Goal: Task Accomplishment & Management: Manage account settings

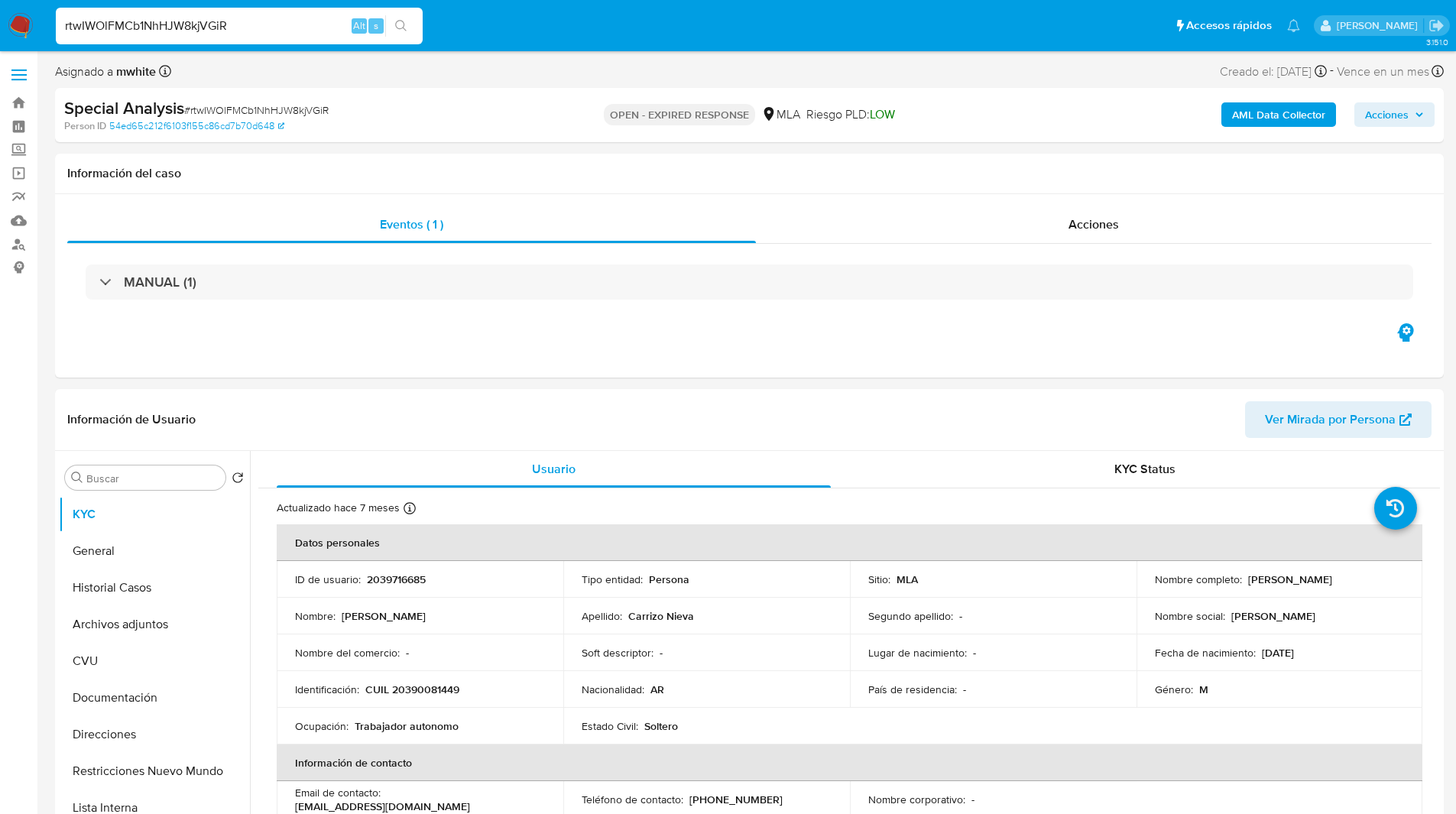
select select "10"
click at [404, 581] on p "2039716685" at bounding box center [396, 579] width 58 height 14
click at [903, 396] on div "Información de Usuario Ver Mirada por Persona" at bounding box center [750, 420] width 1389 height 62
click at [440, 693] on p "CUIL 20390081449" at bounding box center [412, 689] width 94 height 14
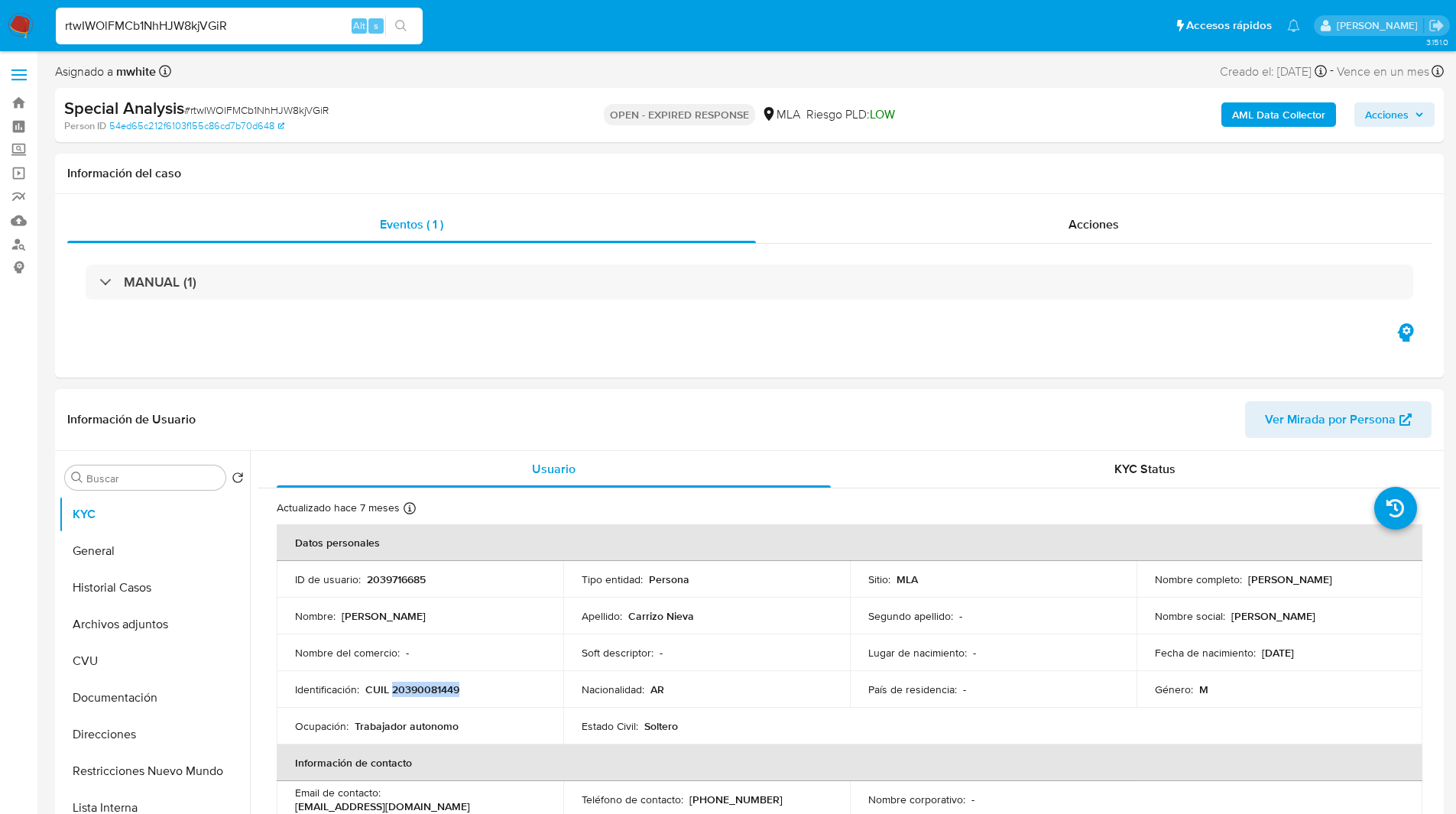
click at [440, 693] on p "CUIL 20390081449" at bounding box center [412, 689] width 94 height 14
copy p "20390081449"
click at [22, 25] on img at bounding box center [21, 26] width 26 height 26
click at [448, 36] on ul "Pausado Ver notificaciones rtwIWOlFMCb1NhHJW8kjVGiR Alt s Accesos rápidos Presi…" at bounding box center [678, 26] width 1259 height 38
click at [843, 93] on div "Special Analysis # rtwIWOlFMCb1NhHJW8kjVGiR Person ID 54ed65c212f6103f155c86cd7…" at bounding box center [750, 115] width 1389 height 54
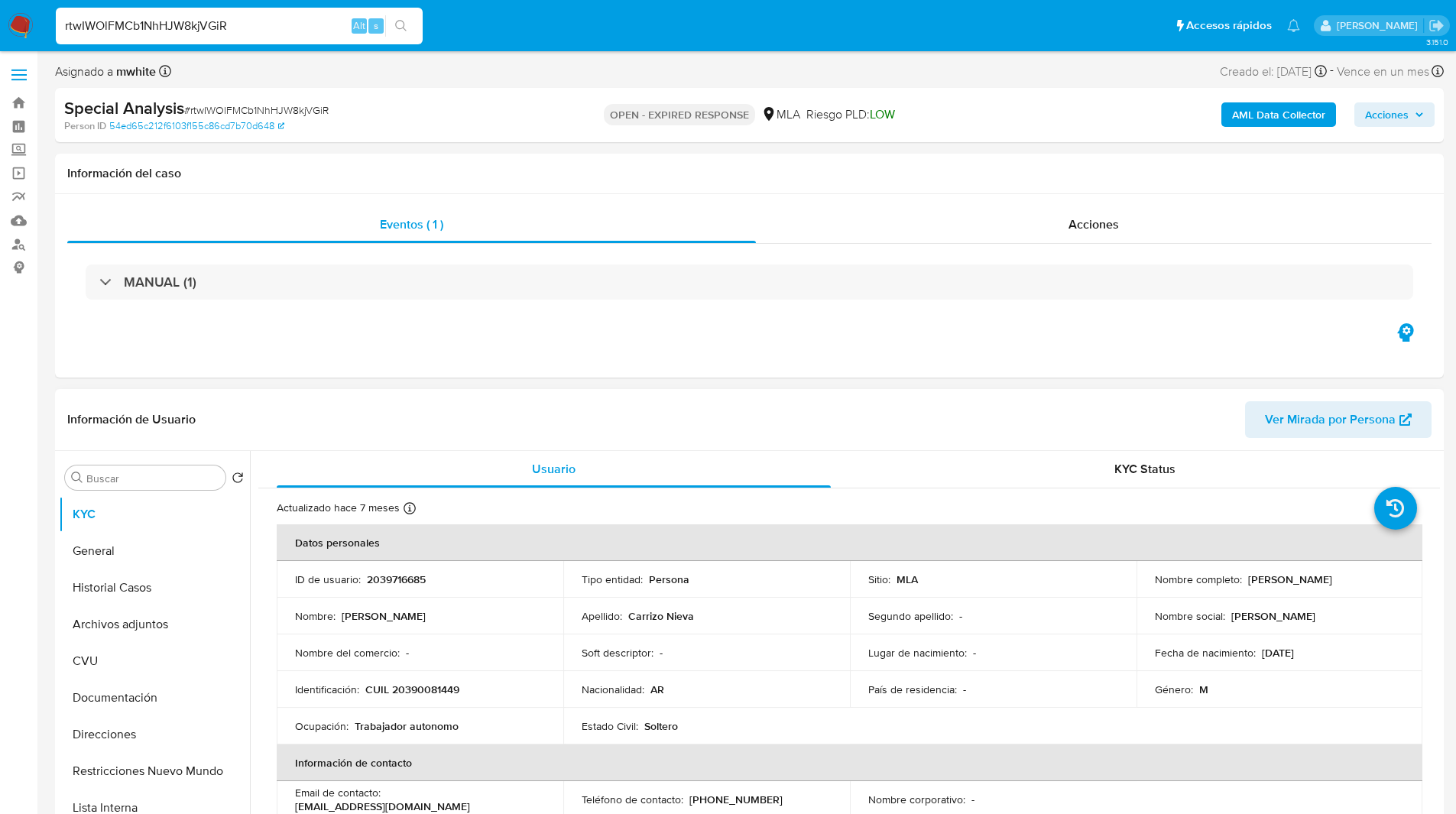
click at [778, 400] on div "Información de Usuario Ver Mirada por Persona" at bounding box center [750, 420] width 1389 height 62
click at [805, 154] on div "Información del caso" at bounding box center [750, 174] width 1389 height 41
drag, startPoint x: 1241, startPoint y: 582, endPoint x: 1404, endPoint y: 586, distance: 163.0
click at [1404, 586] on td "Nombre completo : Franco Danilo Carrizo Nieva" at bounding box center [1280, 579] width 287 height 37
copy div "[PERSON_NAME]"
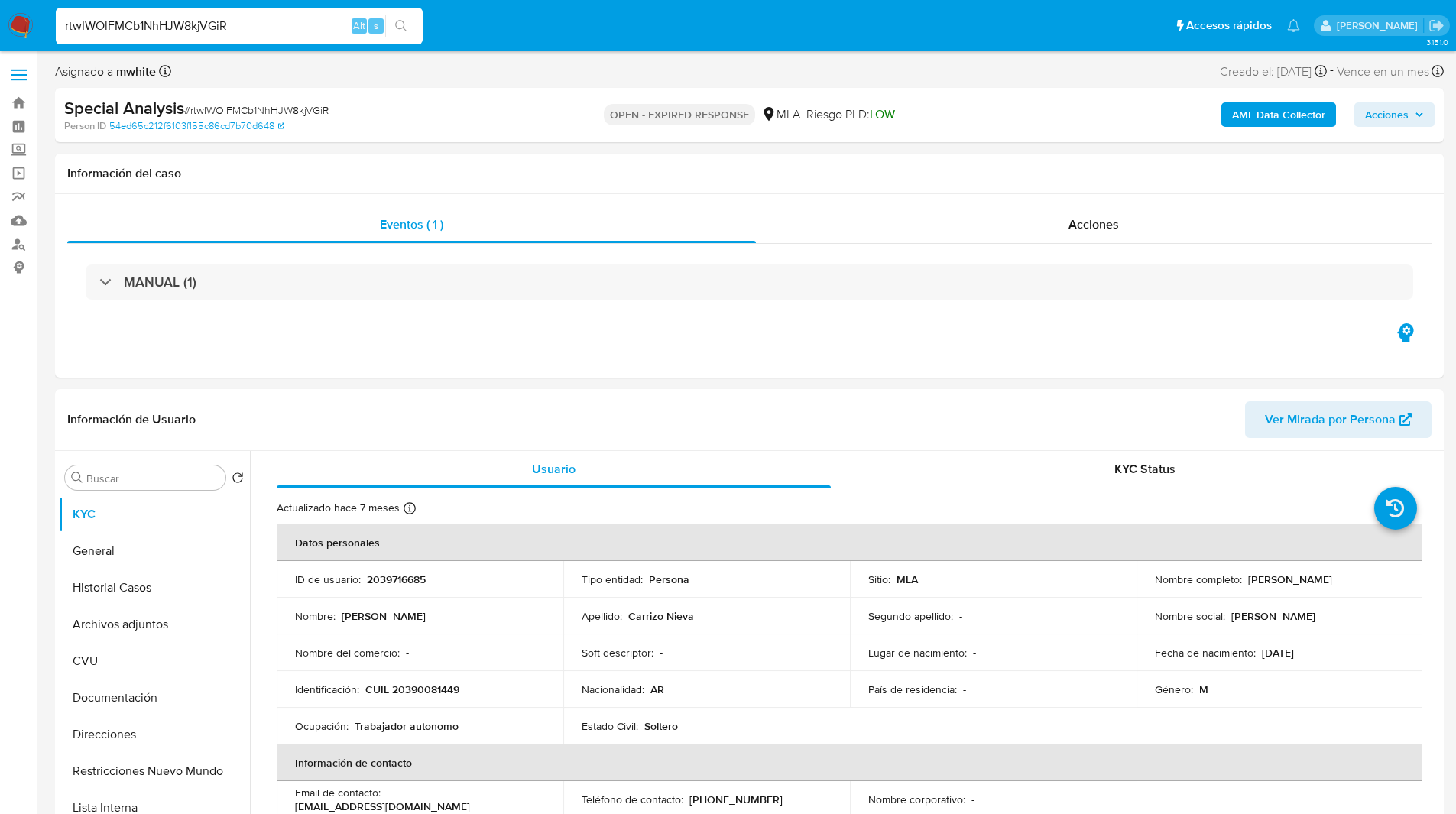
click at [798, 23] on ul "Pausado Ver notificaciones rtwIWOlFMCb1NhHJW8kjVGiR Alt s Accesos rápidos Presi…" at bounding box center [678, 26] width 1259 height 38
click at [903, 46] on nav "Pausado Ver notificaciones rtwIWOlFMCb1NhHJW8kjVGiR Alt s Accesos rápidos Presi…" at bounding box center [728, 26] width 1456 height 51
click at [928, 319] on div "MANUAL (1)" at bounding box center [749, 281] width 1364 height 76
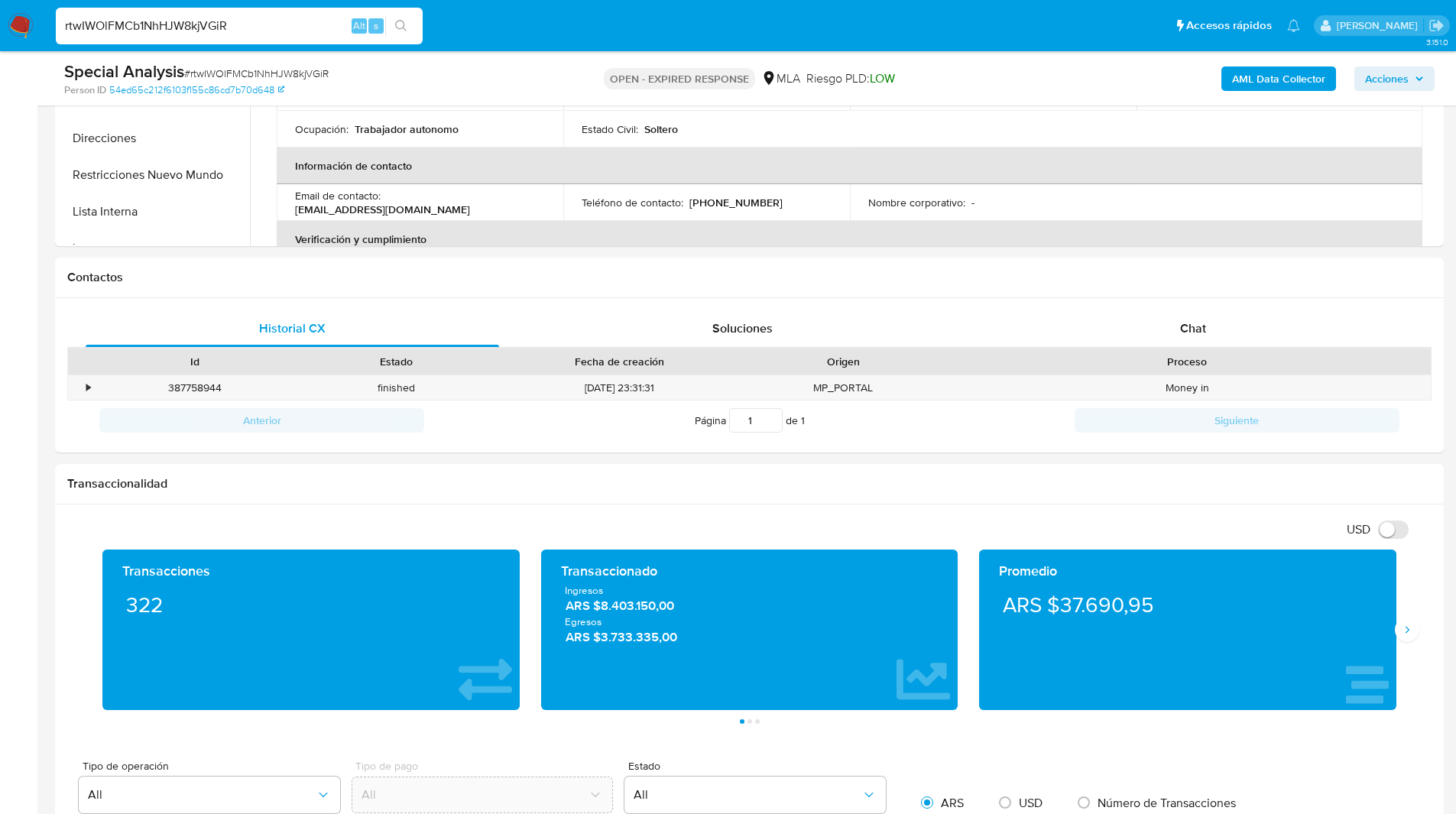
scroll to position [631, 0]
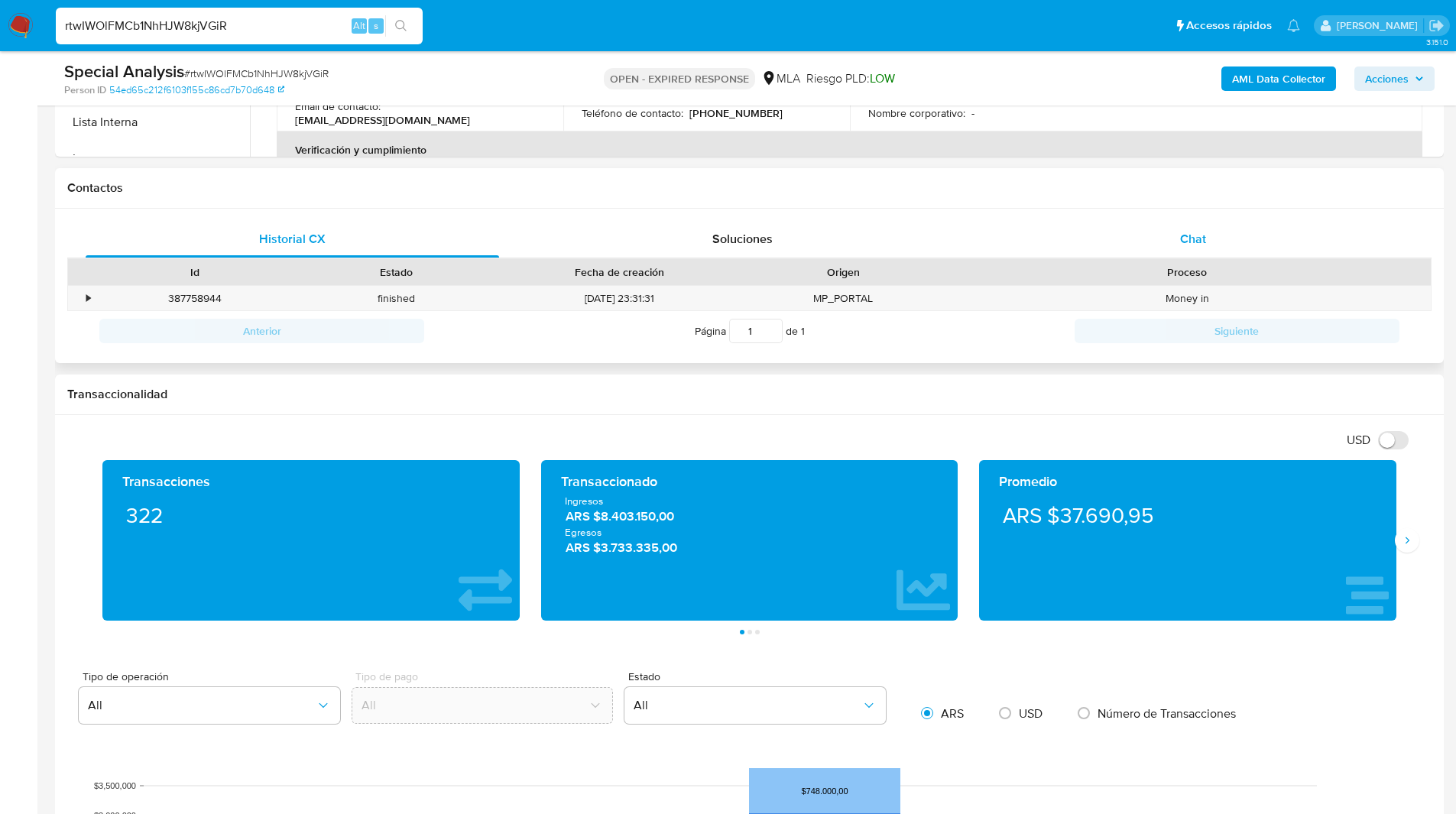
click at [1217, 221] on div "Chat" at bounding box center [1193, 240] width 413 height 37
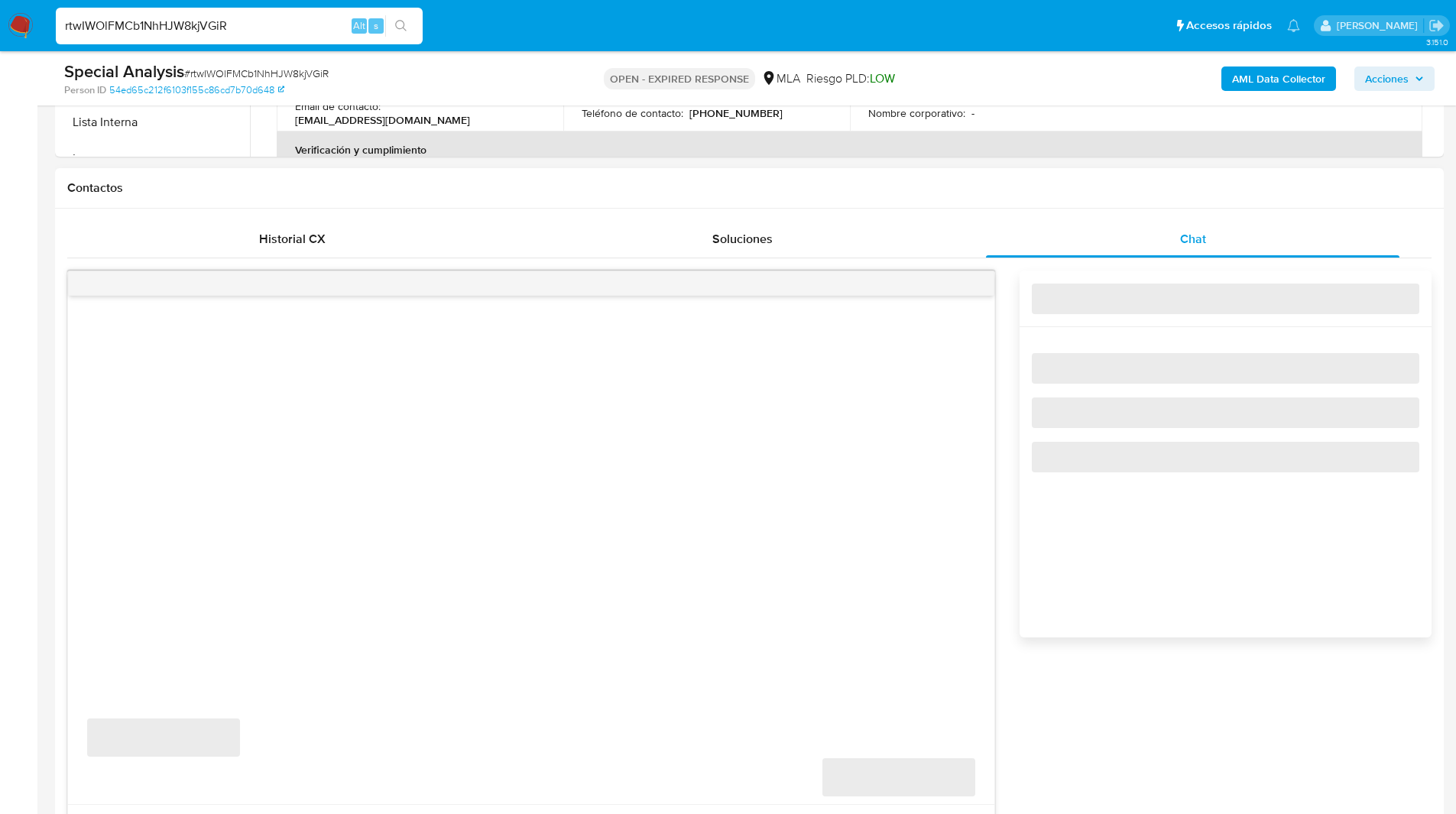
click at [1020, 188] on h1 "Contactos" at bounding box center [749, 187] width 1364 height 15
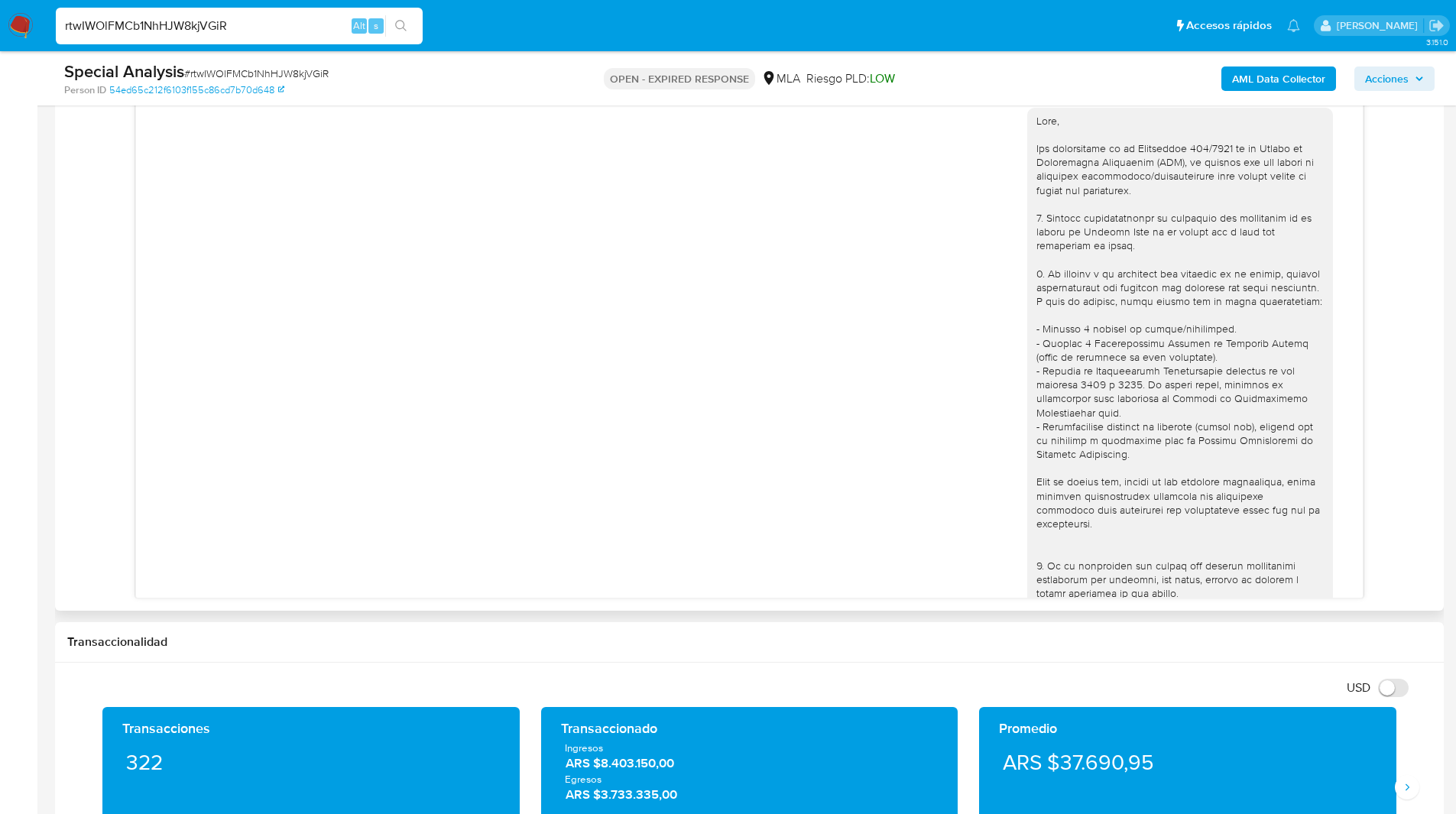
scroll to position [372, 0]
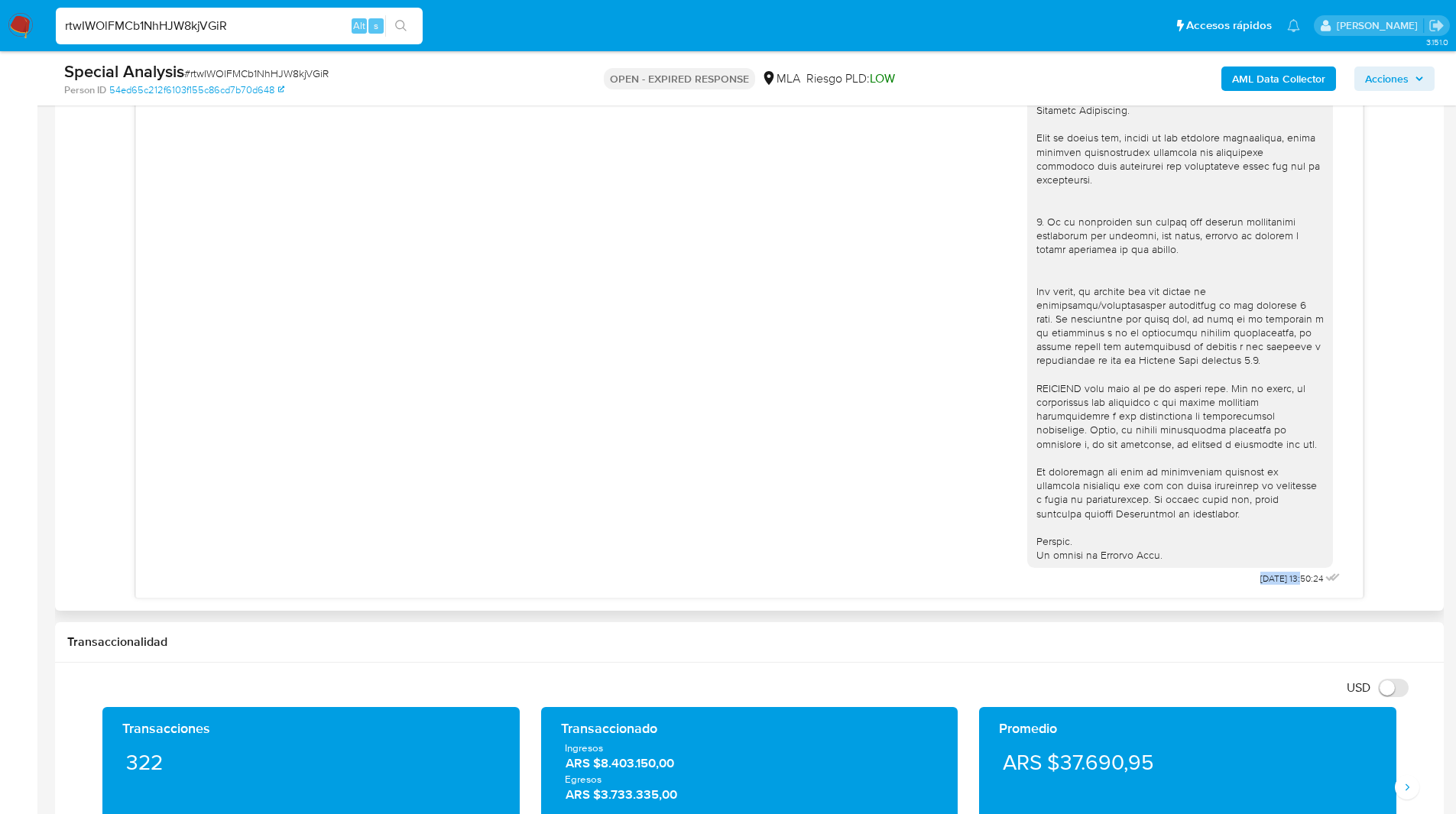
drag, startPoint x: 1276, startPoint y: 578, endPoint x: 1202, endPoint y: 578, distance: 74.0
click at [1202, 578] on div "10/06/2025 13:50:24" at bounding box center [1185, 171] width 316 height 837
copy div "10/06/2025"
click at [108, 26] on input "rtwIWOlFMCb1NhHJW8kjVGiR" at bounding box center [239, 26] width 367 height 20
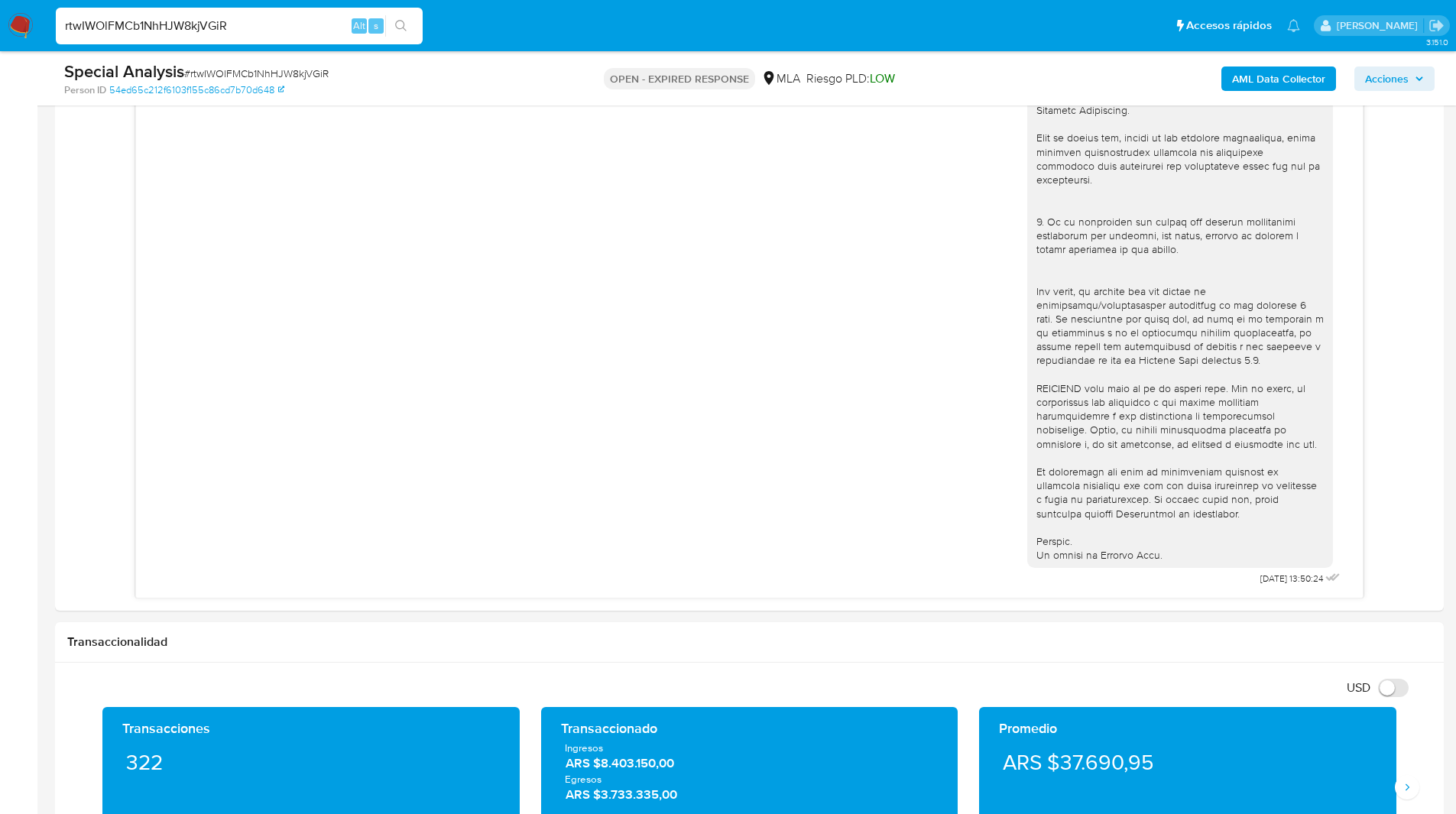
click at [14, 24] on img at bounding box center [21, 26] width 26 height 26
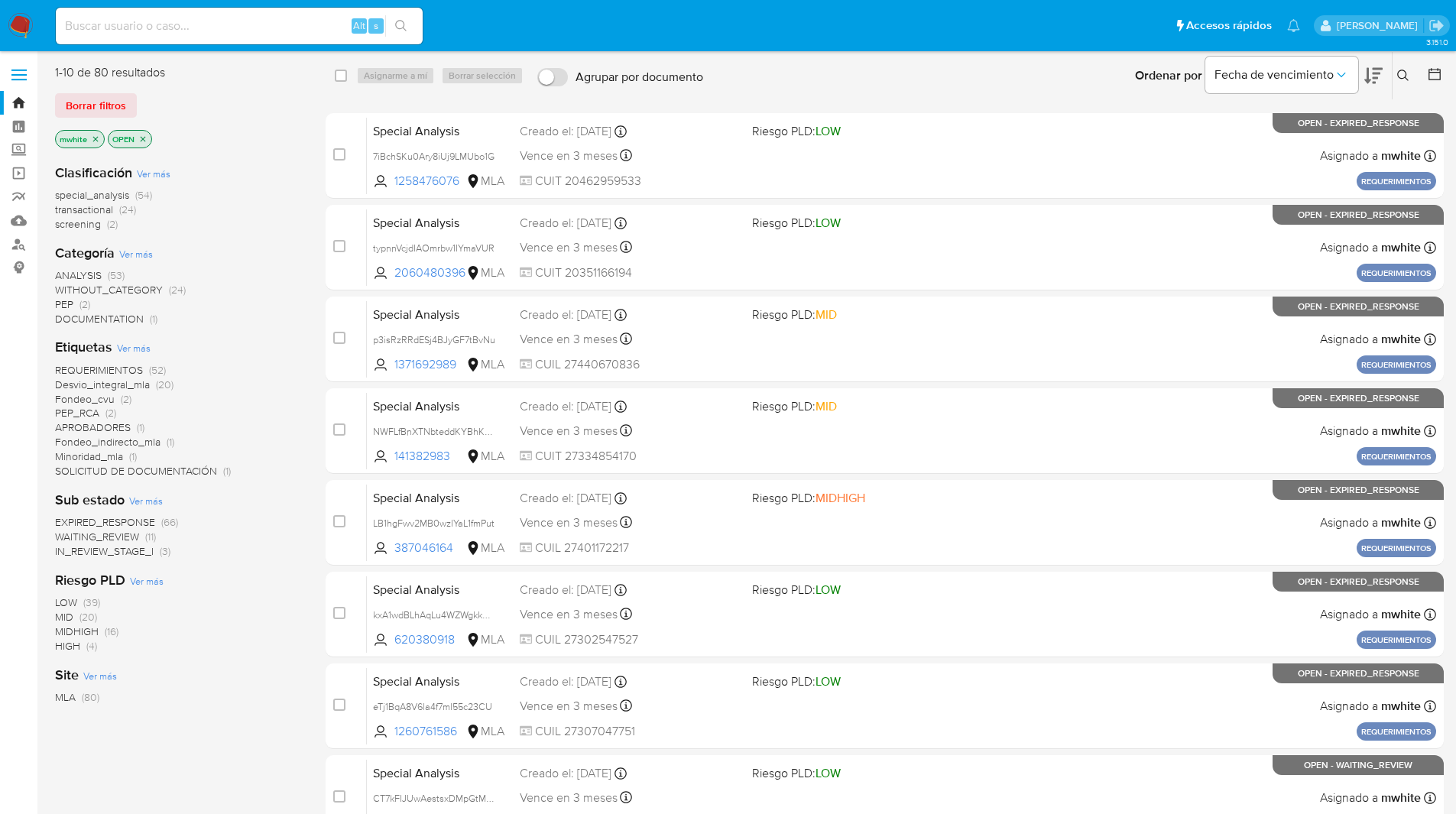
click at [99, 142] on icon "close-filter" at bounding box center [95, 139] width 9 height 9
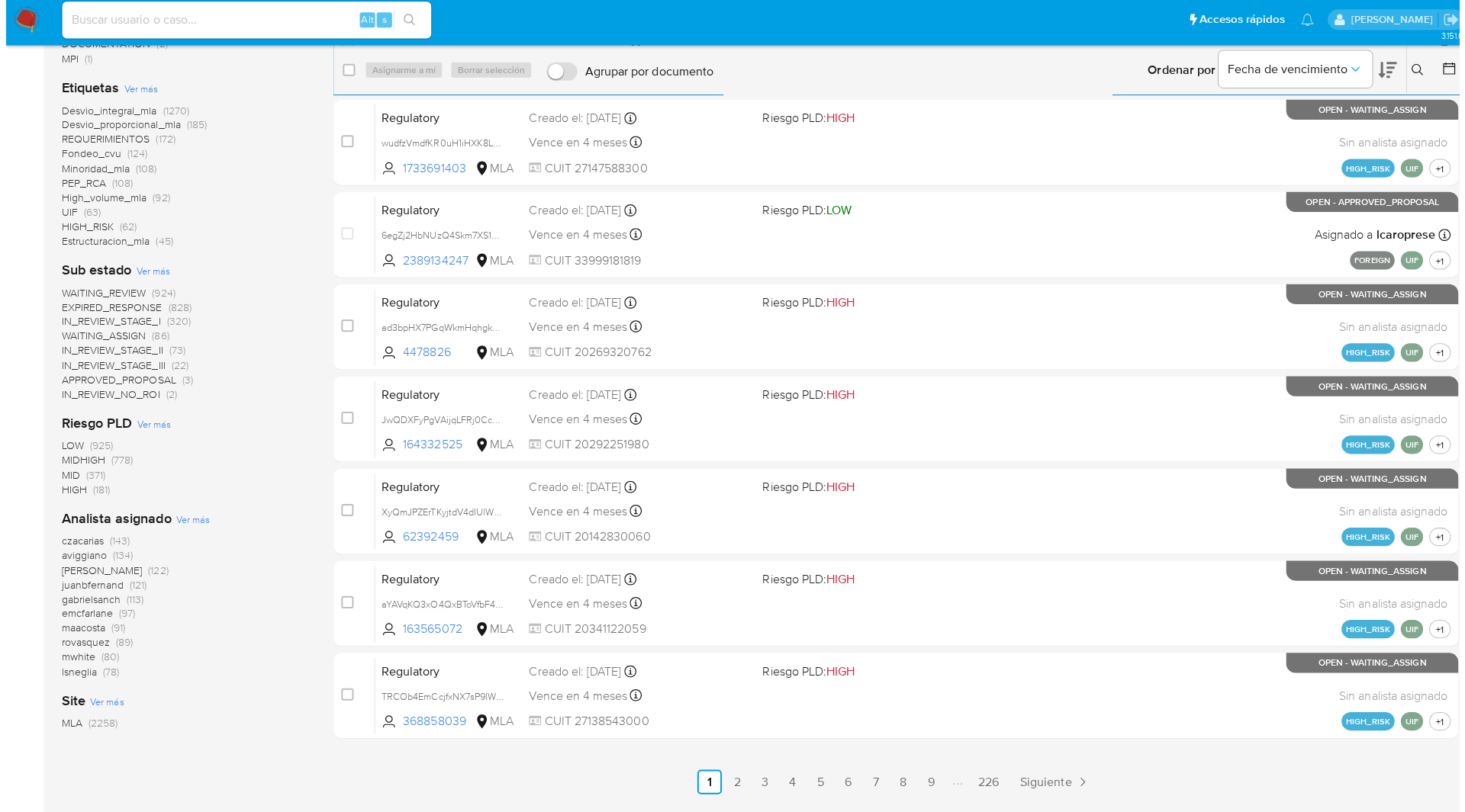
scroll to position [285, 0]
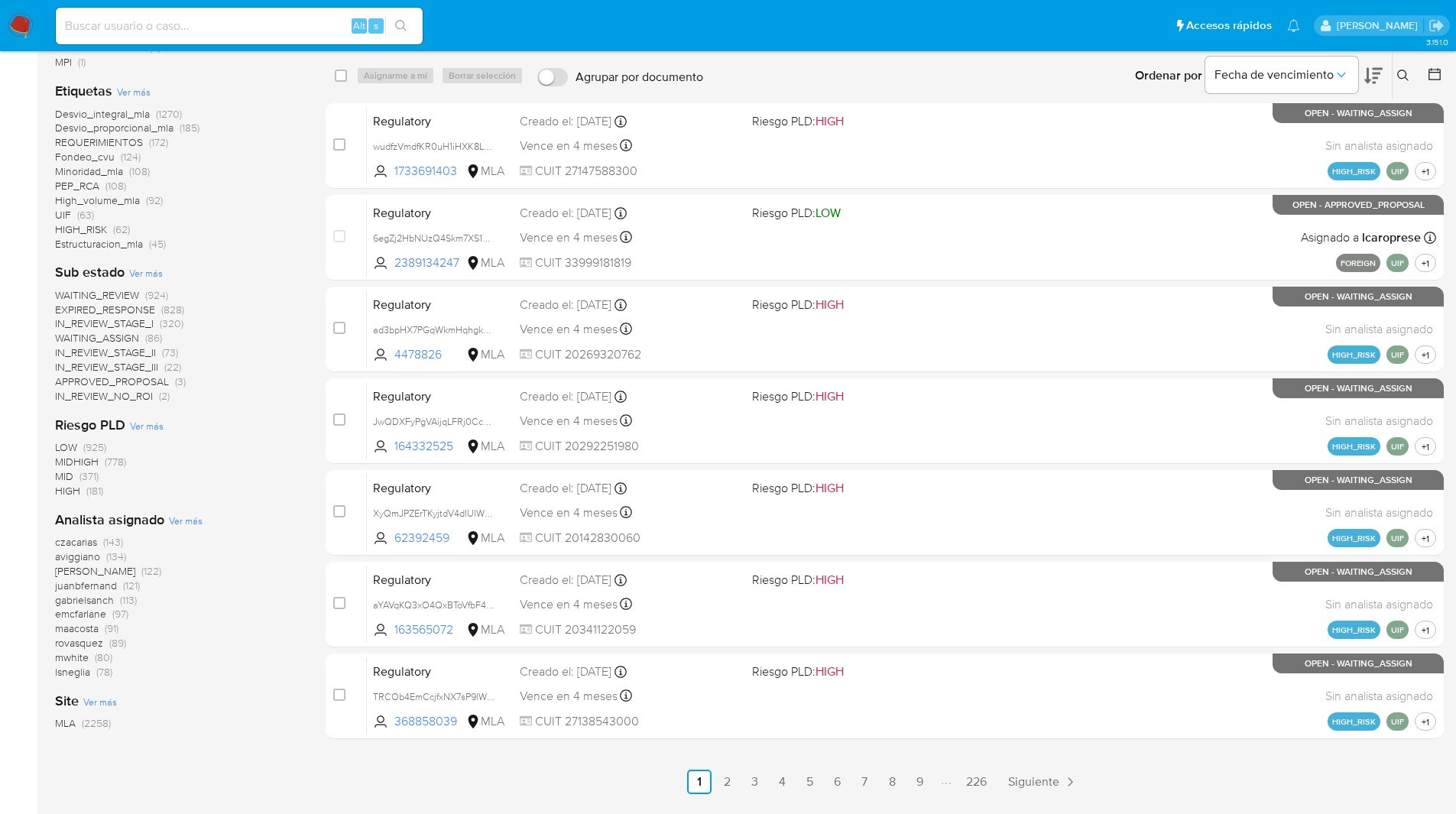
click at [184, 520] on span "Ver más" at bounding box center [186, 520] width 34 height 14
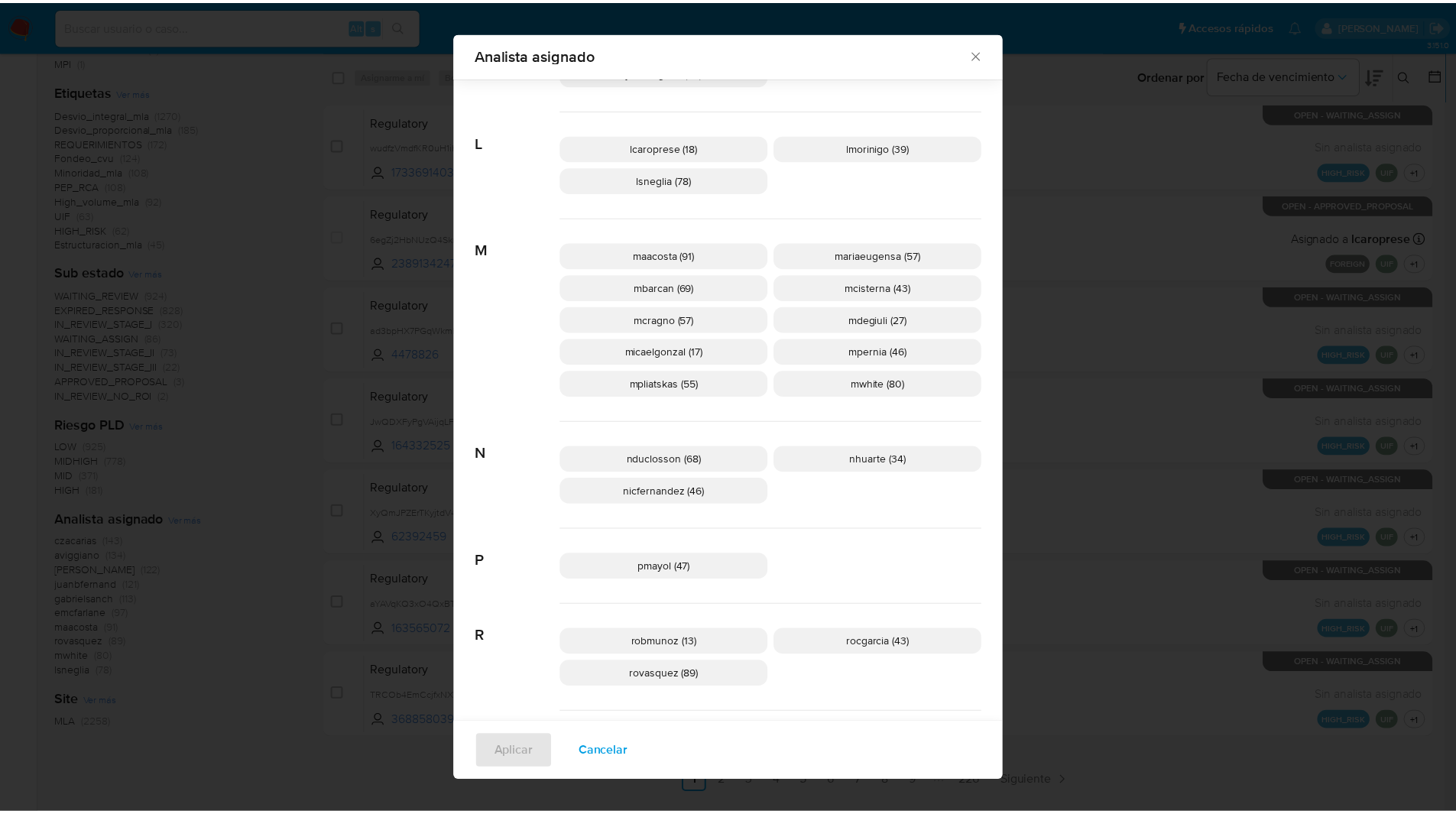
scroll to position [651, 0]
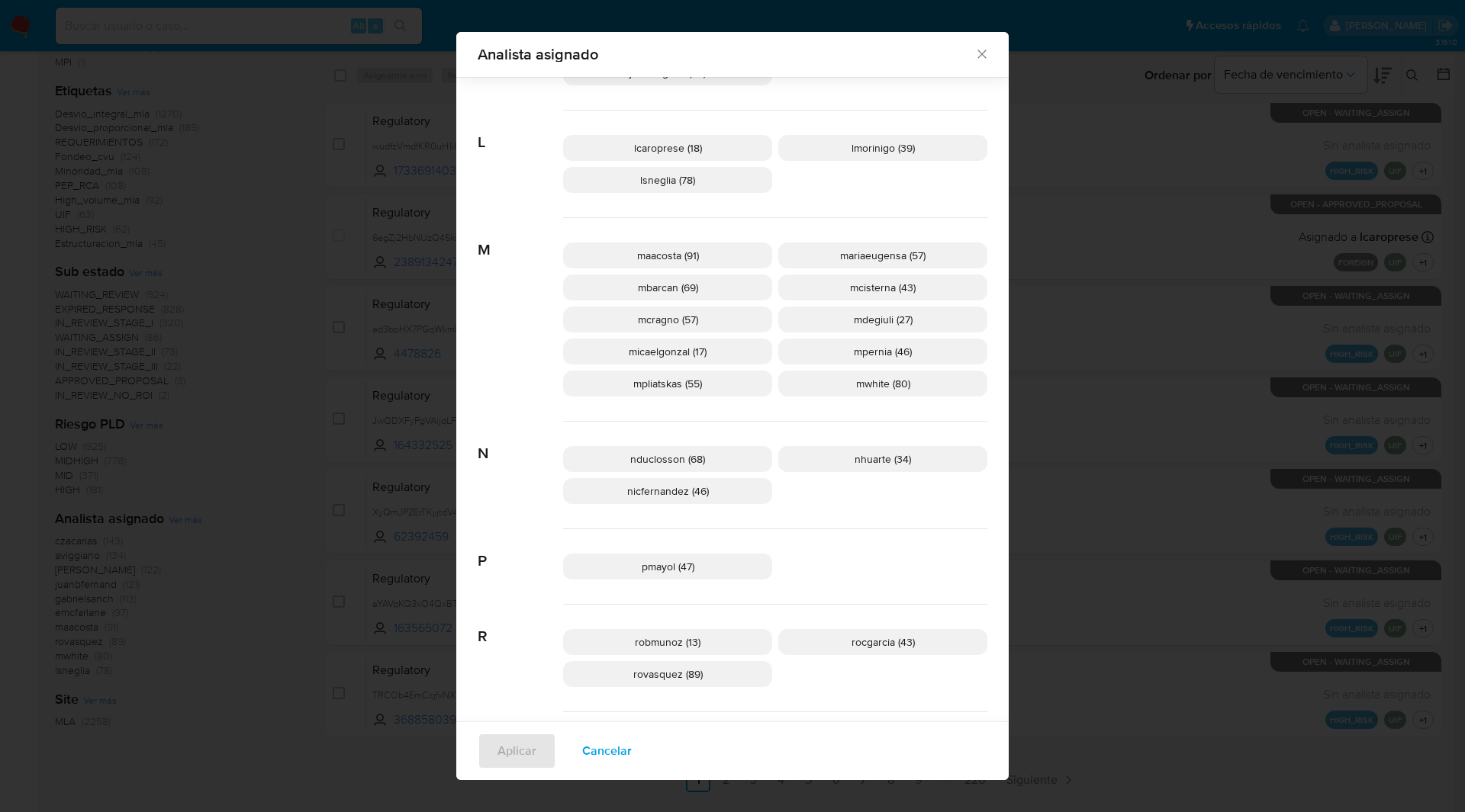
click at [974, 54] on icon "Cerrar" at bounding box center [981, 54] width 15 height 15
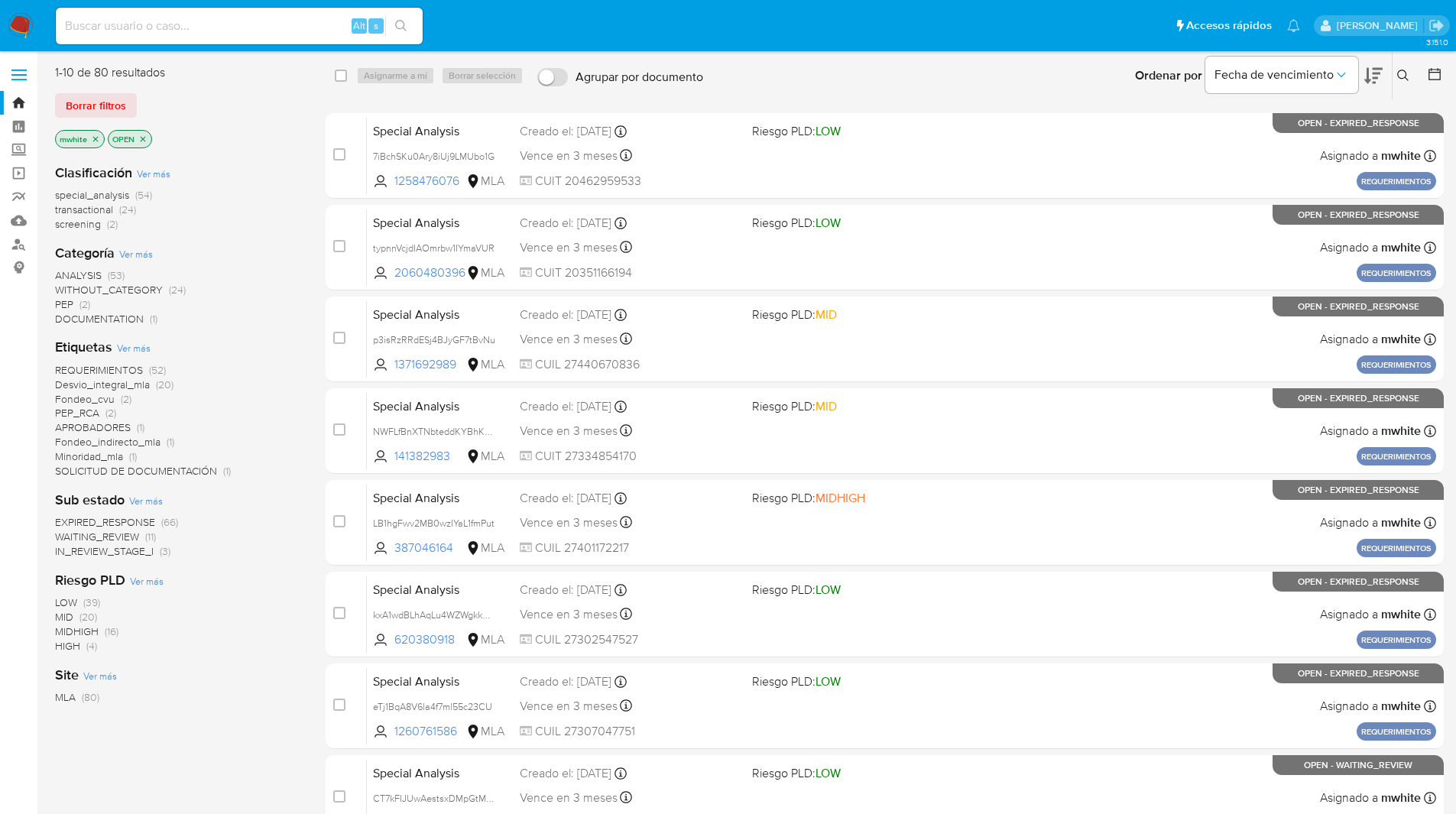
click at [1408, 71] on icon at bounding box center [1402, 75] width 12 height 12
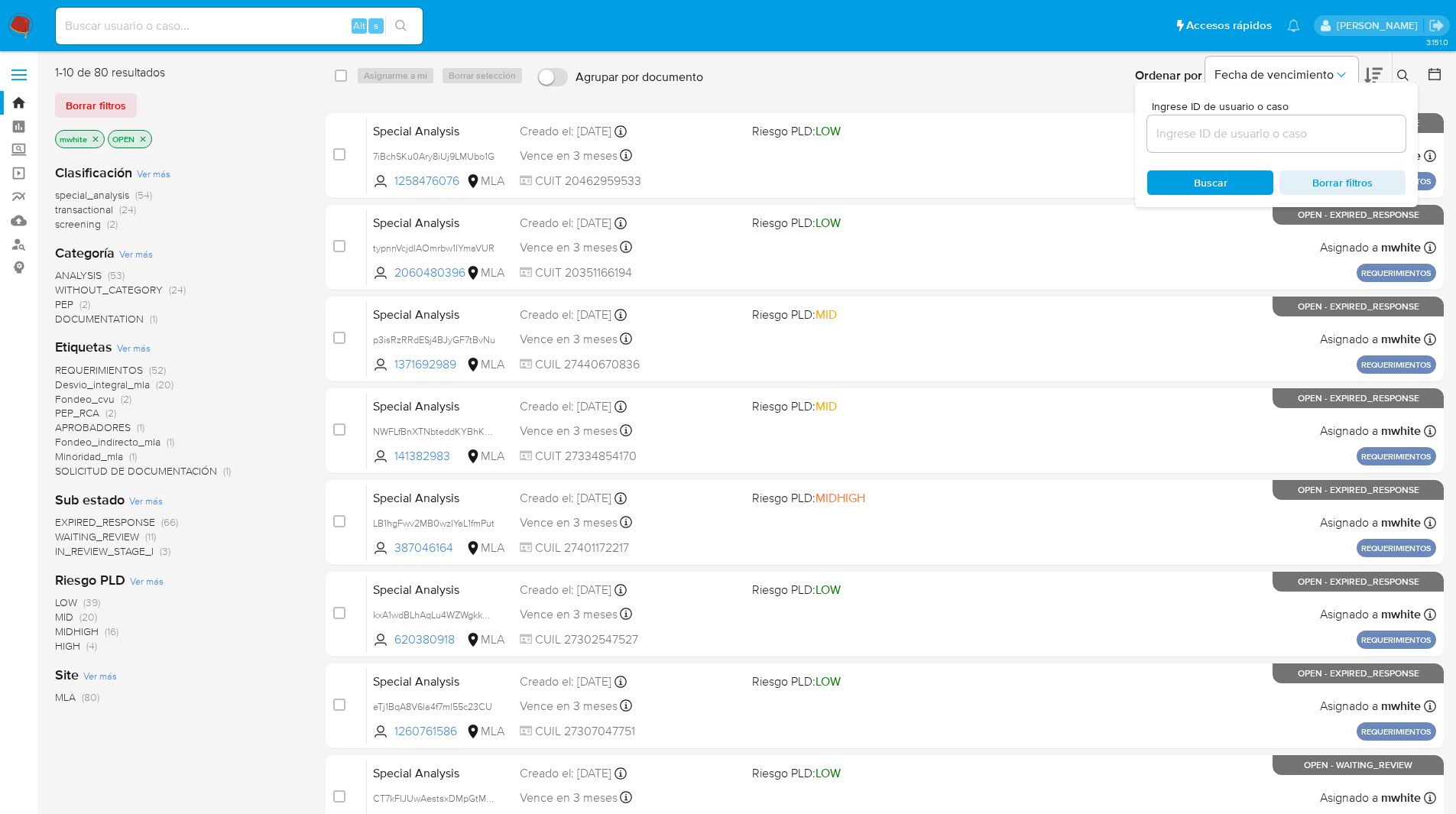
click at [1241, 117] on div at bounding box center [1276, 134] width 258 height 37
click at [1192, 131] on input at bounding box center [1276, 134] width 258 height 20
paste input "rtwIWOlFMCb1NhHJW8kjVGiR"
type input "rtwIWOlFMCb1NhHJW8kjVGiR"
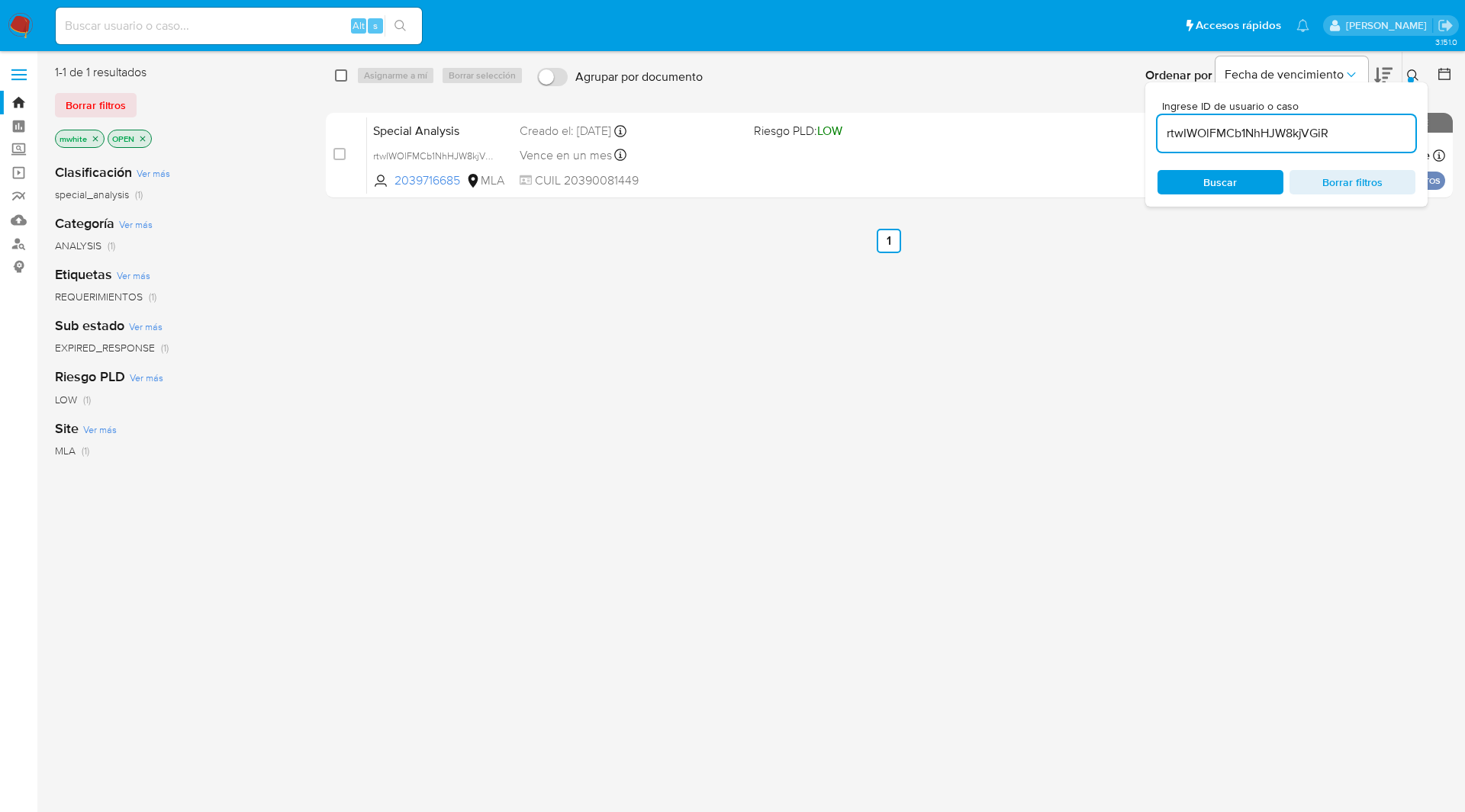
click at [340, 78] on input "checkbox" at bounding box center [341, 75] width 12 height 12
checkbox input "true"
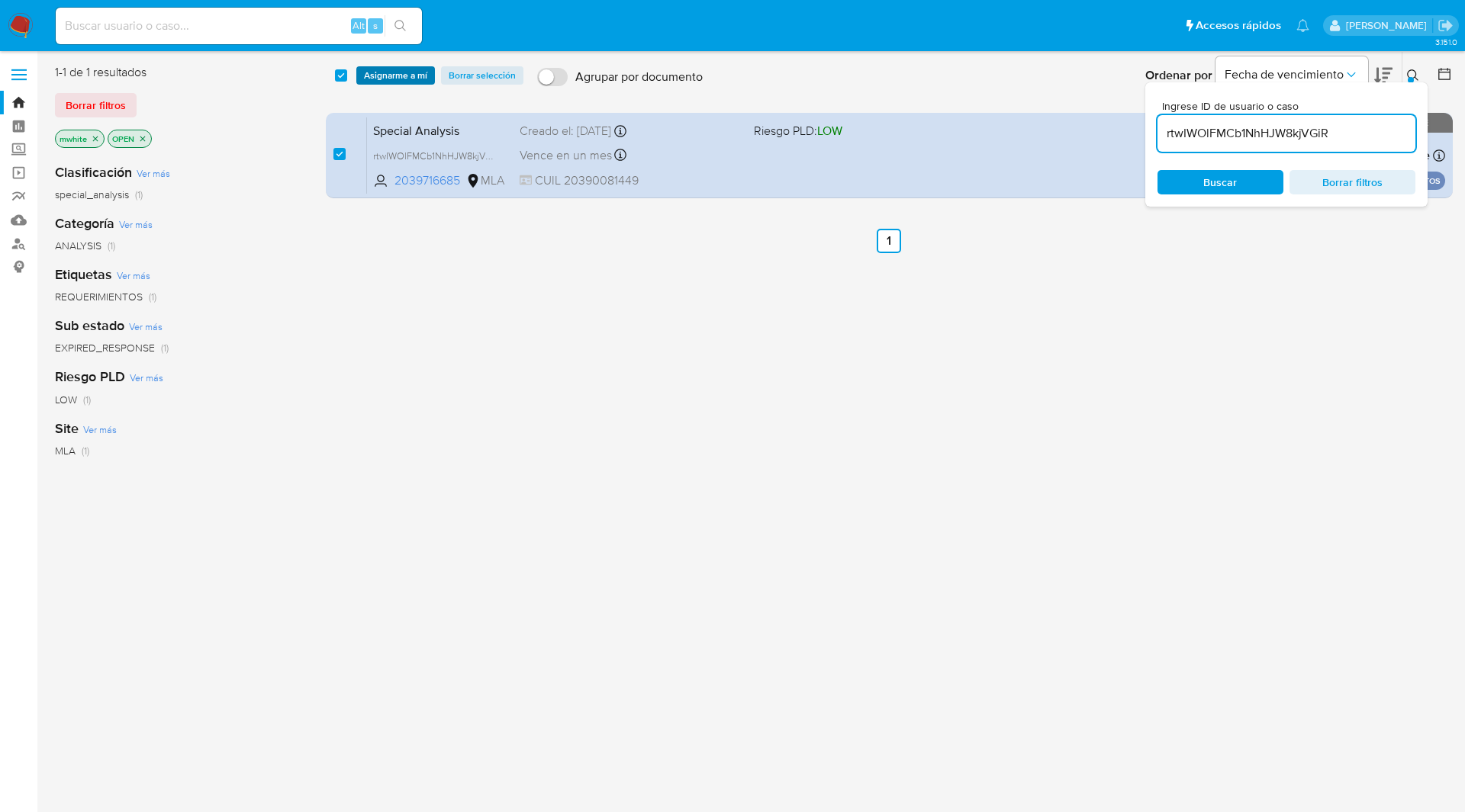
click at [375, 73] on span "Asignarme a mí" at bounding box center [395, 75] width 63 height 15
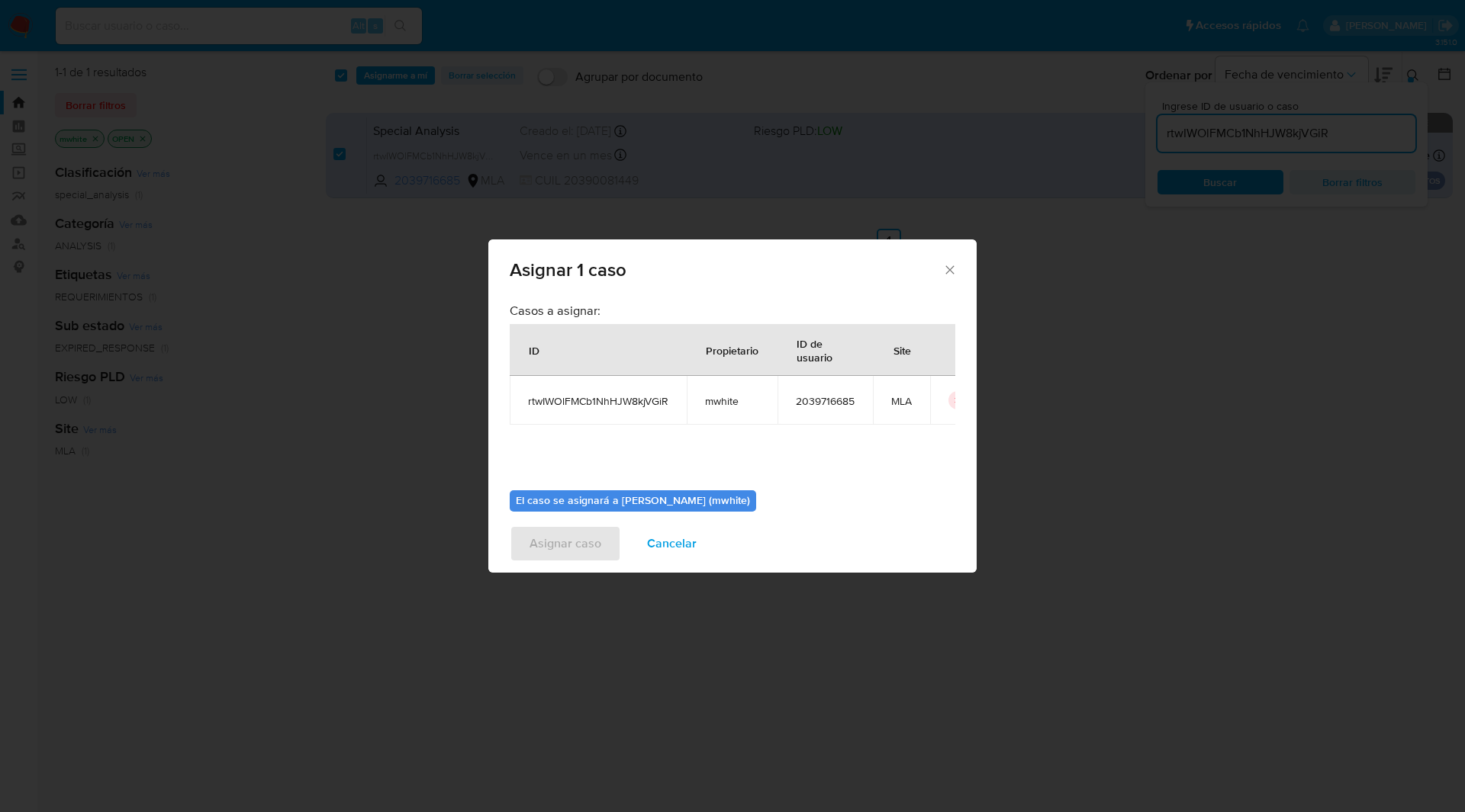
click at [725, 396] on span "mwhite" at bounding box center [732, 400] width 54 height 14
copy span "mwhite"
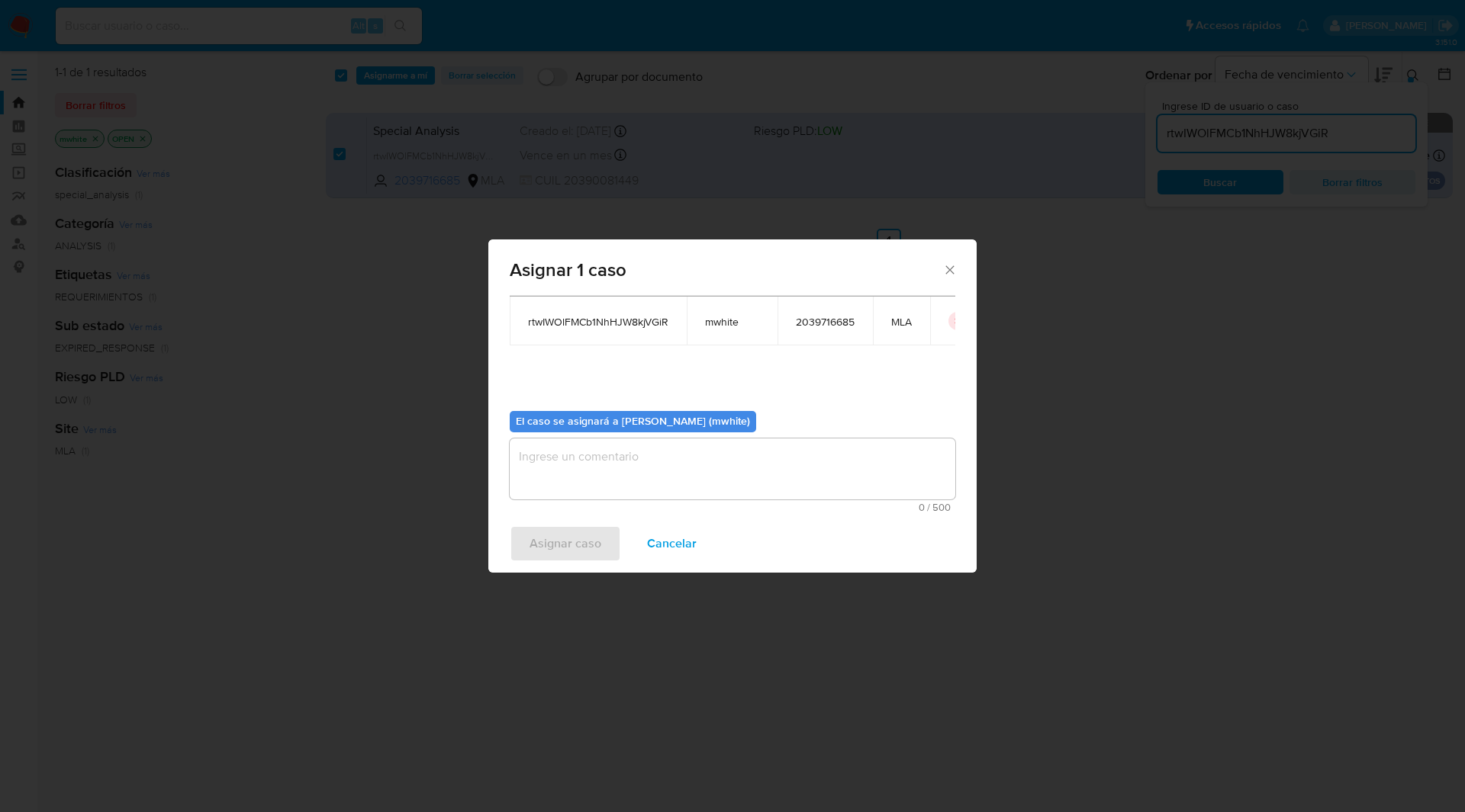
click at [628, 444] on textarea "assign-modal" at bounding box center [732, 469] width 445 height 61
paste textarea "mwhite"
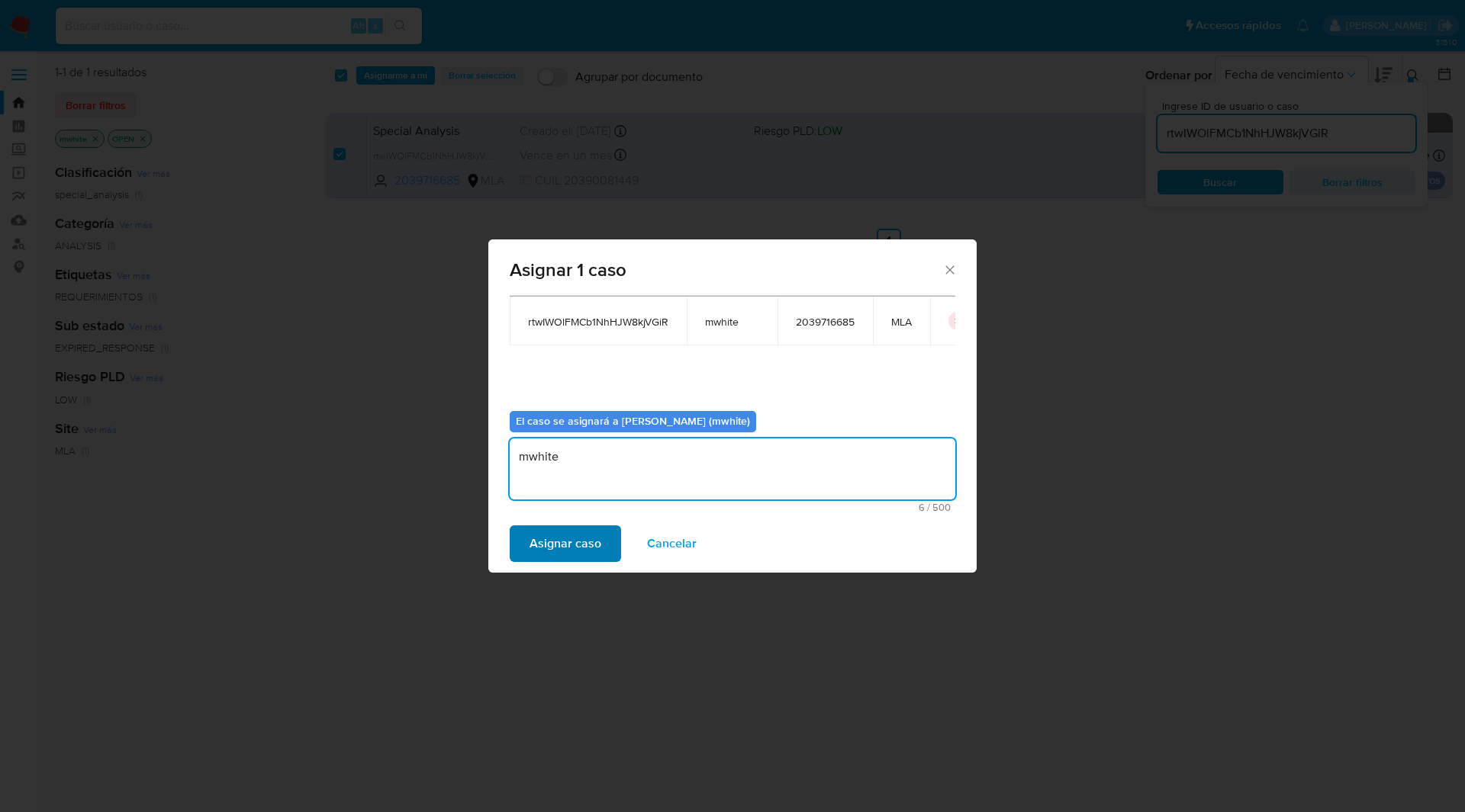
type textarea "mwhite"
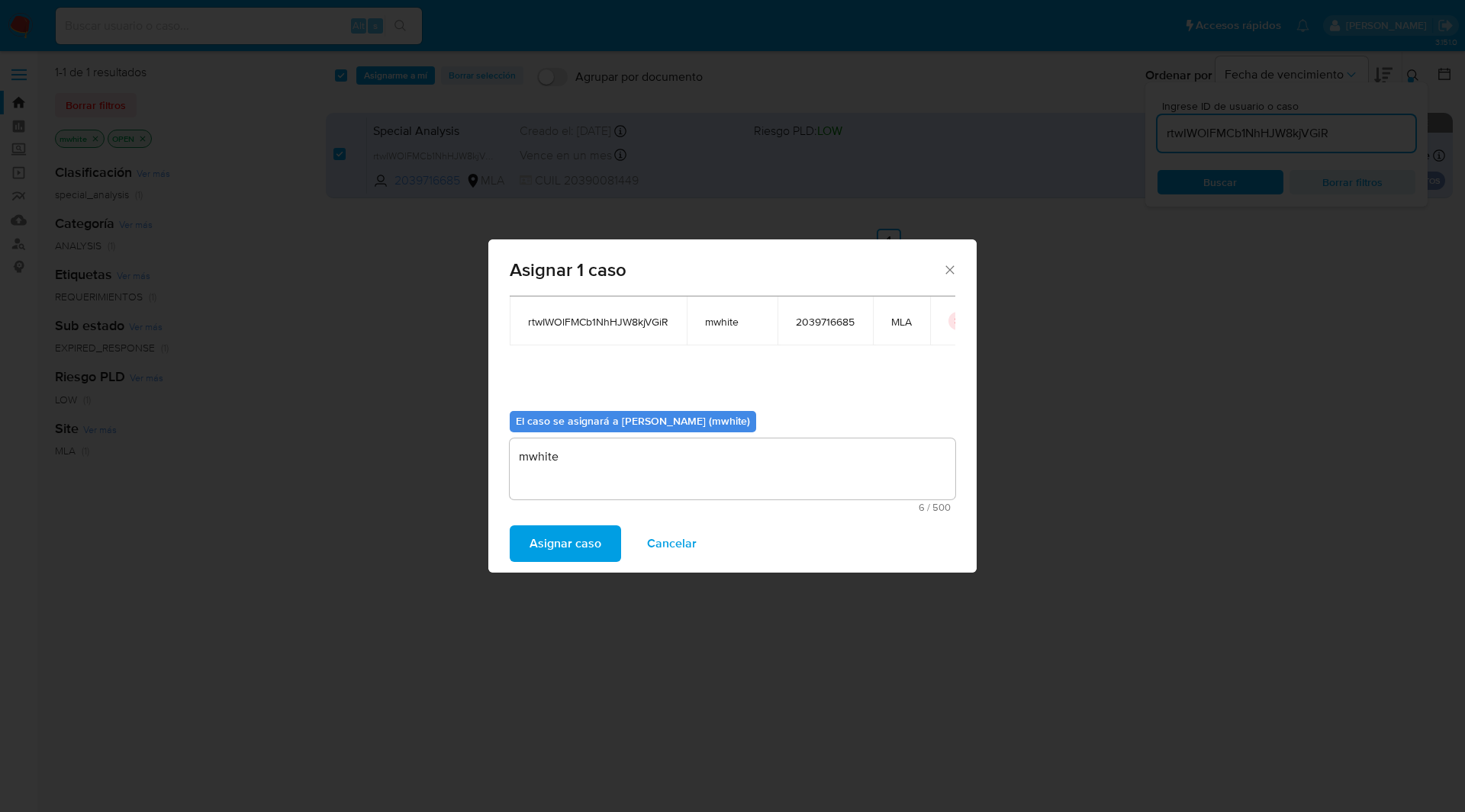
click at [554, 555] on span "Asignar caso" at bounding box center [565, 543] width 72 height 34
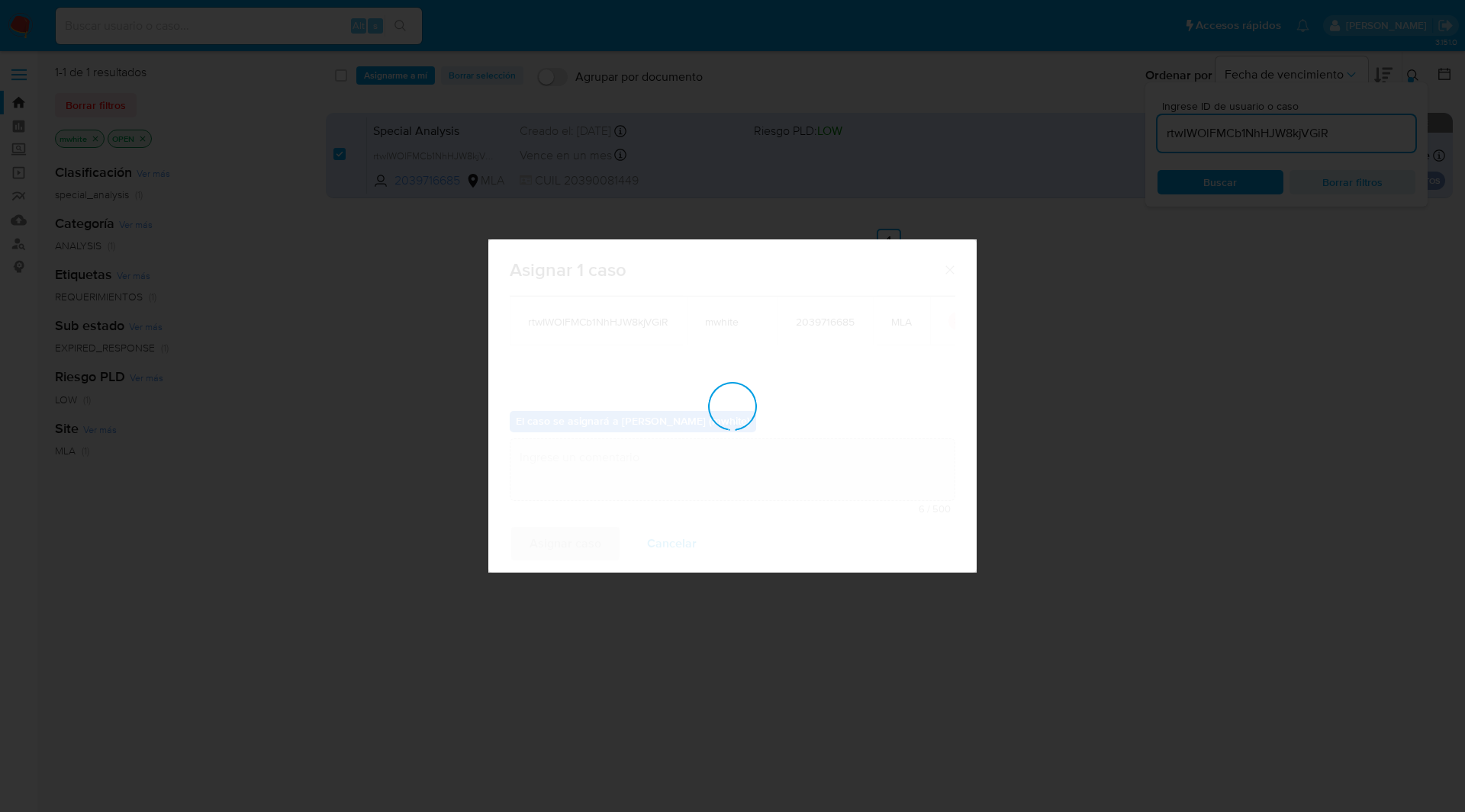
checkbox input "false"
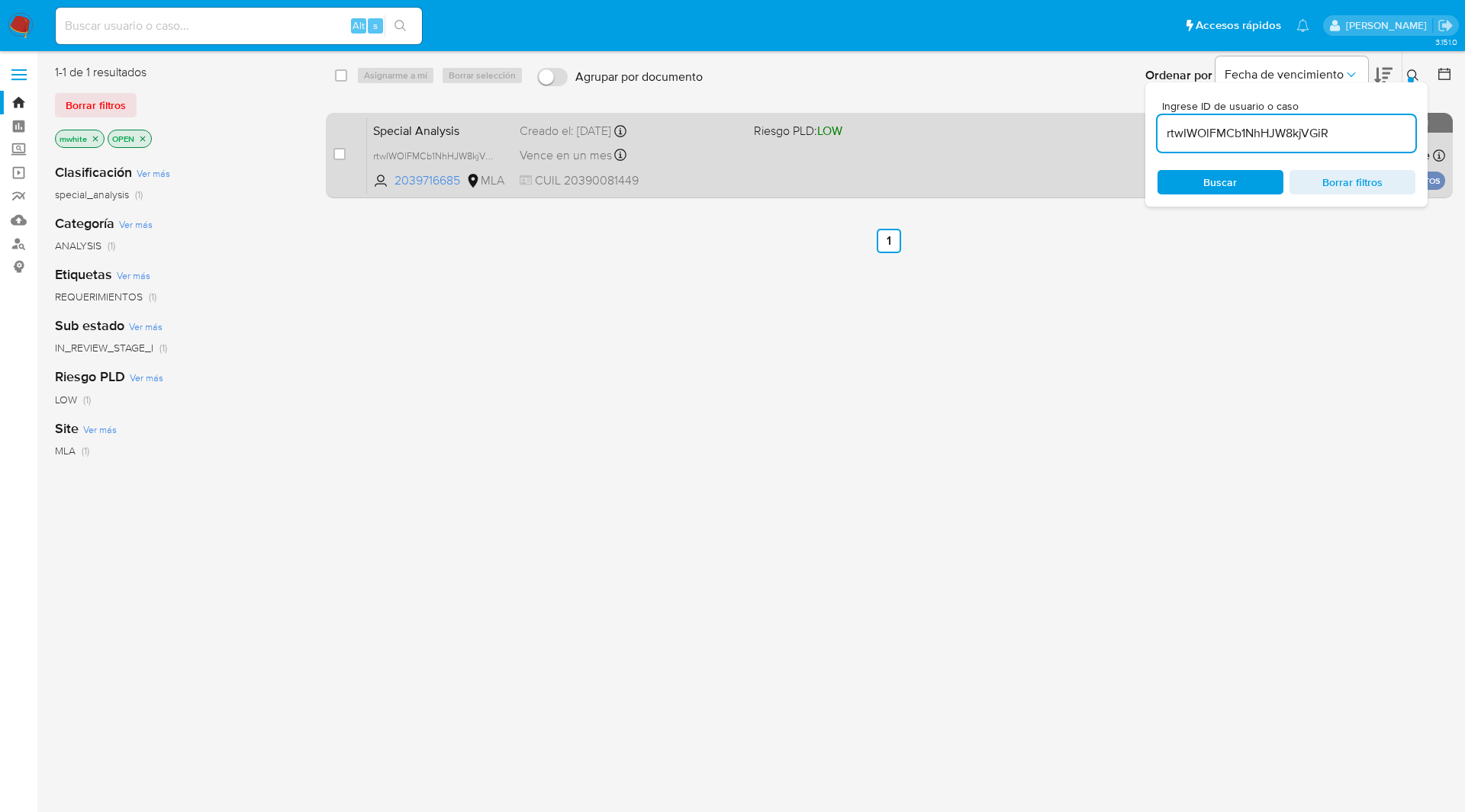
click at [597, 148] on span "Vence en un mes" at bounding box center [565, 155] width 92 height 17
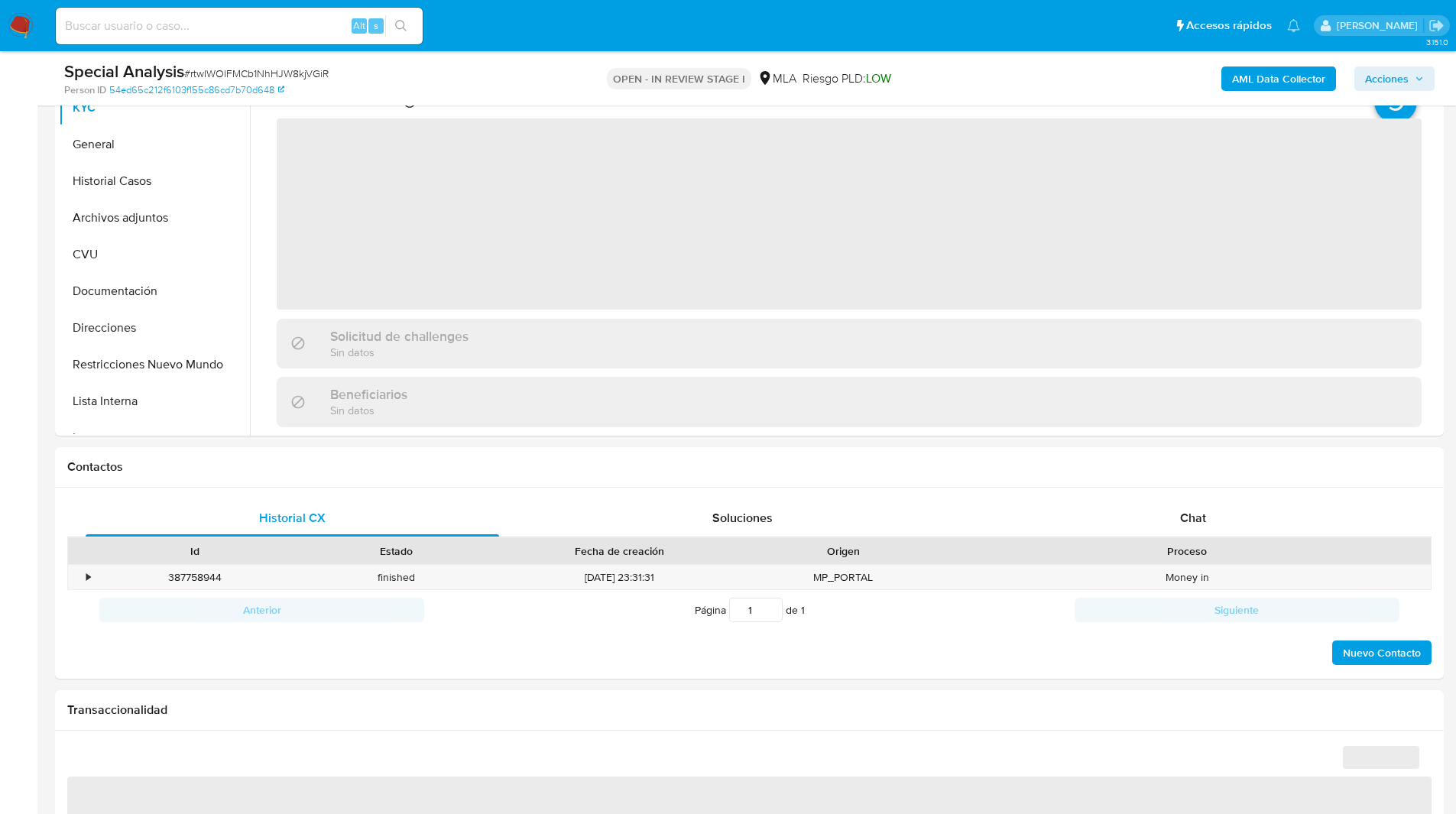
scroll to position [367, 0]
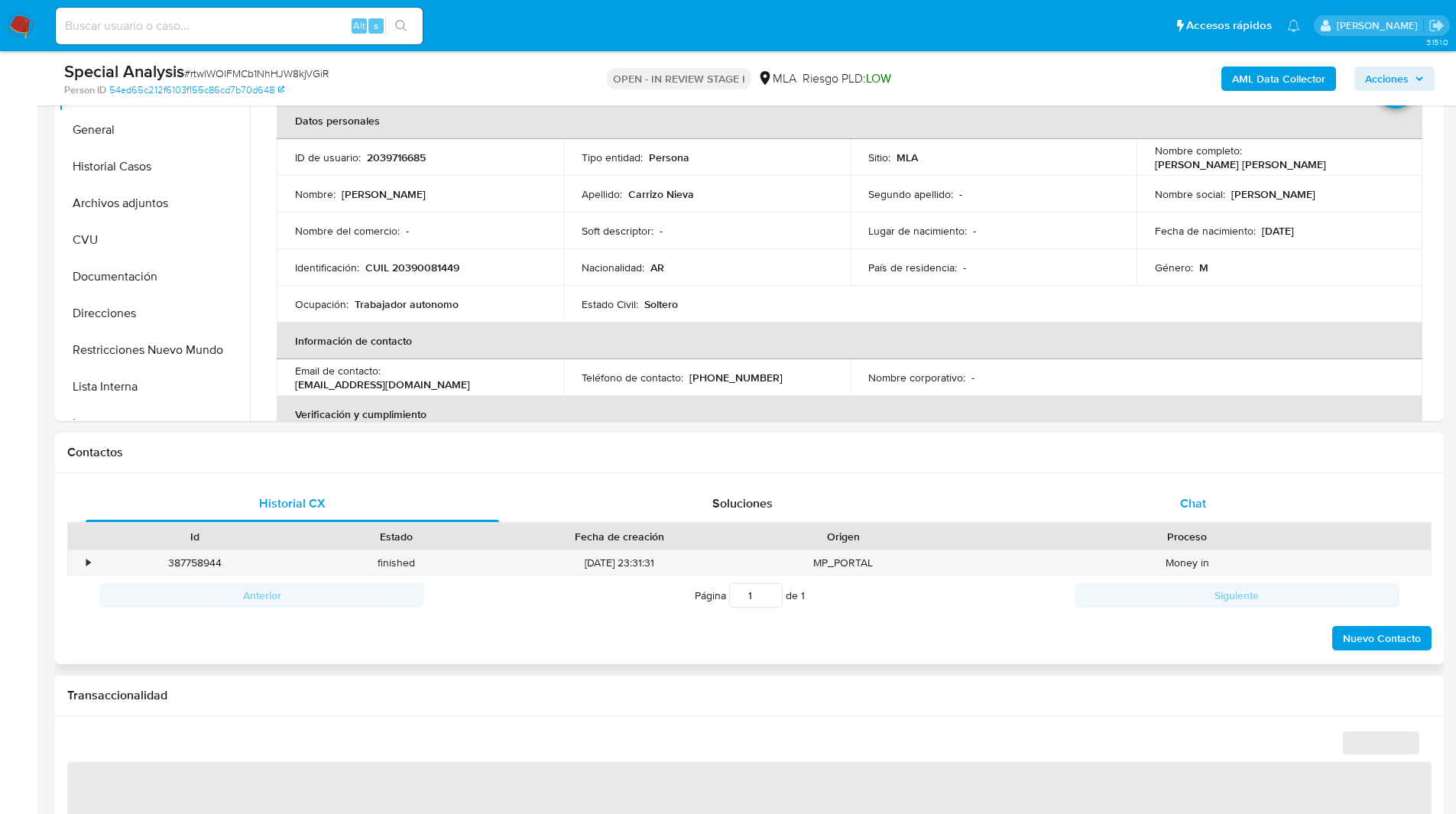
click at [1207, 486] on div "Chat" at bounding box center [1193, 504] width 413 height 37
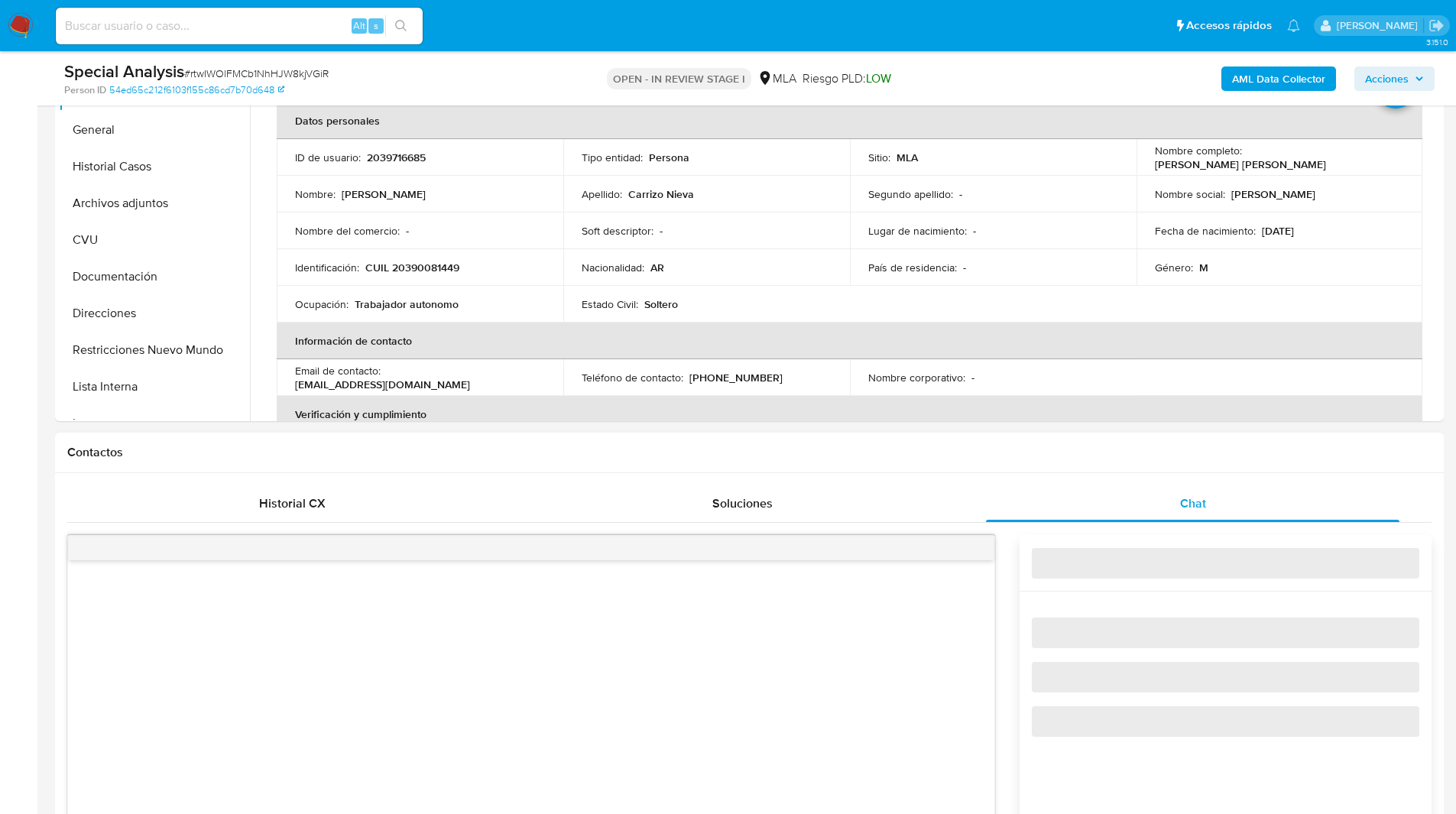
select select "10"
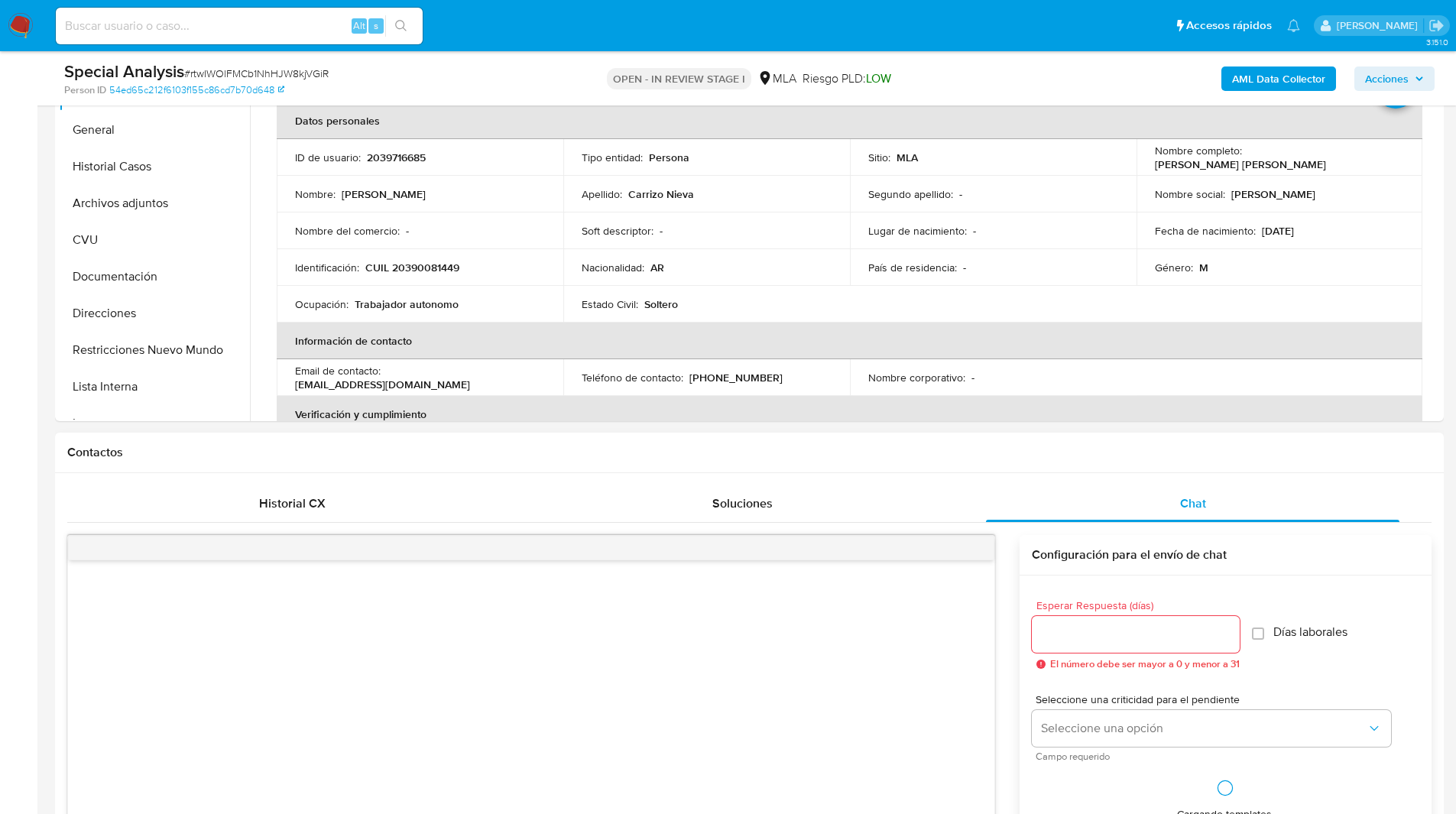
click at [1112, 461] on div "Contactos" at bounding box center [750, 453] width 1389 height 41
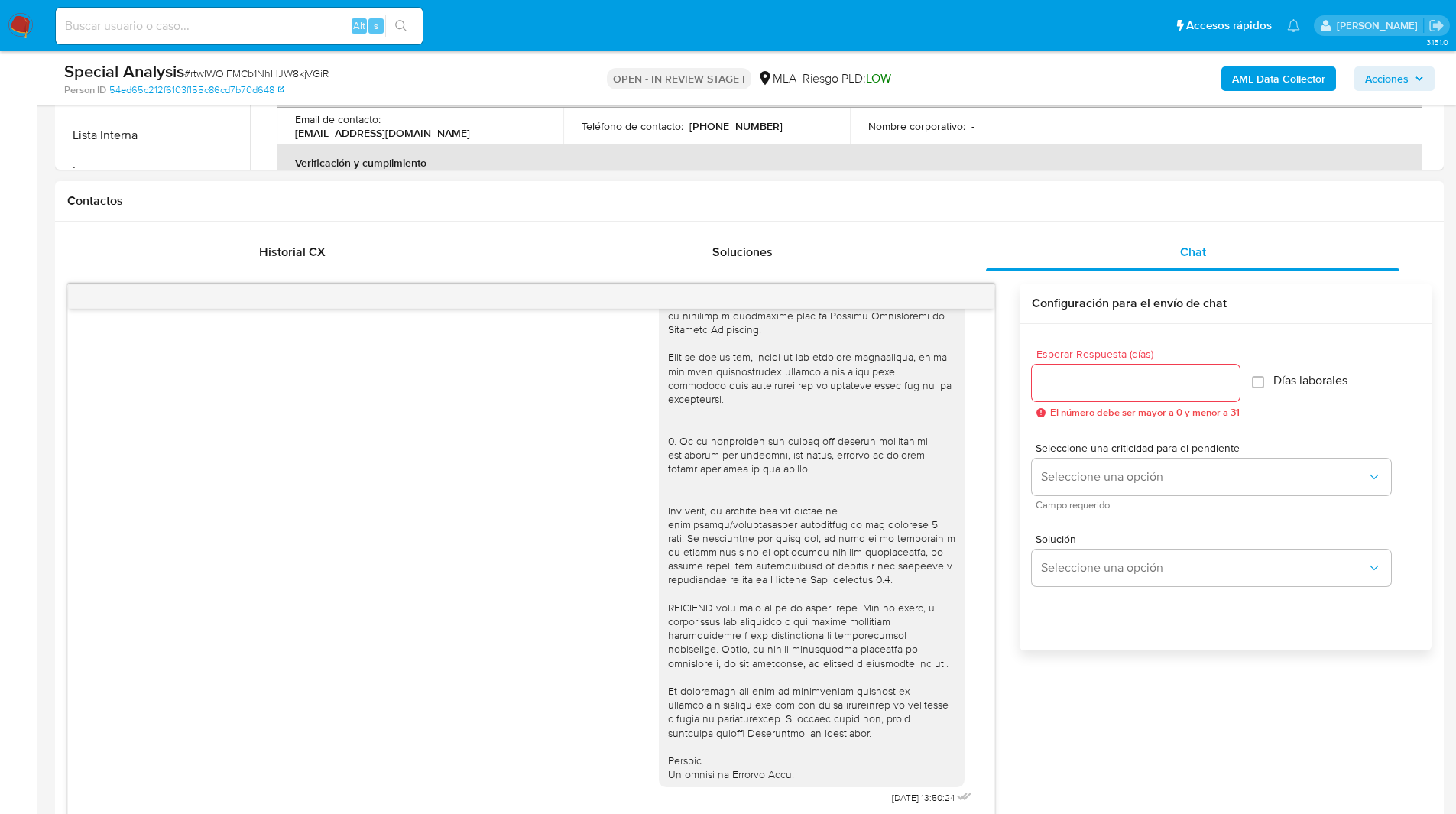
scroll to position [627, 0]
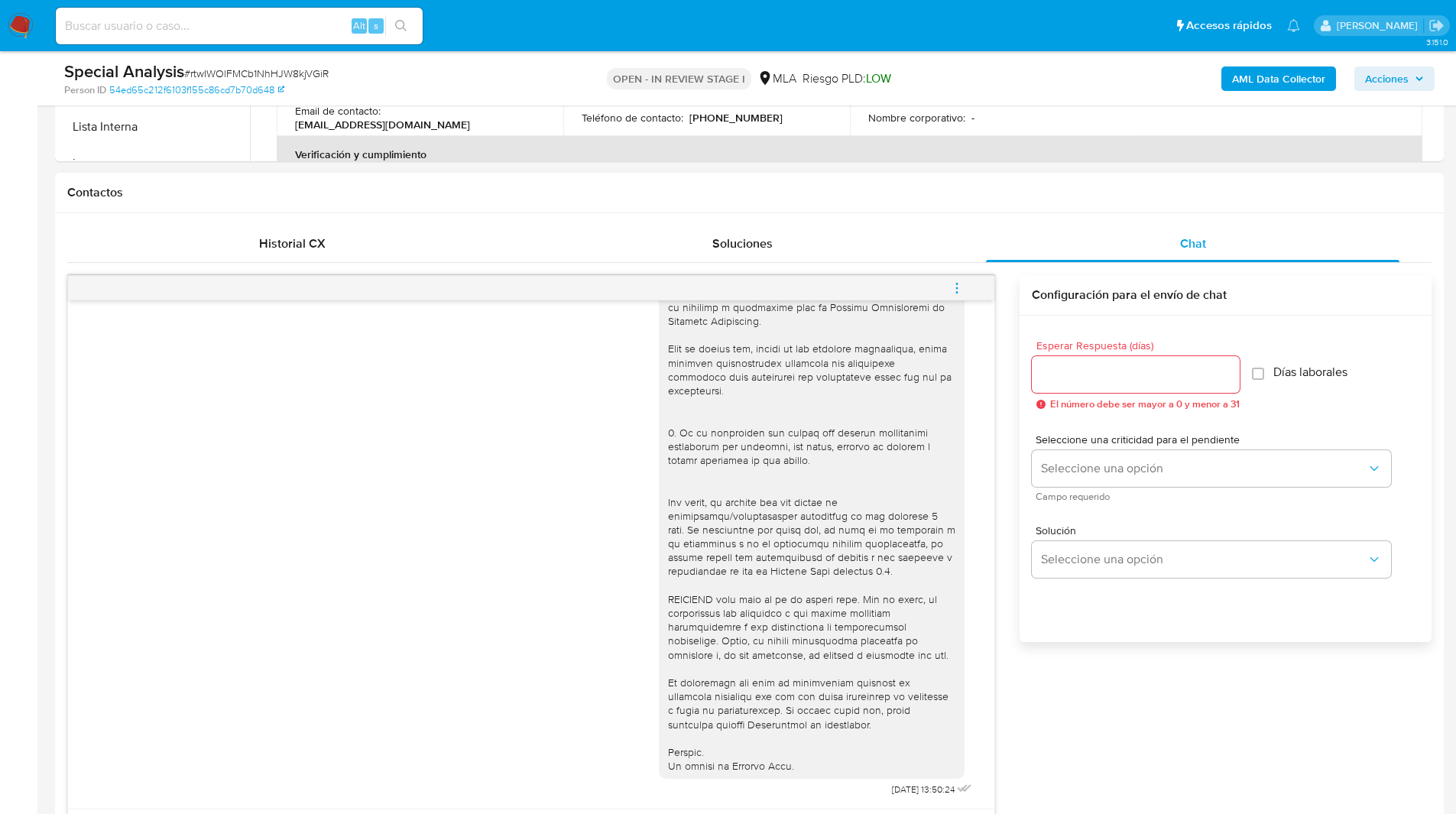
click at [952, 292] on icon "menu-action" at bounding box center [956, 288] width 14 height 14
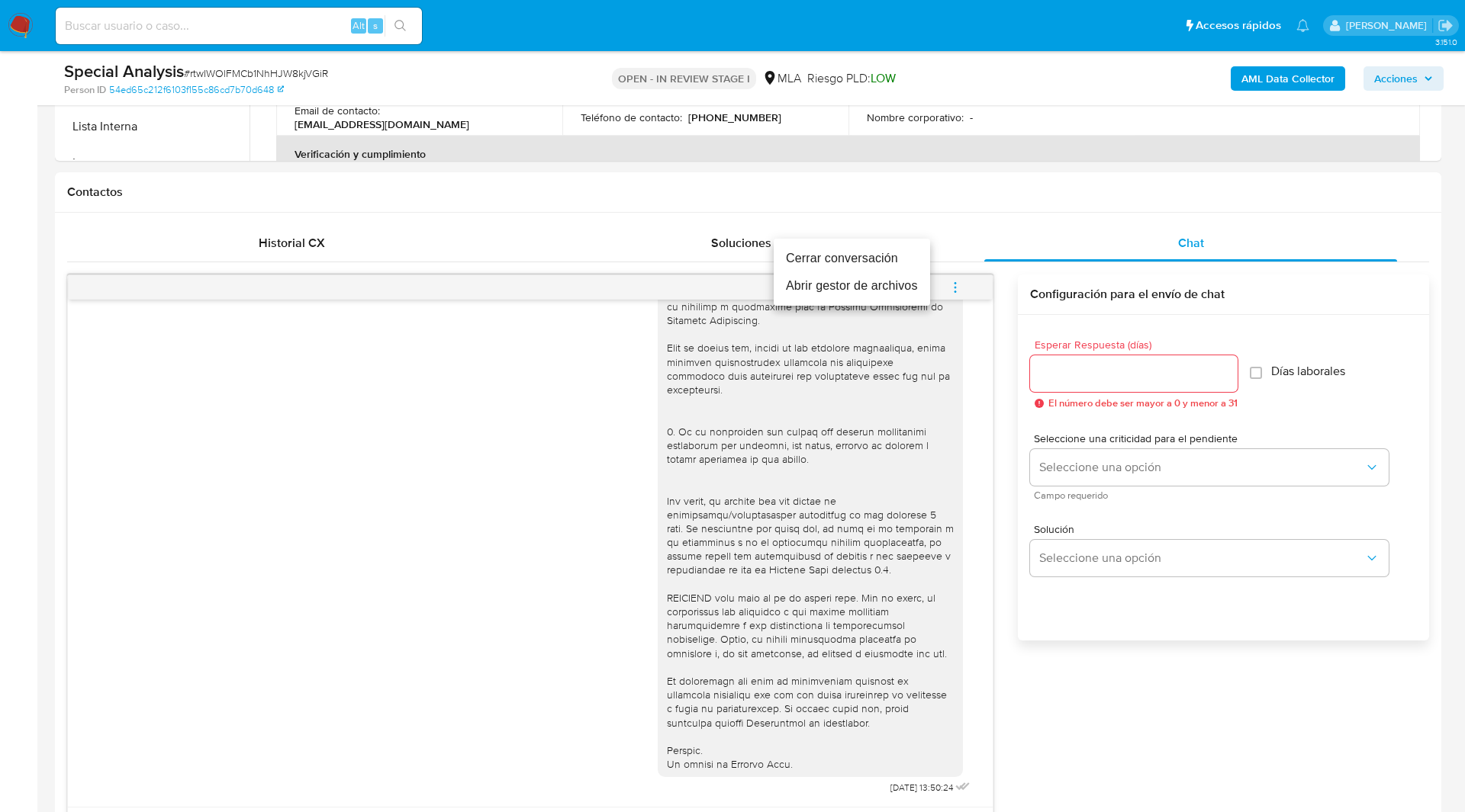
click at [853, 264] on li "Cerrar conversación" at bounding box center [852, 258] width 157 height 27
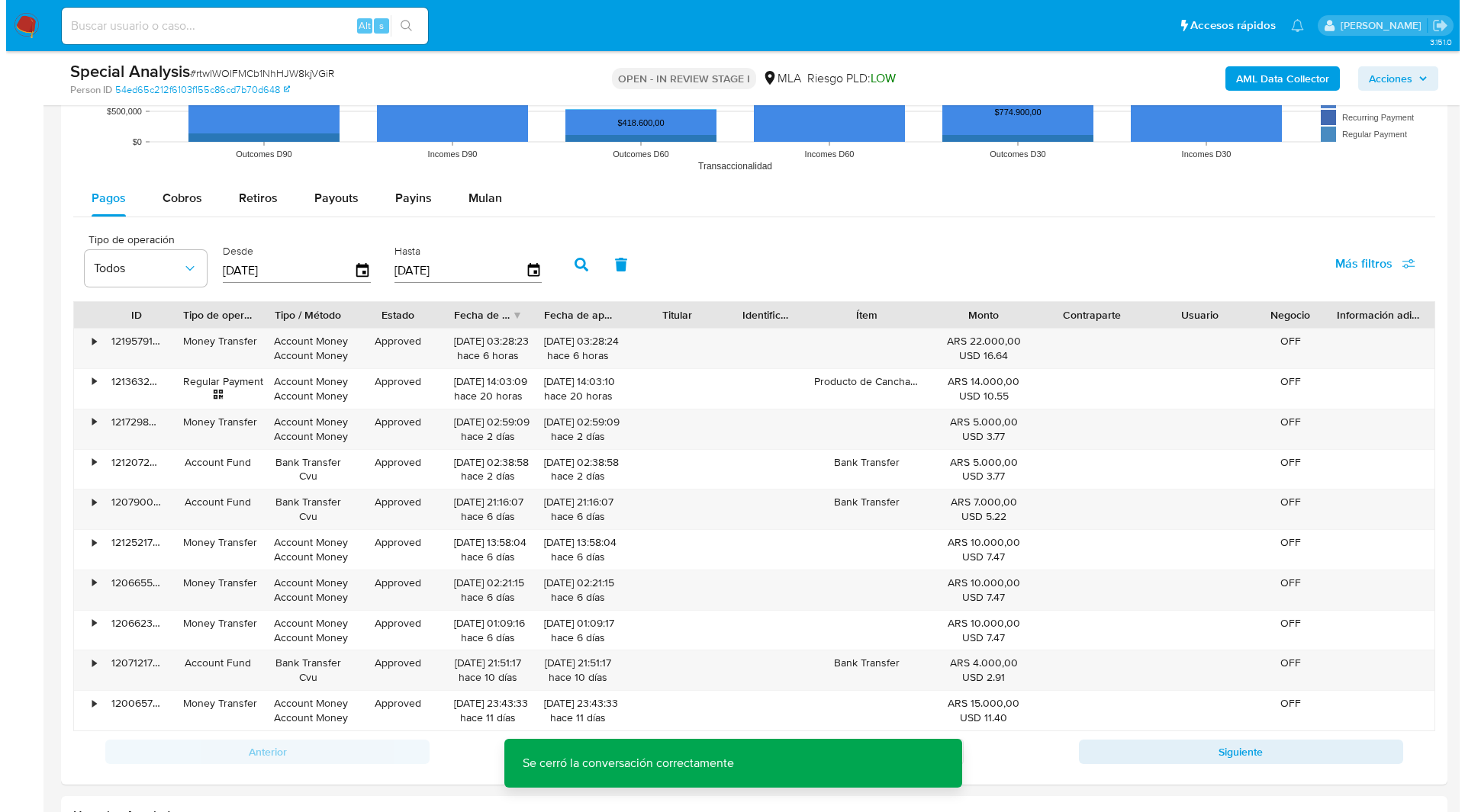
scroll to position [2733, 0]
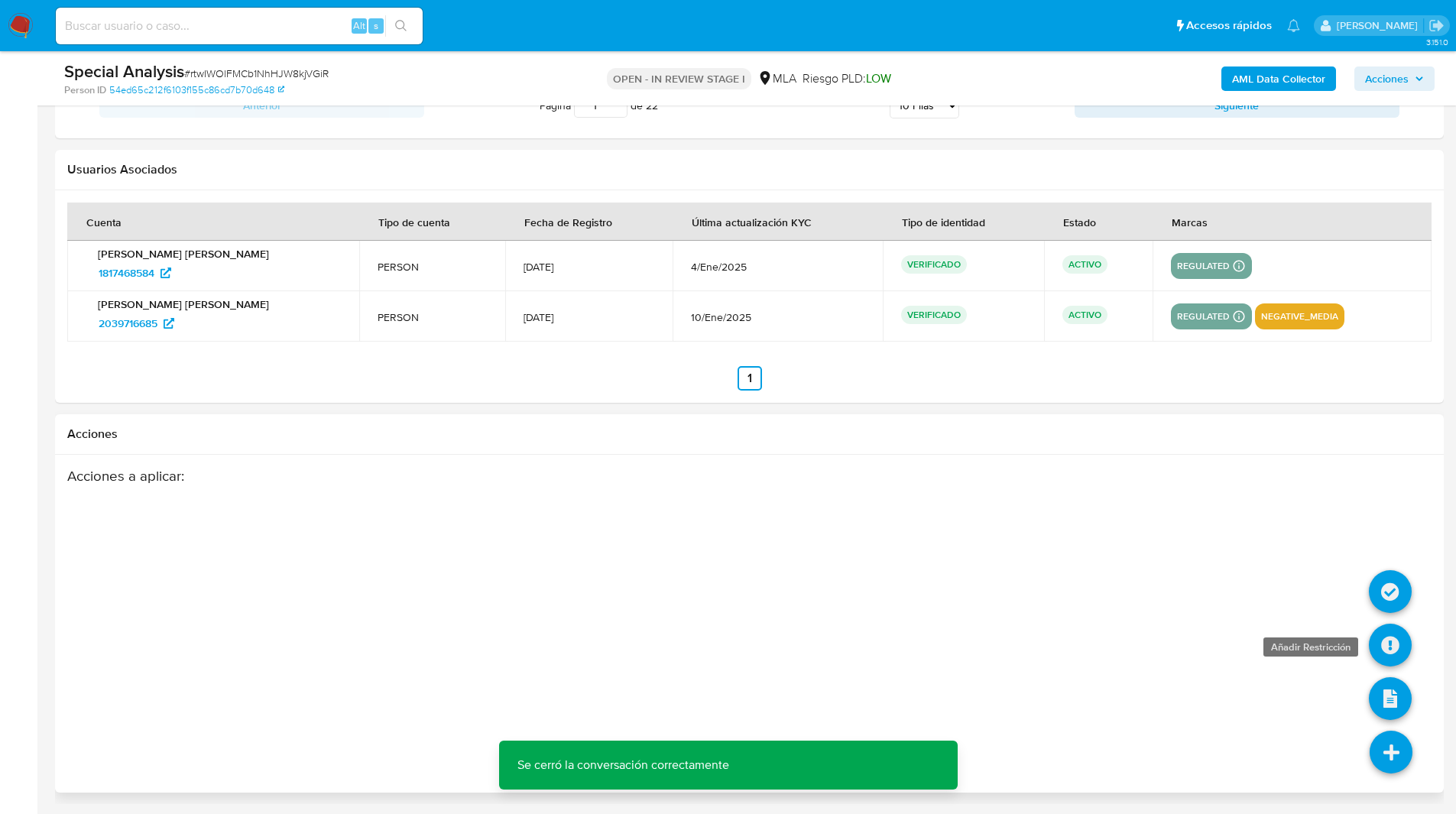
click at [1388, 643] on icon at bounding box center [1390, 645] width 42 height 42
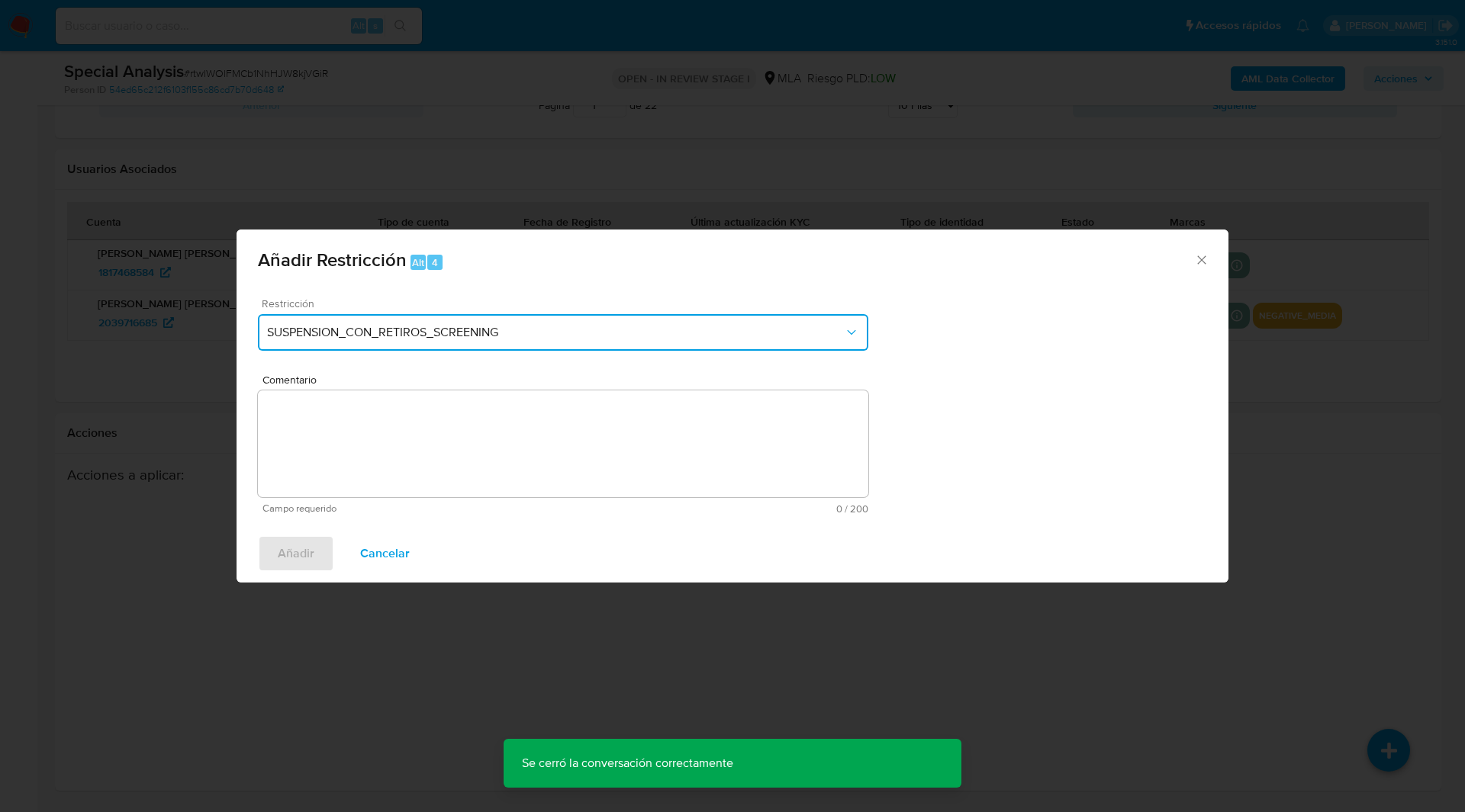
click at [488, 328] on span "SUSPENSION_CON_RETIROS_SCREENING" at bounding box center [555, 332] width 577 height 15
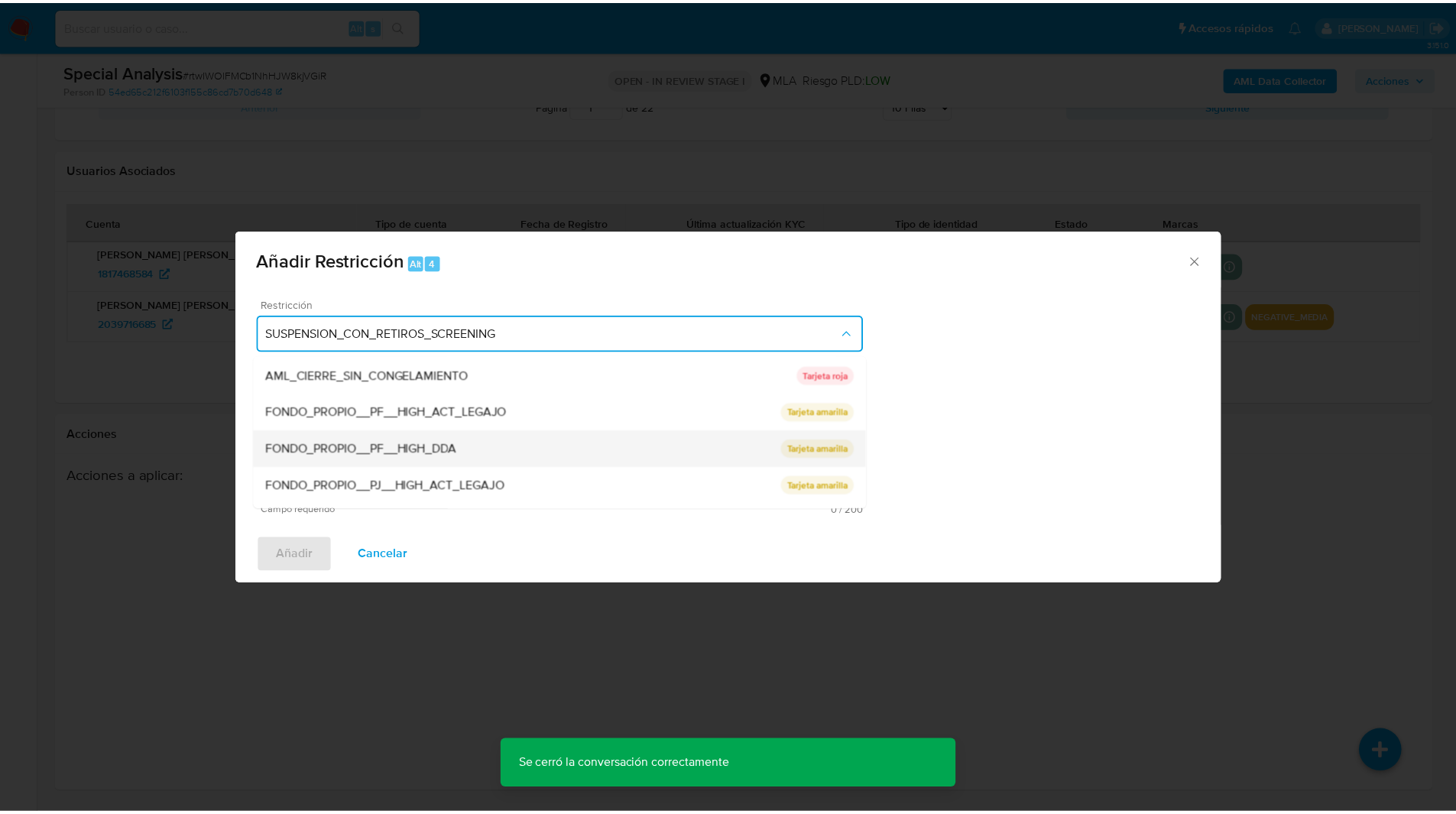
scroll to position [251, 0]
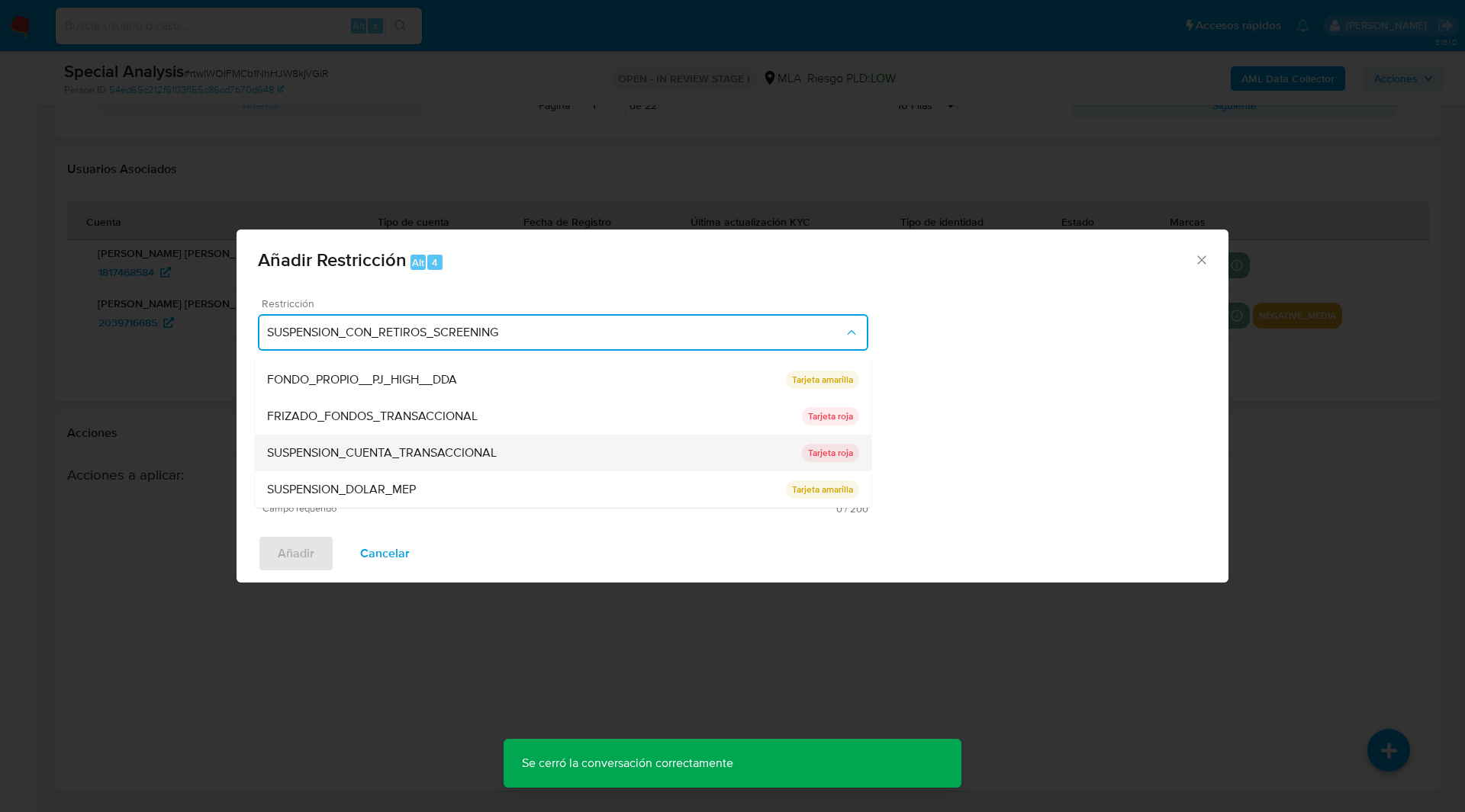
click at [319, 448] on span "SUSPENSION_CUENTA_TRANSACCIONAL" at bounding box center [381, 452] width 230 height 15
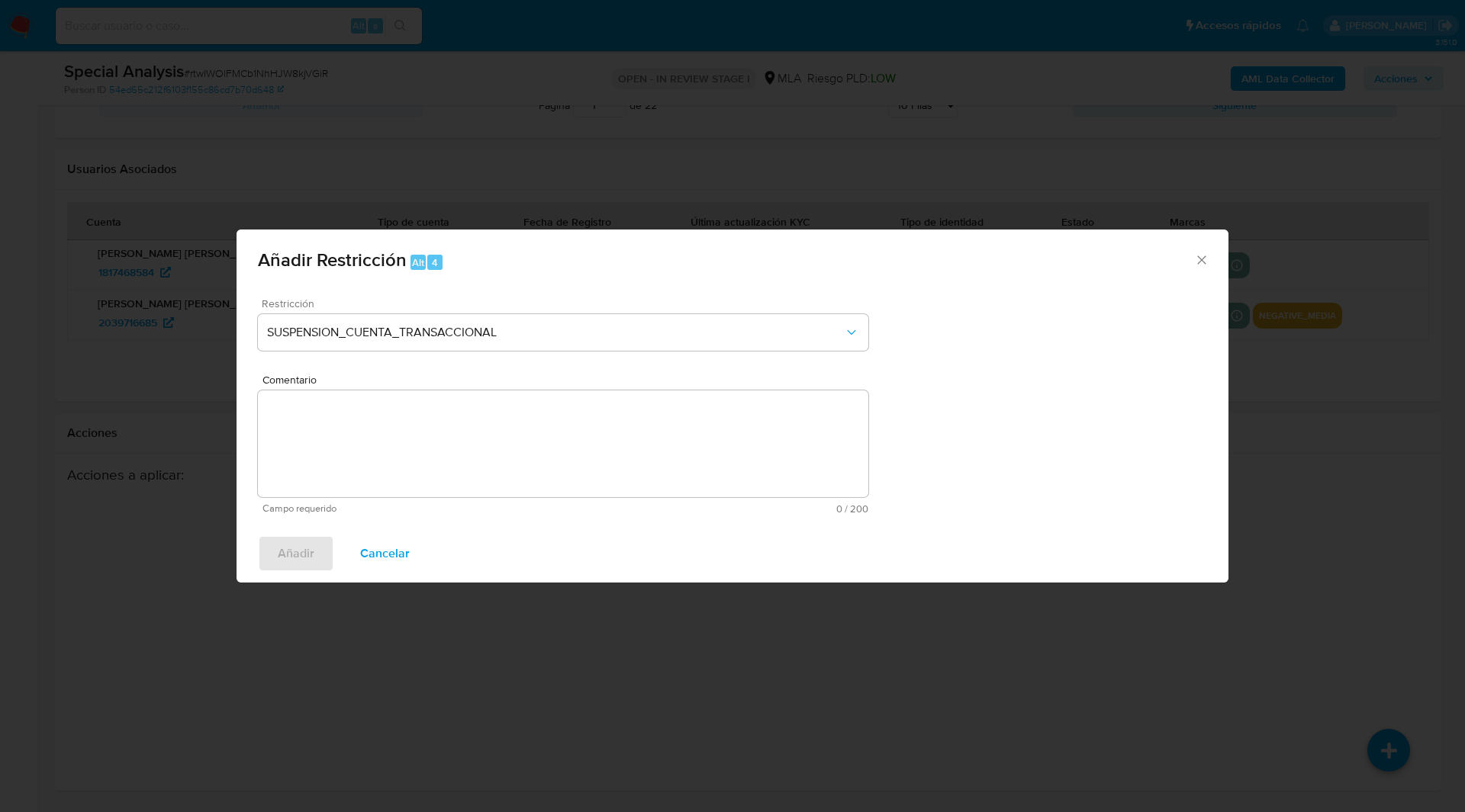
click at [512, 443] on textarea "Comentario" at bounding box center [562, 444] width 610 height 107
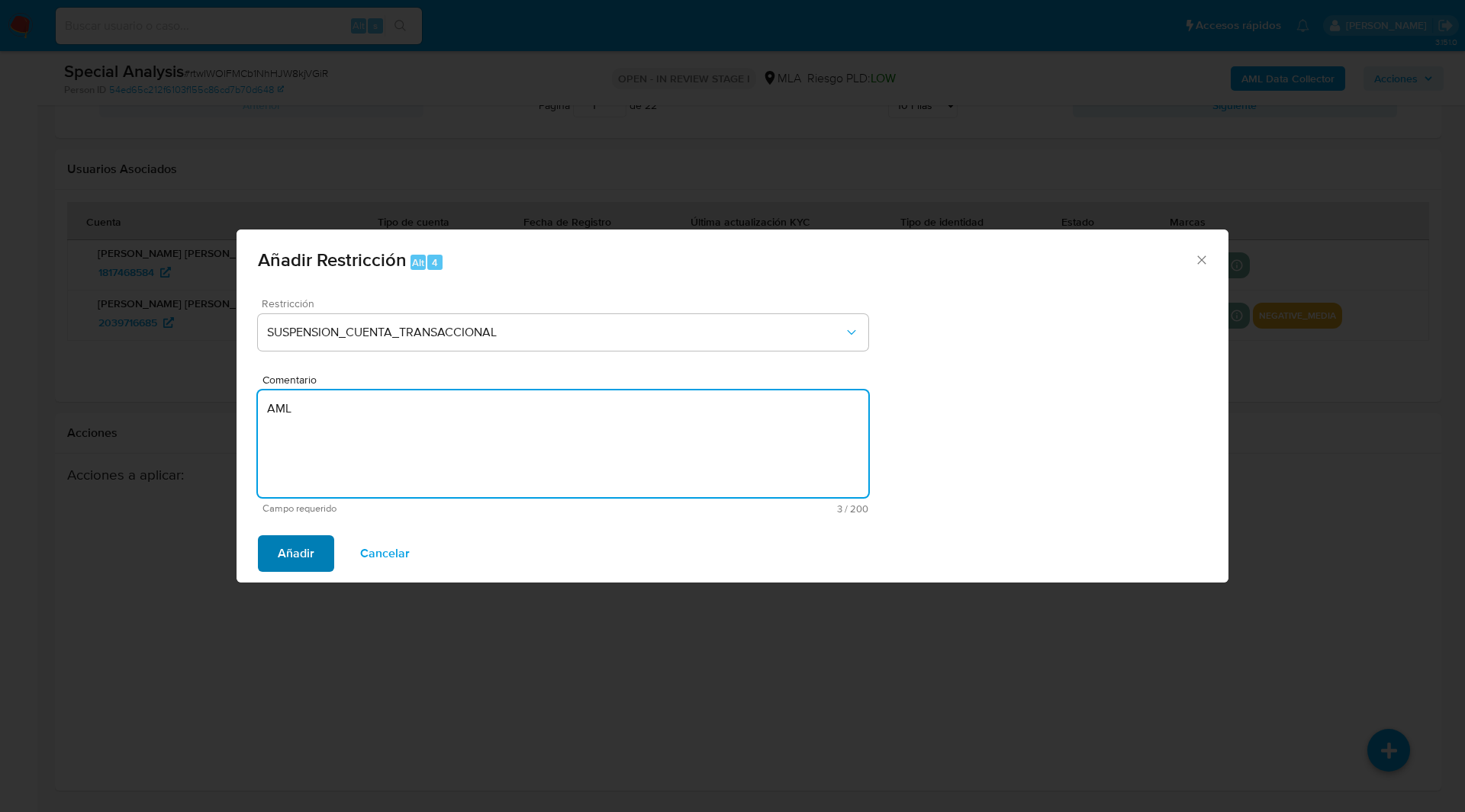
type textarea "AML"
click at [296, 554] on span "Añadir" at bounding box center [296, 554] width 37 height 34
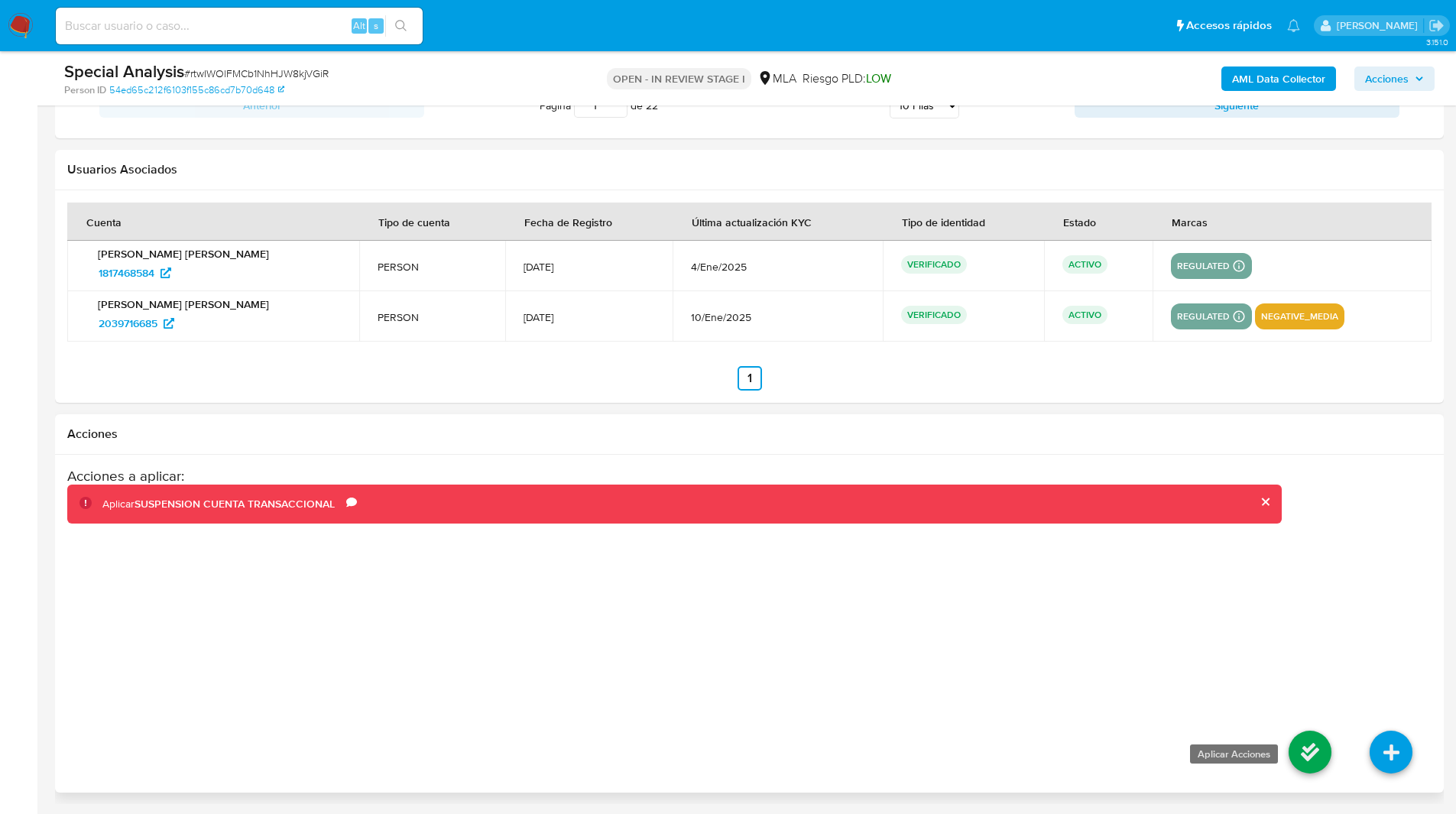
click at [1305, 746] on icon at bounding box center [1309, 752] width 42 height 42
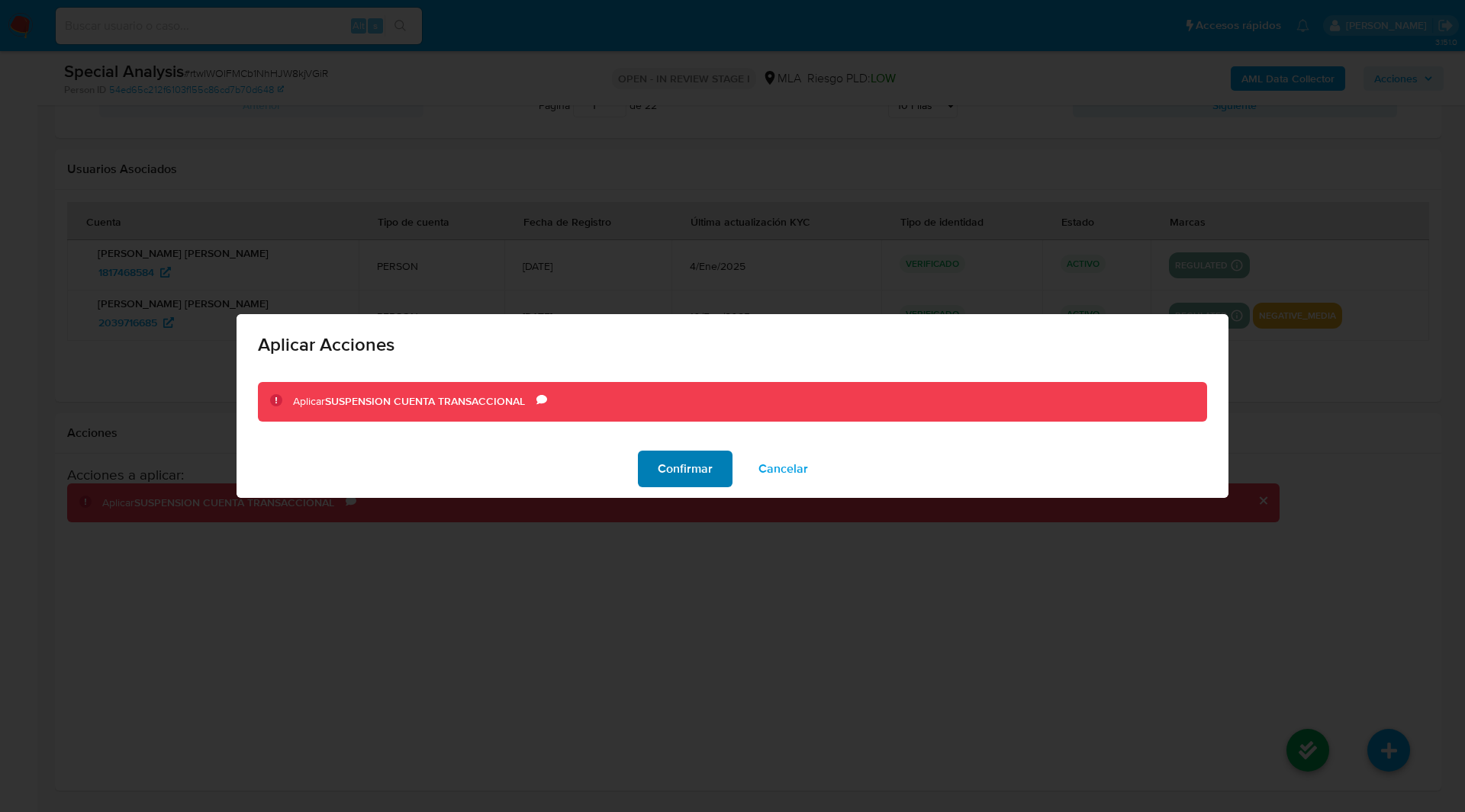
click at [685, 474] on span "Confirmar" at bounding box center [685, 469] width 55 height 34
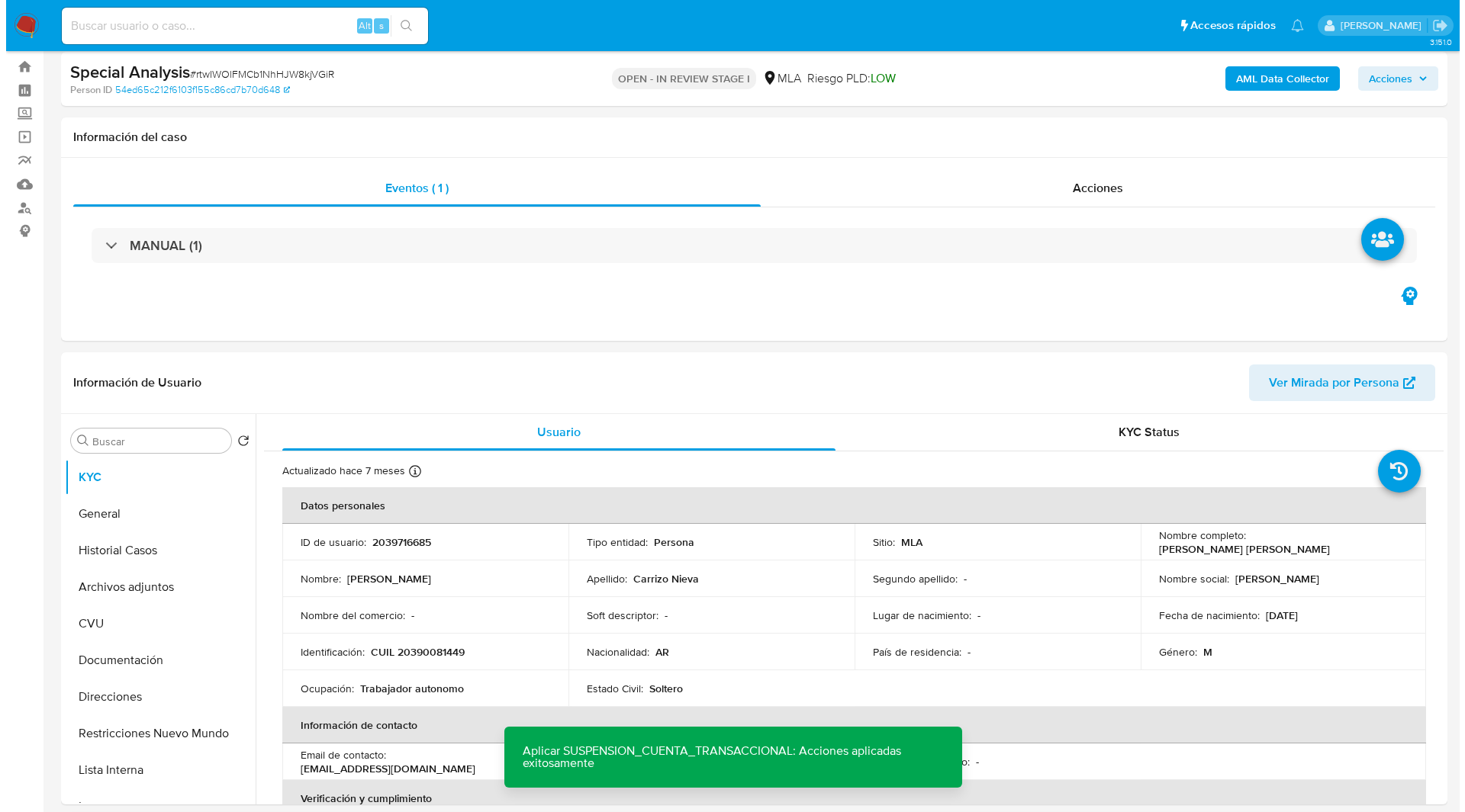
scroll to position [0, 0]
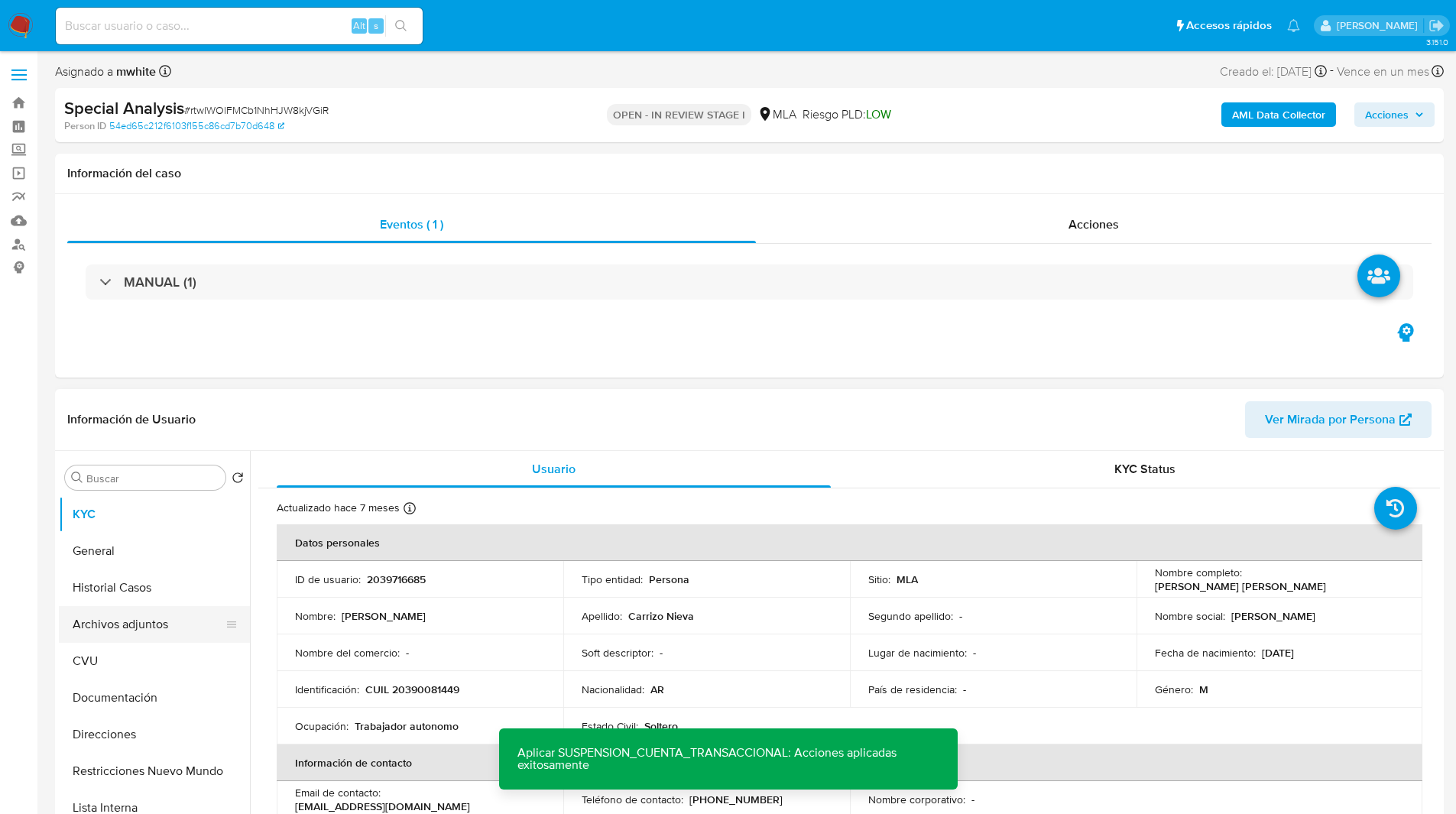
click at [159, 638] on button "Archivos adjuntos" at bounding box center [147, 625] width 179 height 37
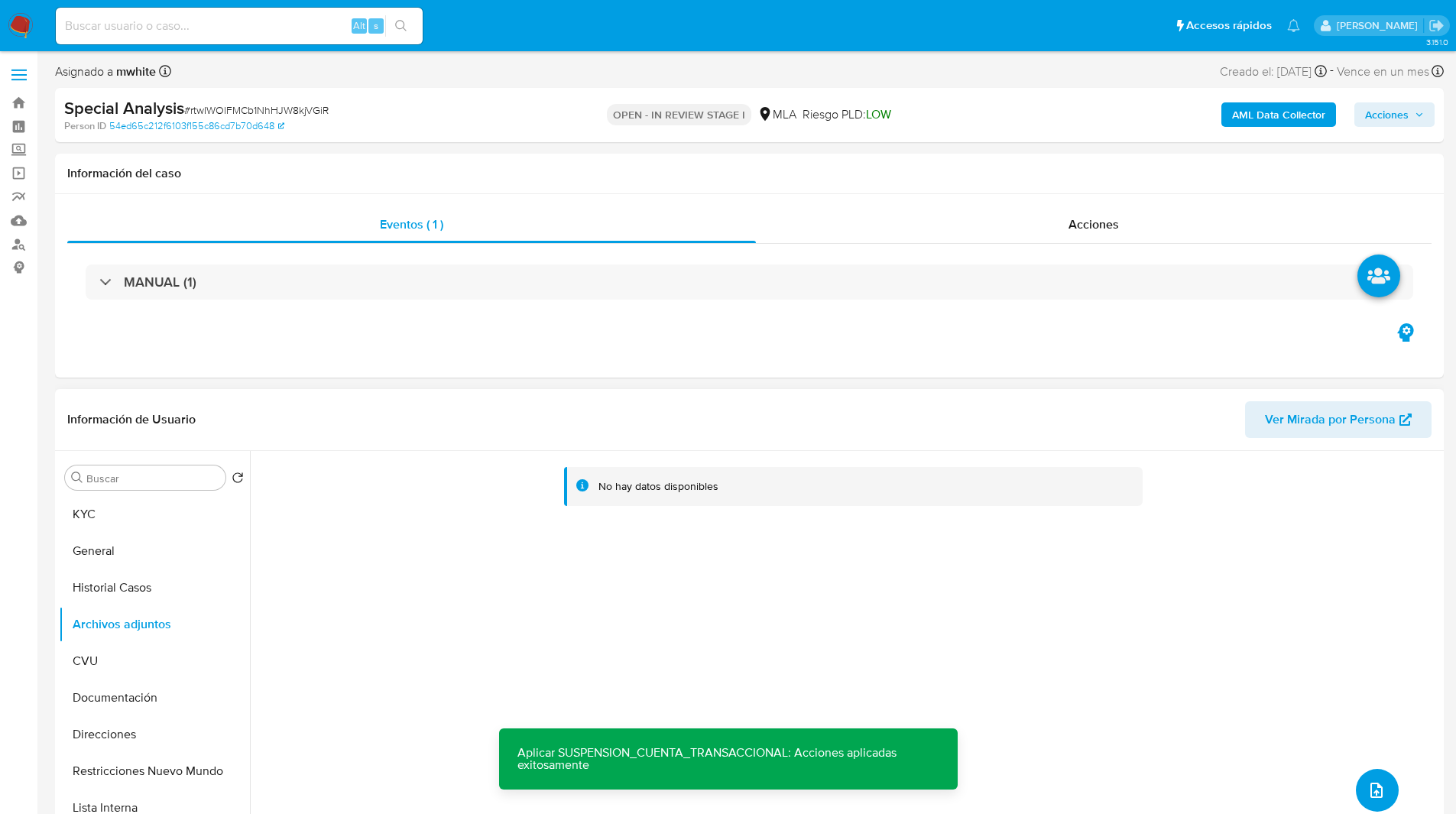
click at [1370, 786] on icon "upload-file" at bounding box center [1376, 790] width 18 height 18
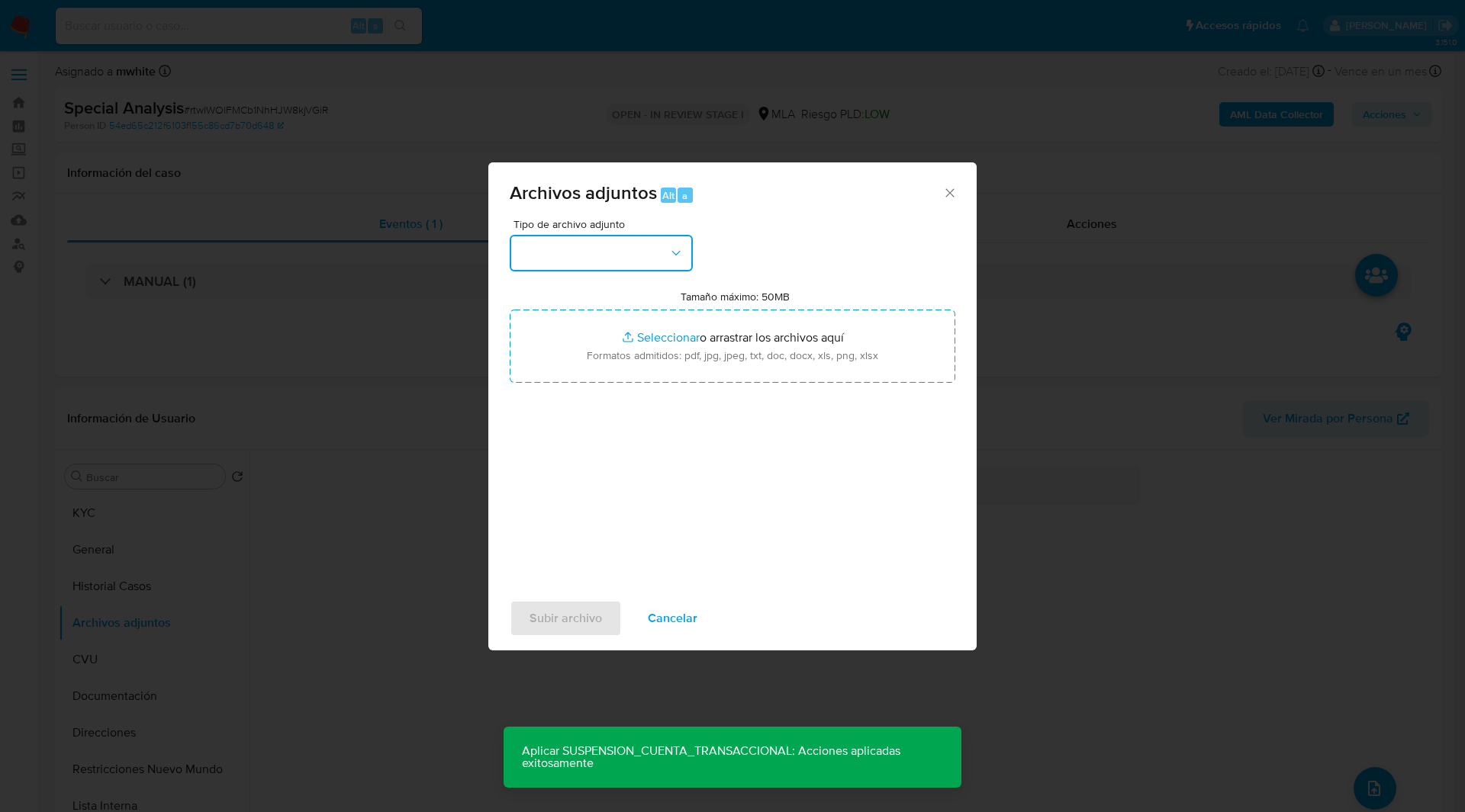
click at [575, 257] on button "button" at bounding box center [601, 253] width 183 height 37
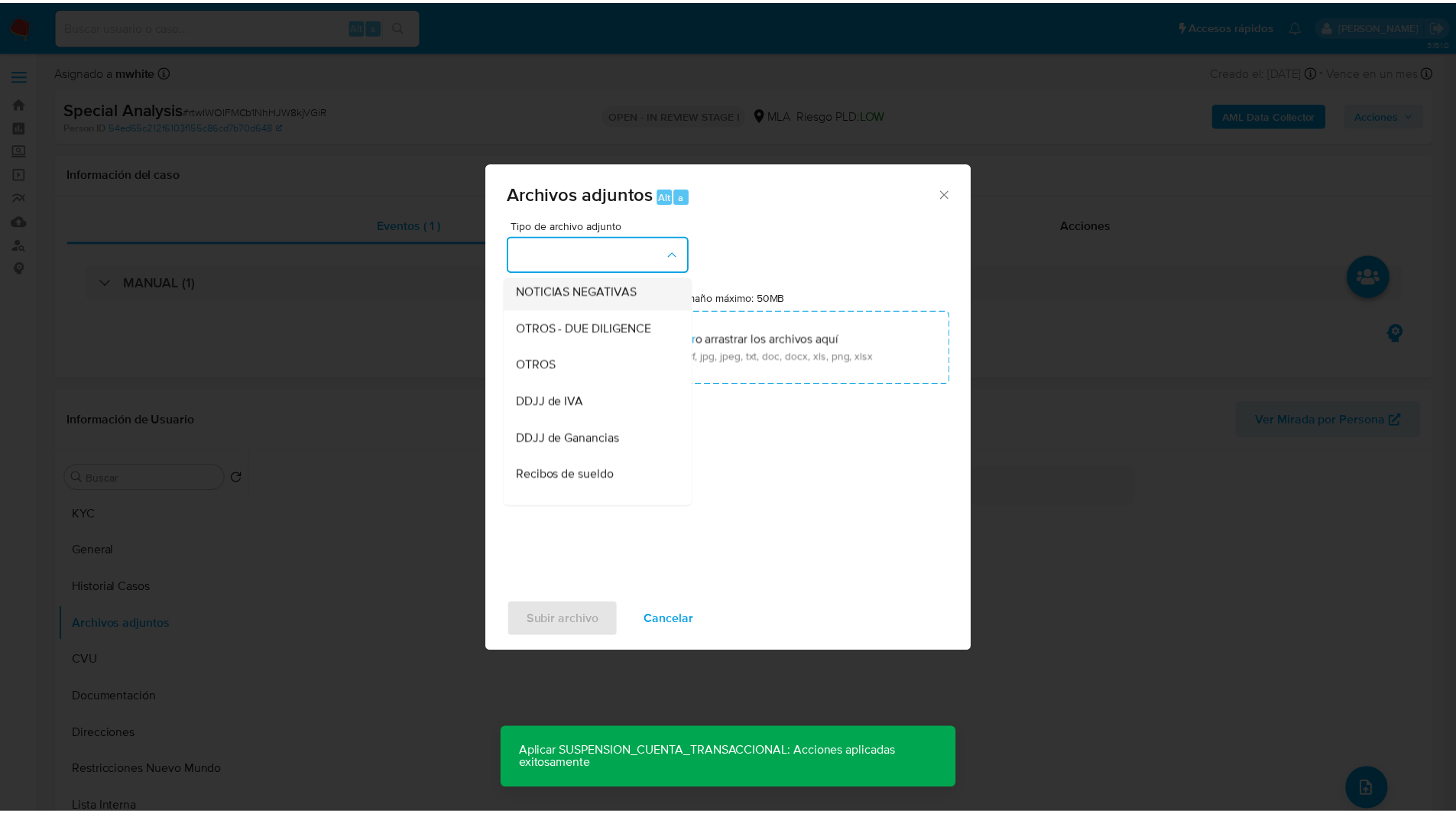
scroll to position [260, 0]
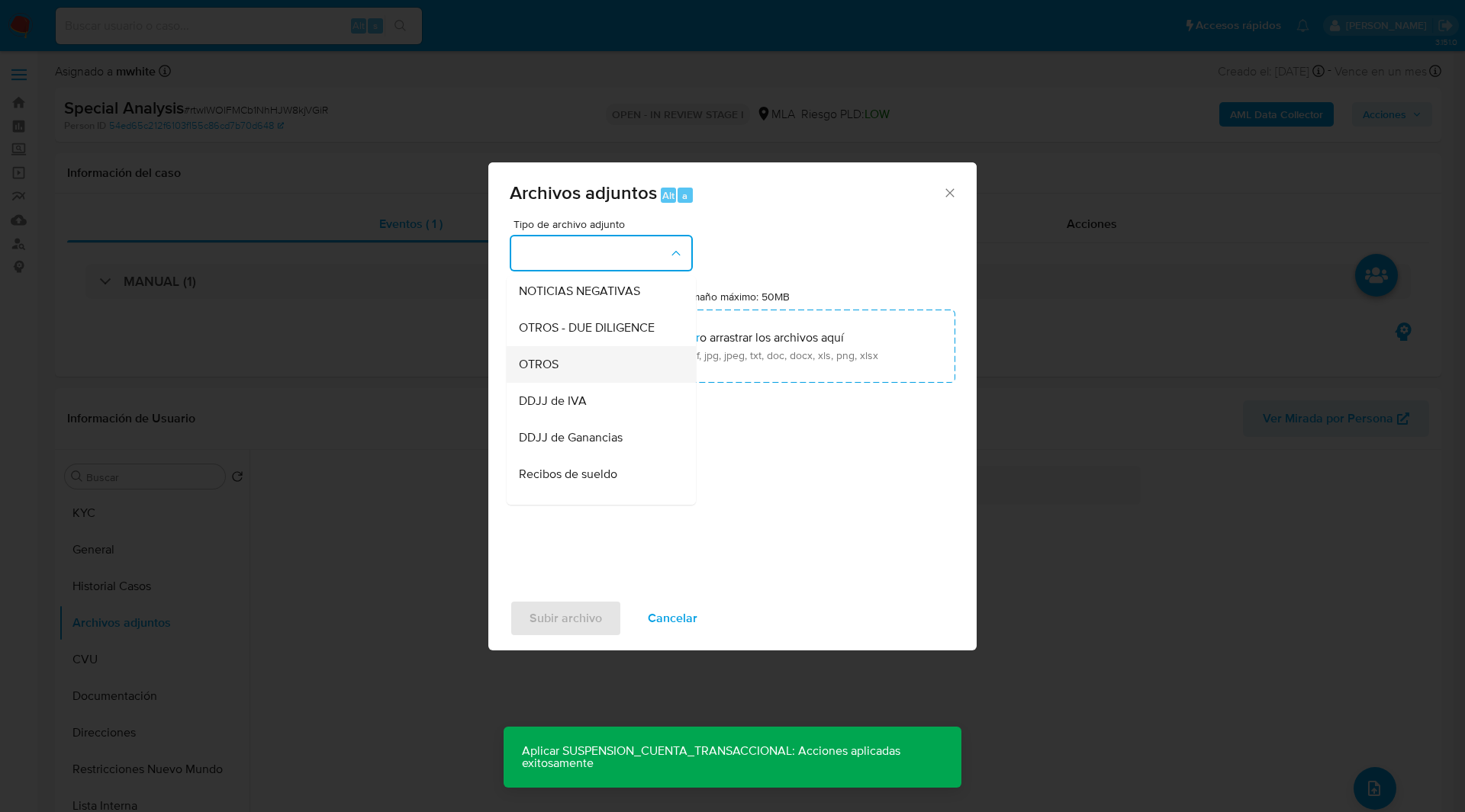
click at [549, 372] on span "OTROS" at bounding box center [539, 364] width 40 height 15
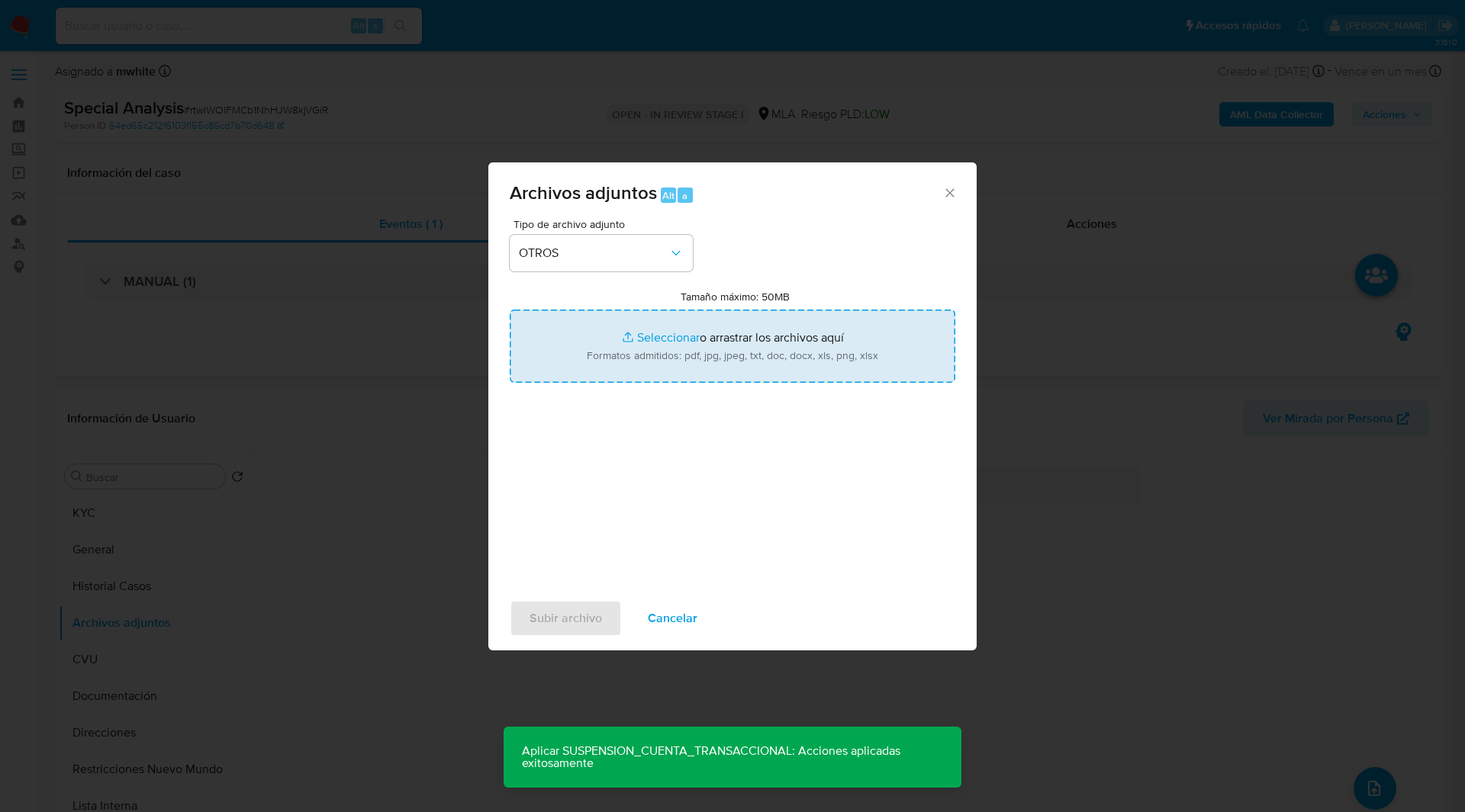
type input "C:\fakepath\NOSIS_Manager_InformeIndividual_20390081449_654925_20250812101050.p…"
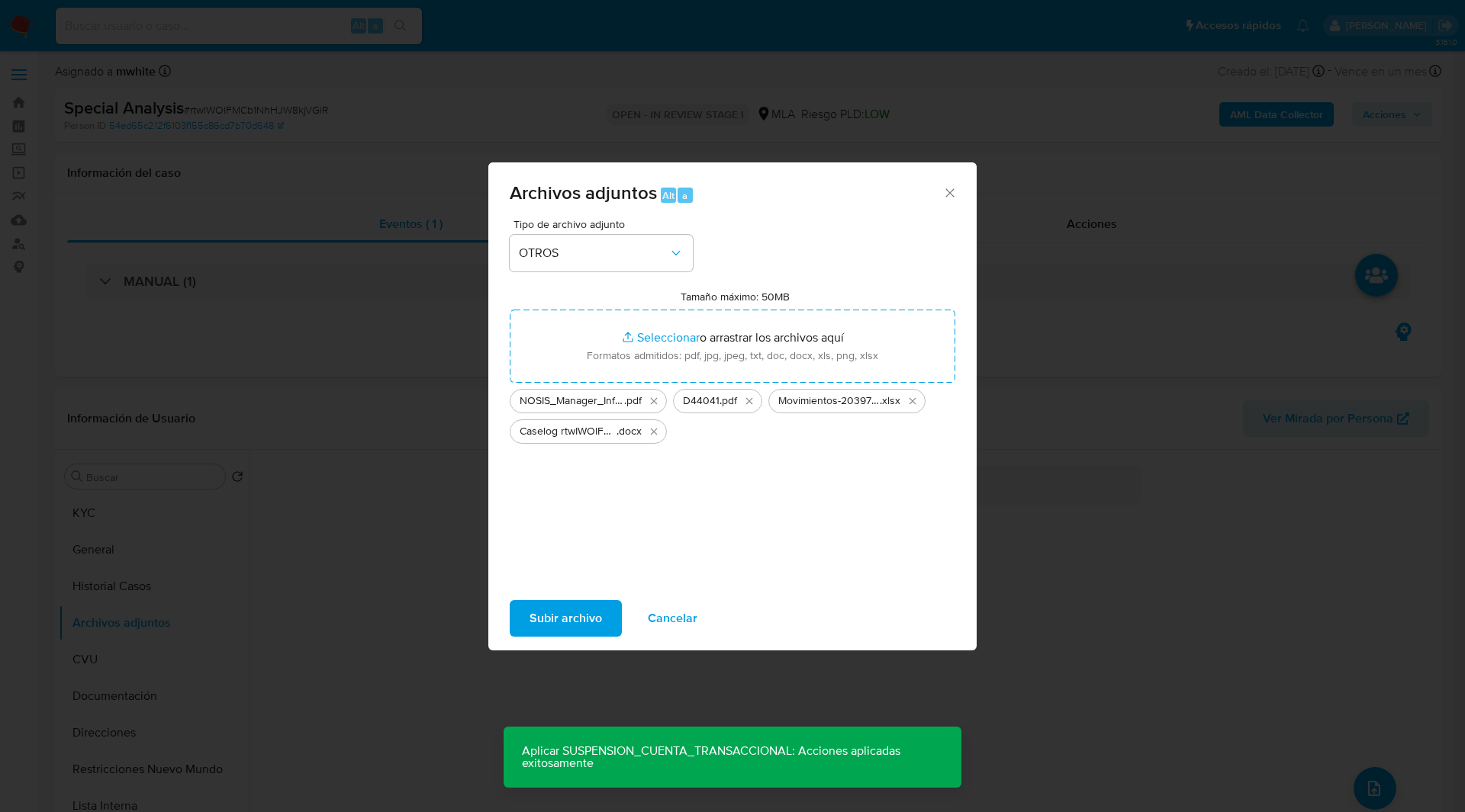
click at [606, 629] on button "Subir archivo" at bounding box center [565, 619] width 112 height 37
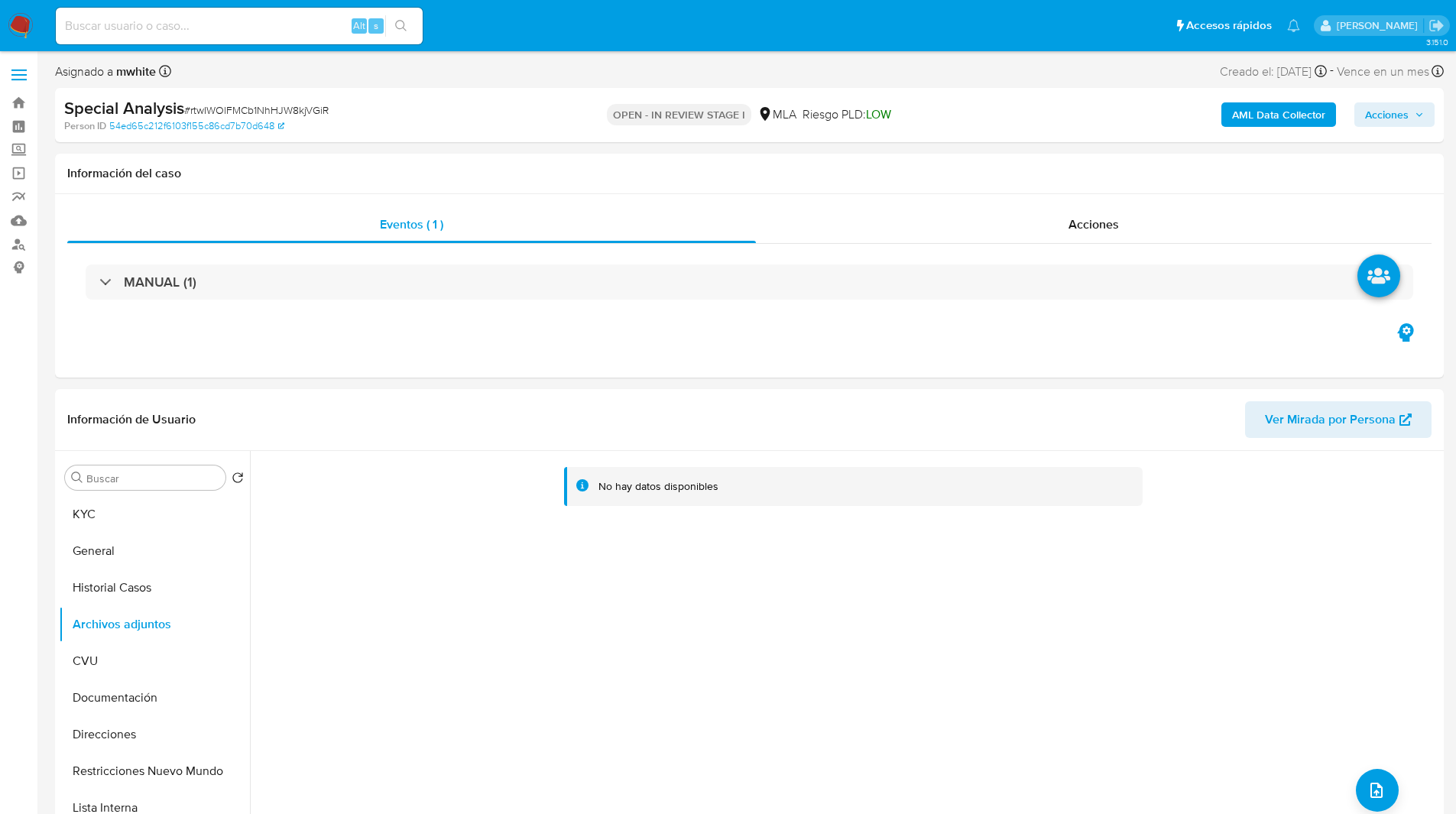
click at [1241, 116] on b "AML Data Collector" at bounding box center [1278, 115] width 93 height 25
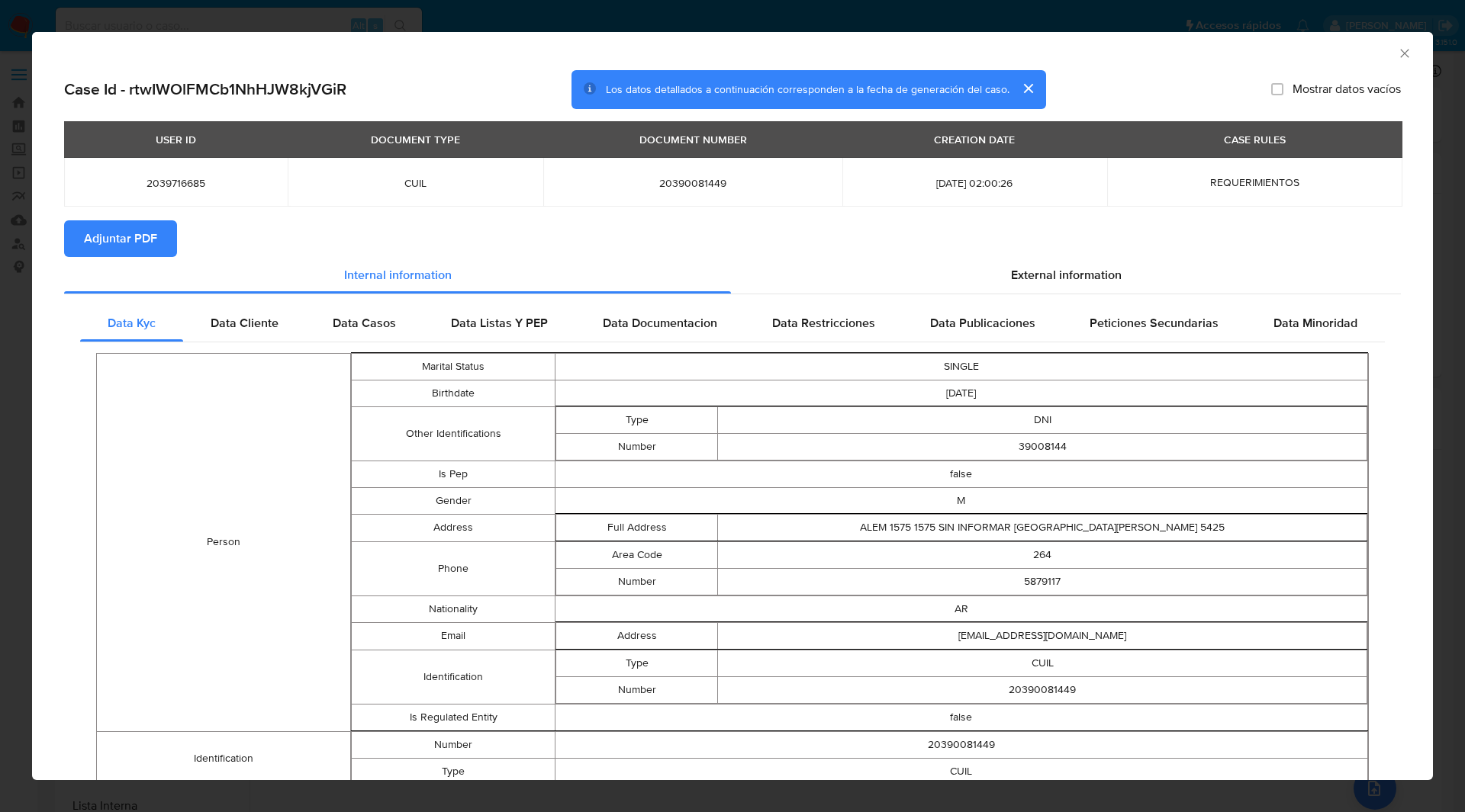
click at [138, 239] on span "Adjuntar PDF" at bounding box center [121, 239] width 74 height 34
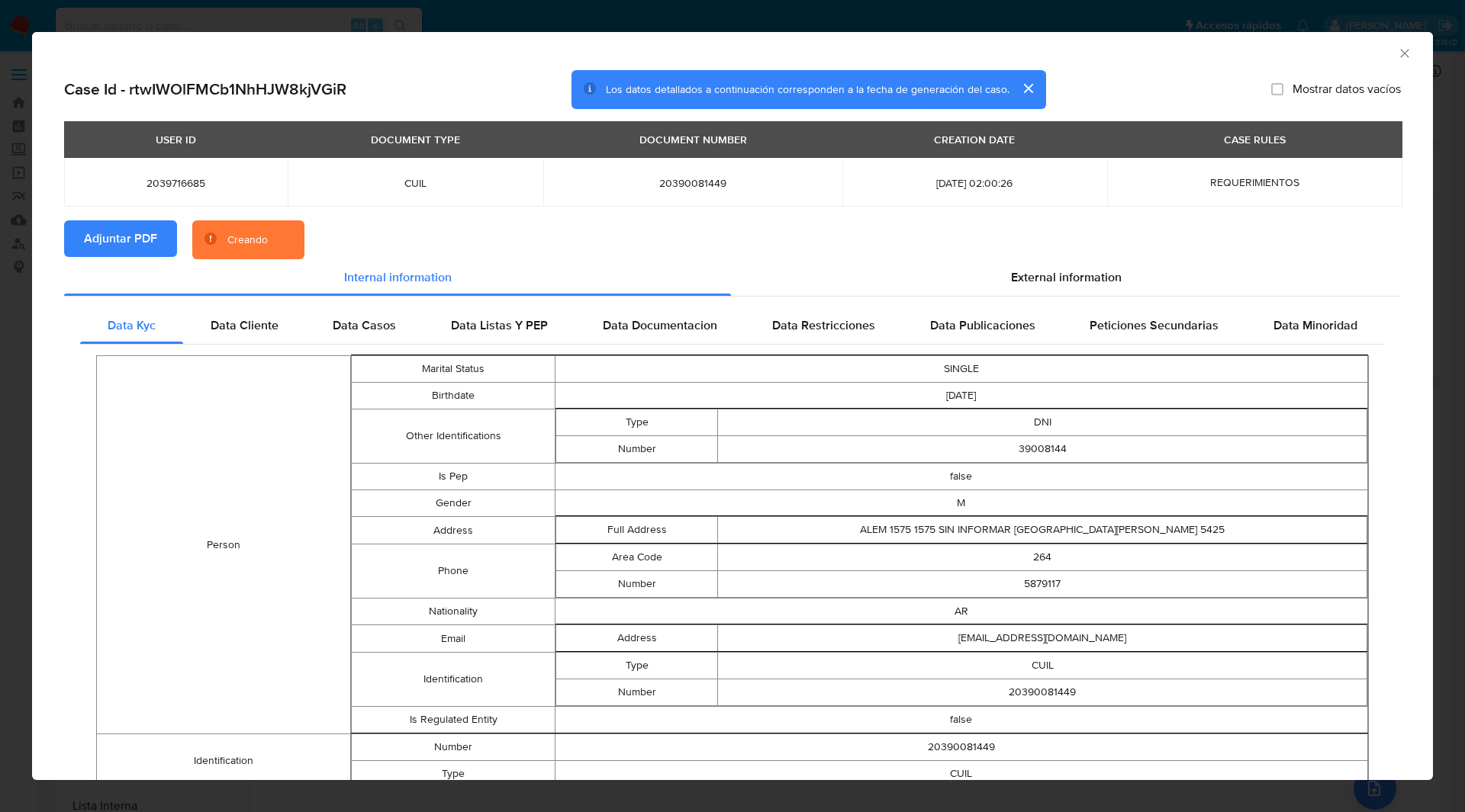
click at [1120, 78] on div "Case Id - rtwIWOlFMCb1NhHJW8kjVGiR Los datos detallados a continuación correspo…" at bounding box center [732, 90] width 1337 height 40
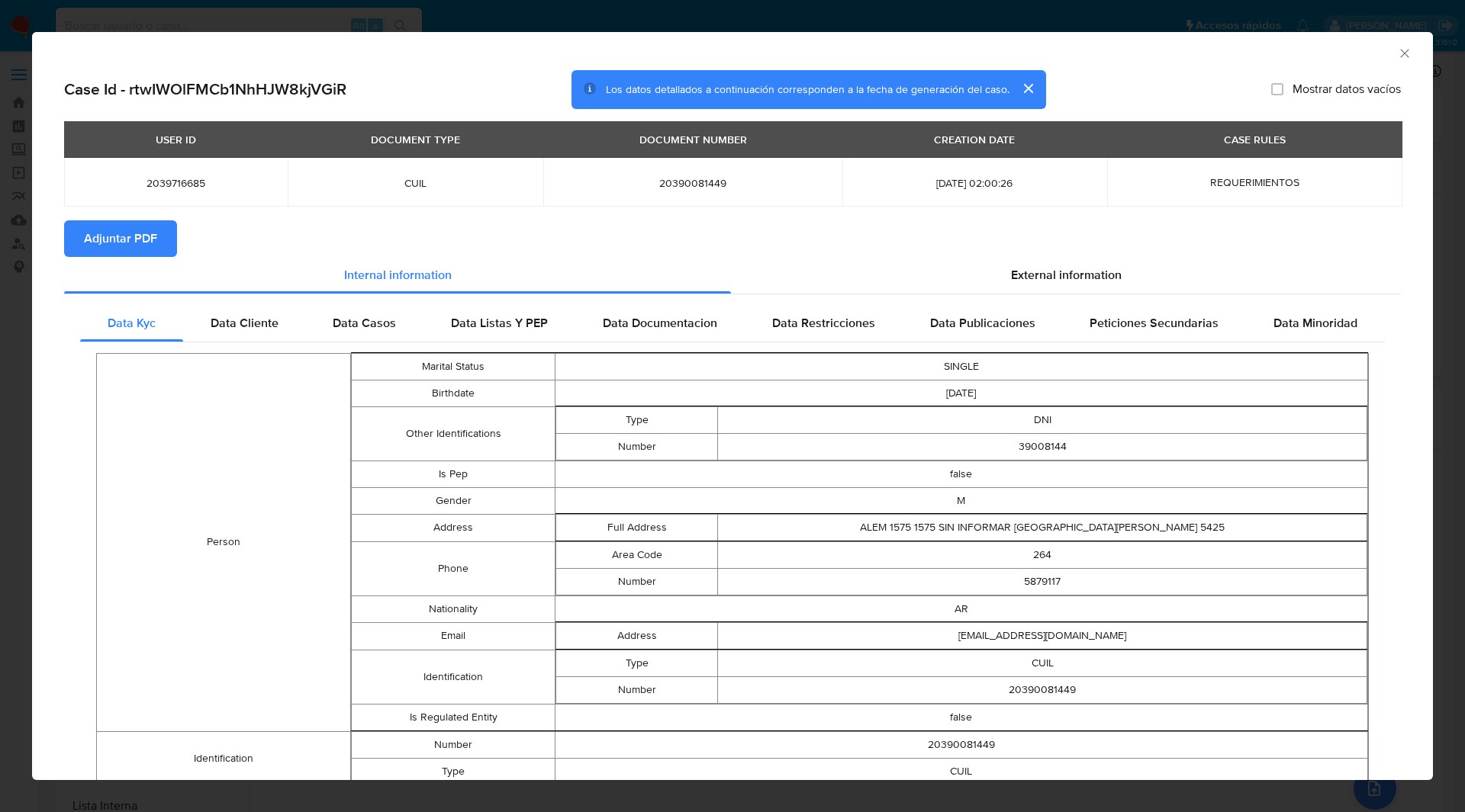
click at [1397, 50] on icon "Cerrar ventana" at bounding box center [1404, 53] width 15 height 15
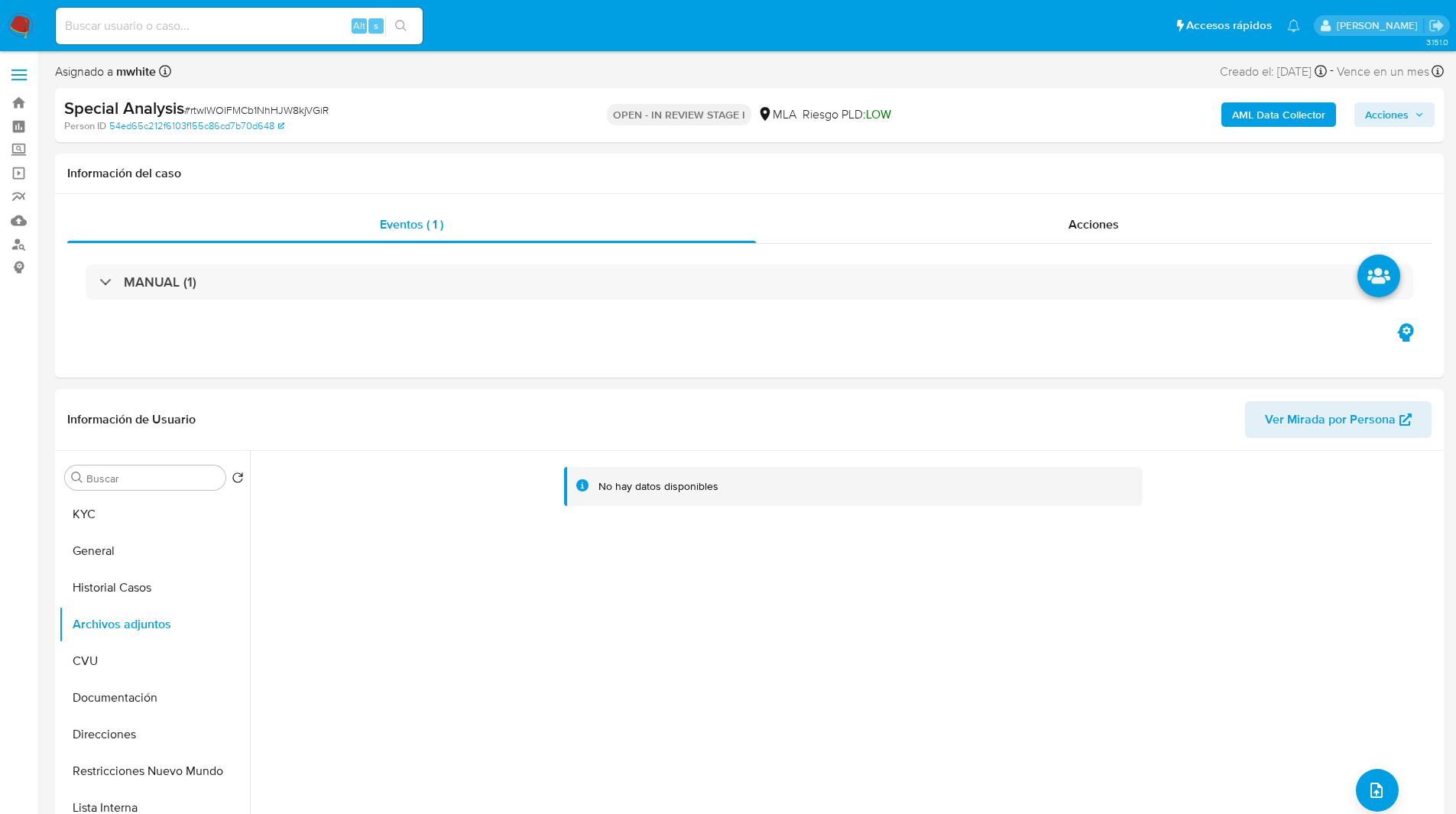
click at [1396, 107] on span "Acciones" at bounding box center [1386, 115] width 43 height 25
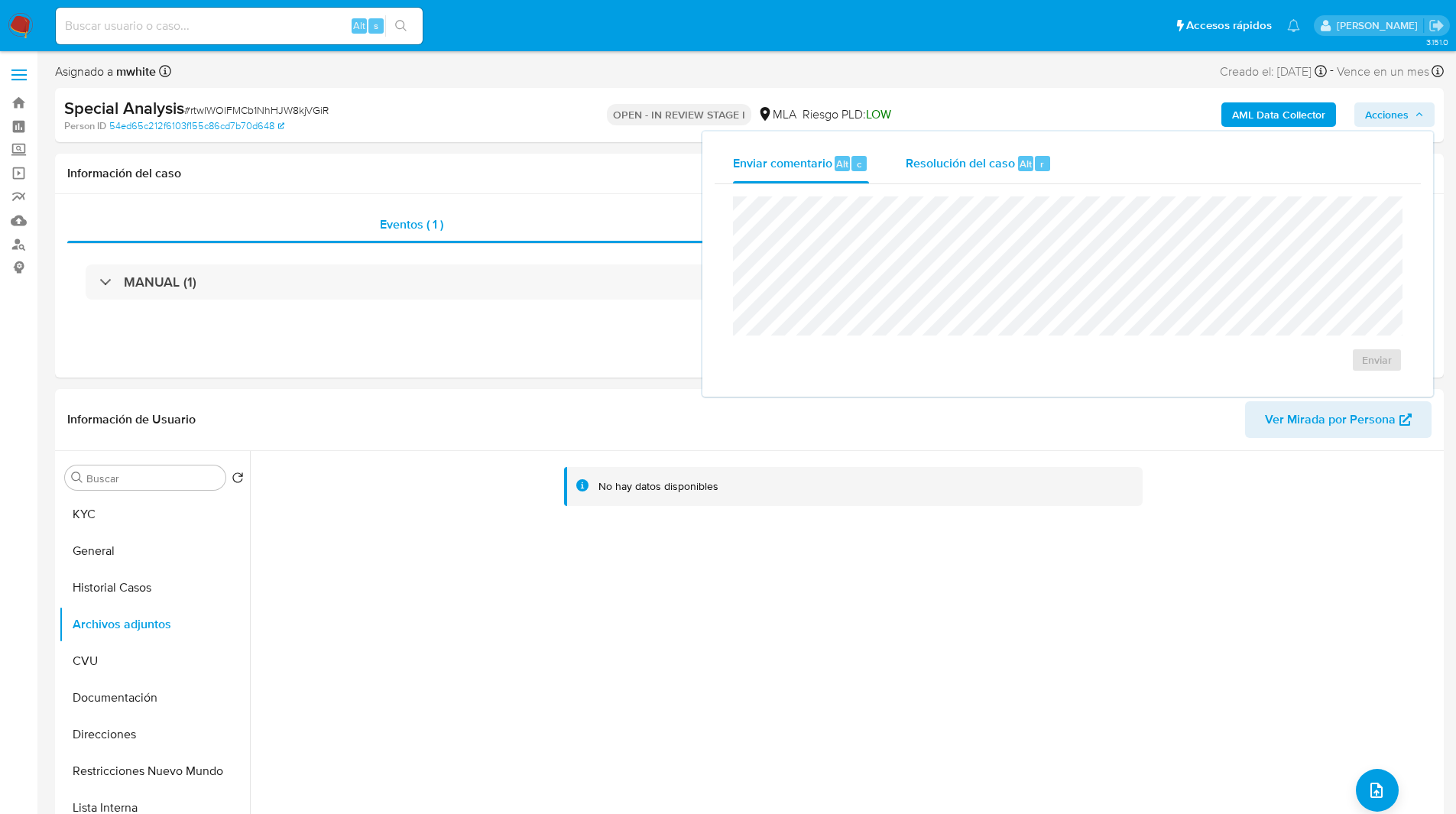
click at [993, 159] on span "Resolución del caso" at bounding box center [960, 163] width 109 height 18
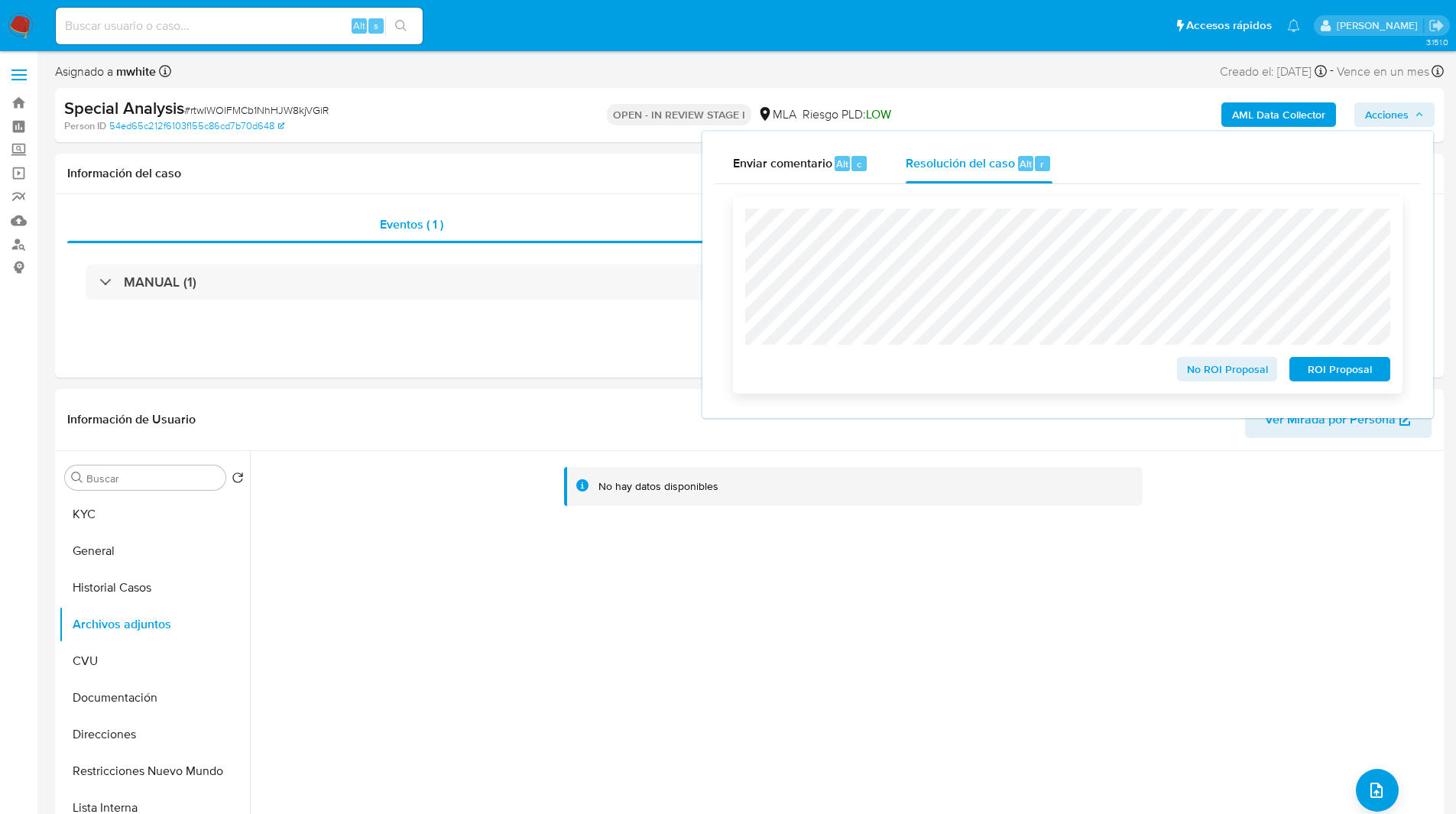
click at [1355, 366] on span "ROI Proposal" at bounding box center [1339, 369] width 79 height 22
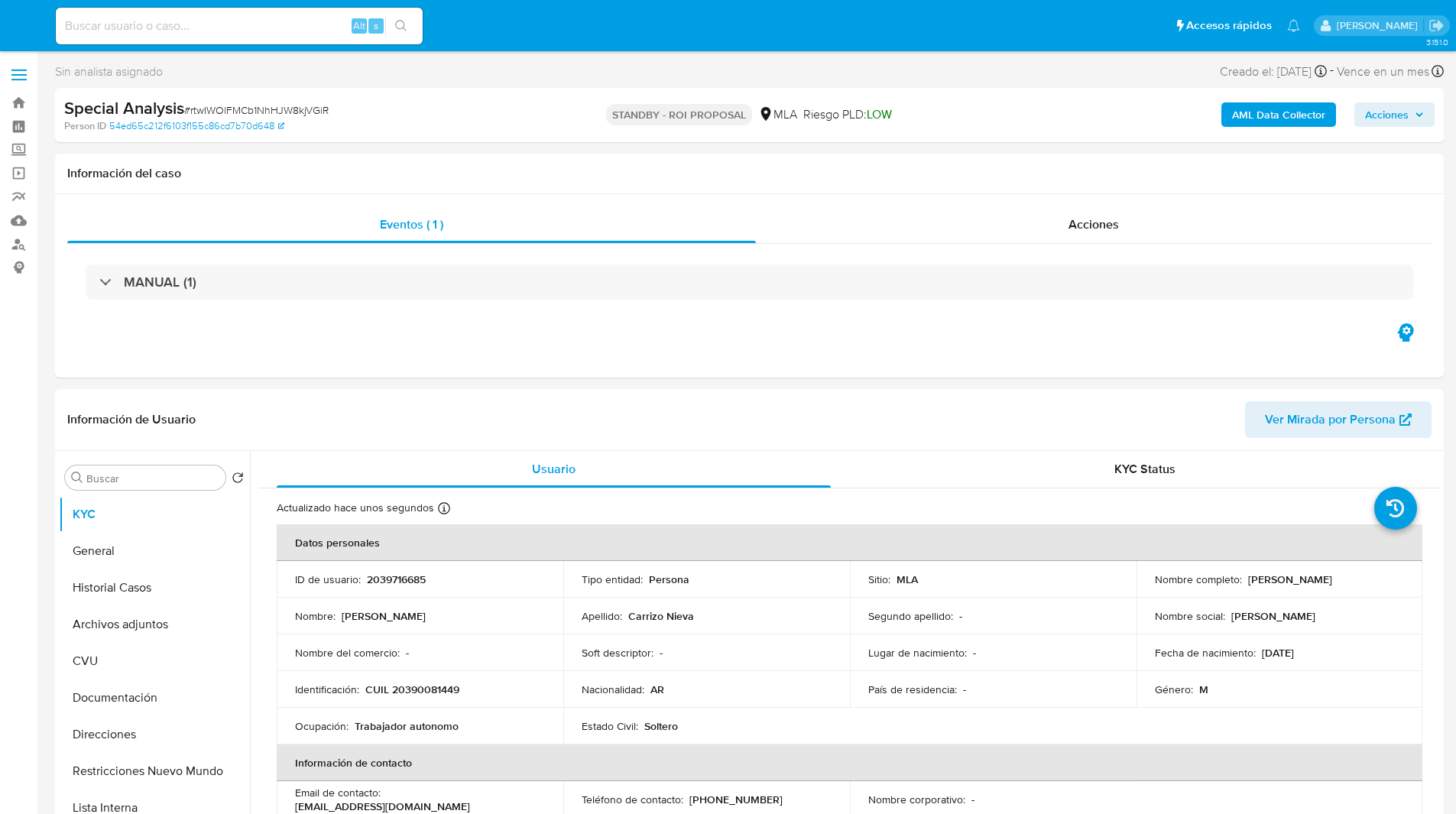
select select "10"
click at [263, 27] on input at bounding box center [239, 26] width 367 height 20
paste input "7QqB3FGHGy6IfqMei4x4iWqy"
type input "7QqB3FGHGy6IfqMei4x4iWqy"
select select "10"
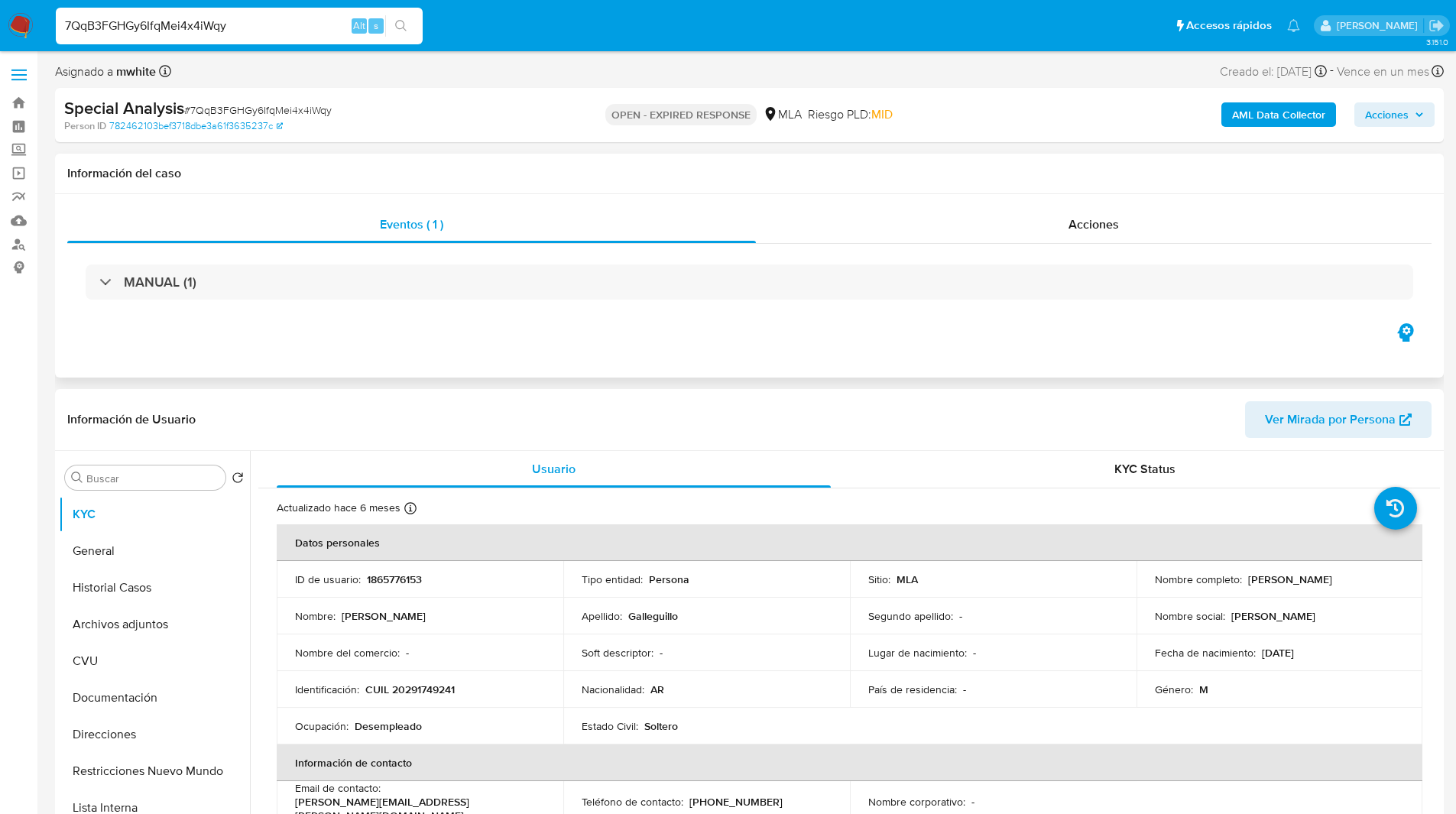
click at [771, 176] on h1 "Información del caso" at bounding box center [749, 173] width 1364 height 15
click at [577, 30] on ul "Pausado Ver notificaciones 7QqB3FGHGy6IfqMei4x4iWqy Alt s Accesos rápidos Presi…" at bounding box center [678, 26] width 1259 height 38
click at [415, 575] on p "1865776153" at bounding box center [394, 579] width 55 height 14
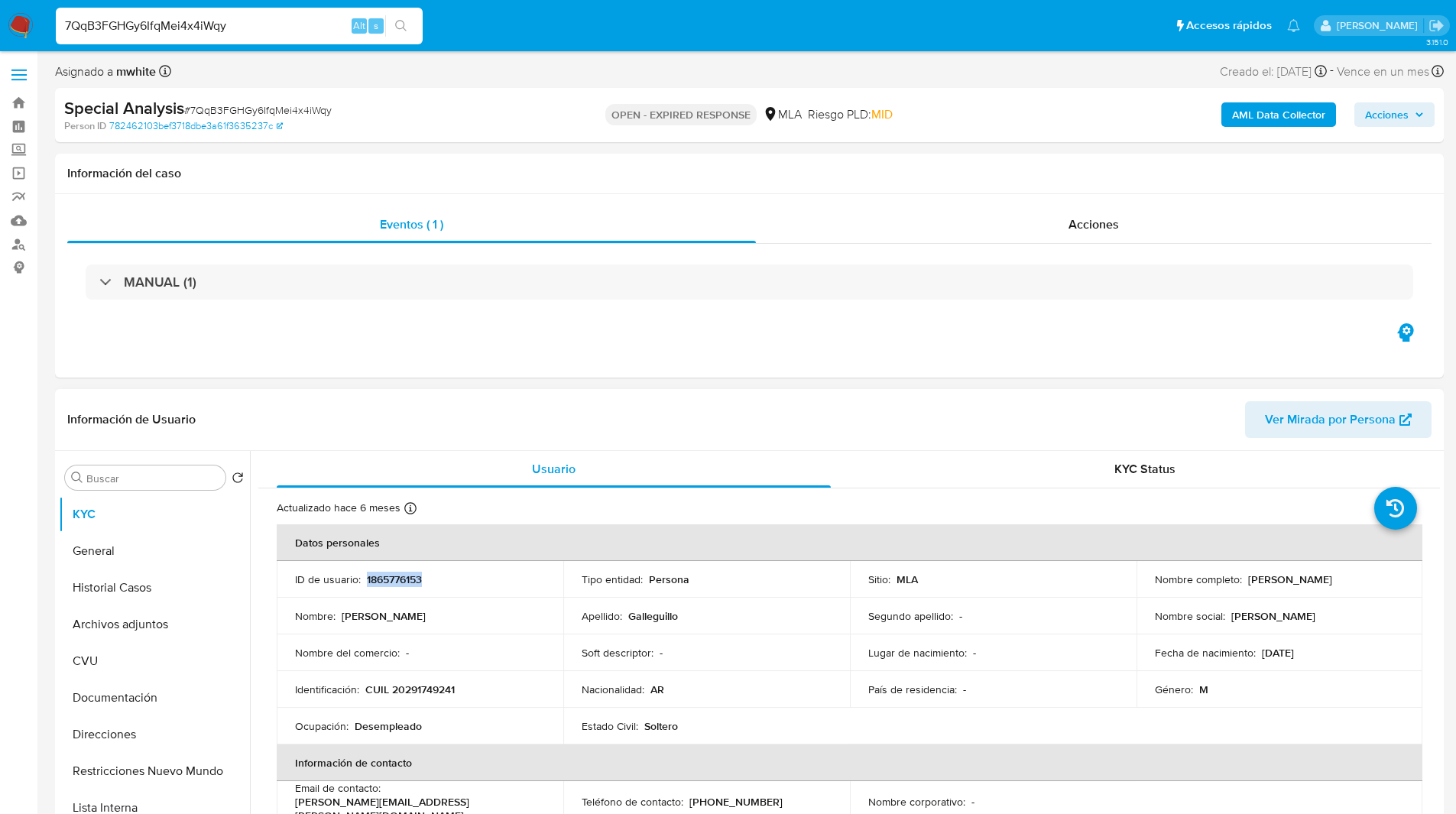
copy p "1865776153"
click at [547, 75] on div "Asignado a mwhite Asignado el: [DATE] 23:00:26 Creado el: [DATE] Creado el: [DA…" at bounding box center [750, 74] width 1389 height 26
click at [435, 694] on p "CUIL 20291749241" at bounding box center [410, 689] width 90 height 14
copy p "20291749241"
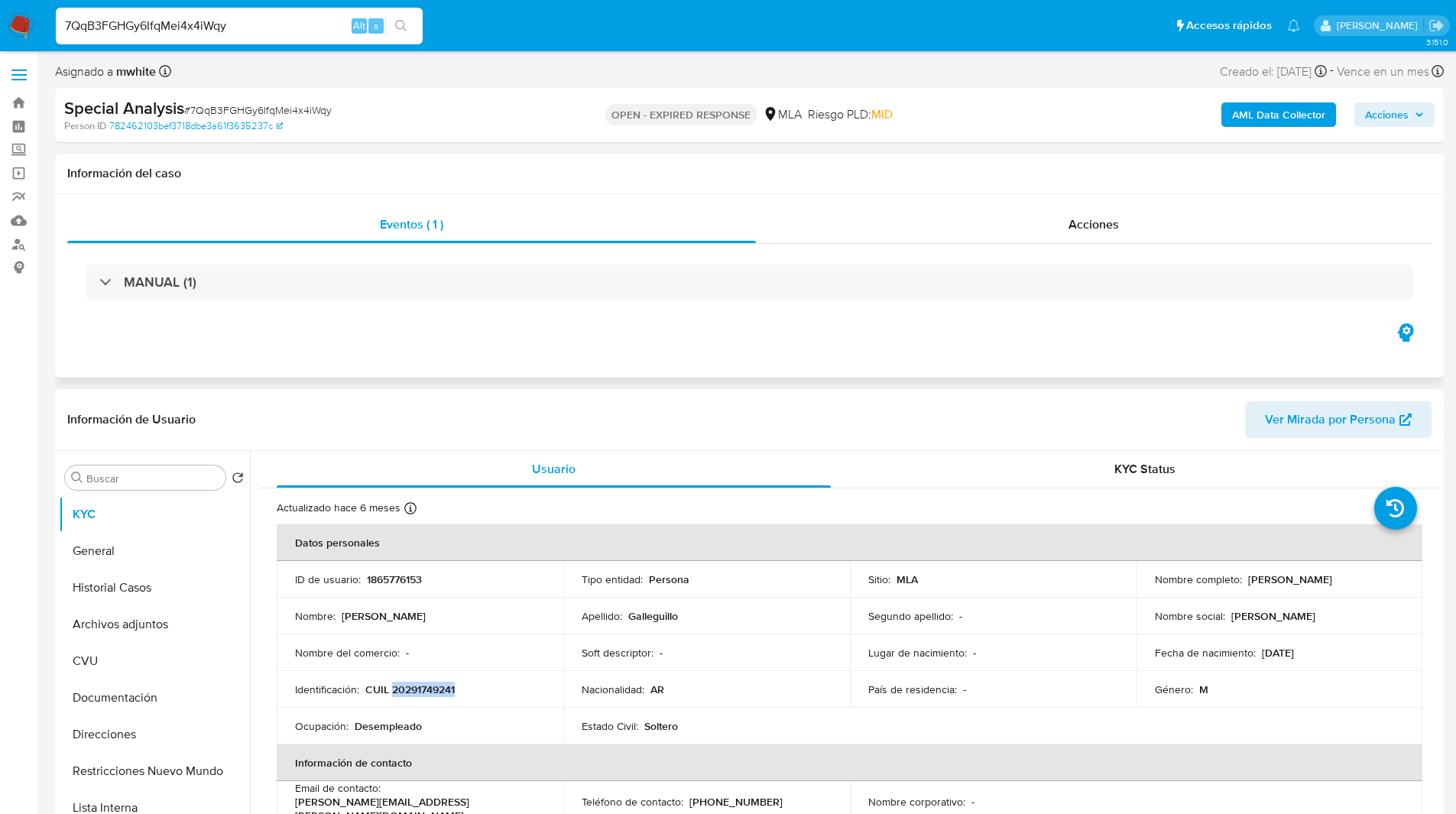
click at [585, 328] on div "Eventos ( 1 ) Acciones MANUAL (1)" at bounding box center [750, 285] width 1389 height 183
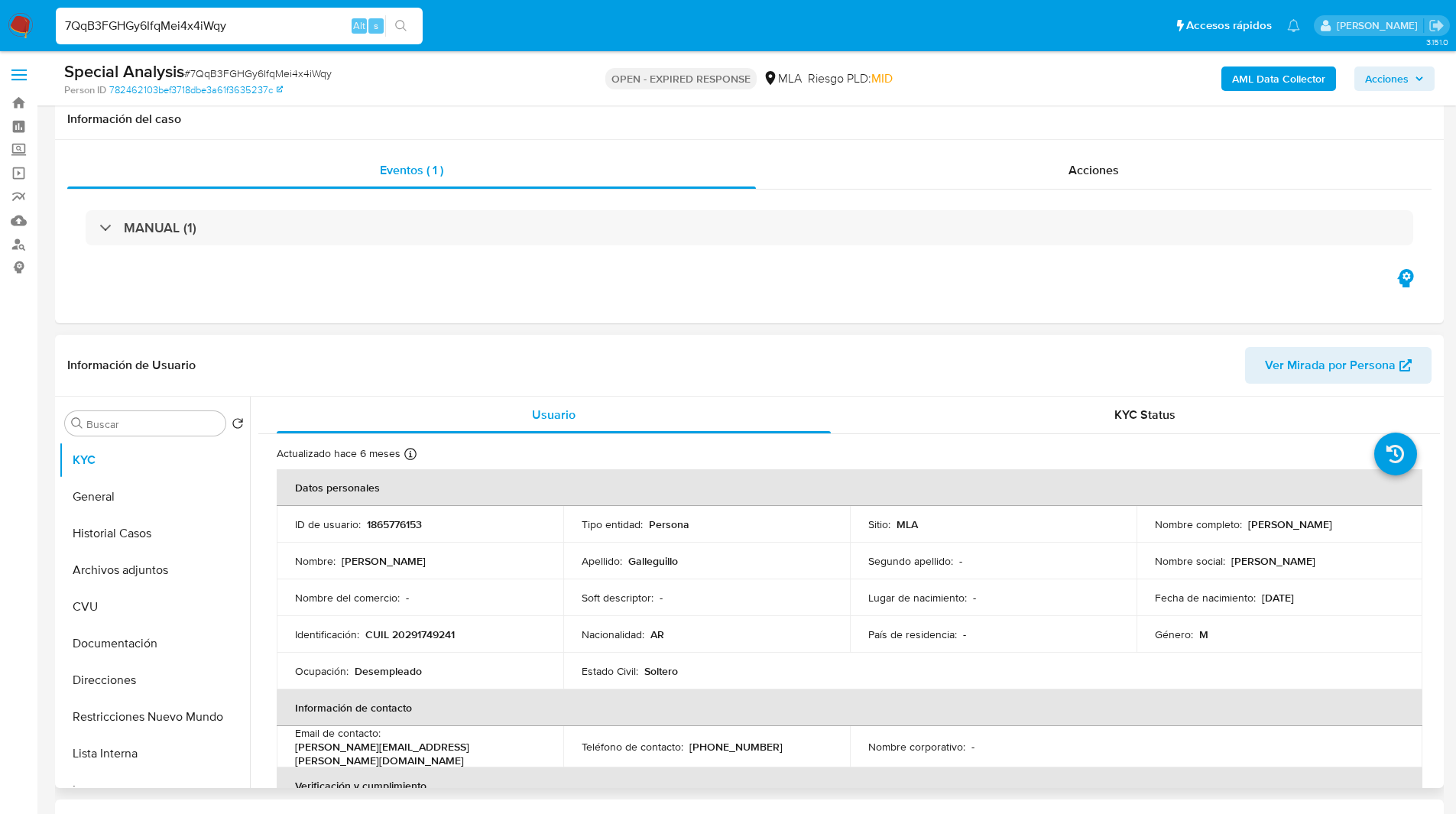
scroll to position [361, 0]
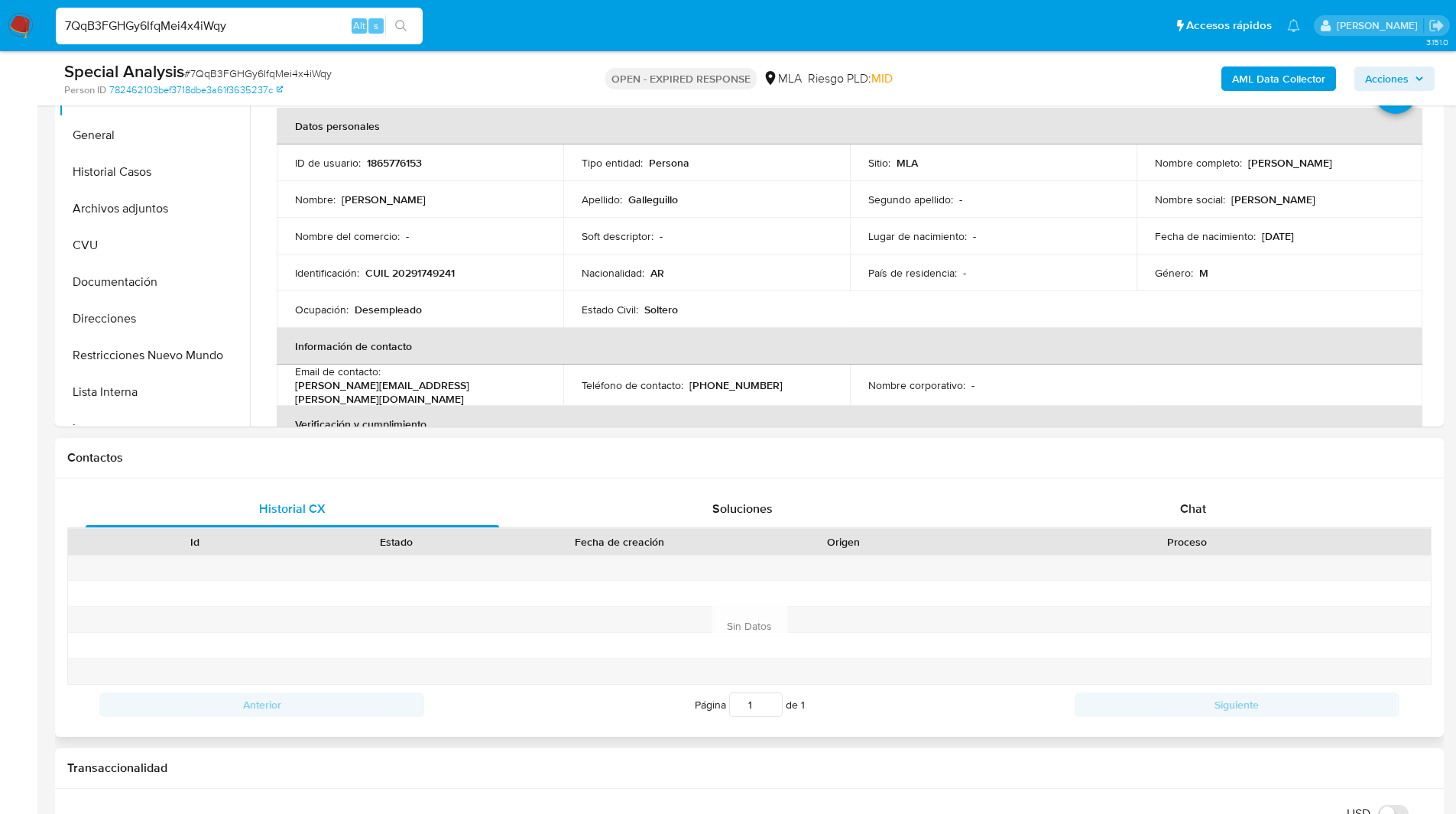
click at [875, 482] on div "Historial CX Soluciones Chat Id Estado Fecha de creación Origen Proceso Anterio…" at bounding box center [750, 607] width 1389 height 258
click at [875, 26] on ul "Pausado Ver notificaciones 7QqB3FGHGy6IfqMei4x4iWqy Alt s Accesos rápidos Presi…" at bounding box center [678, 26] width 1259 height 38
click at [836, 14] on ul "Pausado Ver notificaciones 7QqB3FGHGy6IfqMei4x4iWqy Alt s Accesos rápidos Presi…" at bounding box center [678, 26] width 1259 height 38
click at [804, 26] on ul "Pausado Ver notificaciones 7QqB3FGHGy6IfqMei4x4iWqy Alt s Accesos rápidos Presi…" at bounding box center [678, 26] width 1259 height 38
click at [683, 48] on nav "Pausado Ver notificaciones 7QqB3FGHGy6IfqMei4x4iWqy Alt s Accesos rápidos Presi…" at bounding box center [728, 26] width 1456 height 51
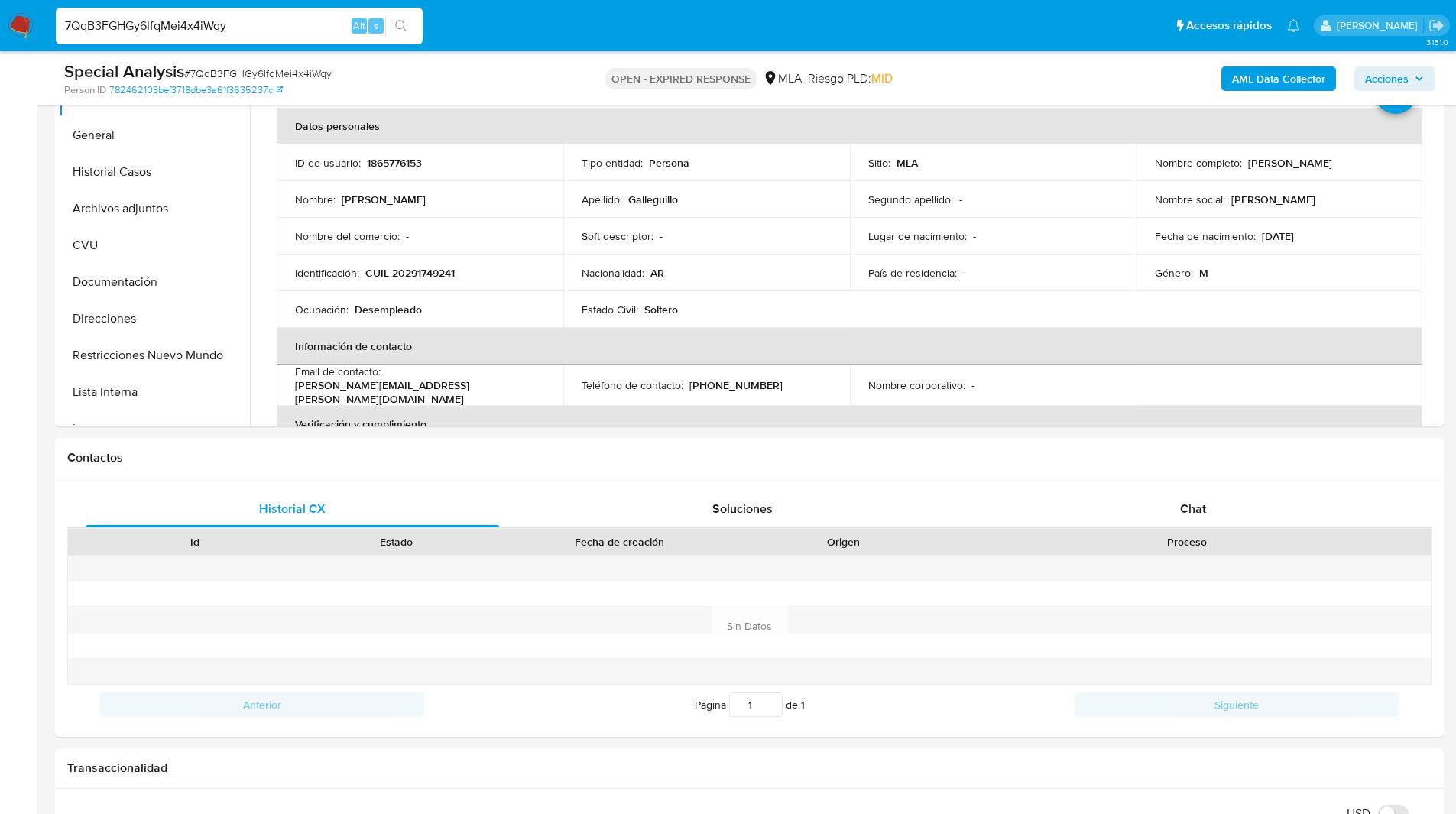
click at [565, 52] on div "Special Analysis # 7QqB3FGHGy6IfqMei4x4iWqy Person ID 782462103bef3718dbe3a61f3…" at bounding box center [750, 79] width 1389 height 54
click at [568, 34] on ul "Pausado Ver notificaciones 7QqB3FGHGy6IfqMei4x4iWqy Alt s Accesos rápidos Presi…" at bounding box center [678, 26] width 1259 height 38
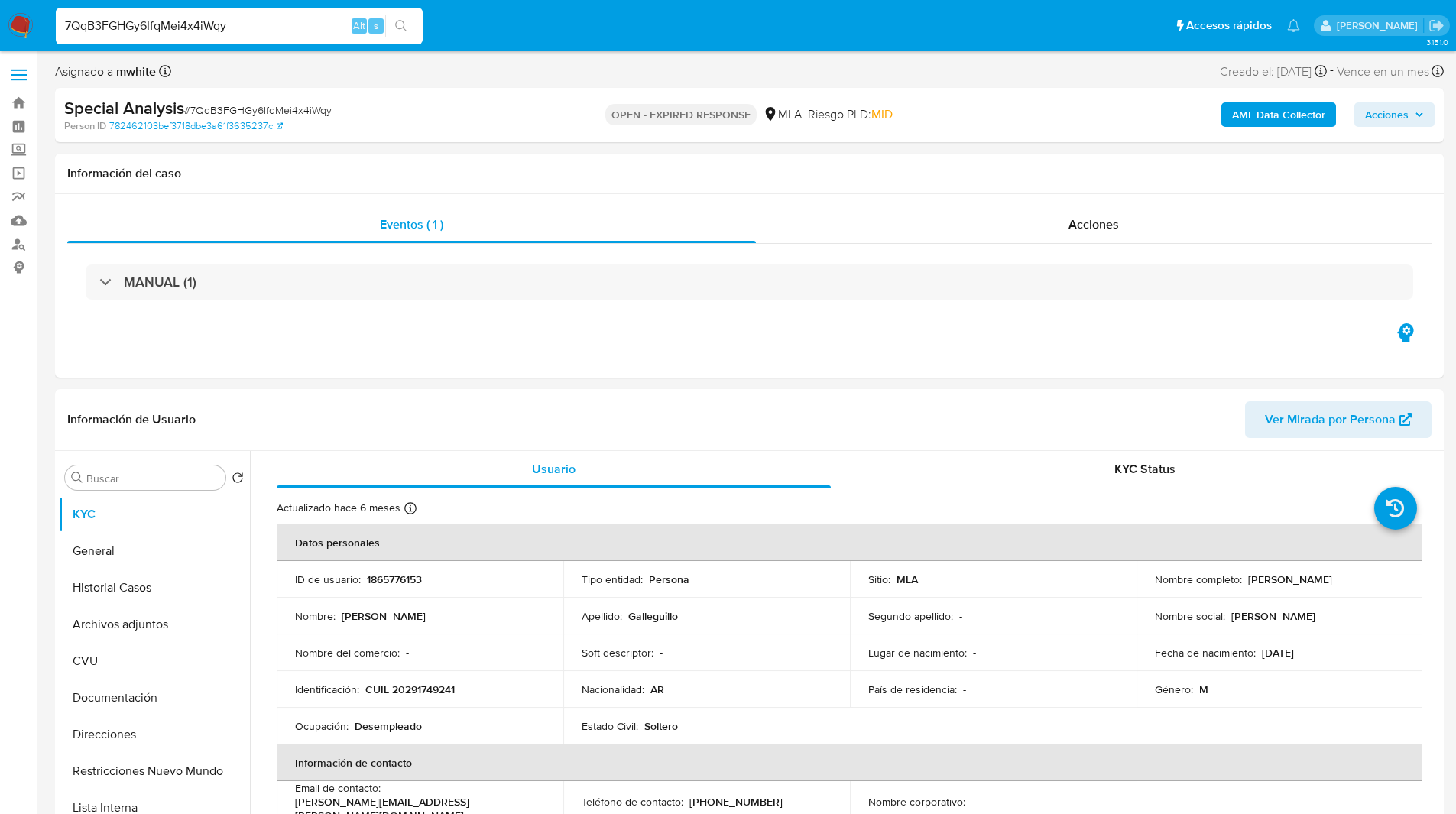
click at [549, 45] on nav "Pausado Ver notificaciones 7QqB3FGHGy6IfqMei4x4iWqy Alt s Accesos rápidos Presi…" at bounding box center [728, 26] width 1456 height 51
click at [545, 38] on ul "Pausado Ver notificaciones 7QqB3FGHGy6IfqMei4x4iWqy Alt s Accesos rápidos Presi…" at bounding box center [678, 26] width 1259 height 38
click at [860, 125] on div "Riesgo PLD: MID" at bounding box center [851, 115] width 85 height 36
drag, startPoint x: 1242, startPoint y: 578, endPoint x: 1412, endPoint y: 571, distance: 170.1
click at [1412, 571] on td "Nombre completo : [PERSON_NAME]" at bounding box center [1280, 579] width 287 height 37
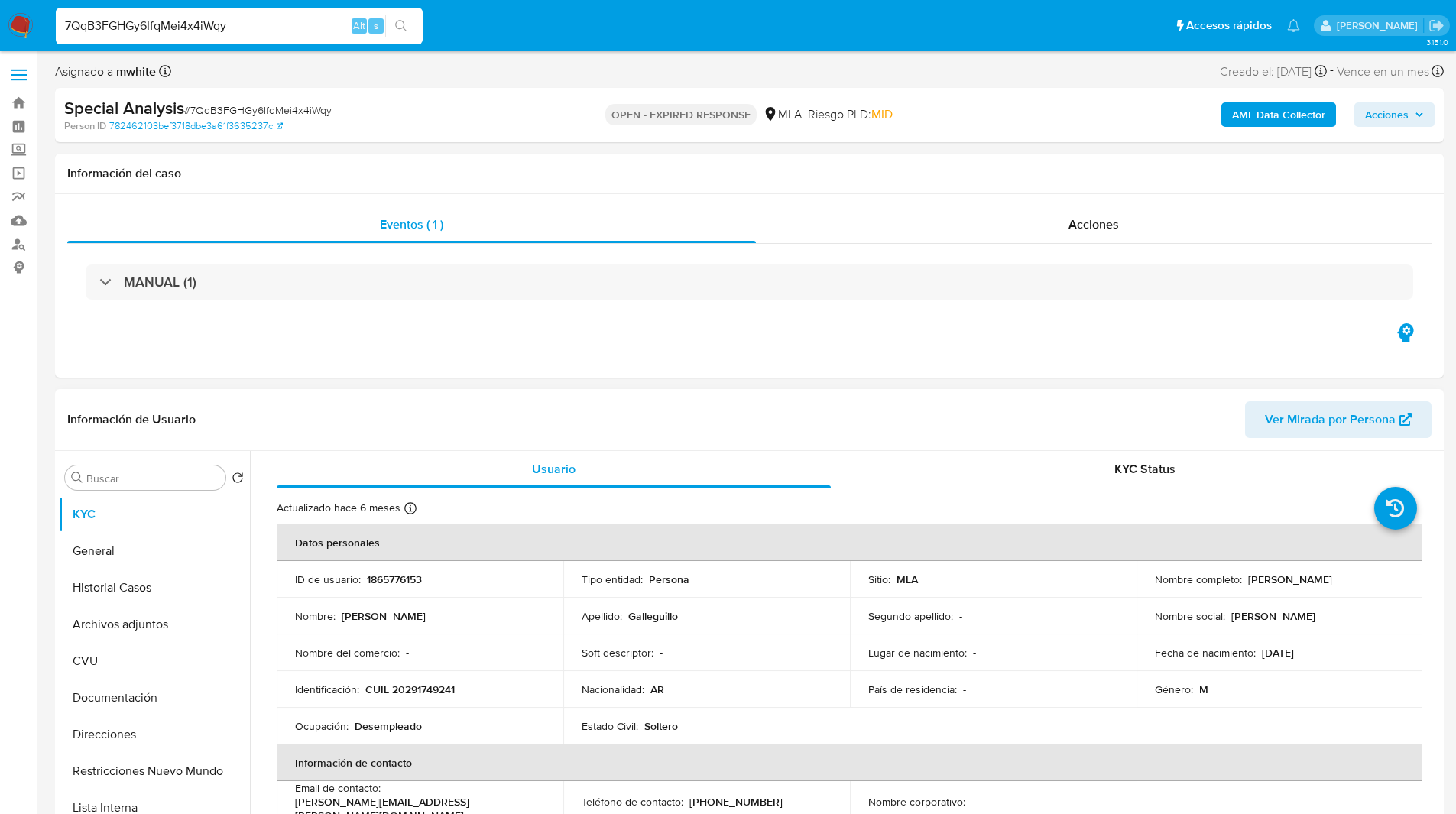
copy p "[PERSON_NAME]"
click at [552, 103] on div "OPEN - EXPIRED RESPONSE MLA Riesgo PLD: MID" at bounding box center [749, 115] width 452 height 36
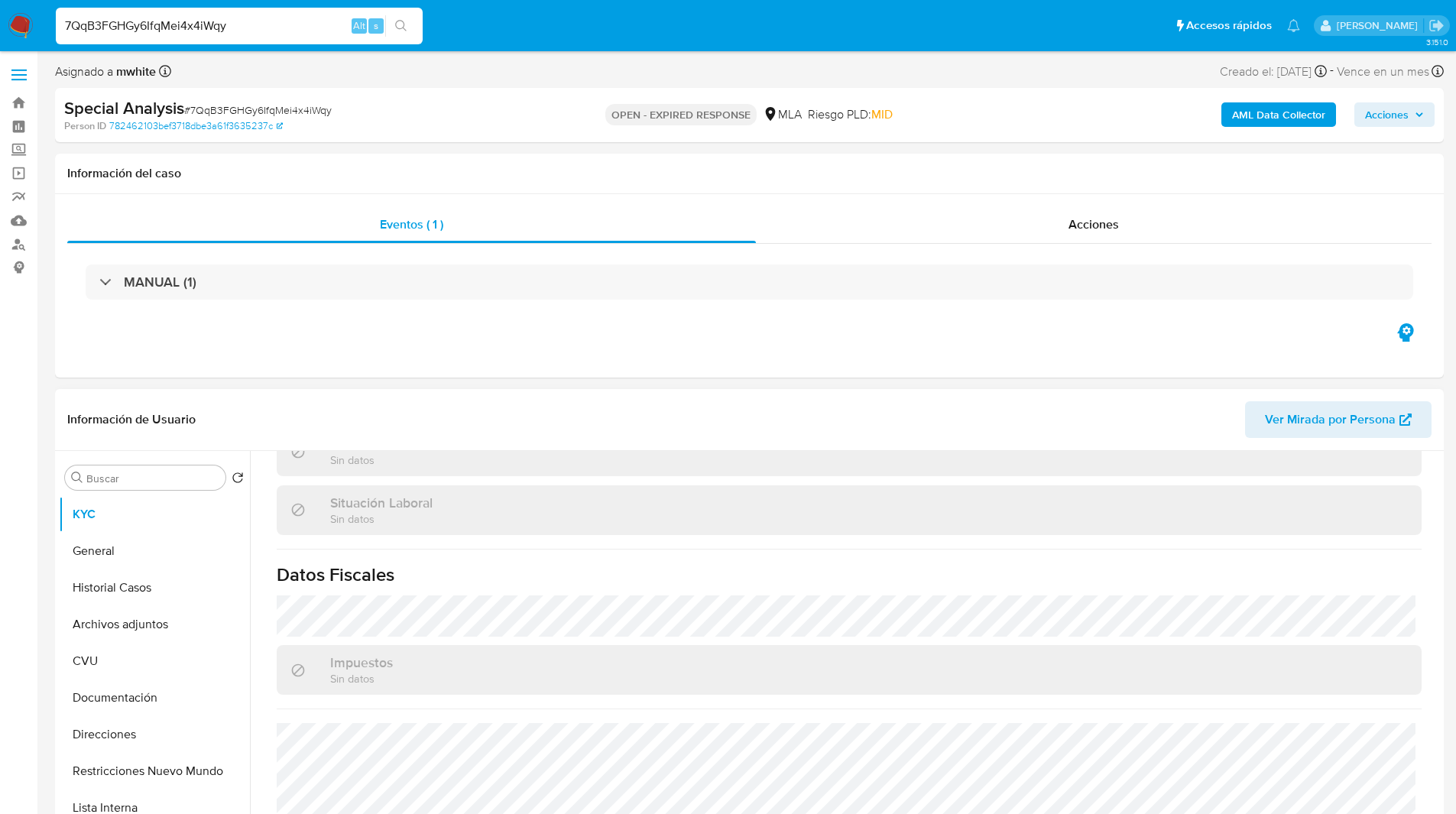
scroll to position [792, 0]
click at [542, 14] on ul "Pausado Ver notificaciones 7QqB3FGHGy6IfqMei4x4iWqy Alt s Accesos rápidos Presi…" at bounding box center [678, 26] width 1259 height 38
click at [915, 103] on div "OPEN - EXPIRED RESPONSE MLA Riesgo PLD: MID" at bounding box center [749, 115] width 452 height 36
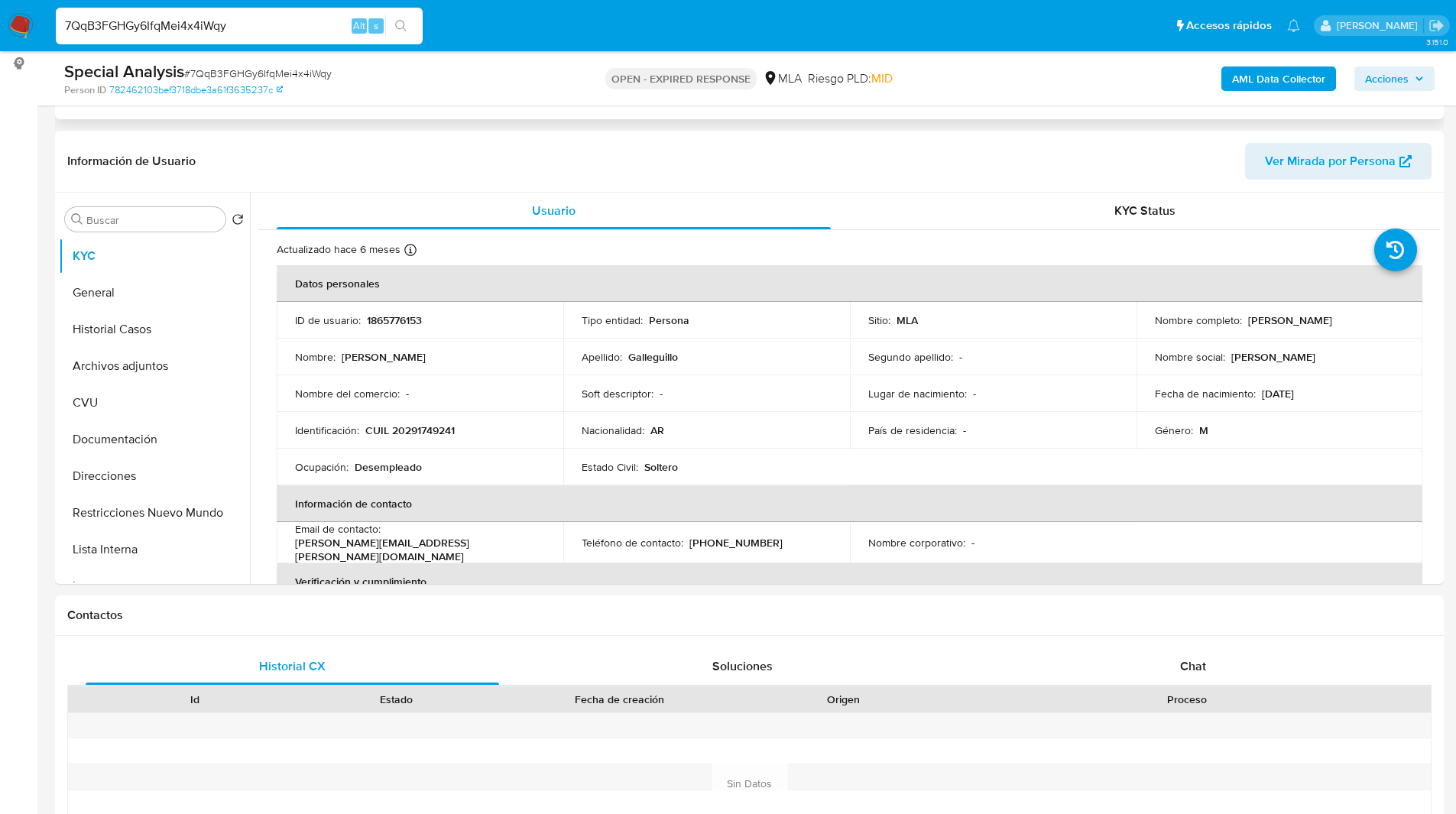
scroll to position [268, 0]
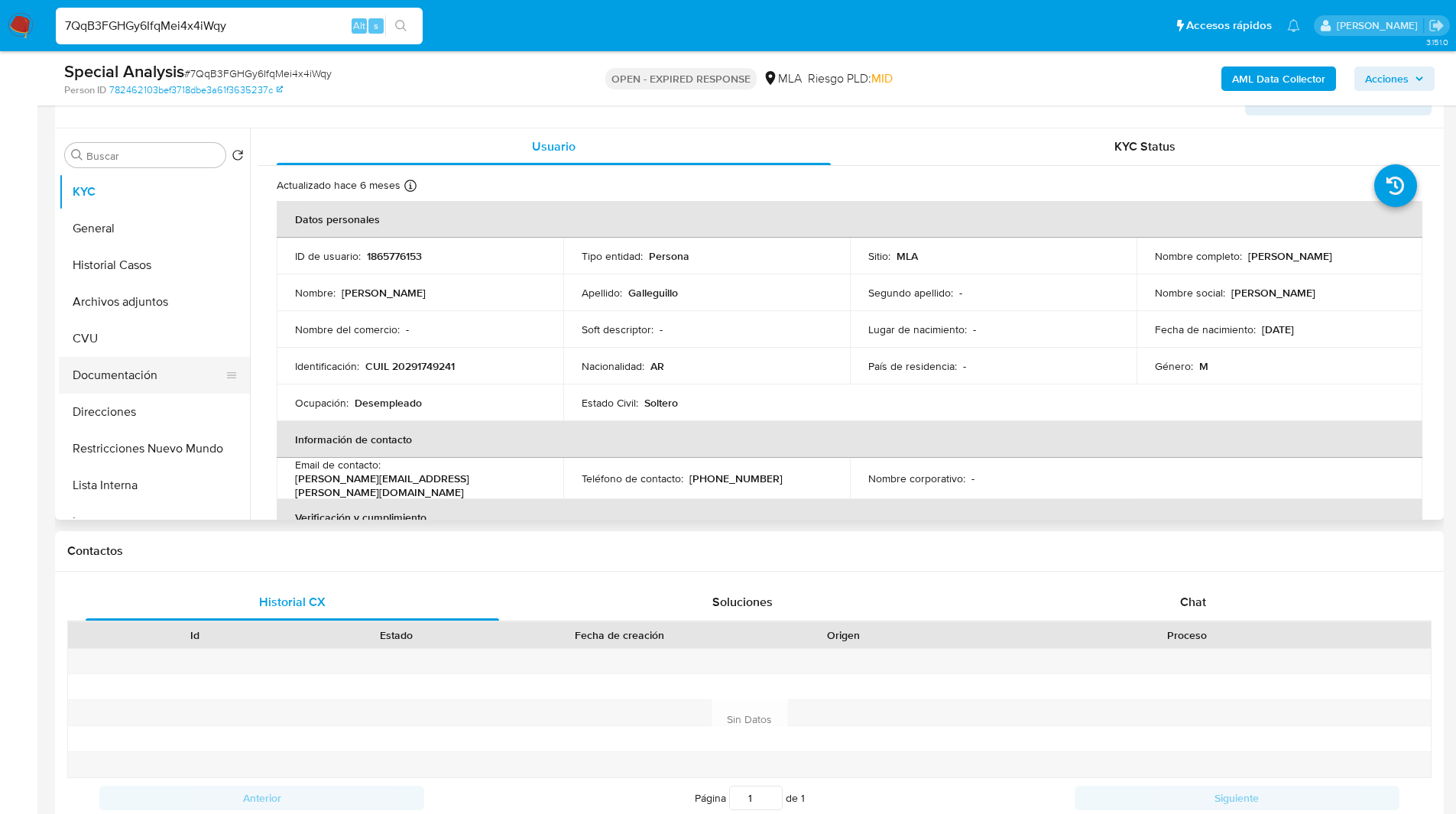
click at [127, 382] on button "Documentación" at bounding box center [147, 376] width 179 height 37
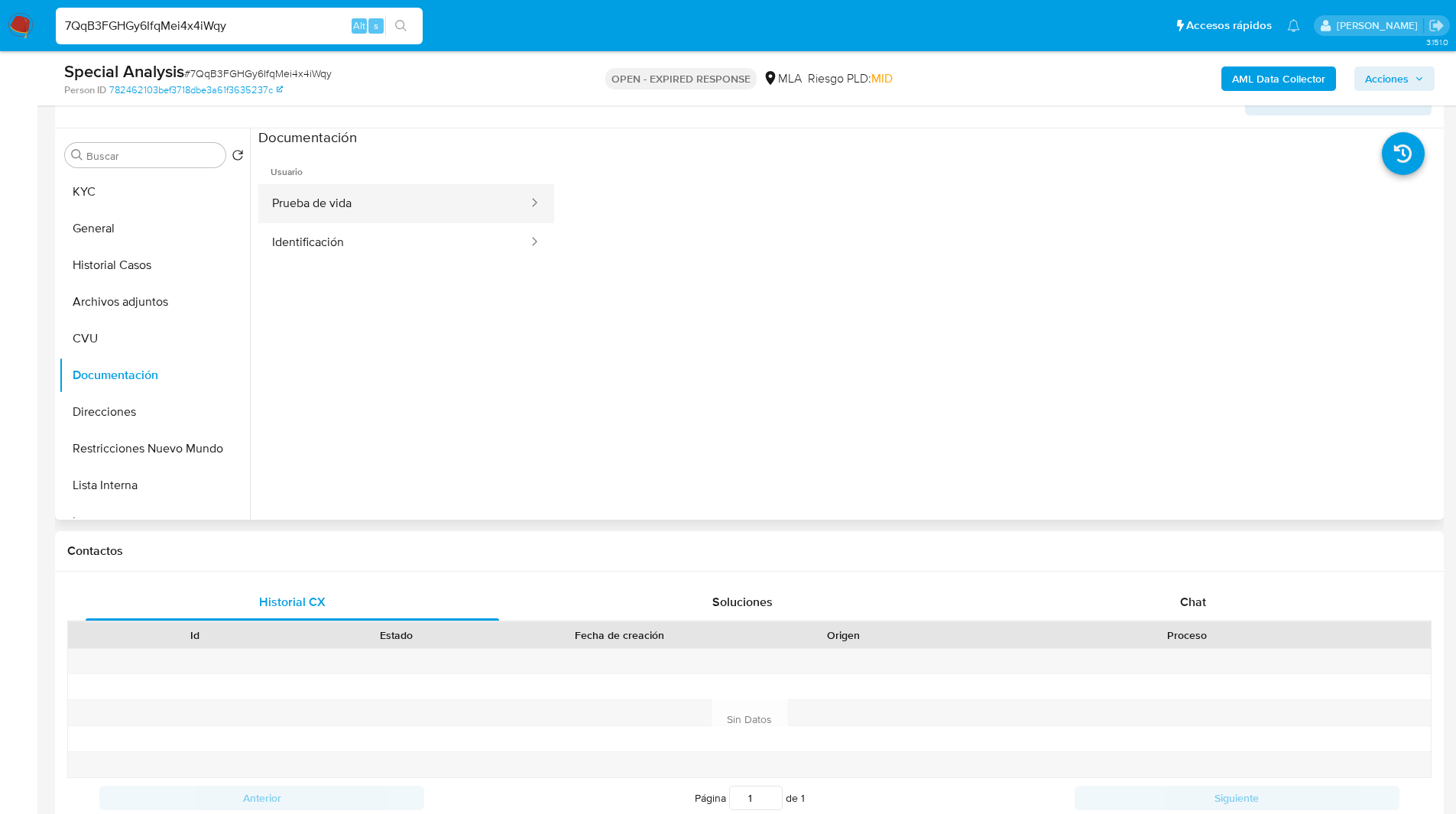
click at [343, 201] on button "Prueba de vida" at bounding box center [393, 204] width 271 height 39
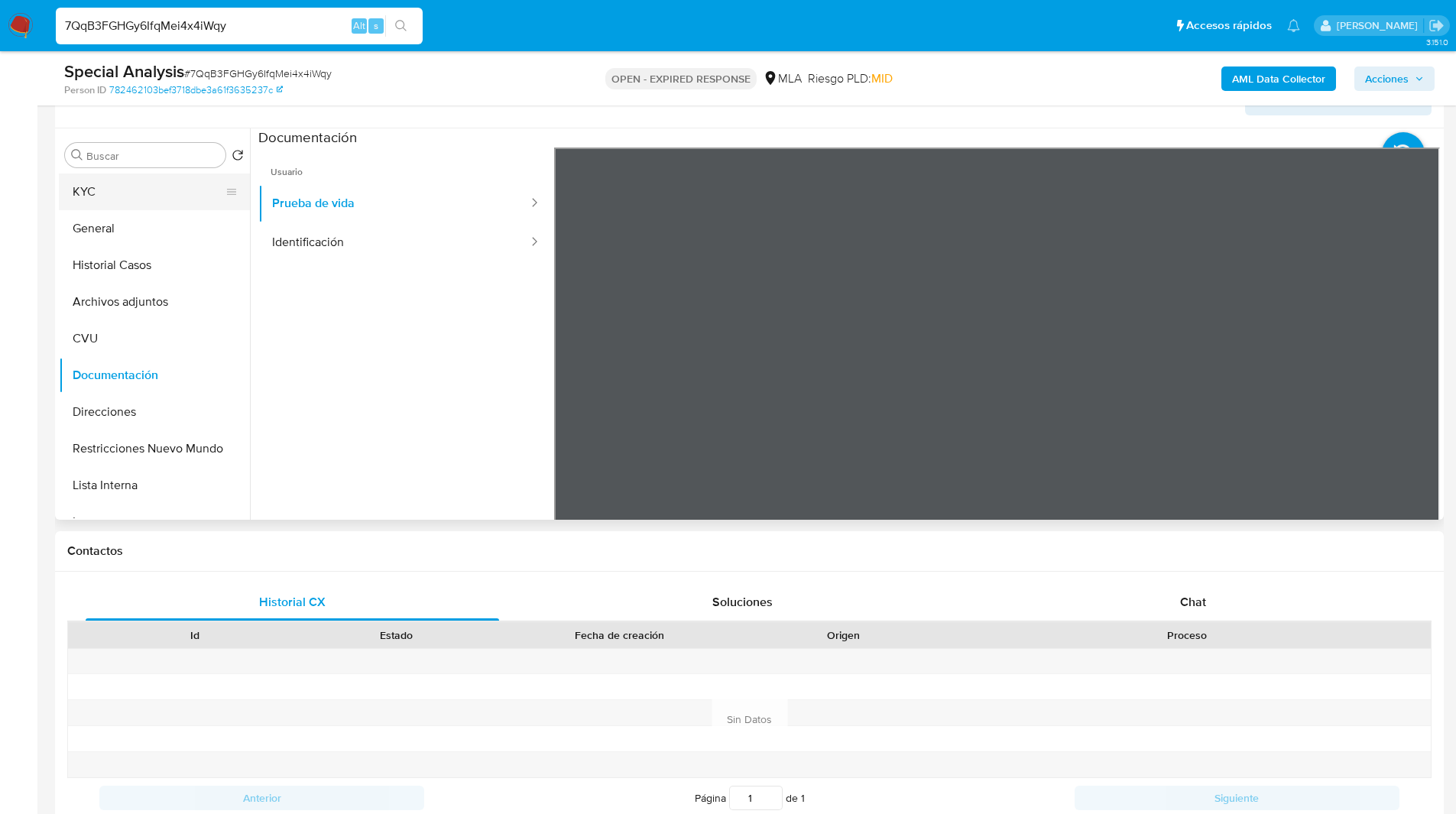
click at [169, 181] on button "KYC" at bounding box center [147, 192] width 179 height 37
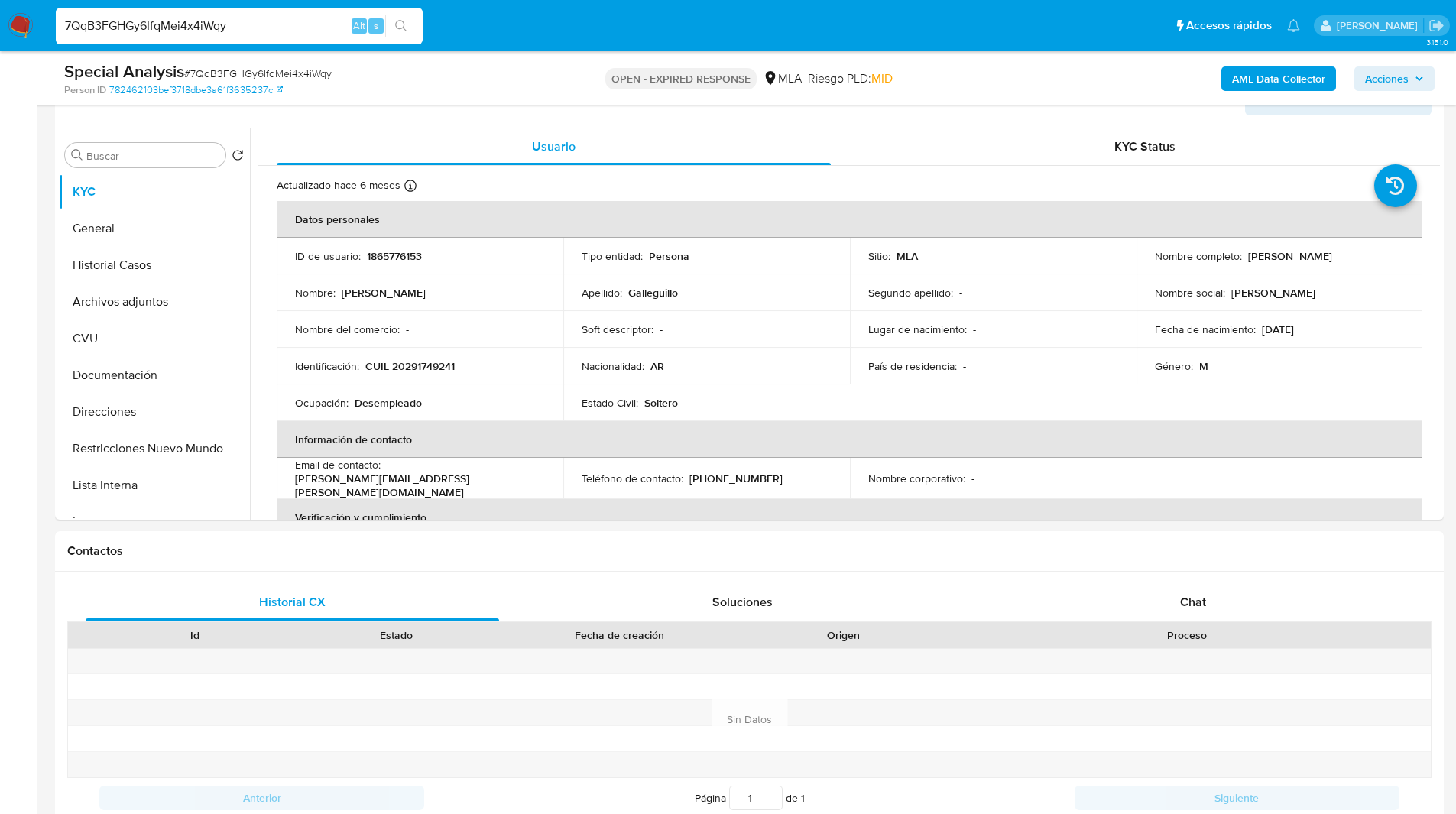
click at [577, 102] on div "Special Analysis # 7QqB3FGHGy6IfqMei4x4iWqy Person ID 782462103bef3718dbe3a61f3…" at bounding box center [750, 79] width 1389 height 54
click at [730, 547] on h1 "Contactos" at bounding box center [749, 550] width 1364 height 15
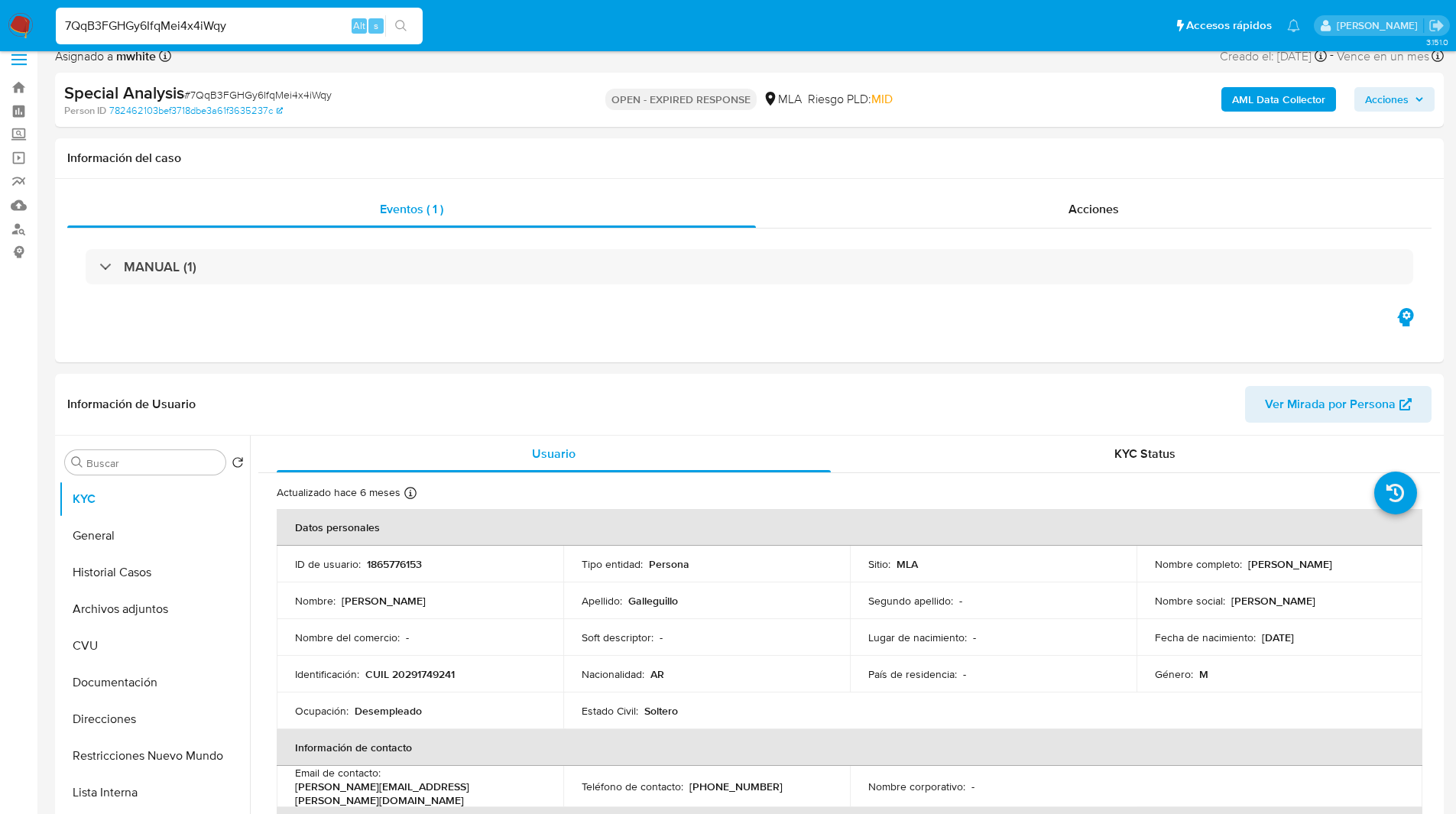
scroll to position [0, 0]
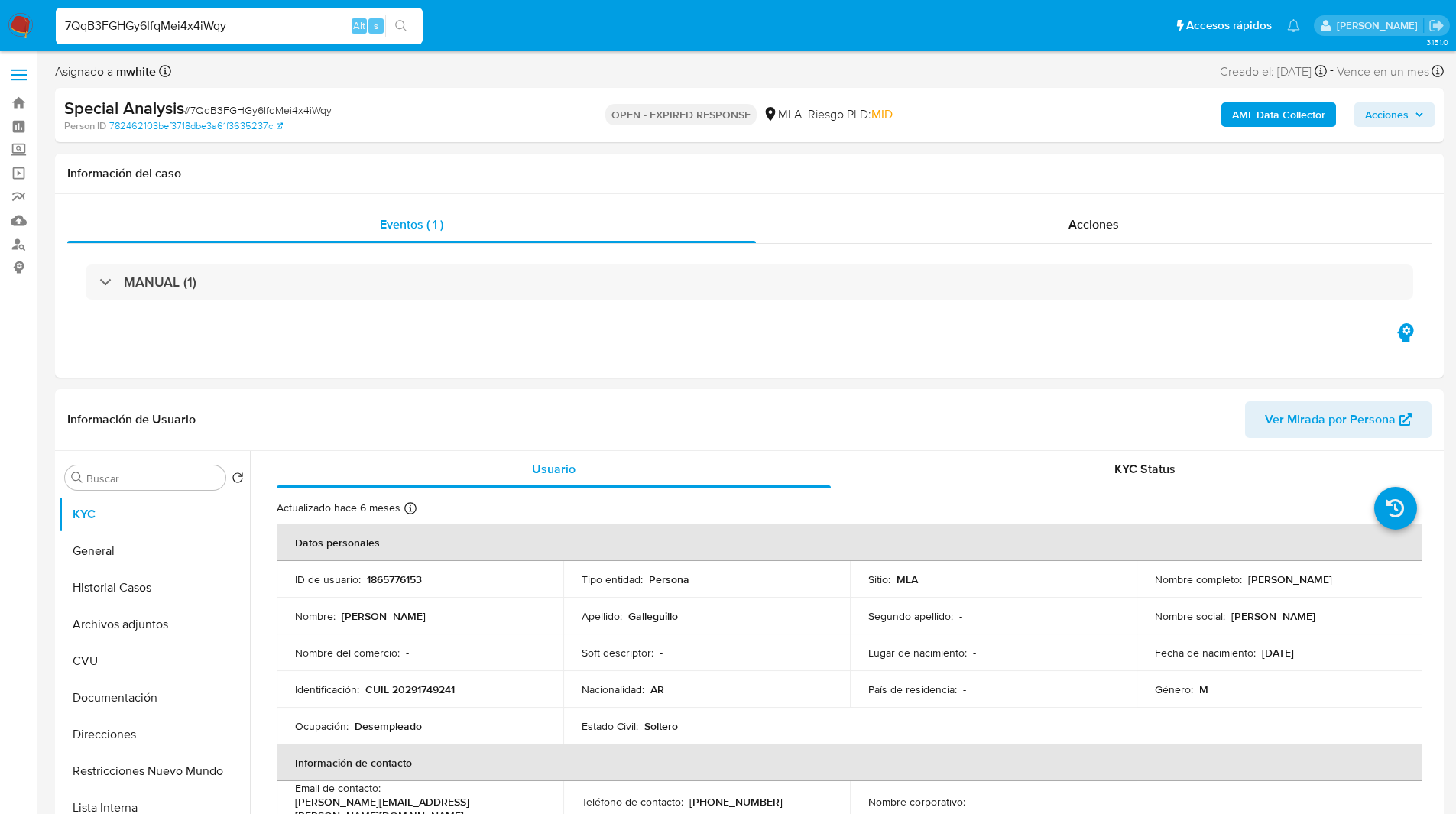
click at [867, 118] on span "Riesgo PLD: MID" at bounding box center [851, 115] width 85 height 17
click at [889, 109] on span "MID" at bounding box center [882, 115] width 22 height 18
click at [895, 79] on div "Asignado a mwhite Asignado el: 09/06/2025 23:00:26 Creado el: 09/06/2025 Creado…" at bounding box center [750, 74] width 1389 height 26
click at [908, 390] on div "Información de Usuario Ver Mirada por Persona" at bounding box center [750, 420] width 1389 height 62
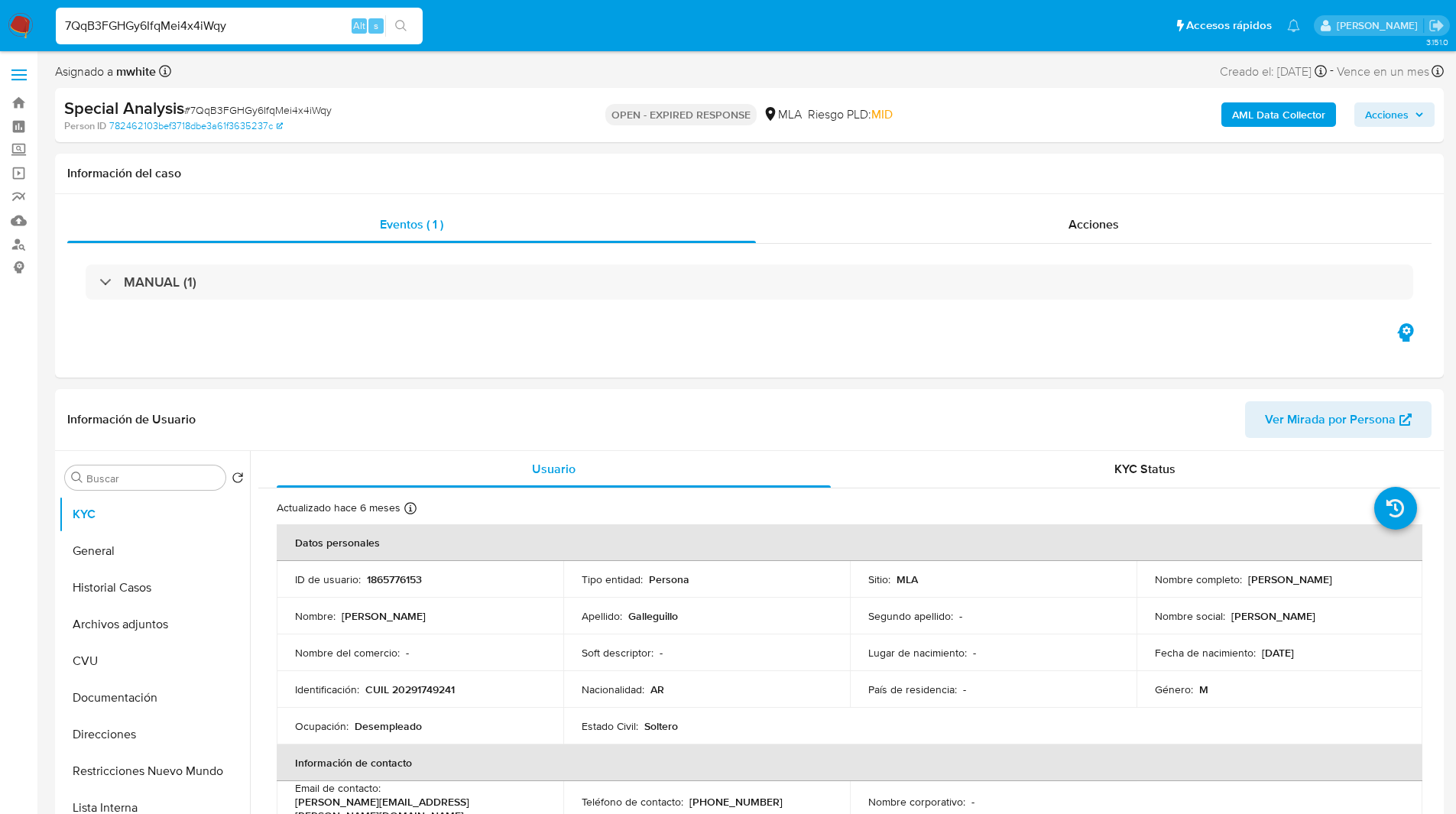
click at [831, 50] on nav "Pausado Ver notificaciones 7QqB3FGHGy6IfqMei4x4iWqy Alt s Accesos rápidos Presi…" at bounding box center [728, 26] width 1456 height 51
click at [519, 93] on div "Special Analysis # 7QqB3FGHGy6IfqMei4x4iWqy Person ID 782462103bef3718dbe3a61f3…" at bounding box center [750, 115] width 1389 height 54
click at [949, 119] on div "OPEN - EXPIRED RESPONSE MLA Riesgo PLD: MID" at bounding box center [749, 115] width 452 height 36
click at [459, 115] on div "Special Analysis # 7QqB3FGHGy6IfqMei4x4iWqy" at bounding box center [289, 108] width 451 height 23
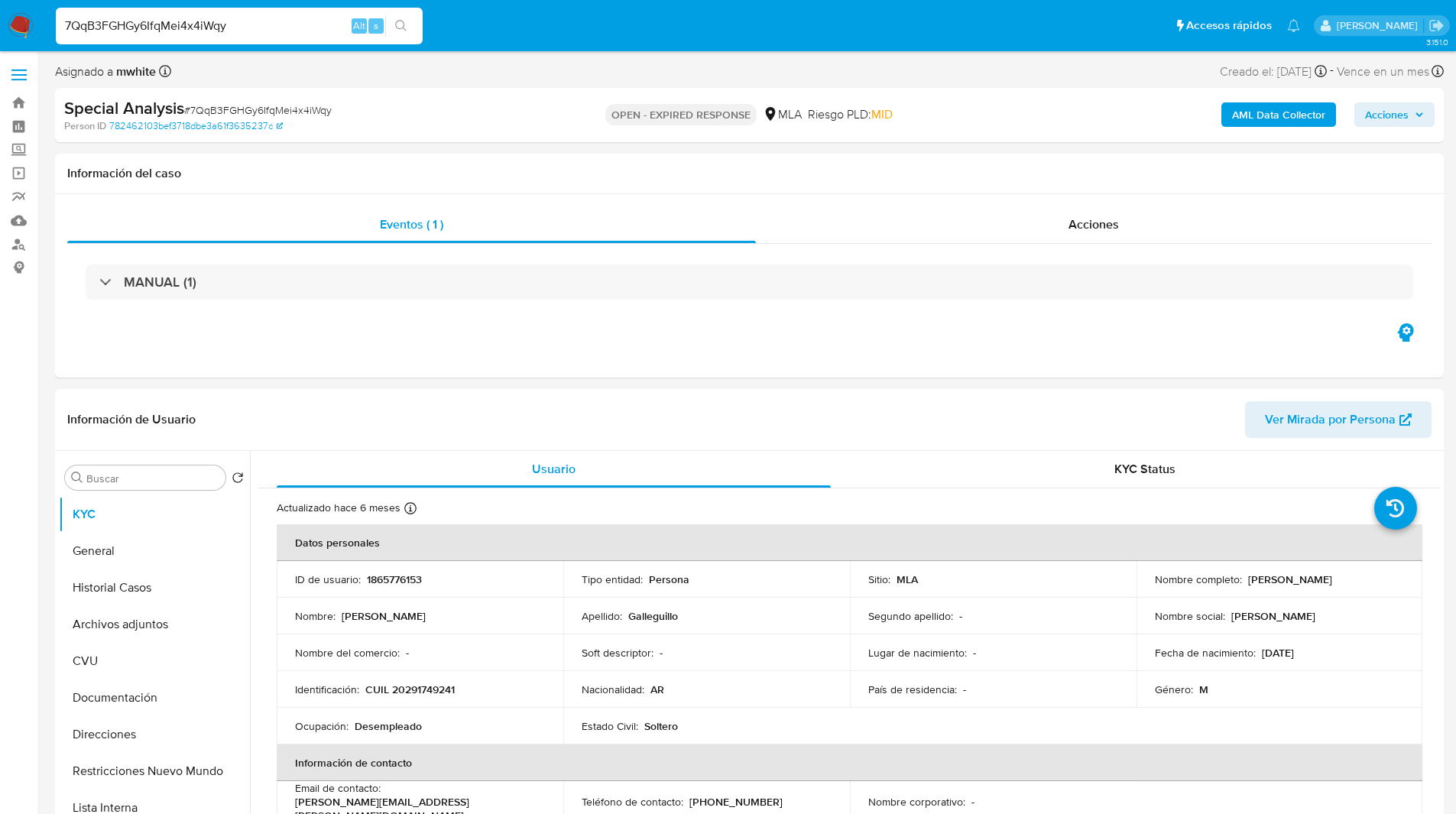
click at [965, 72] on div "Asignado a mwhite Asignado el: 09/06/2025 23:00:26 Creado el: 09/06/2025 Creado…" at bounding box center [750, 74] width 1389 height 26
click at [187, 24] on input "7QqB3FGHGy6IfqMei4x4iWqy" at bounding box center [239, 26] width 367 height 20
click at [17, 25] on img at bounding box center [21, 26] width 26 height 26
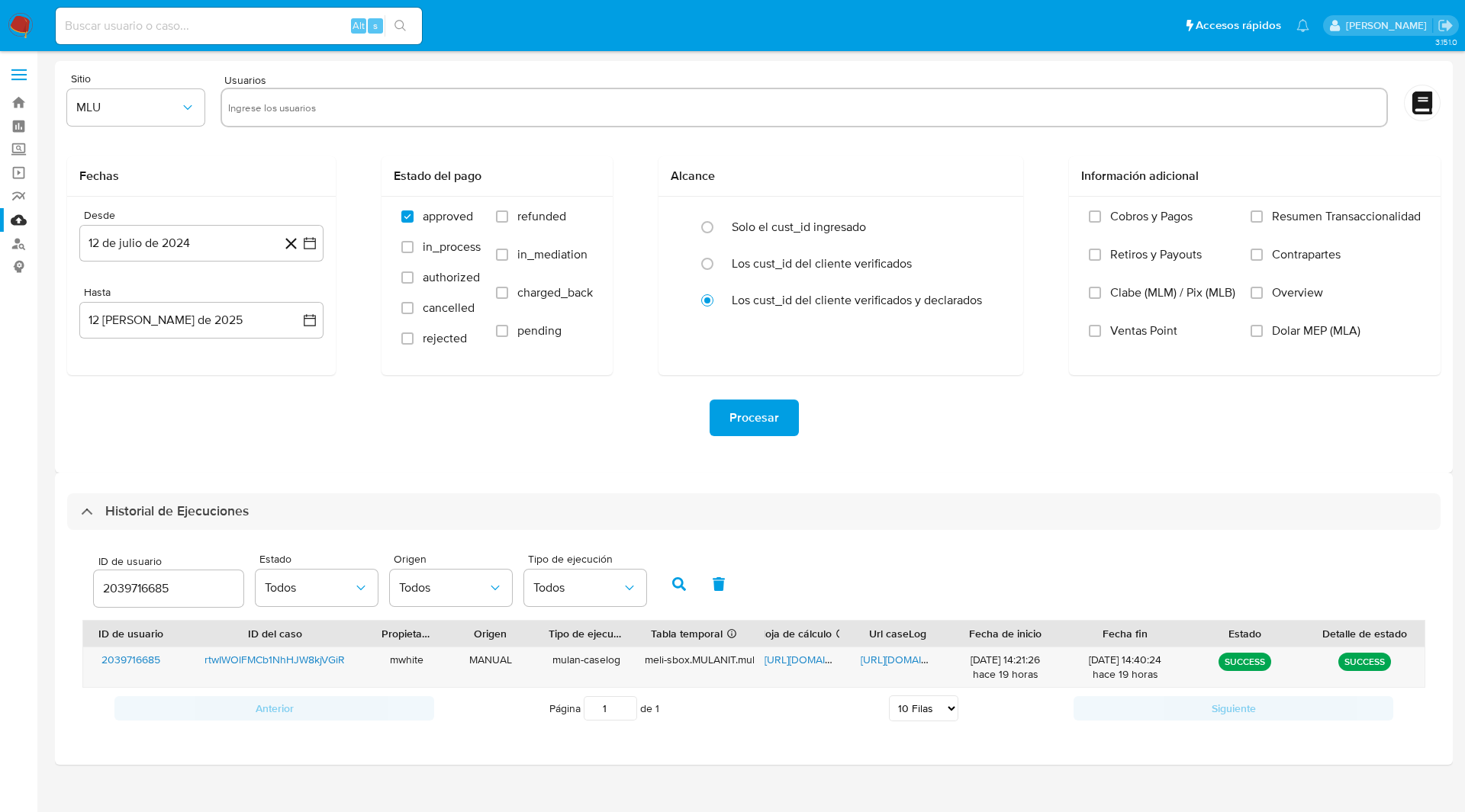
select select "10"
click at [144, 591] on input "2039716685" at bounding box center [168, 588] width 150 height 20
type input "1865776153"
click at [680, 589] on icon "button" at bounding box center [679, 583] width 14 height 14
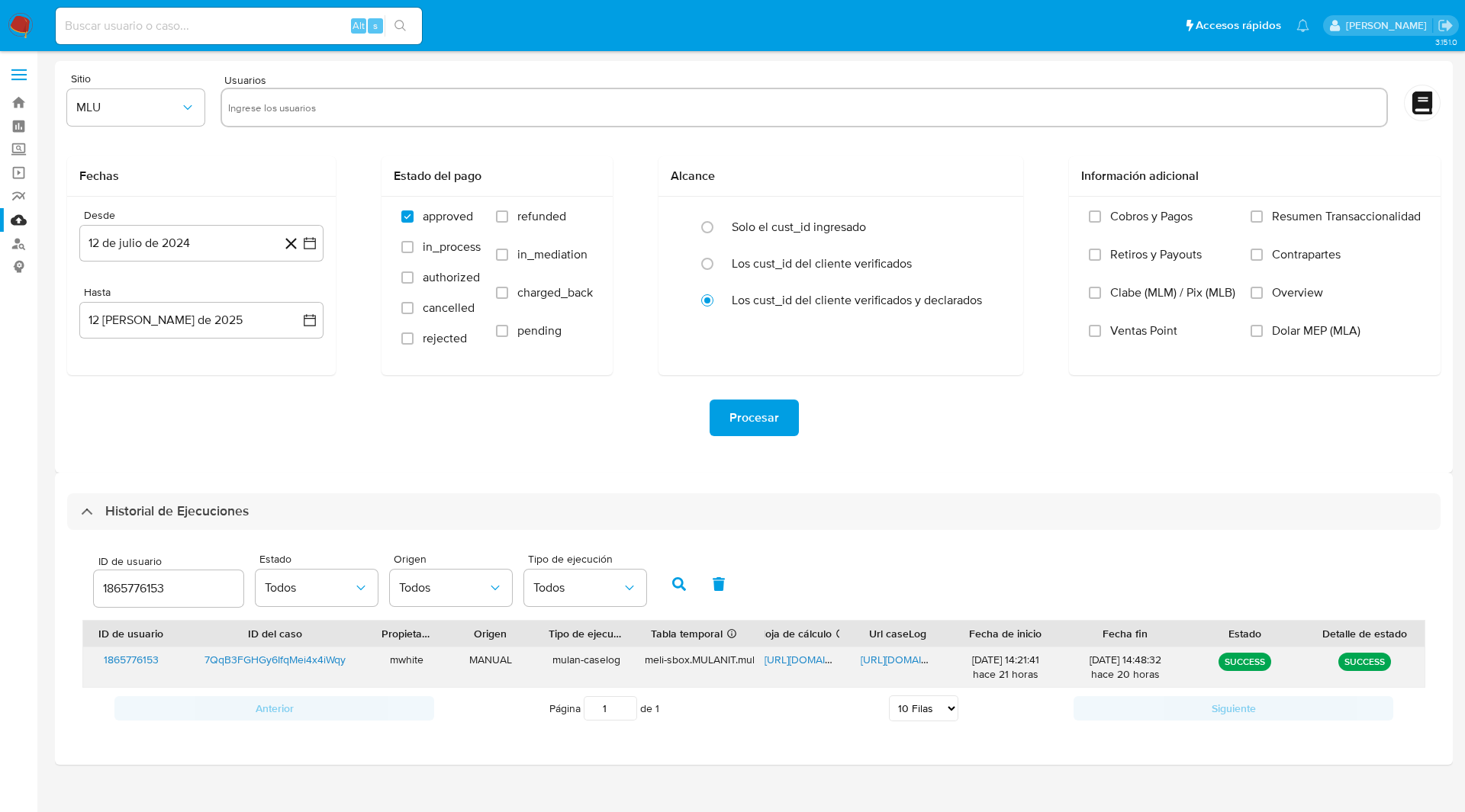
click at [804, 656] on span "[URL][DOMAIN_NAME]" at bounding box center [817, 659] width 106 height 15
click at [896, 657] on span "[URL][DOMAIN_NAME]" at bounding box center [913, 659] width 106 height 15
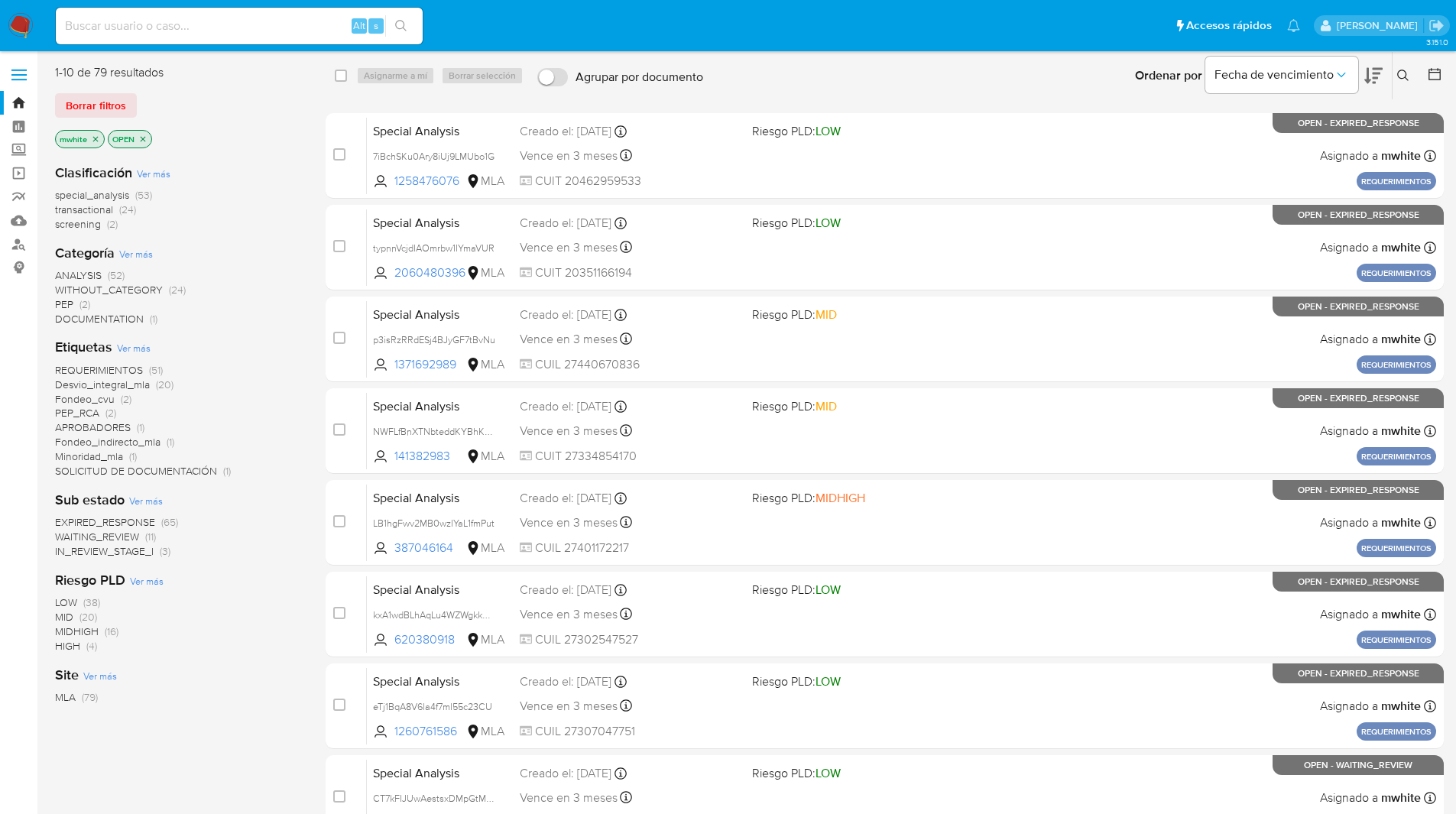
click at [1404, 84] on button at bounding box center [1404, 75] width 25 height 18
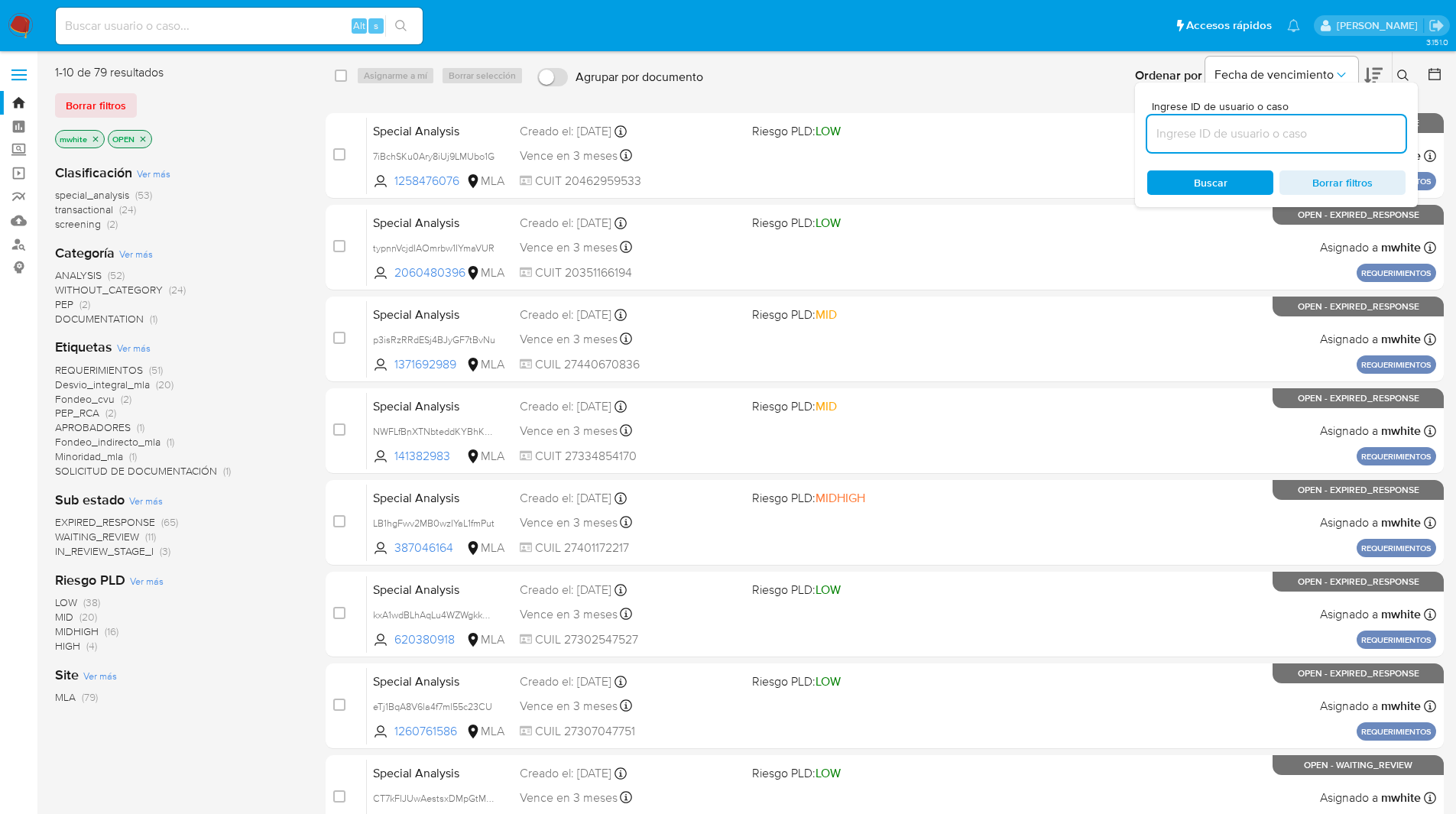
click at [1263, 136] on input at bounding box center [1276, 134] width 258 height 20
type input "7QqB3FGHGy6IfqMei4x4iWqy"
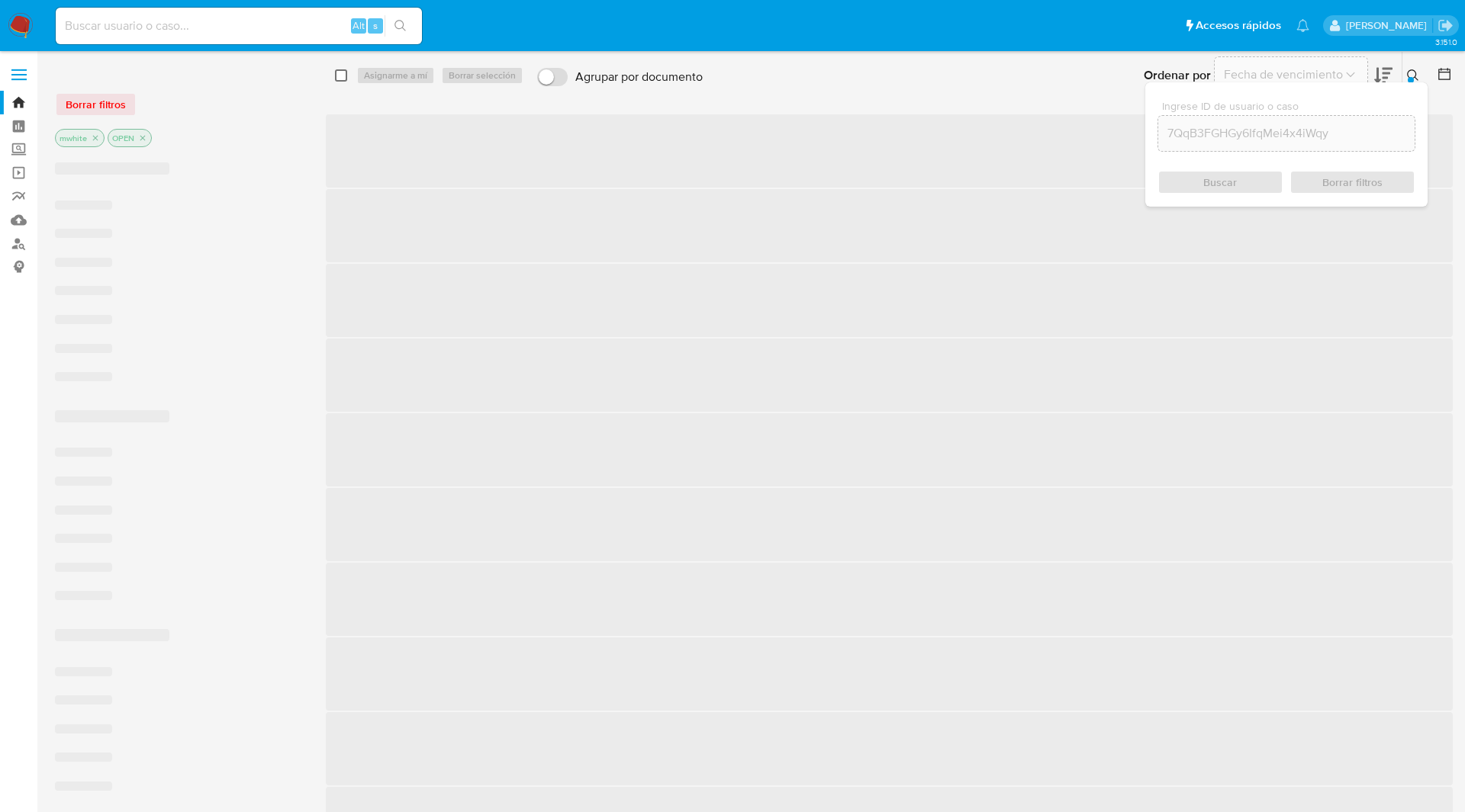
click at [339, 77] on input "checkbox" at bounding box center [341, 75] width 12 height 12
checkbox input "true"
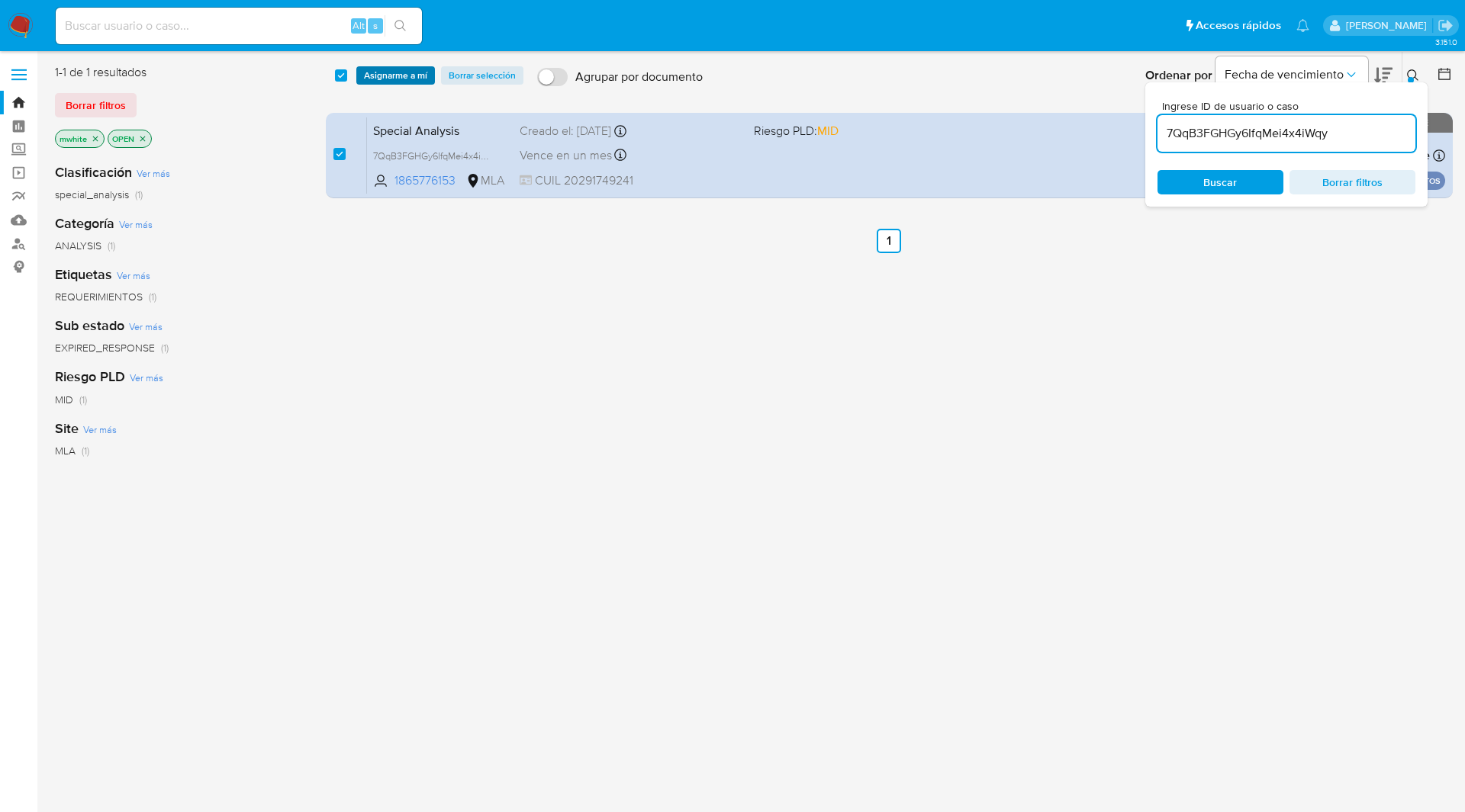
click at [391, 76] on span "Asignarme a mí" at bounding box center [395, 75] width 63 height 15
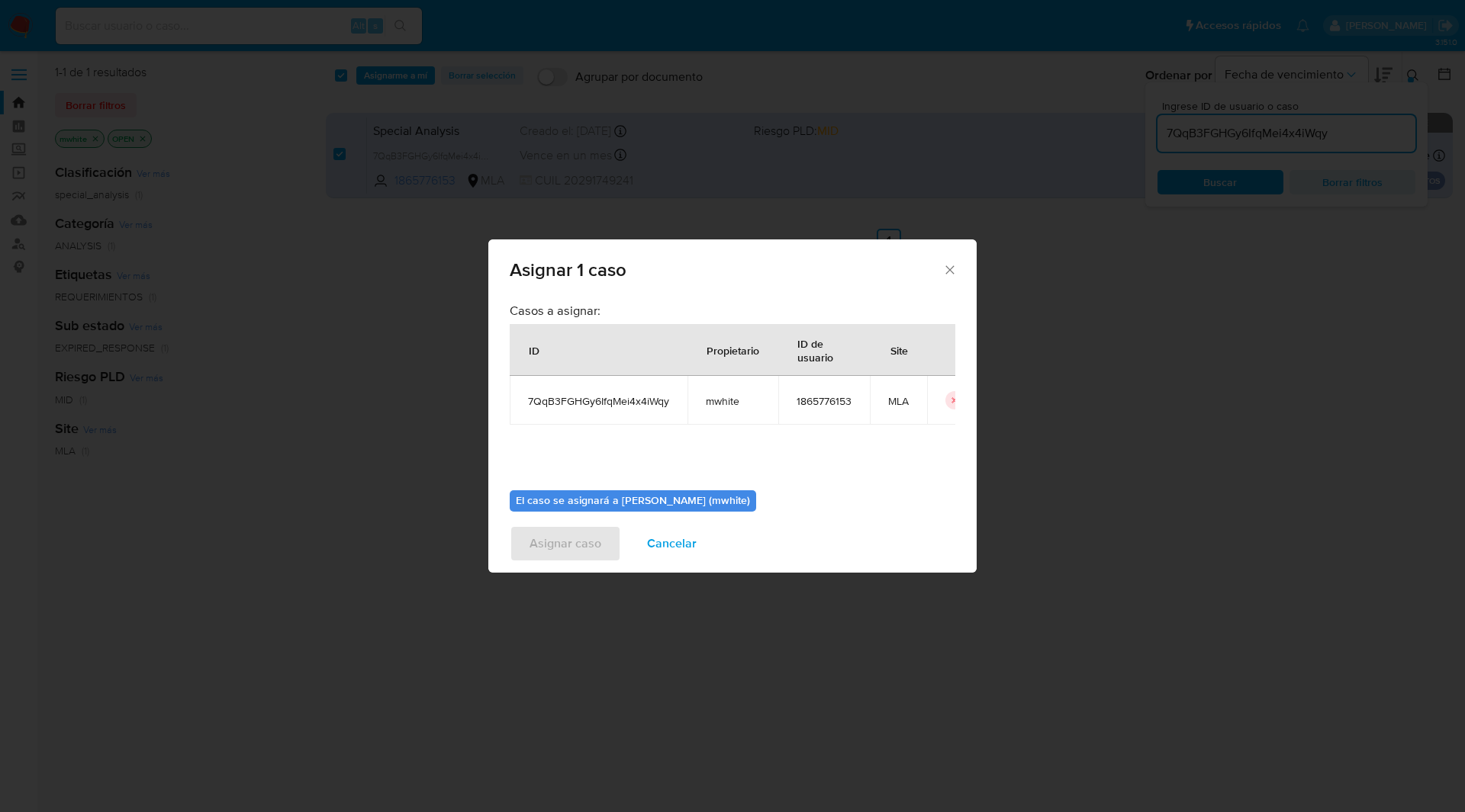
click at [726, 406] on span "mwhite" at bounding box center [733, 400] width 54 height 14
copy span "mwhite"
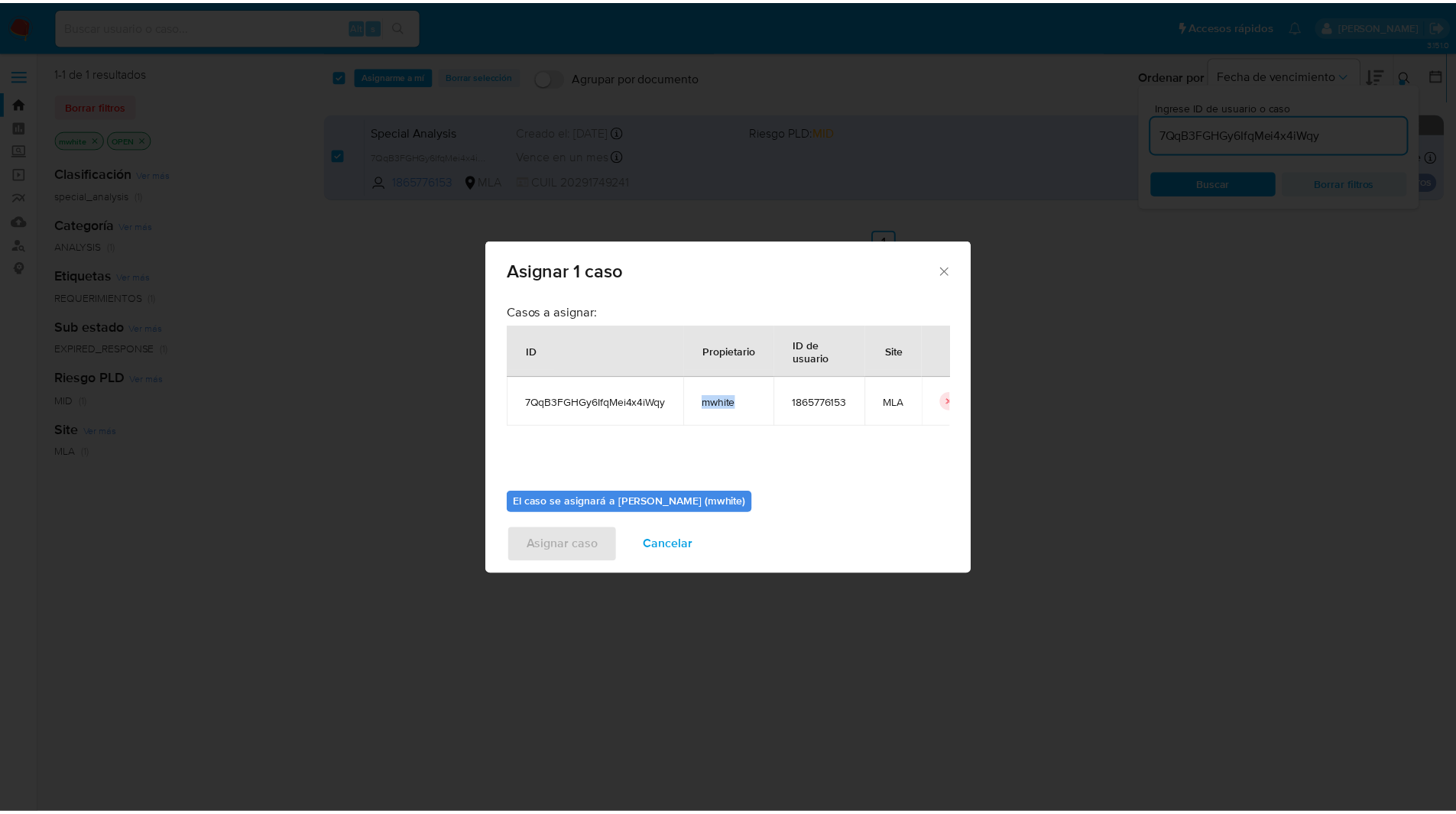
scroll to position [79, 0]
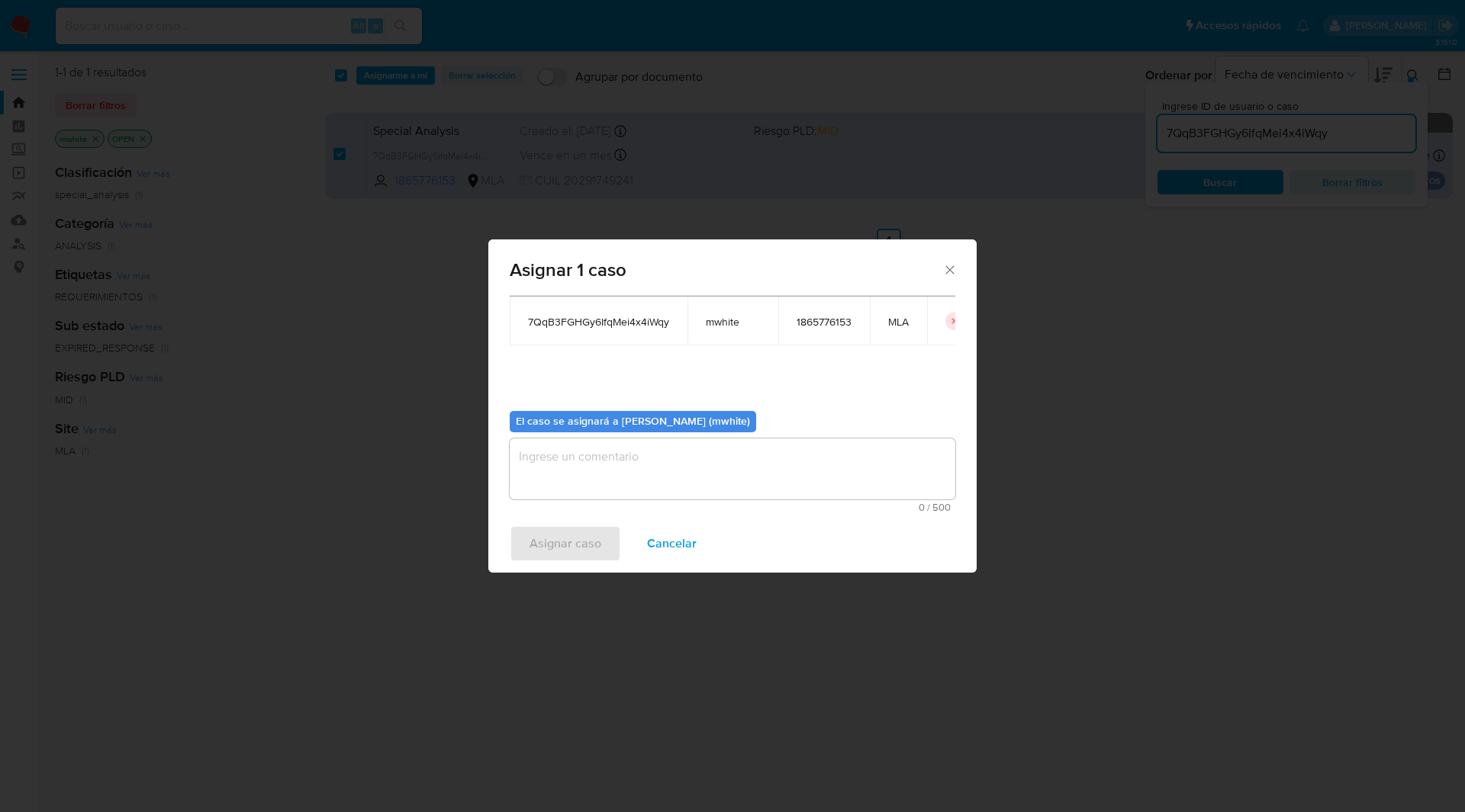
click at [624, 482] on textarea "assign-modal" at bounding box center [732, 469] width 445 height 61
paste textarea "mwhite"
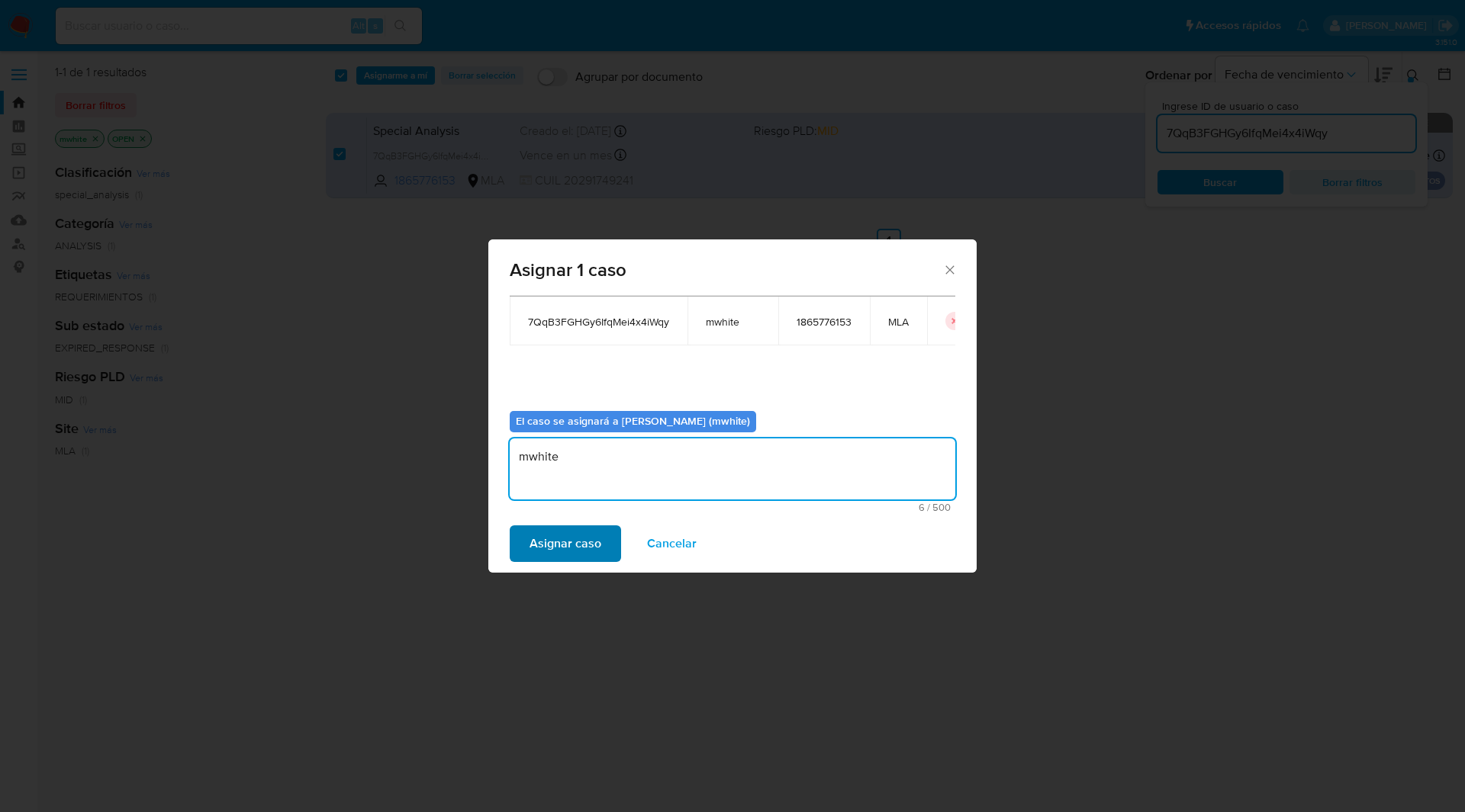
type textarea "mwhite"
click at [583, 542] on span "Asignar caso" at bounding box center [565, 543] width 72 height 34
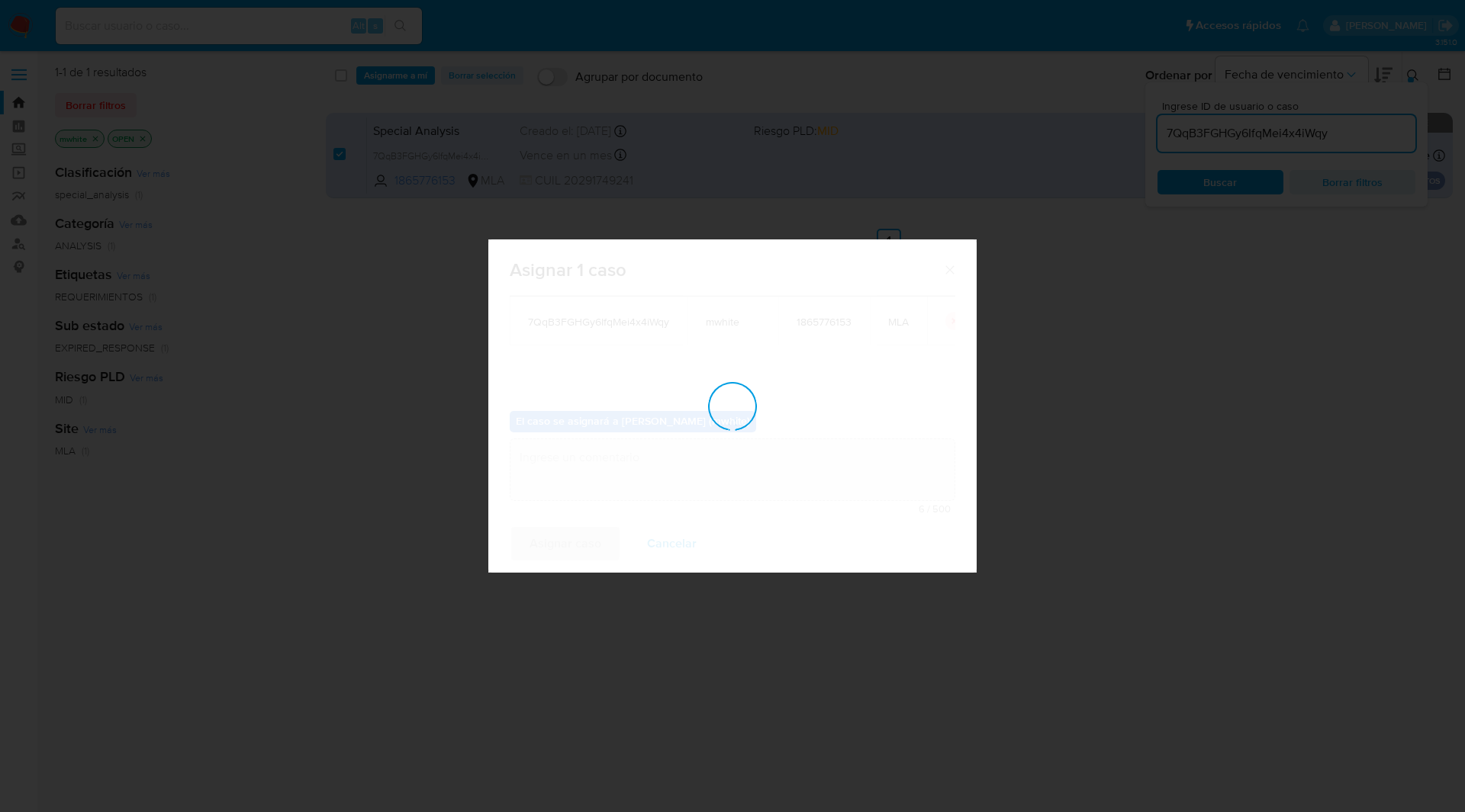
checkbox input "false"
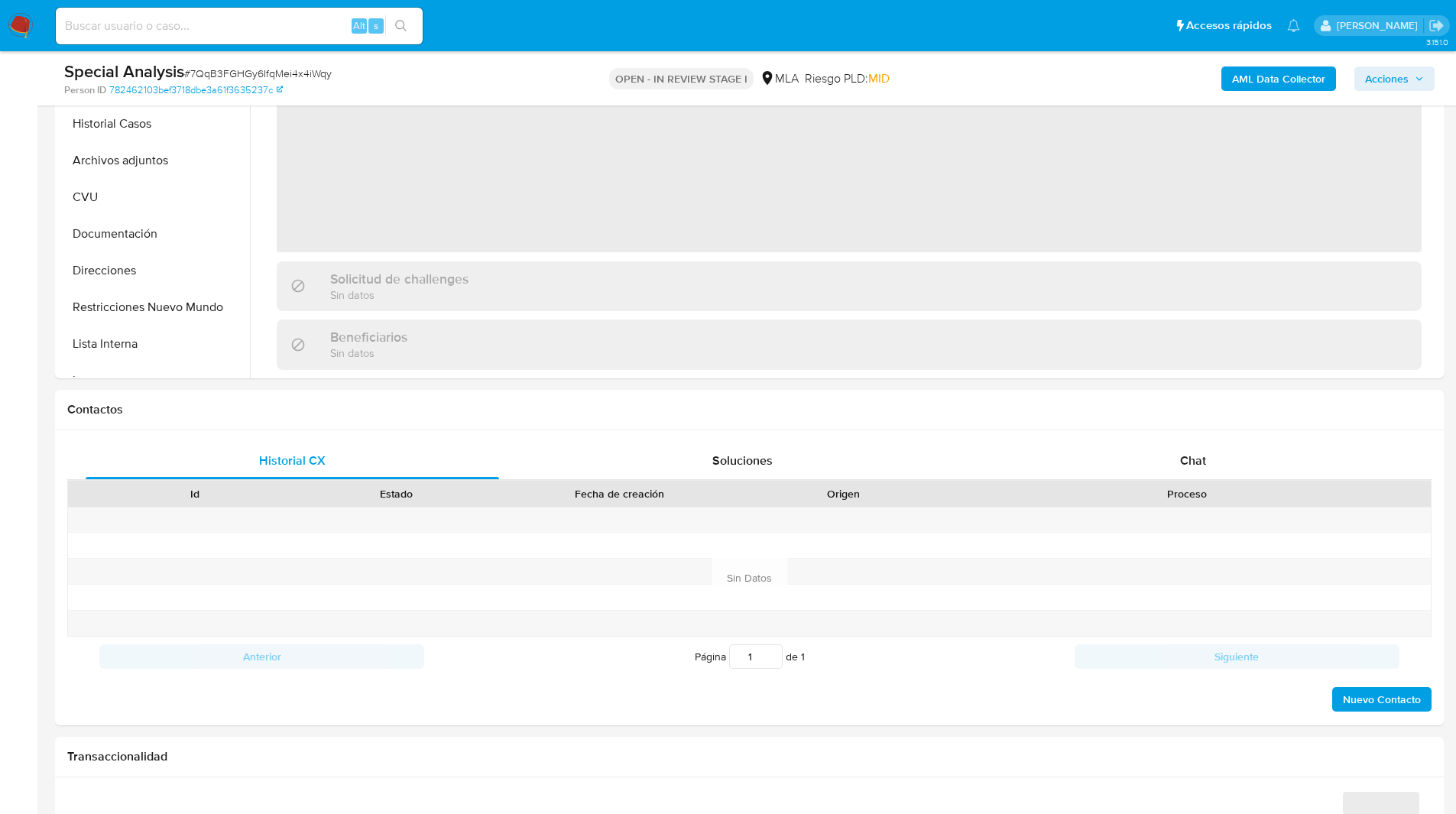
scroll to position [433, 0]
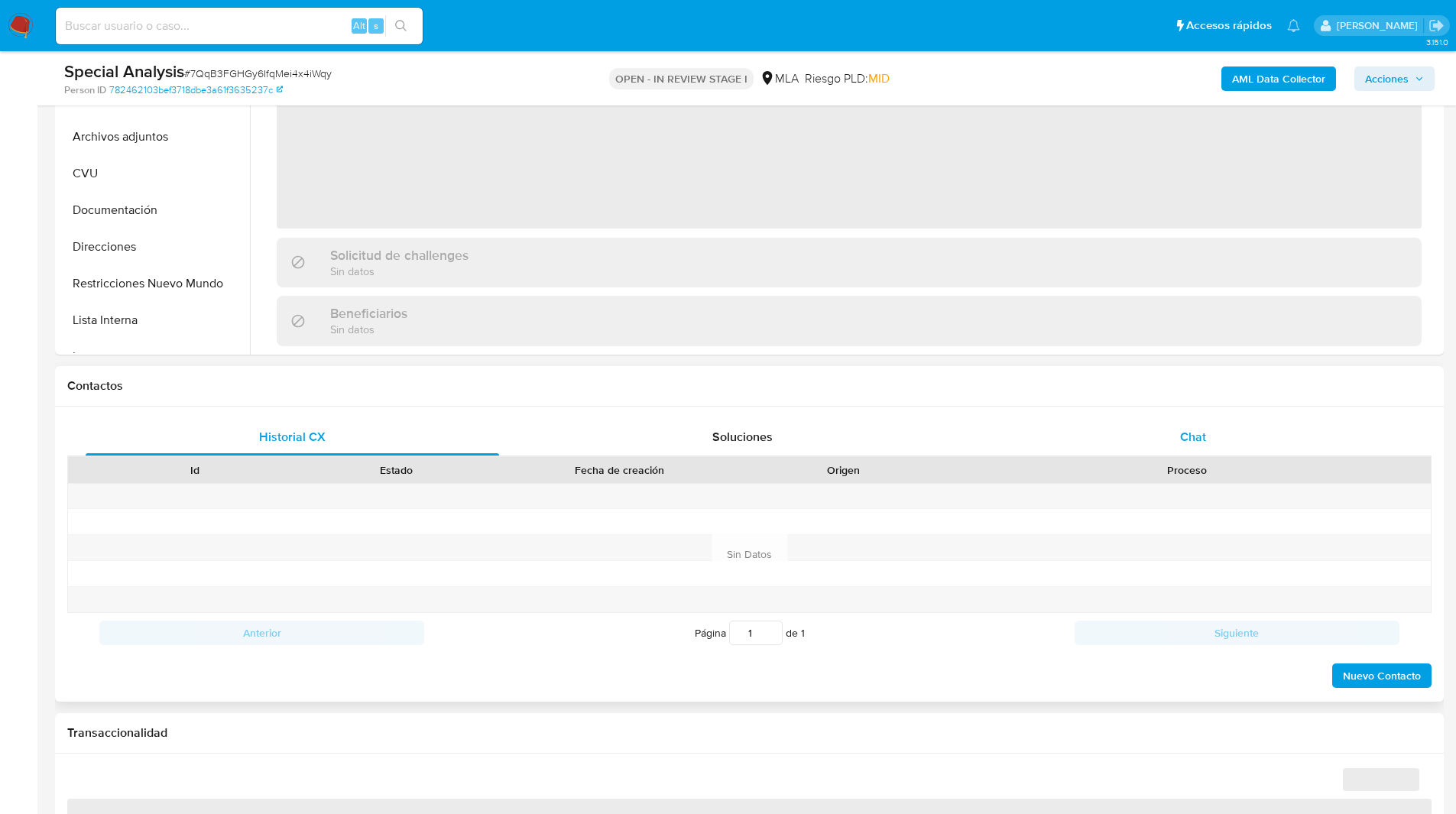
click at [1233, 424] on div "Chat" at bounding box center [1193, 437] width 413 height 37
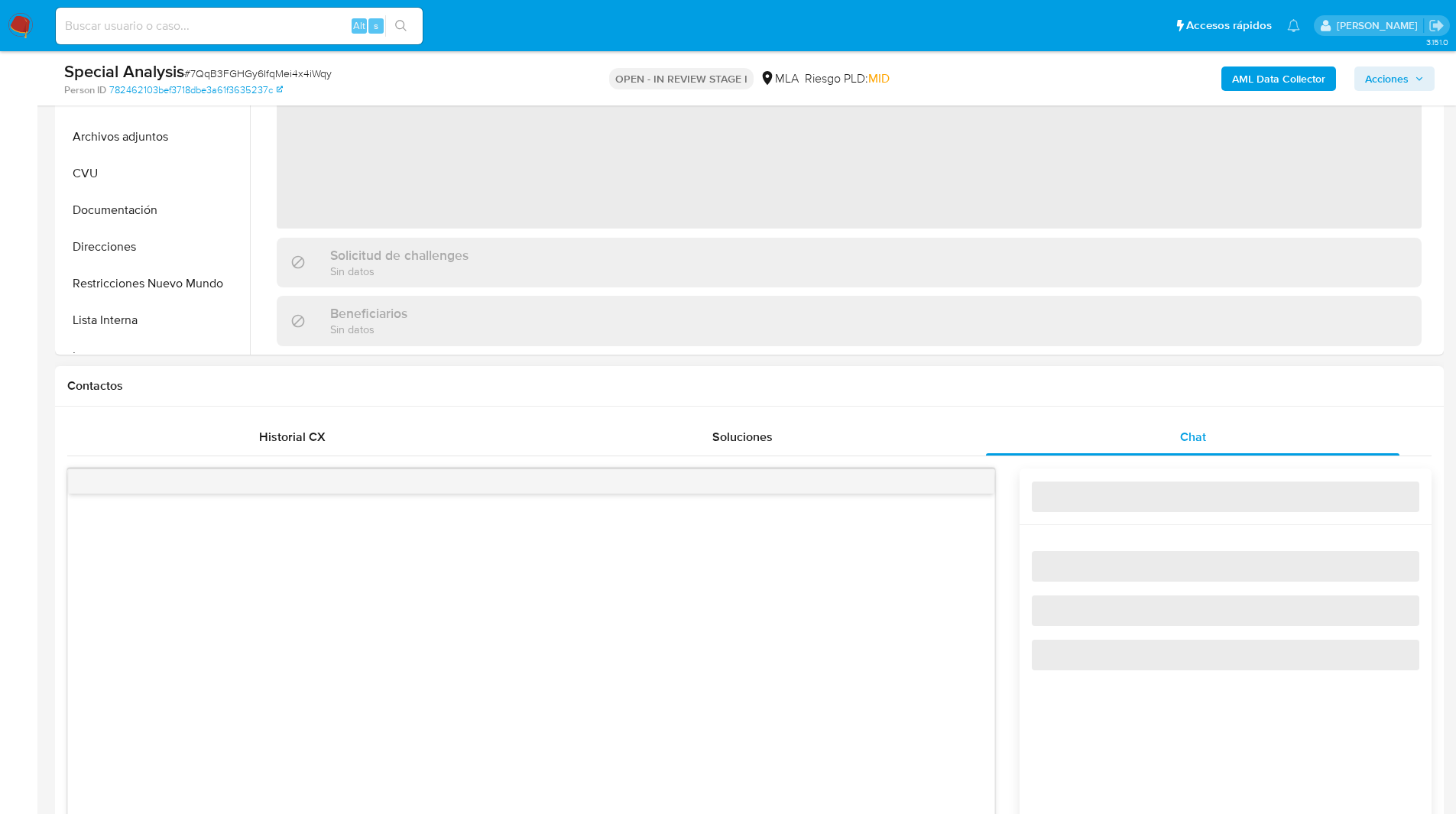
click at [1128, 387] on h1 "Contactos" at bounding box center [749, 385] width 1364 height 15
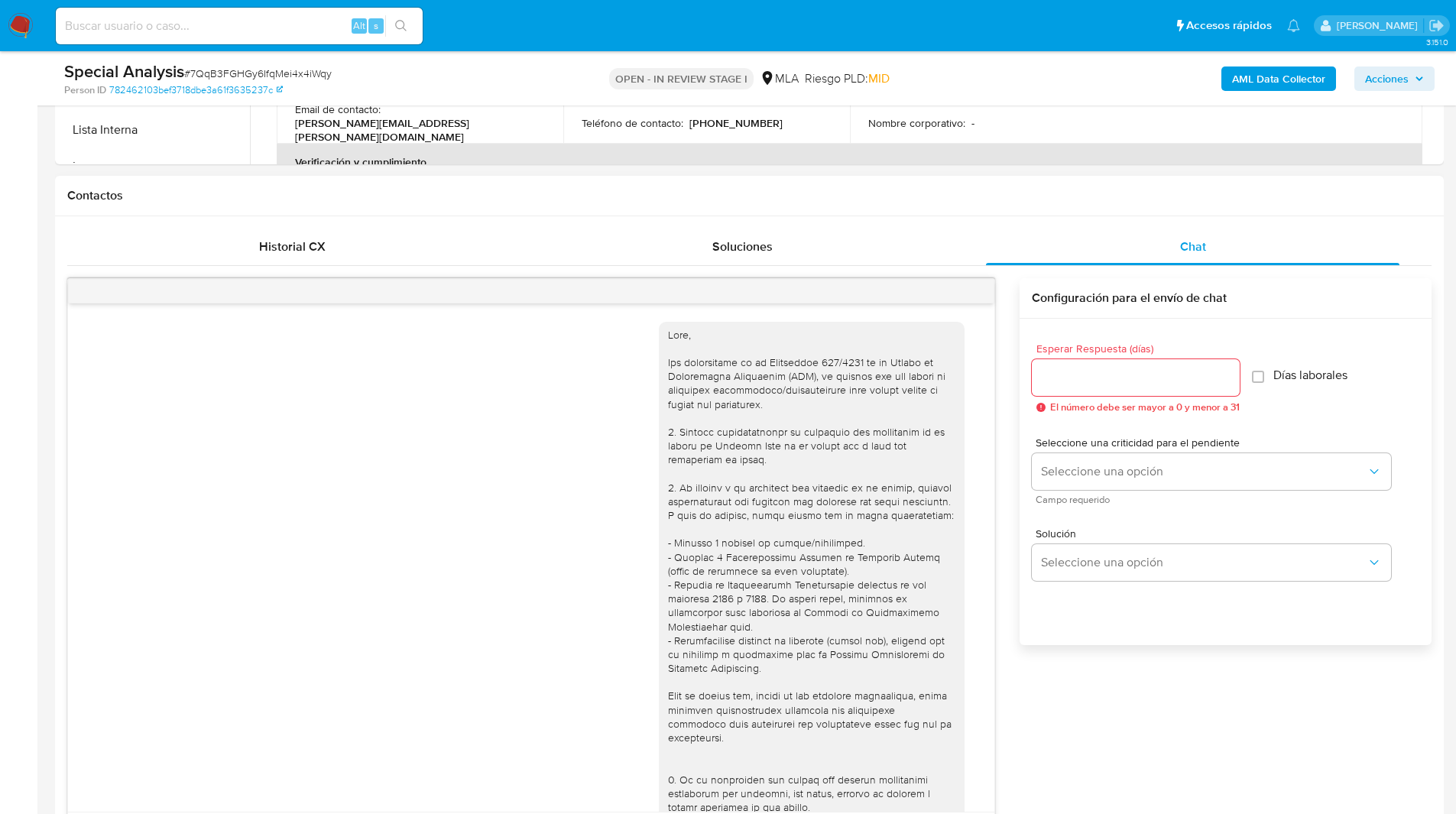
scroll to position [372, 0]
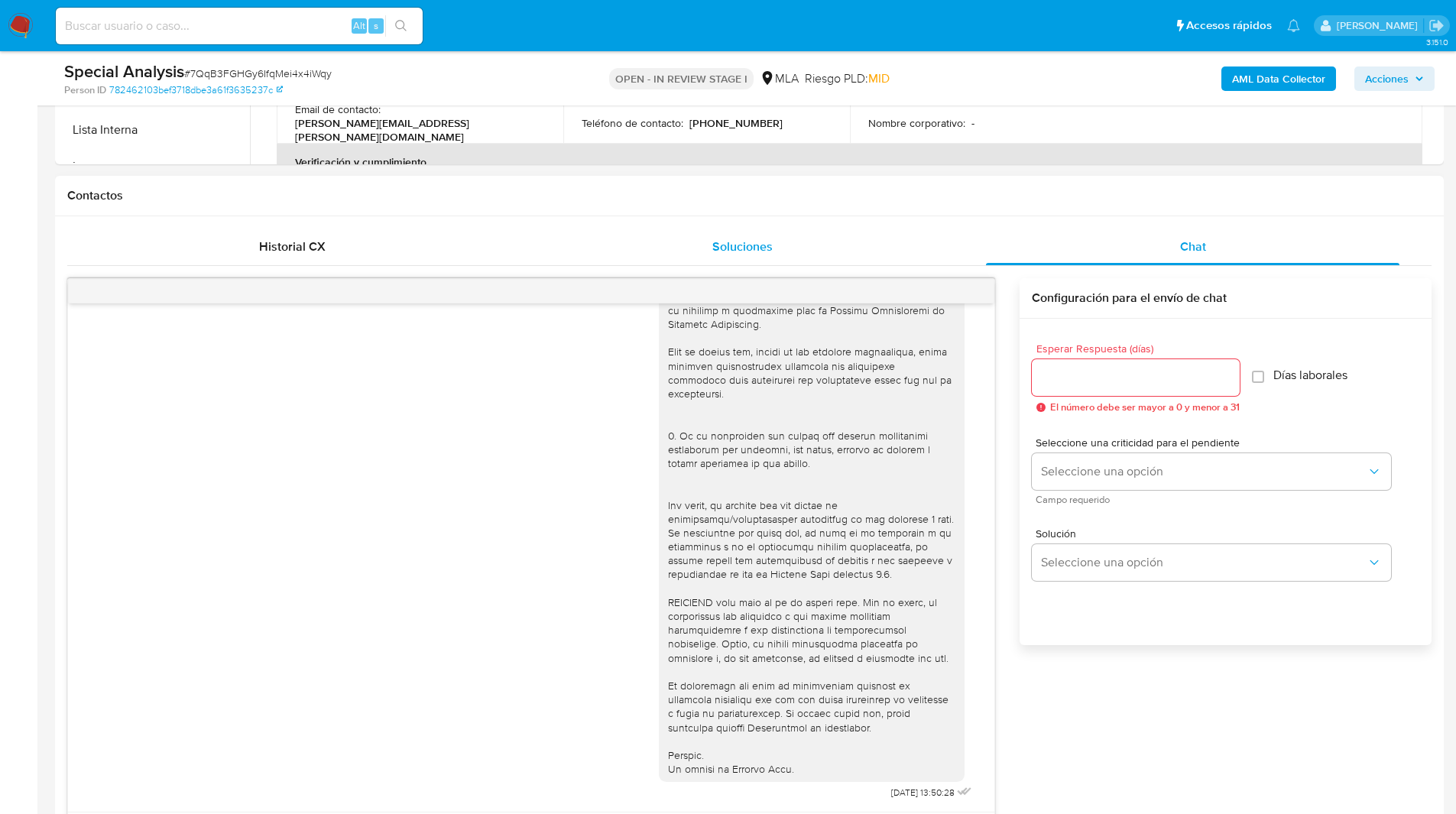
select select "10"
click at [840, 212] on div "Contactos" at bounding box center [750, 195] width 1389 height 41
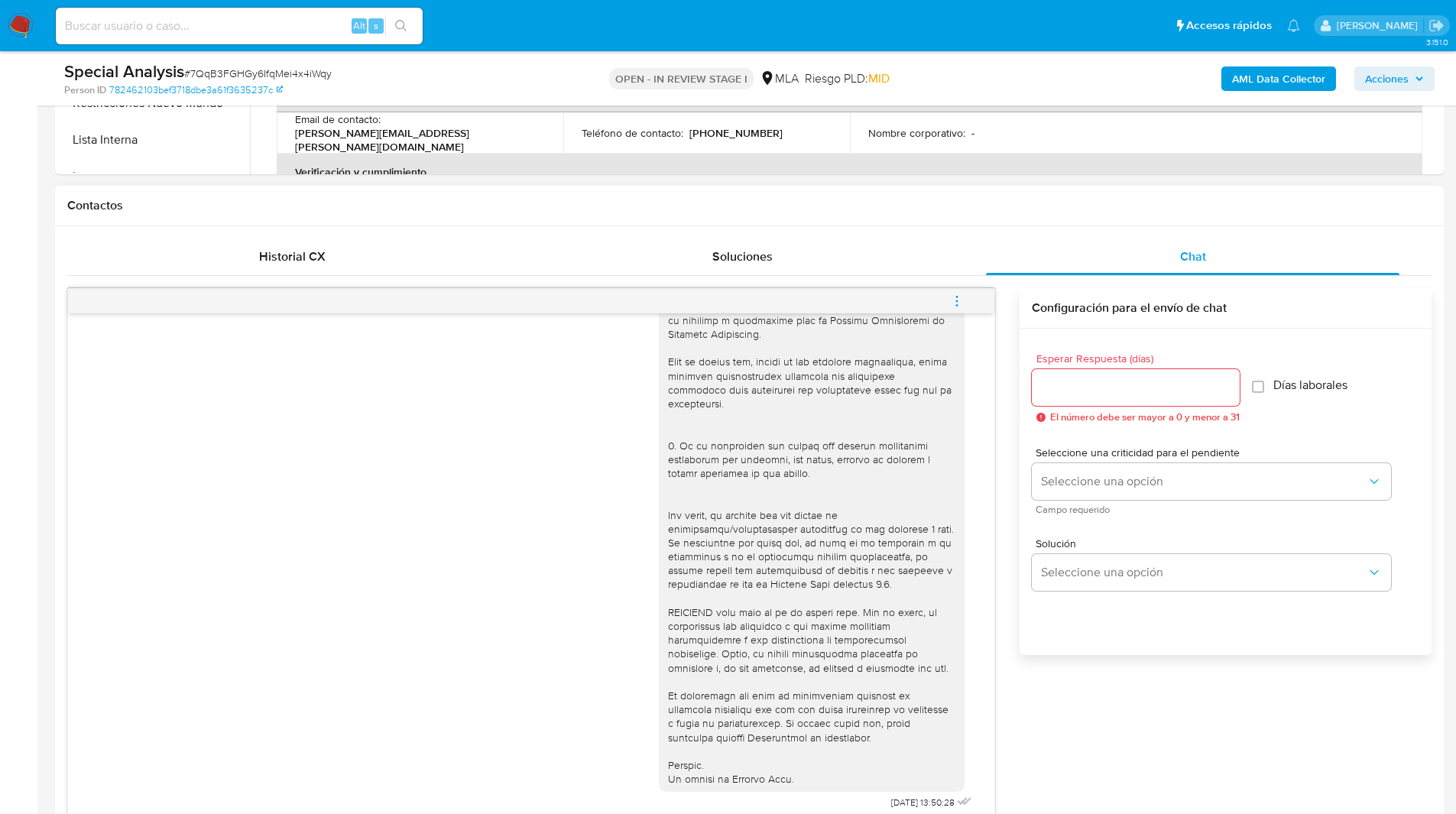
scroll to position [613, 0]
click at [956, 292] on span "menu-action" at bounding box center [956, 302] width 14 height 37
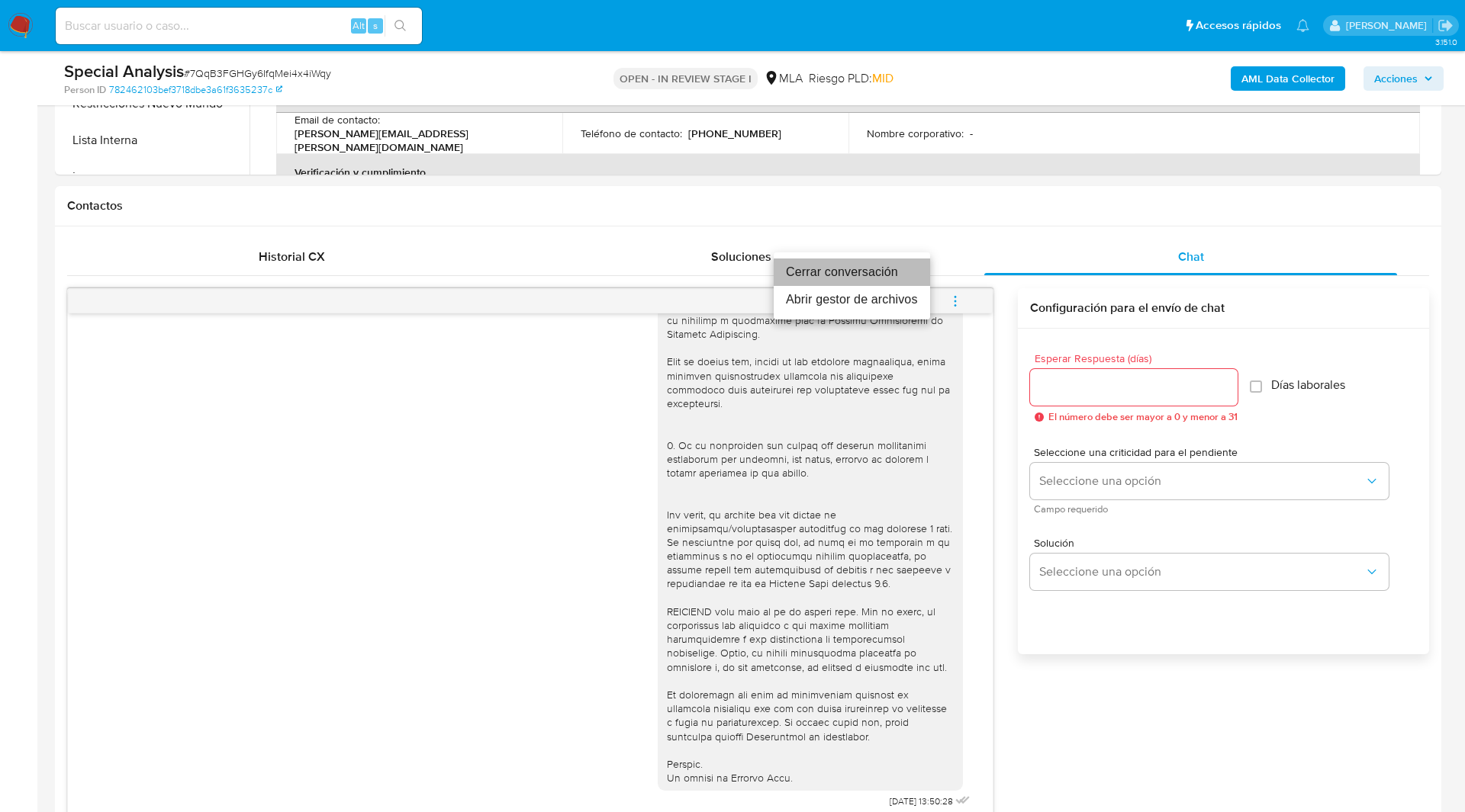
click at [845, 269] on li "Cerrar conversación" at bounding box center [852, 272] width 157 height 27
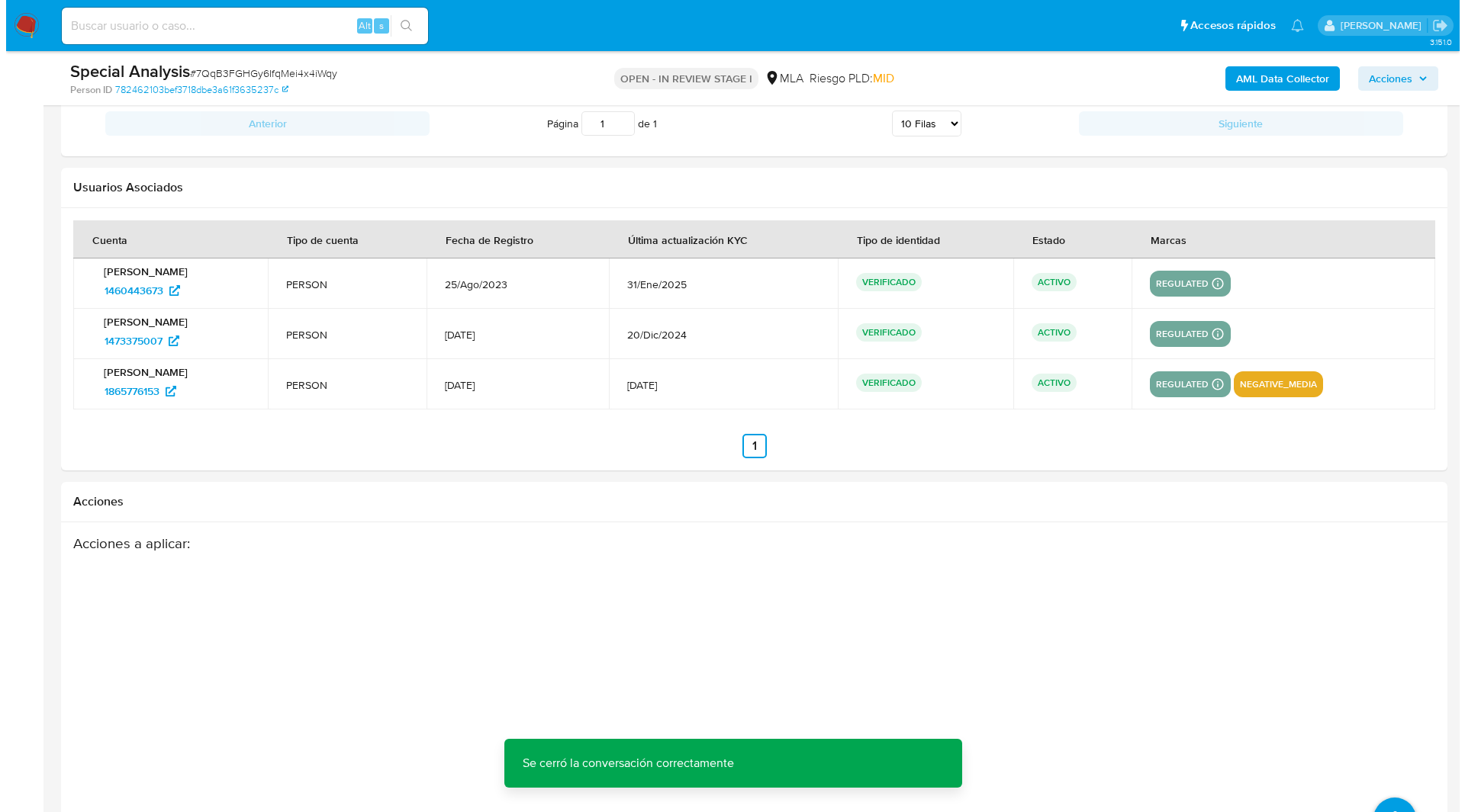
scroll to position [2638, 0]
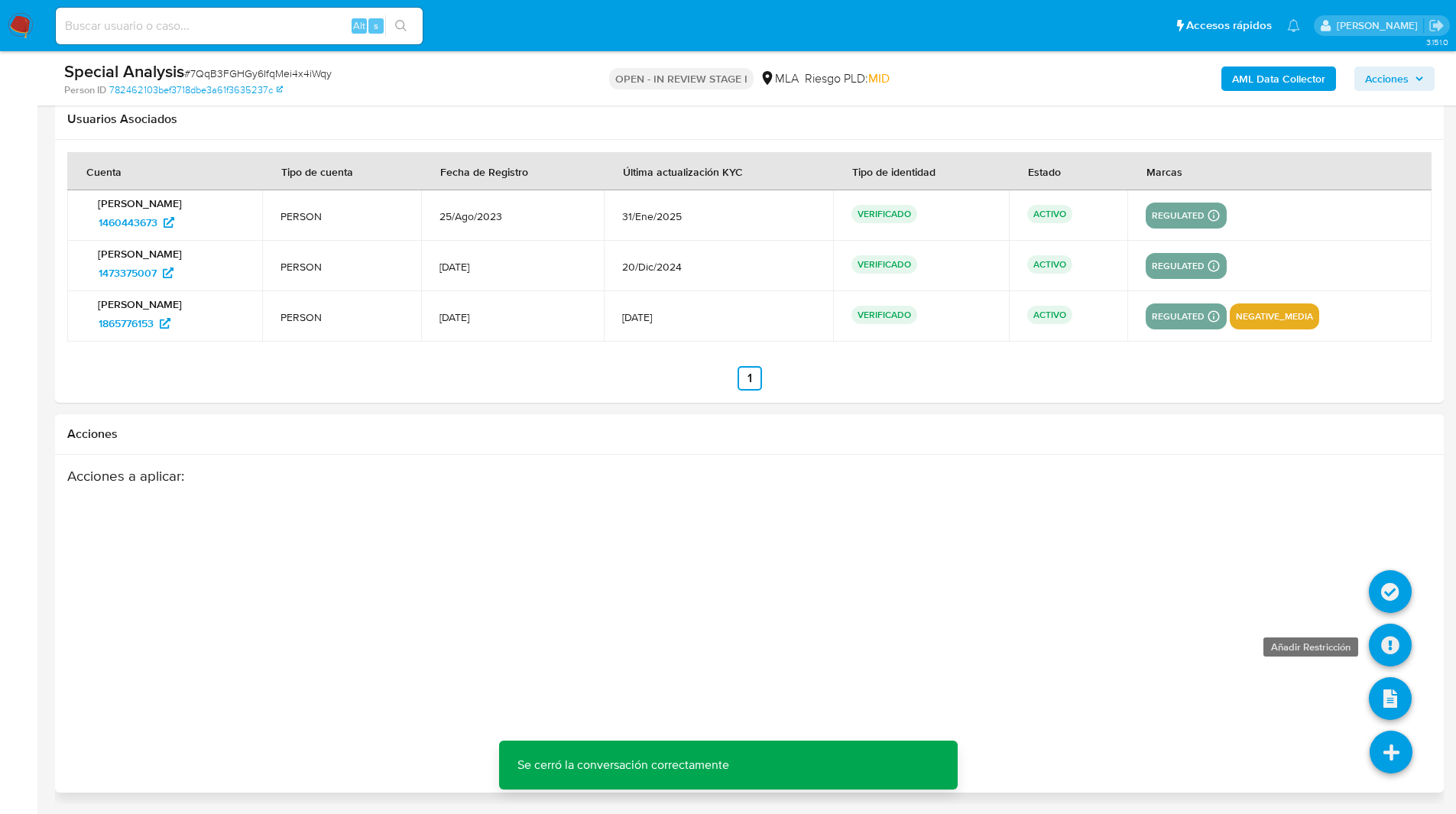
click at [1393, 639] on icon at bounding box center [1390, 645] width 42 height 42
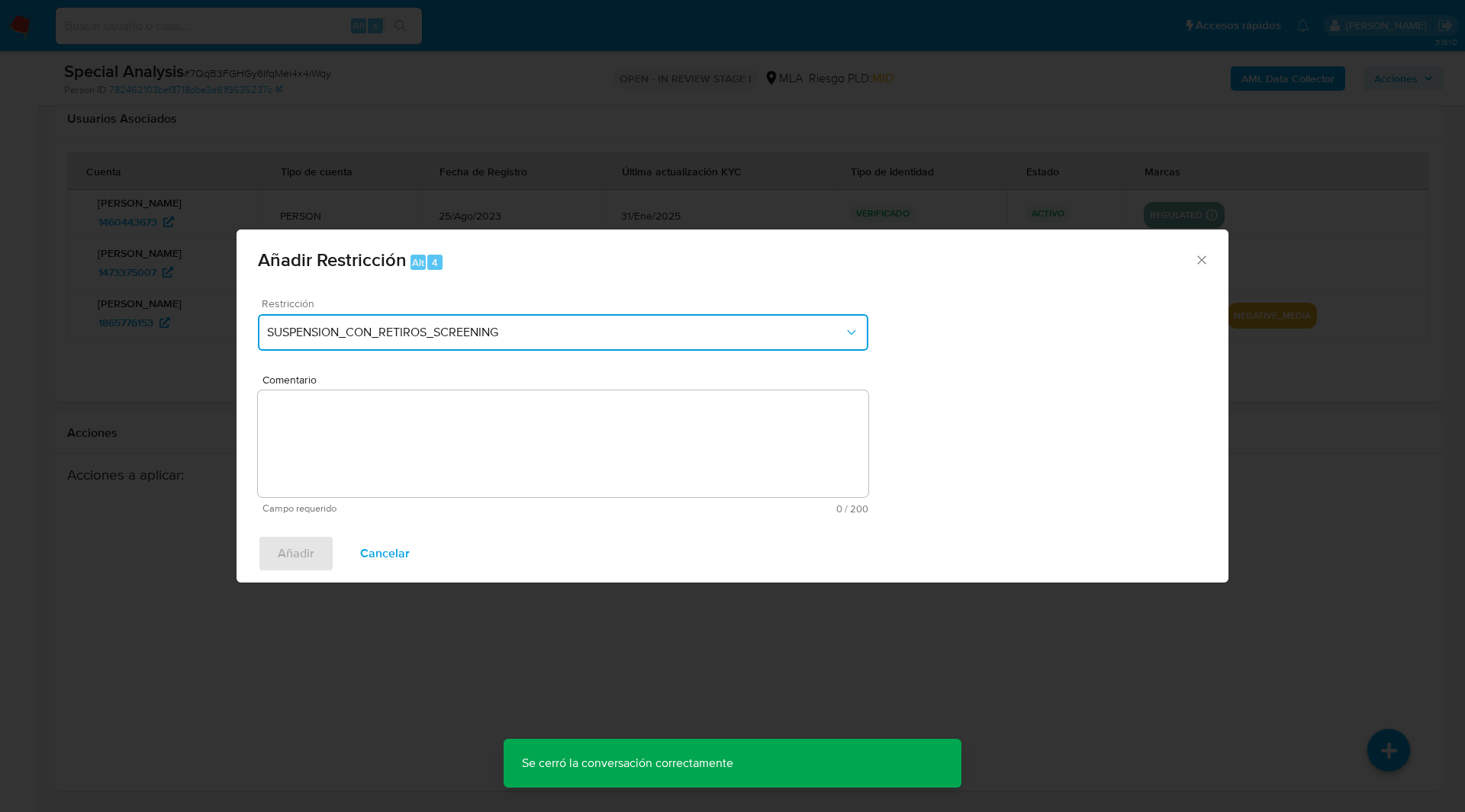
click at [504, 334] on span "SUSPENSION_CON_RETIROS_SCREENING" at bounding box center [555, 332] width 577 height 15
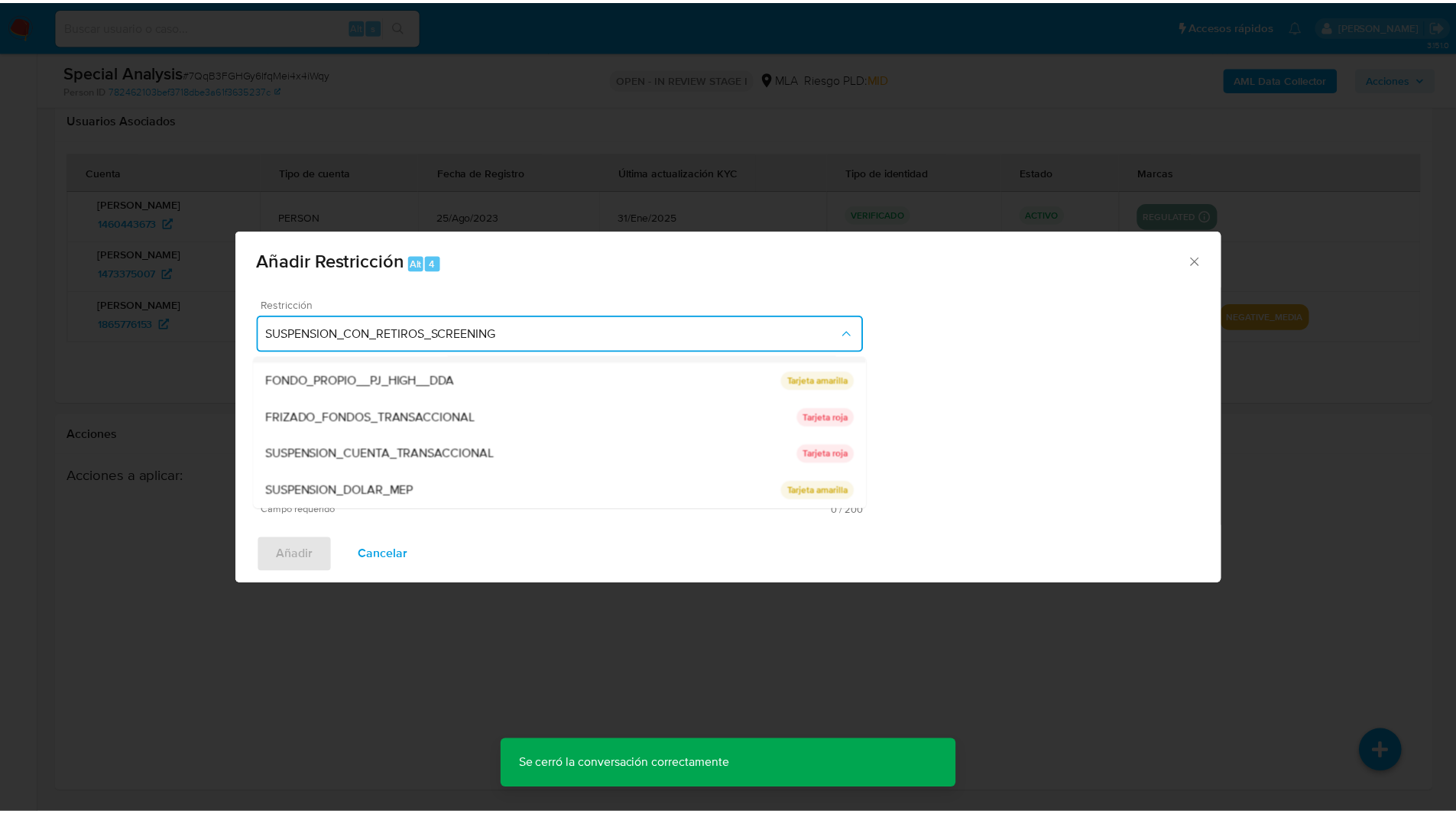
scroll to position [251, 0]
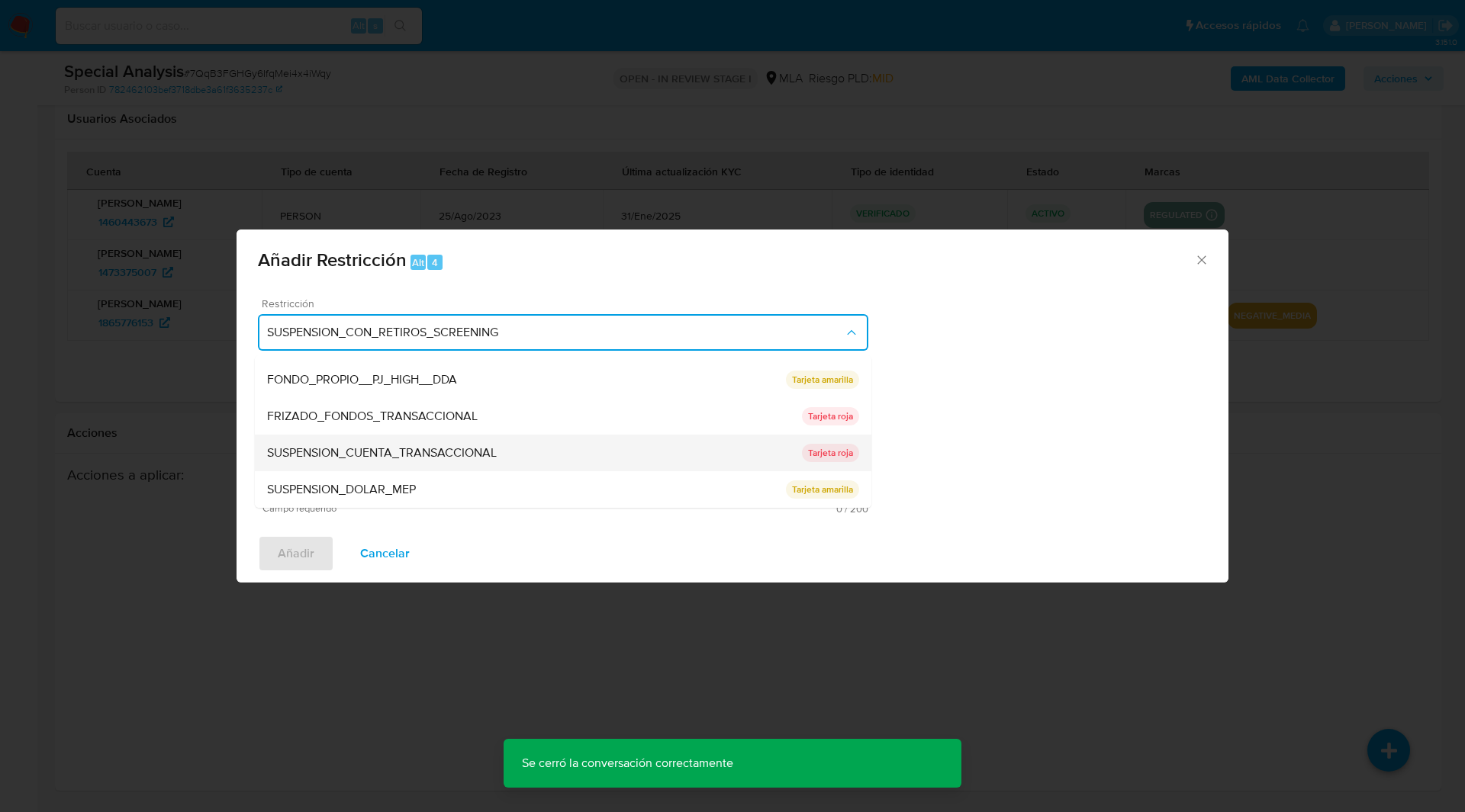
click at [425, 455] on span "SUSPENSION_CUENTA_TRANSACCIONAL" at bounding box center [381, 452] width 230 height 15
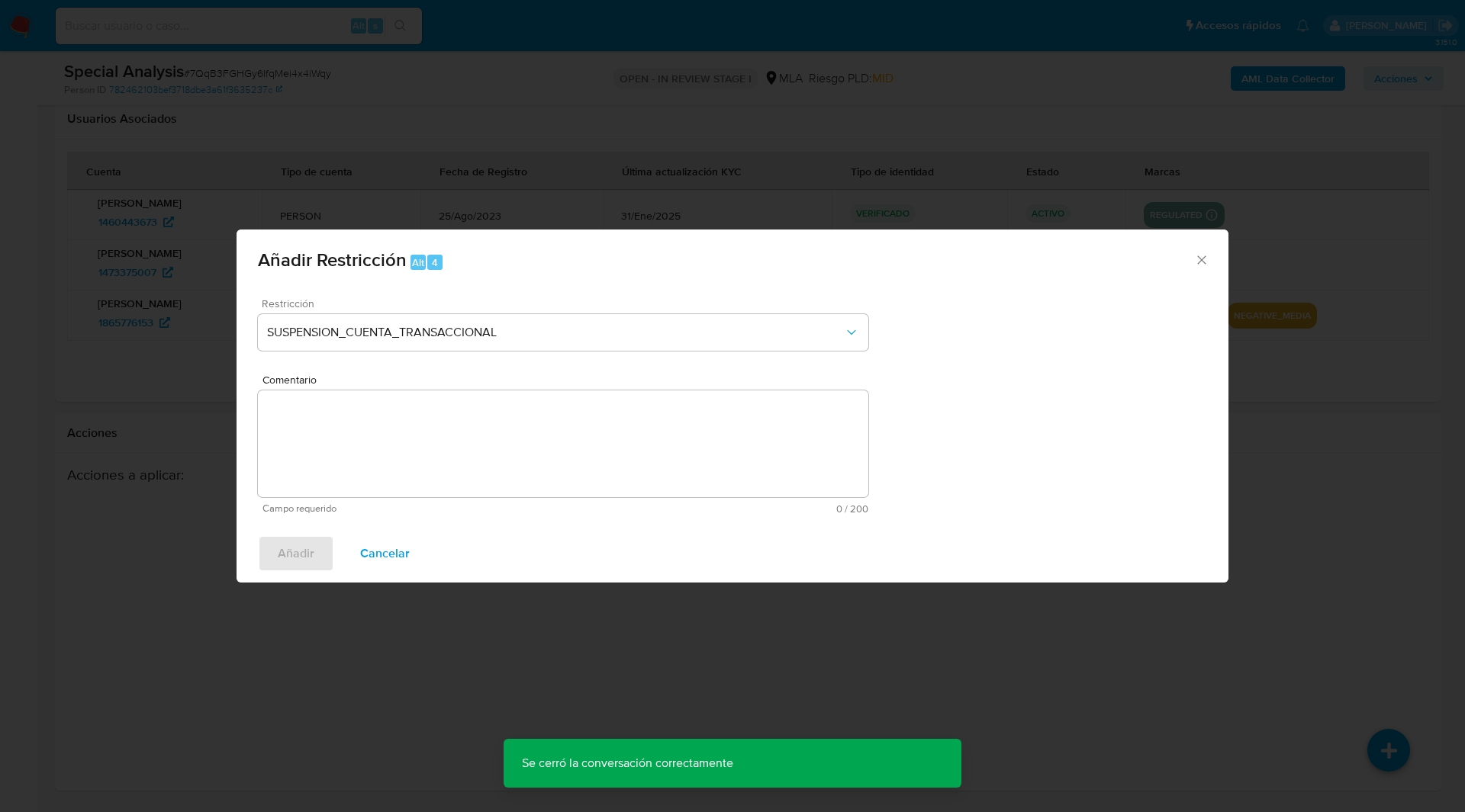
click at [505, 424] on textarea "Comentario" at bounding box center [562, 444] width 610 height 107
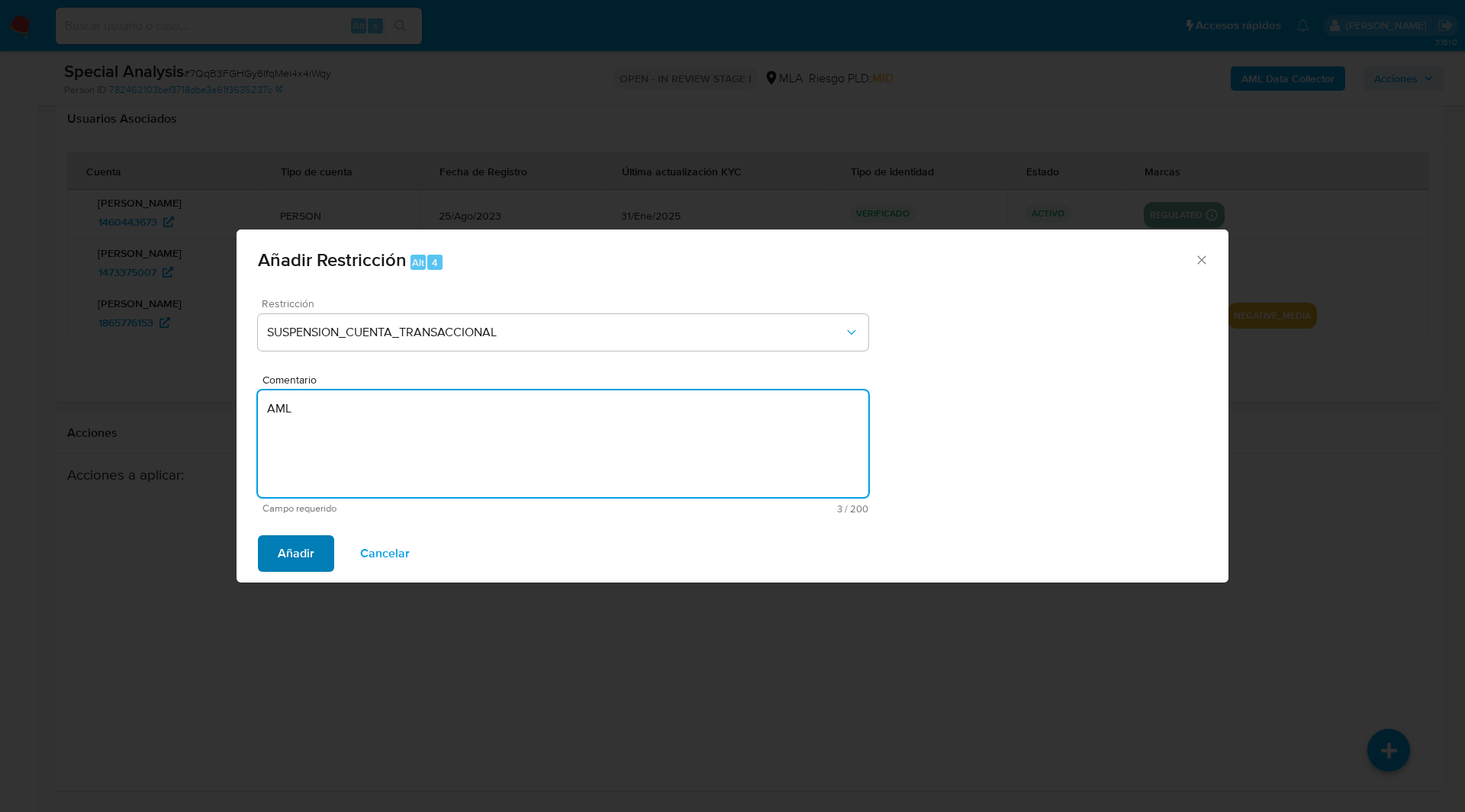
type textarea "AML"
click at [301, 551] on span "Añadir" at bounding box center [296, 554] width 37 height 34
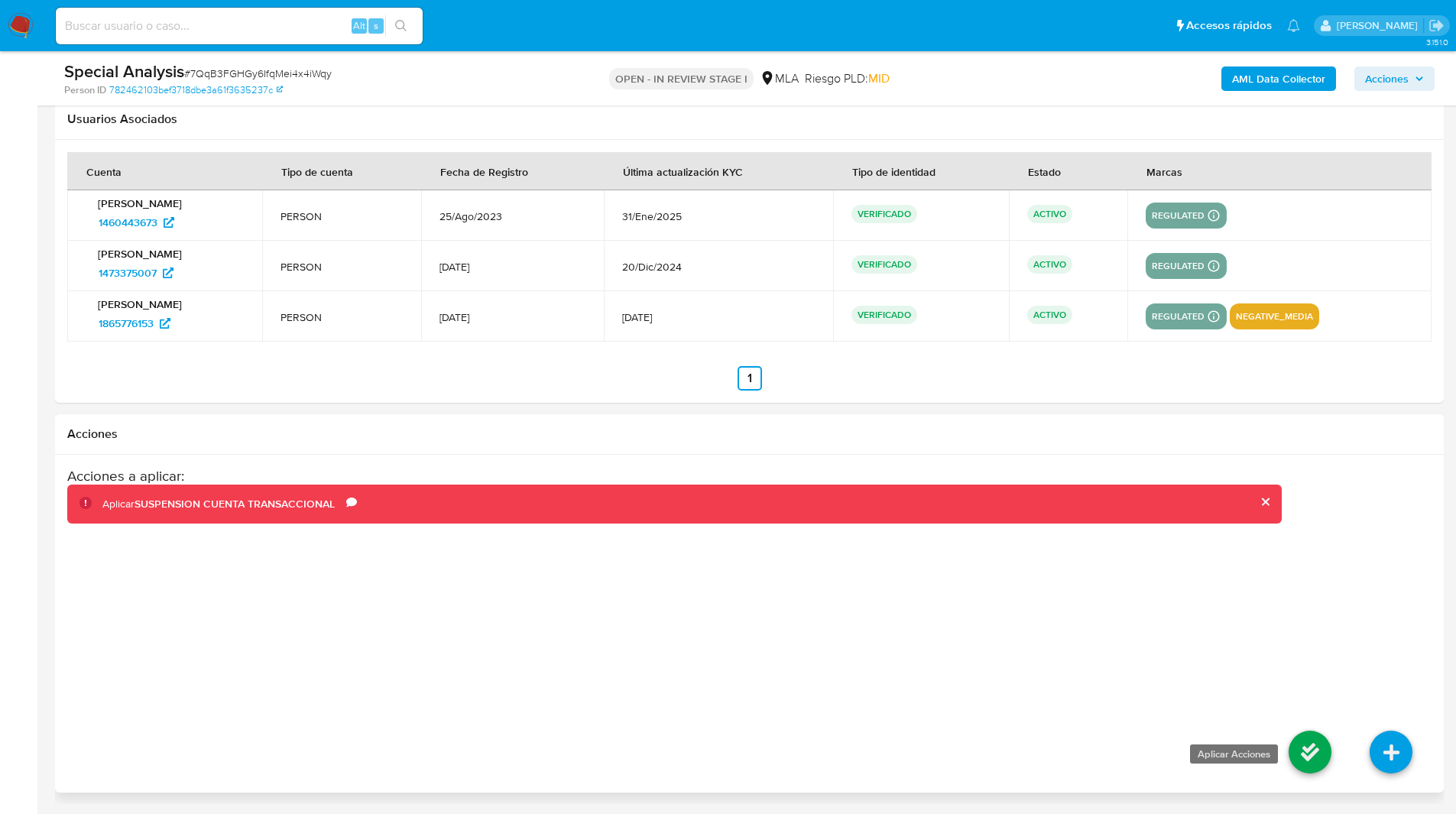
click at [1329, 762] on icon at bounding box center [1309, 752] width 42 height 42
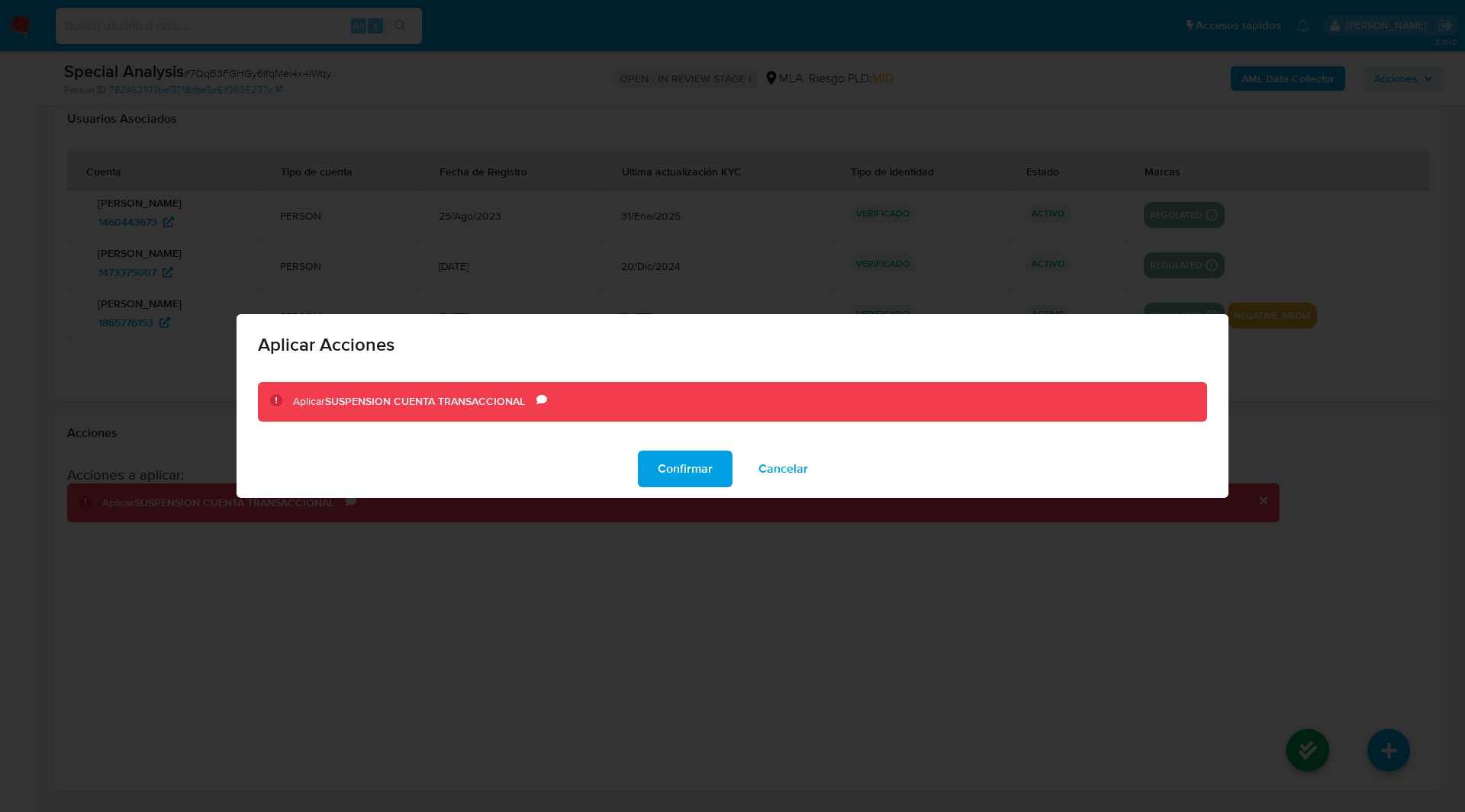
click at [685, 444] on div "Confirmar Cancelar" at bounding box center [732, 469] width 992 height 58
click at [677, 486] on span "Confirmar" at bounding box center [685, 469] width 55 height 34
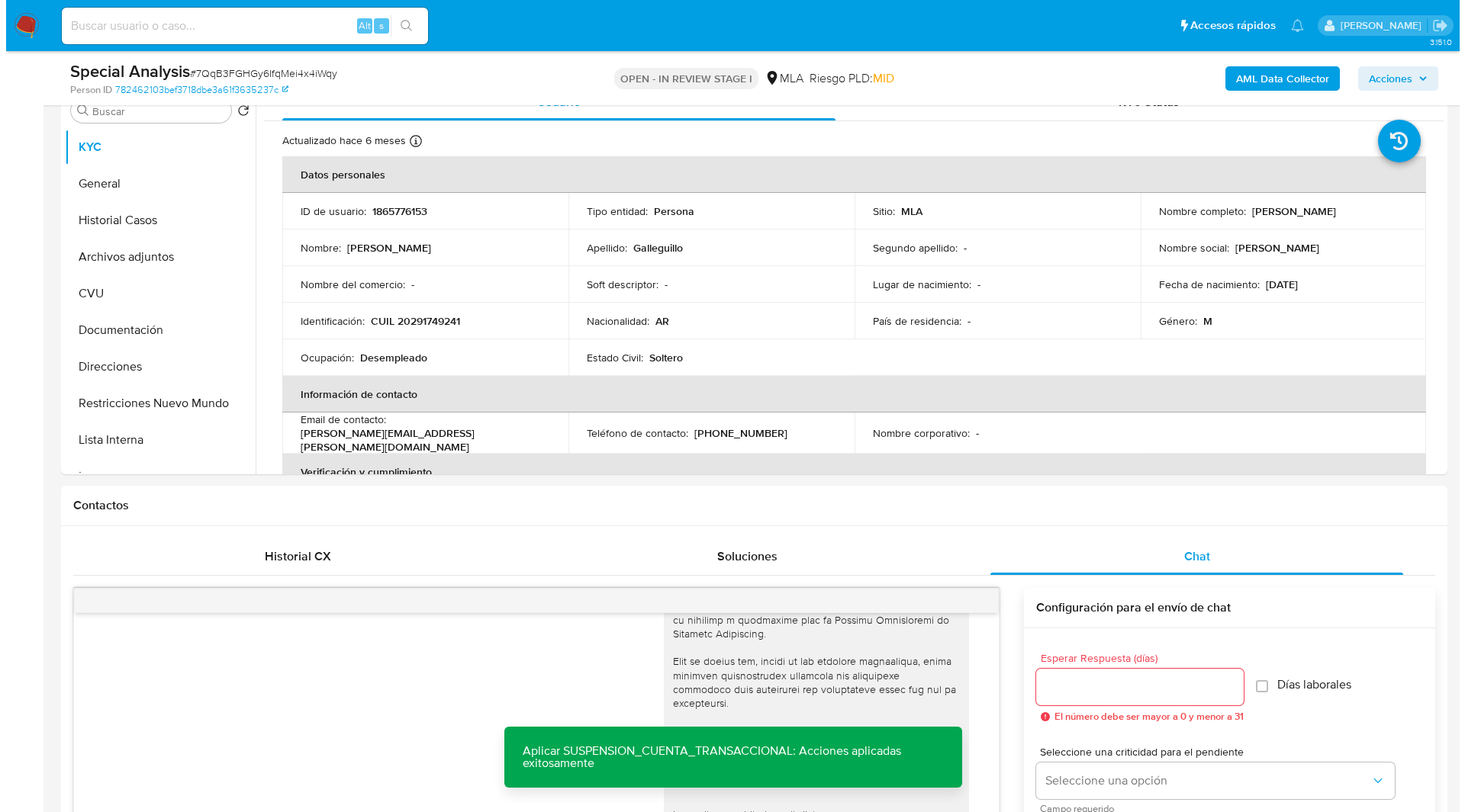
scroll to position [0, 0]
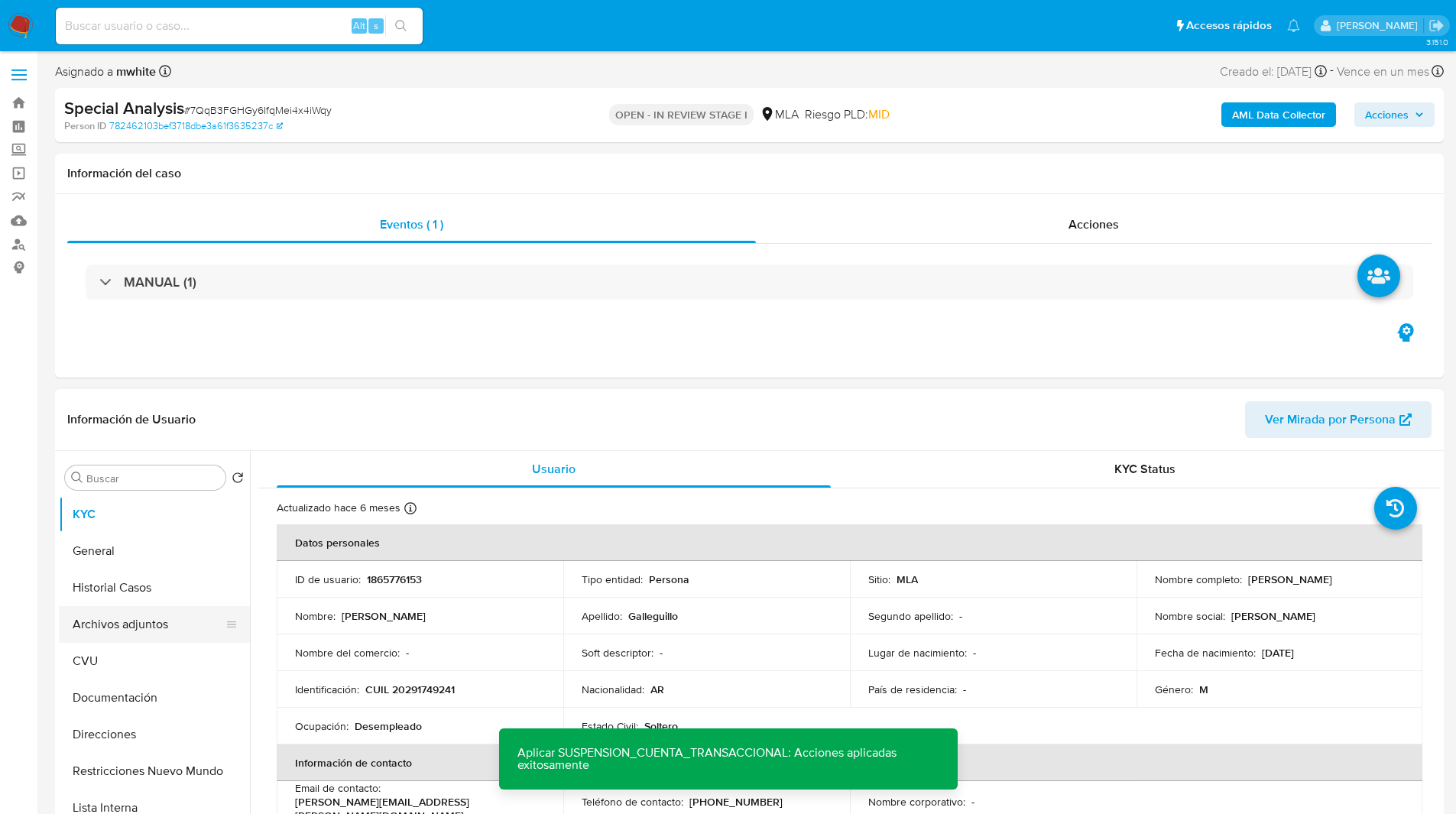
click at [108, 624] on button "Archivos adjuntos" at bounding box center [147, 625] width 179 height 37
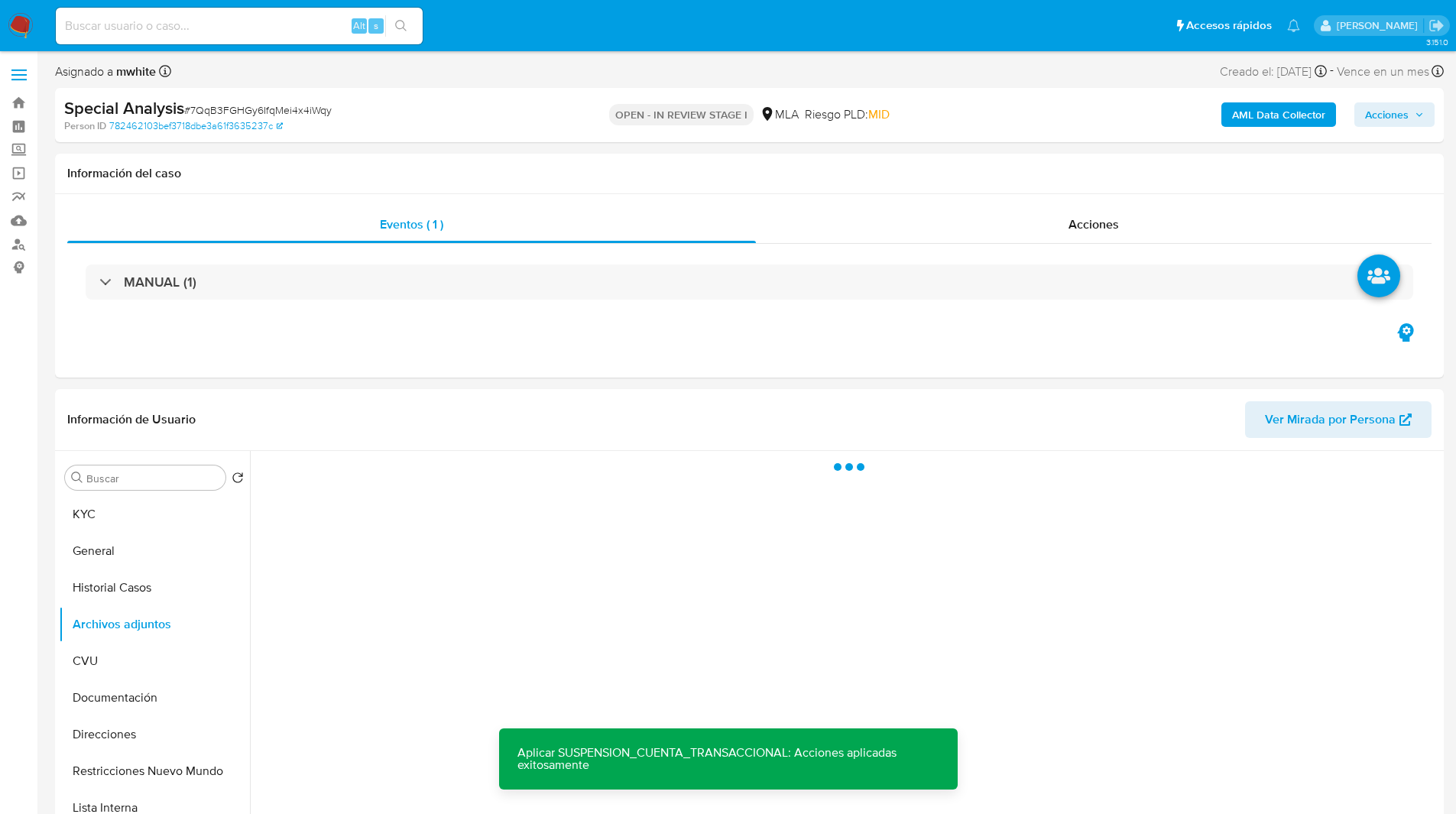
click at [1244, 105] on b "AML Data Collector" at bounding box center [1278, 115] width 93 height 25
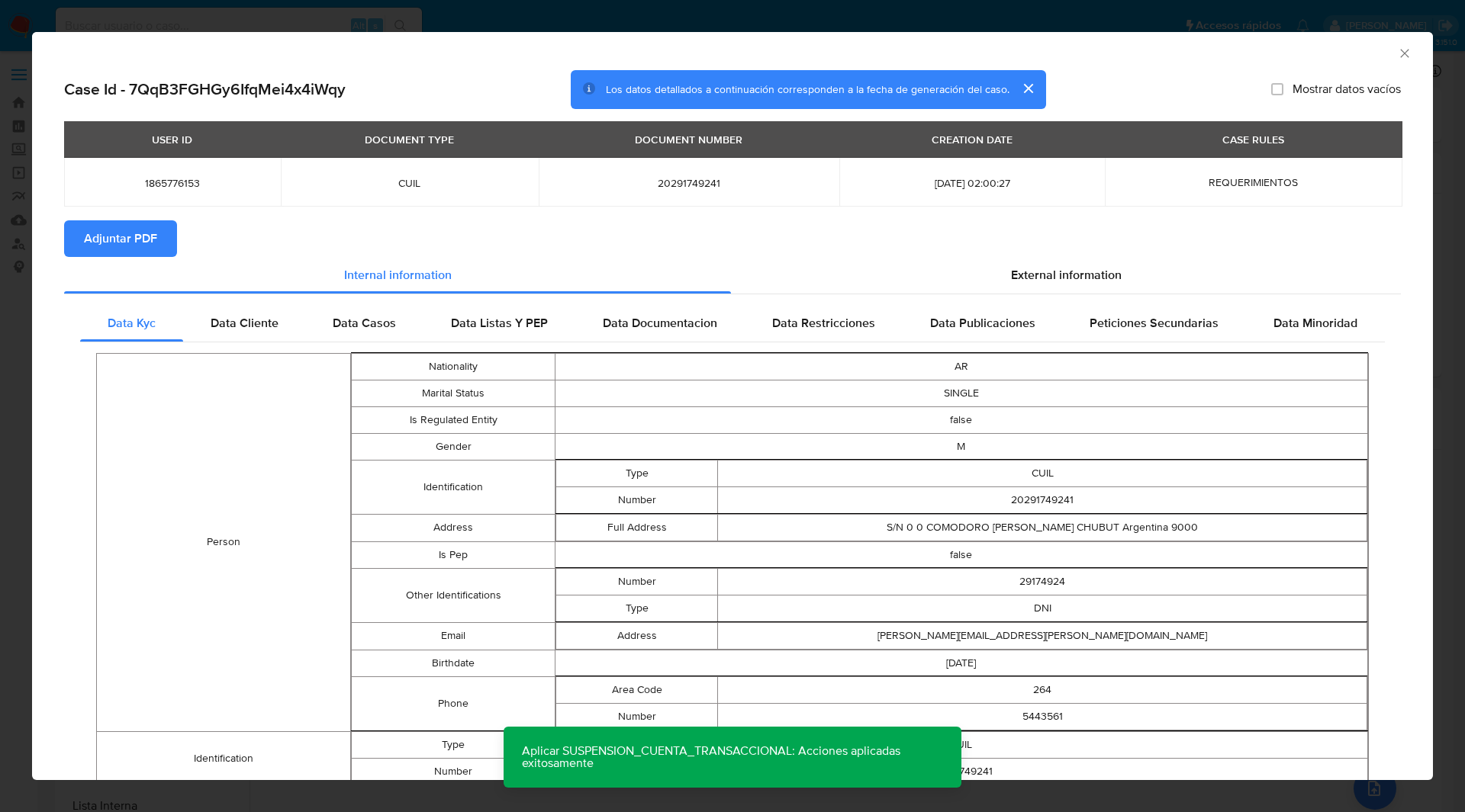
click at [135, 252] on span "Adjuntar PDF" at bounding box center [121, 239] width 74 height 34
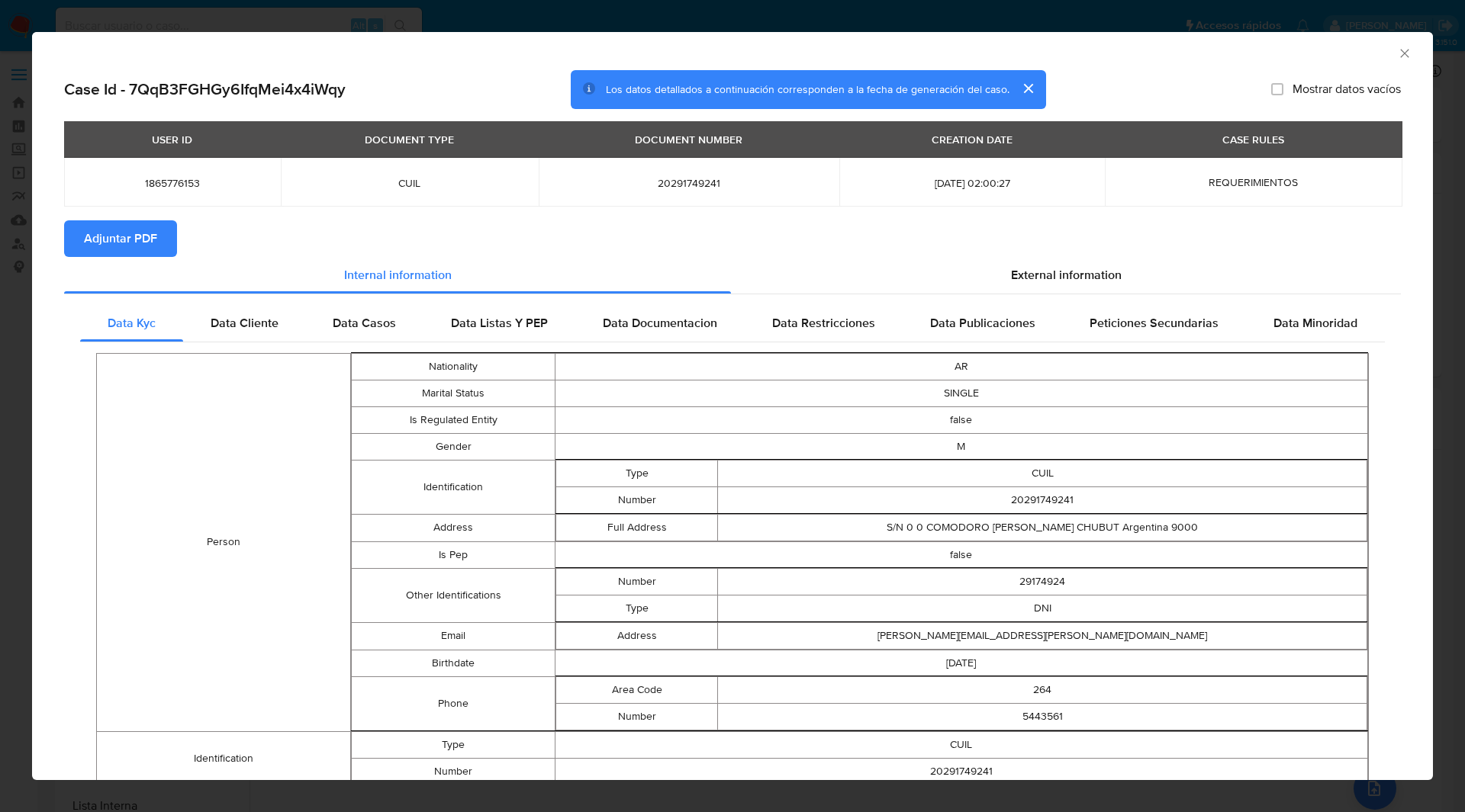
click at [1397, 52] on icon "Cerrar ventana" at bounding box center [1404, 53] width 15 height 15
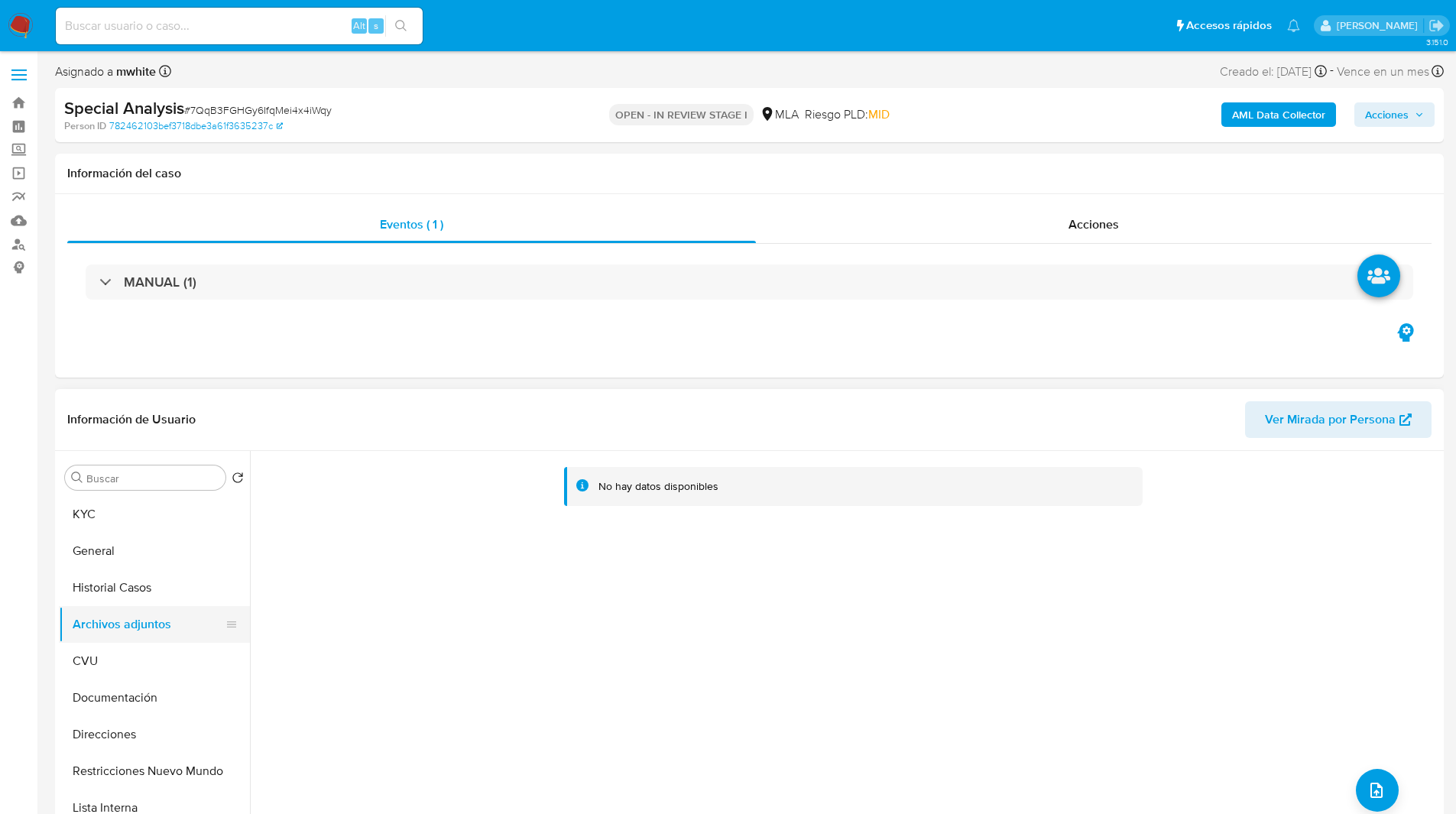
click at [159, 641] on button "Archivos adjuntos" at bounding box center [147, 625] width 179 height 37
click at [163, 658] on button "CVU" at bounding box center [147, 661] width 179 height 37
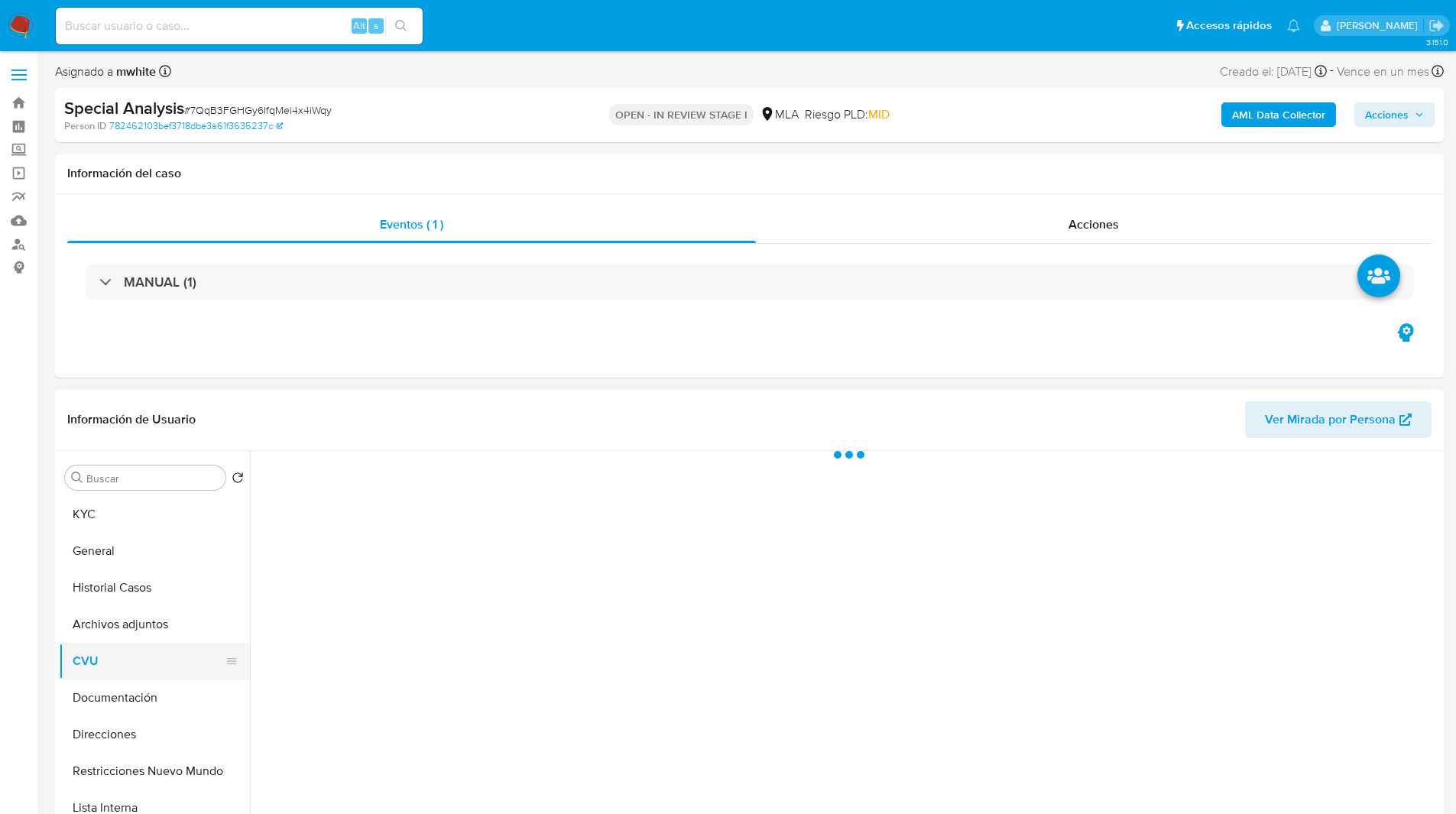
click at [165, 651] on button "CVU" at bounding box center [147, 661] width 179 height 37
click at [163, 635] on button "Archivos adjuntos" at bounding box center [147, 625] width 179 height 37
drag, startPoint x: 159, startPoint y: 659, endPoint x: 449, endPoint y: 550, distance: 309.8
click at [449, 550] on div "Buscar Volver al orden por defecto KYC General Historial Casos Archivos adjunto…" at bounding box center [749, 647] width 1381 height 392
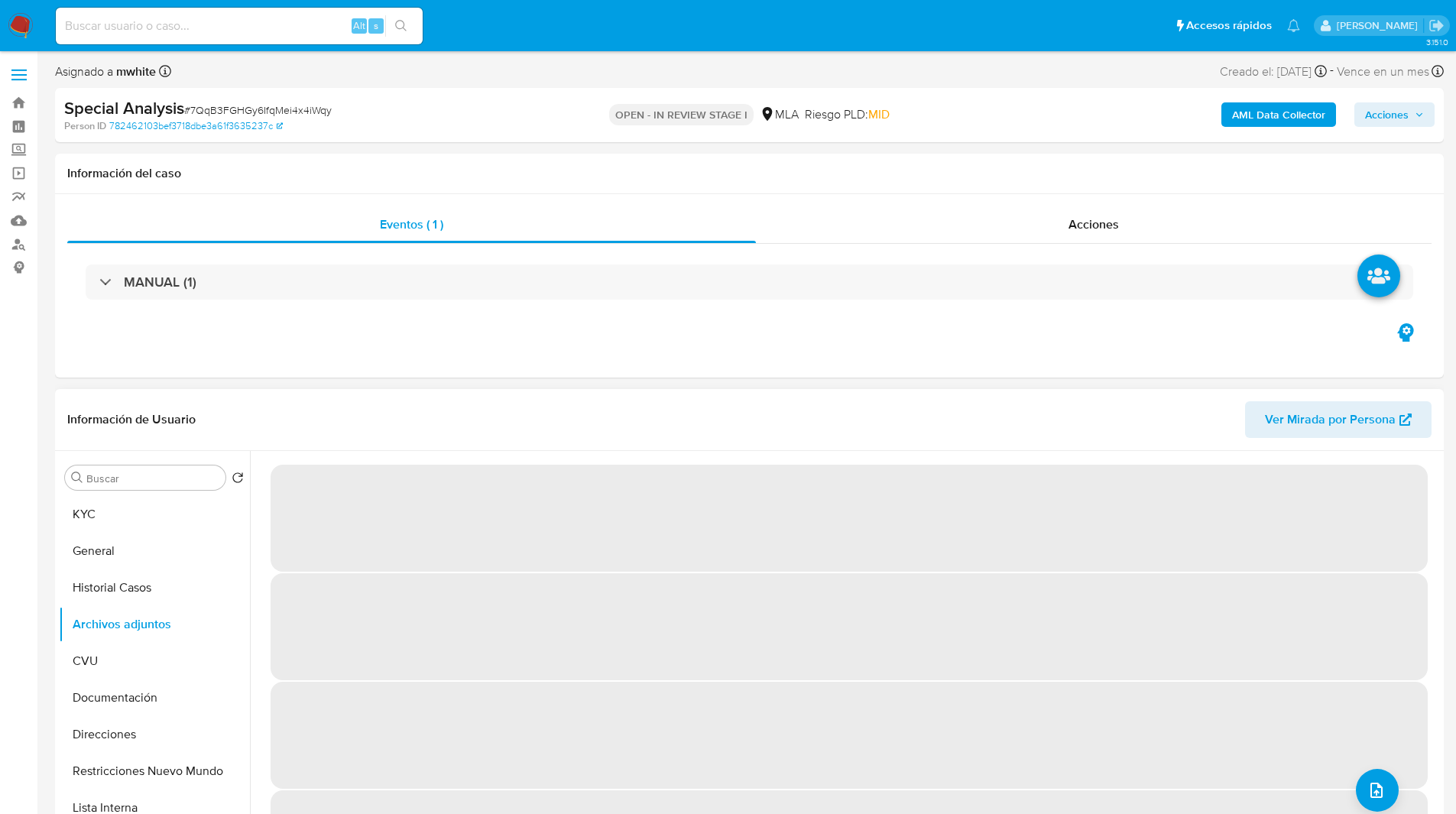
click at [359, 415] on header "Información de Usuario Ver Mirada por Persona" at bounding box center [749, 420] width 1364 height 37
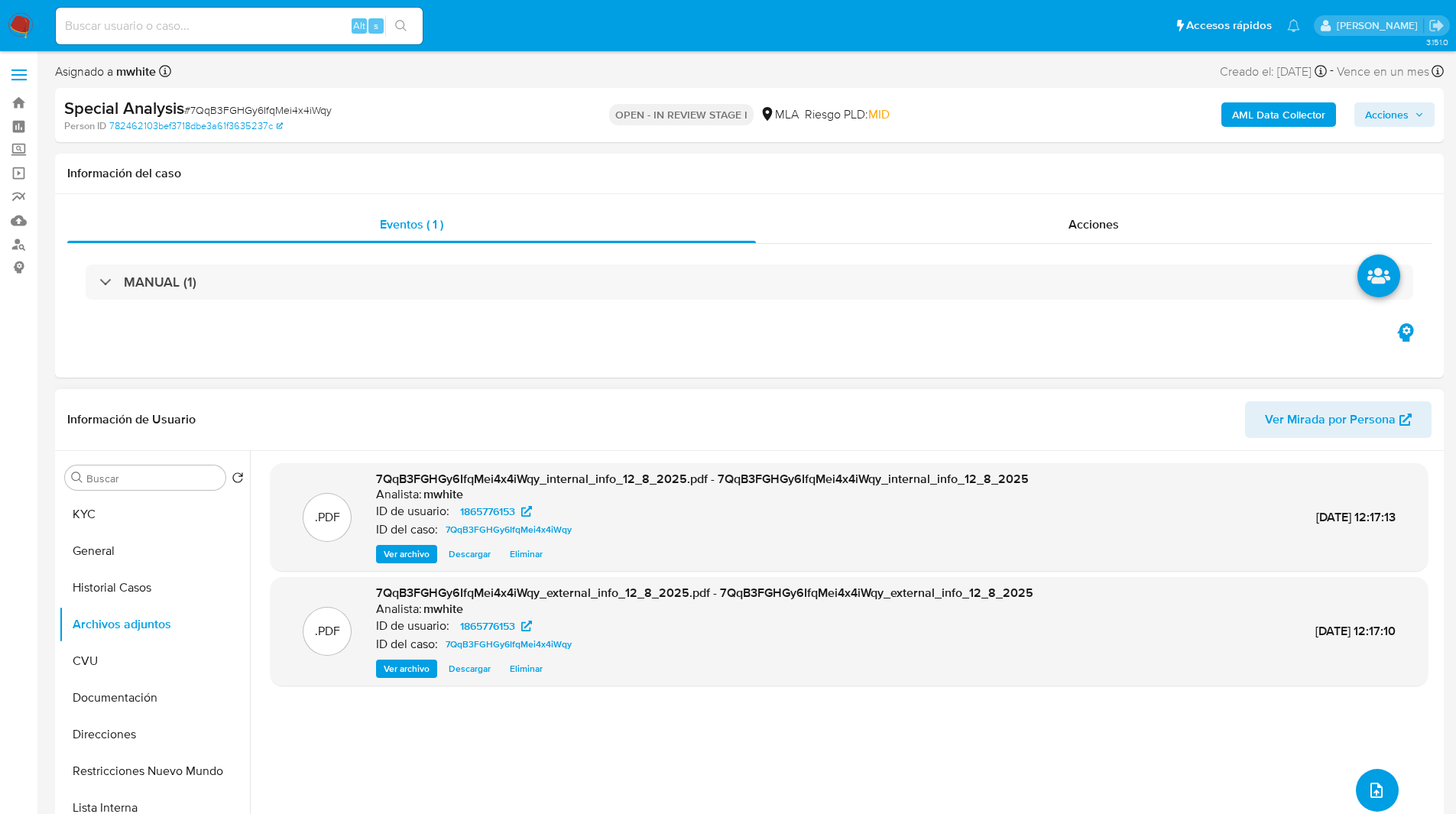
click at [1374, 776] on button "upload-file" at bounding box center [1377, 790] width 42 height 42
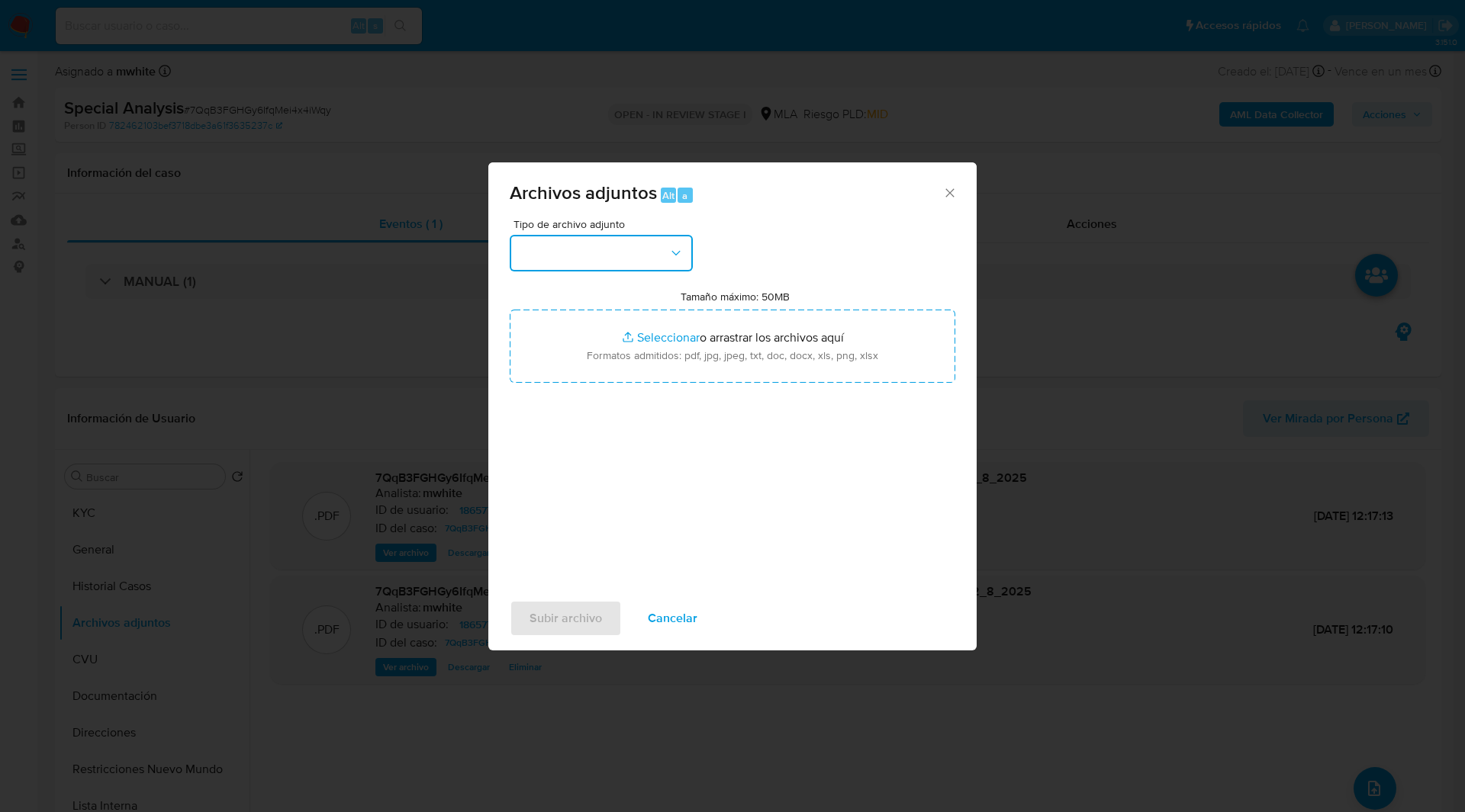
click at [583, 251] on button "button" at bounding box center [601, 253] width 183 height 37
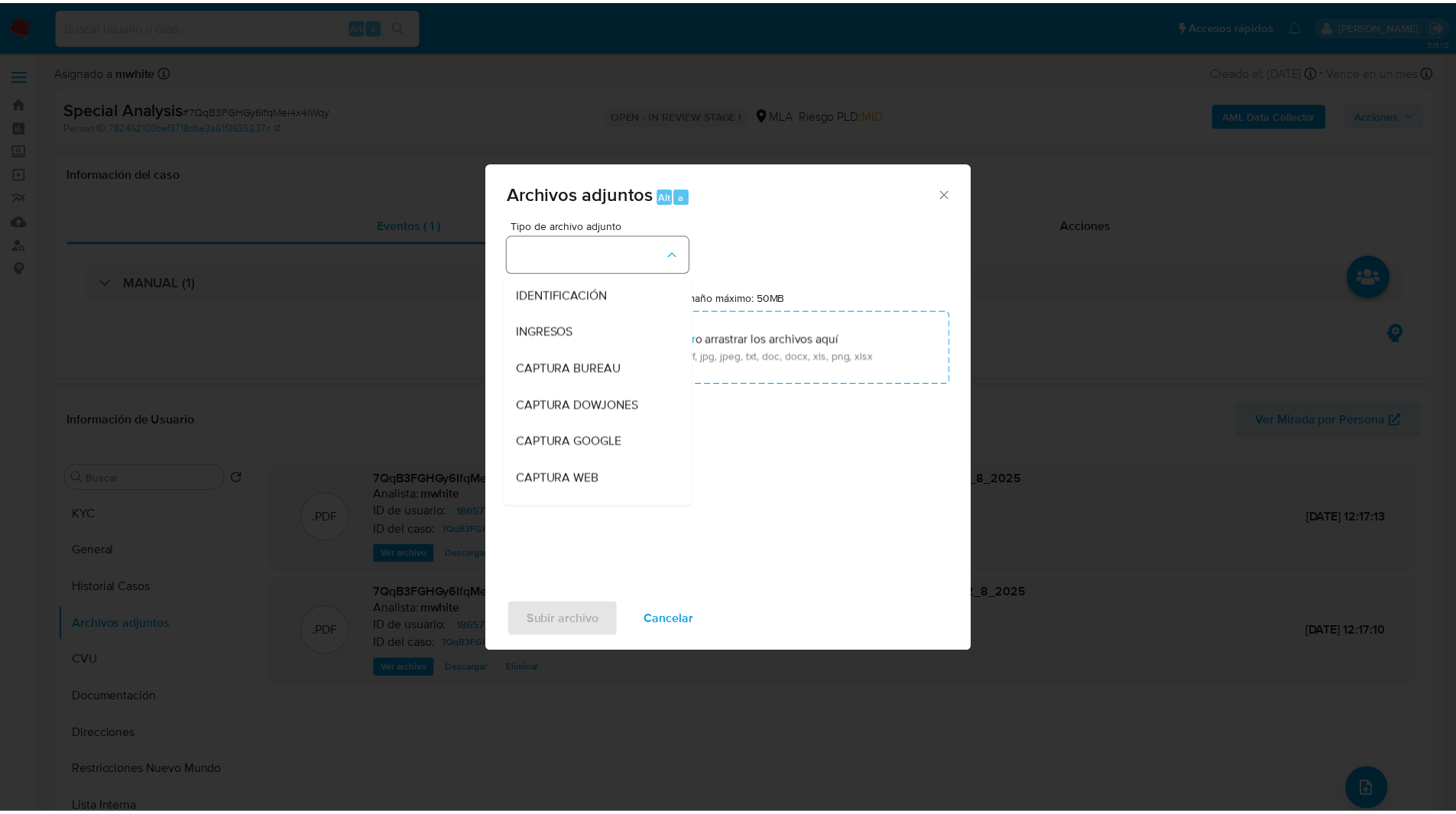
scroll to position [282, 0]
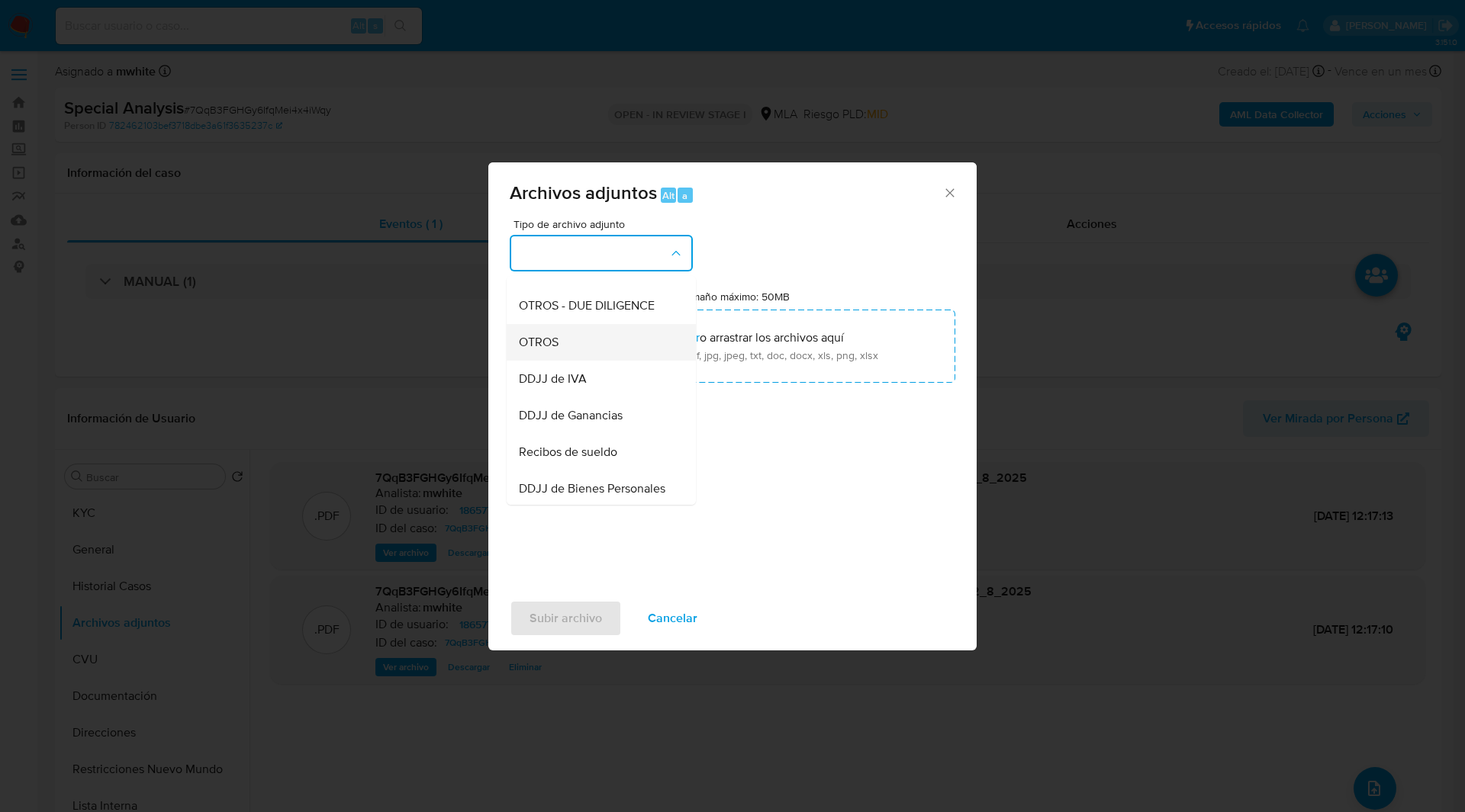
click at [531, 350] on span "OTROS" at bounding box center [539, 342] width 40 height 15
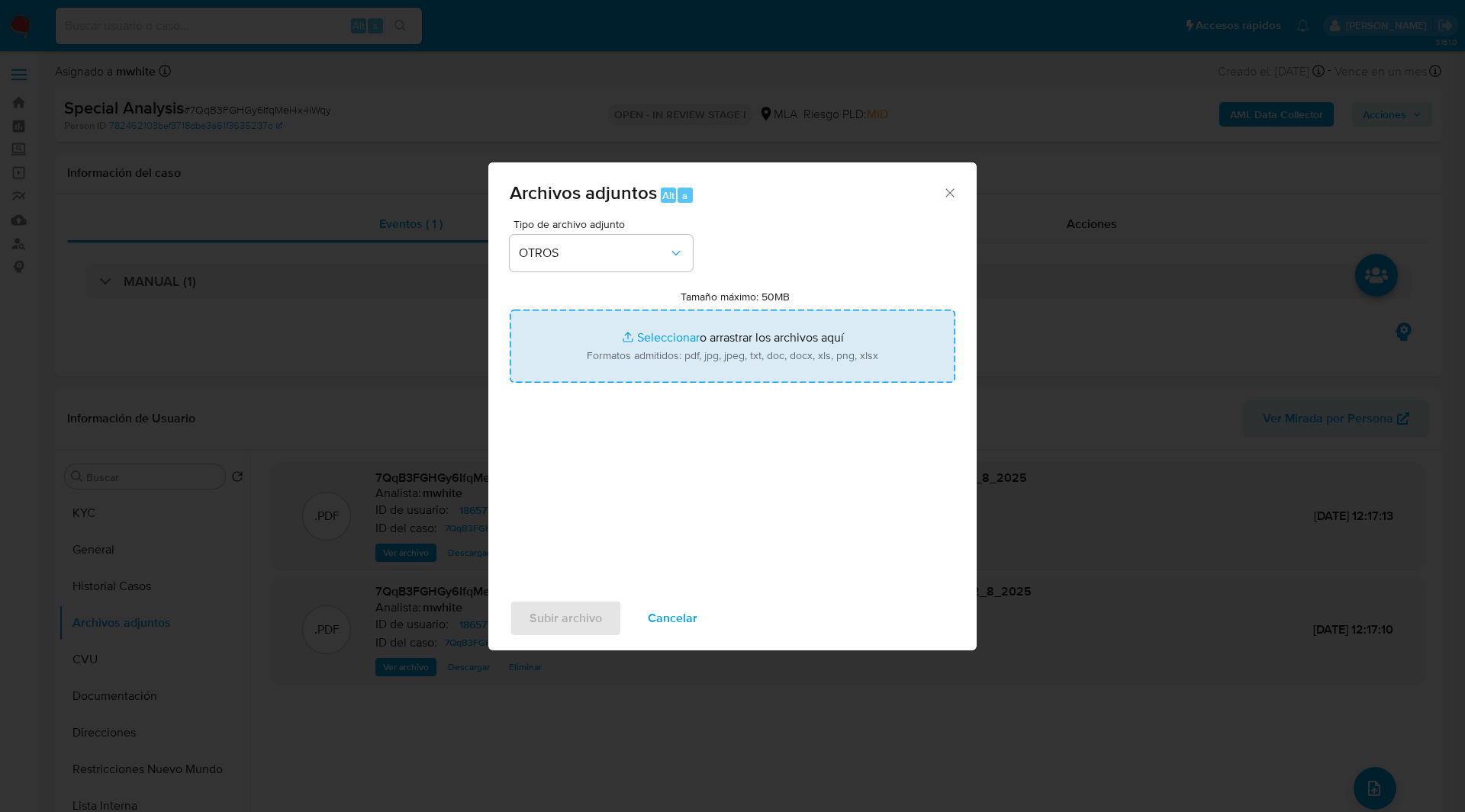
type input "C:\fakepath\Caselog 7QqB3FGHGy6IfqMei4x4iWqy_2025_08_11_13_47_13.docx"
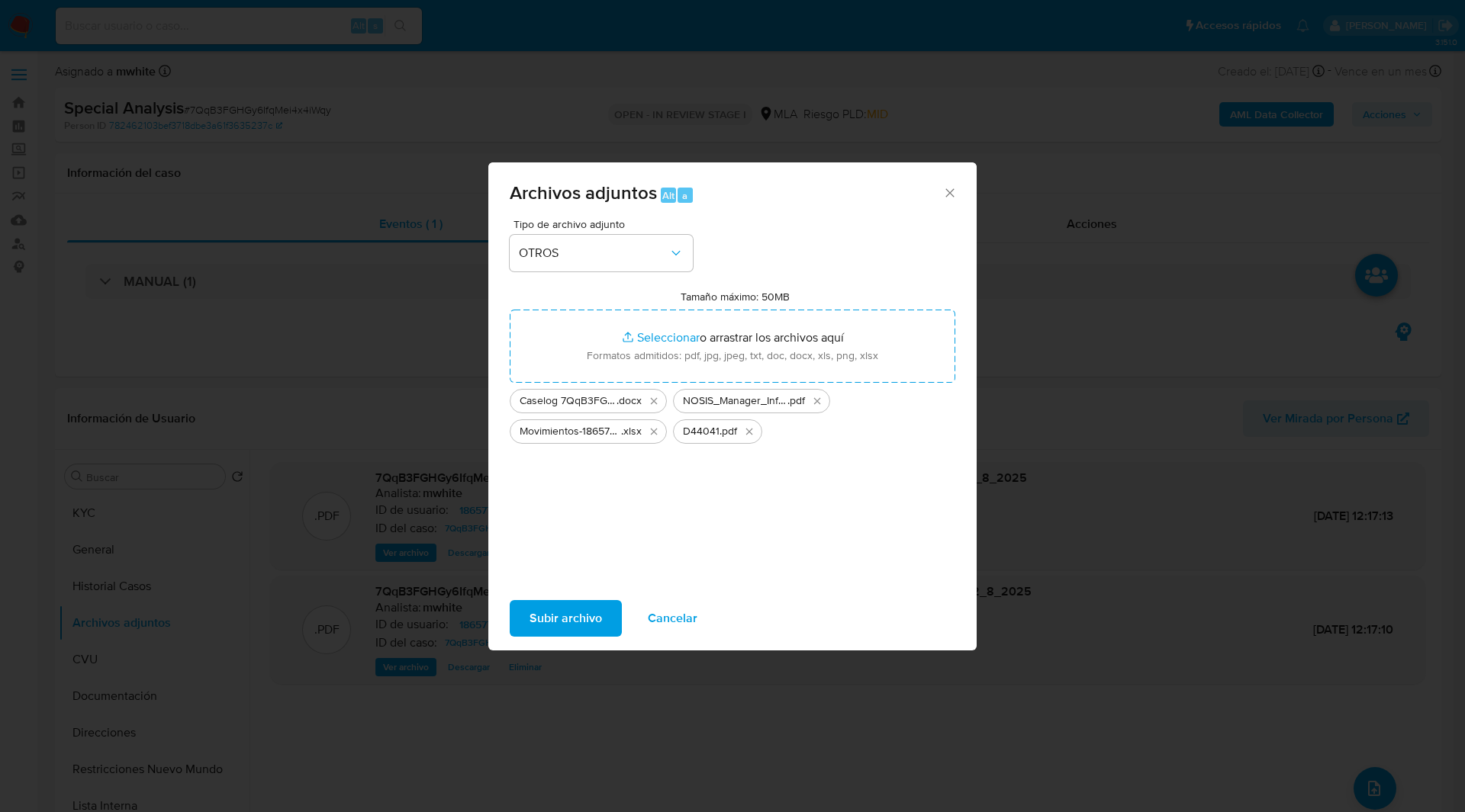
click at [562, 623] on span "Subir archivo" at bounding box center [565, 619] width 73 height 34
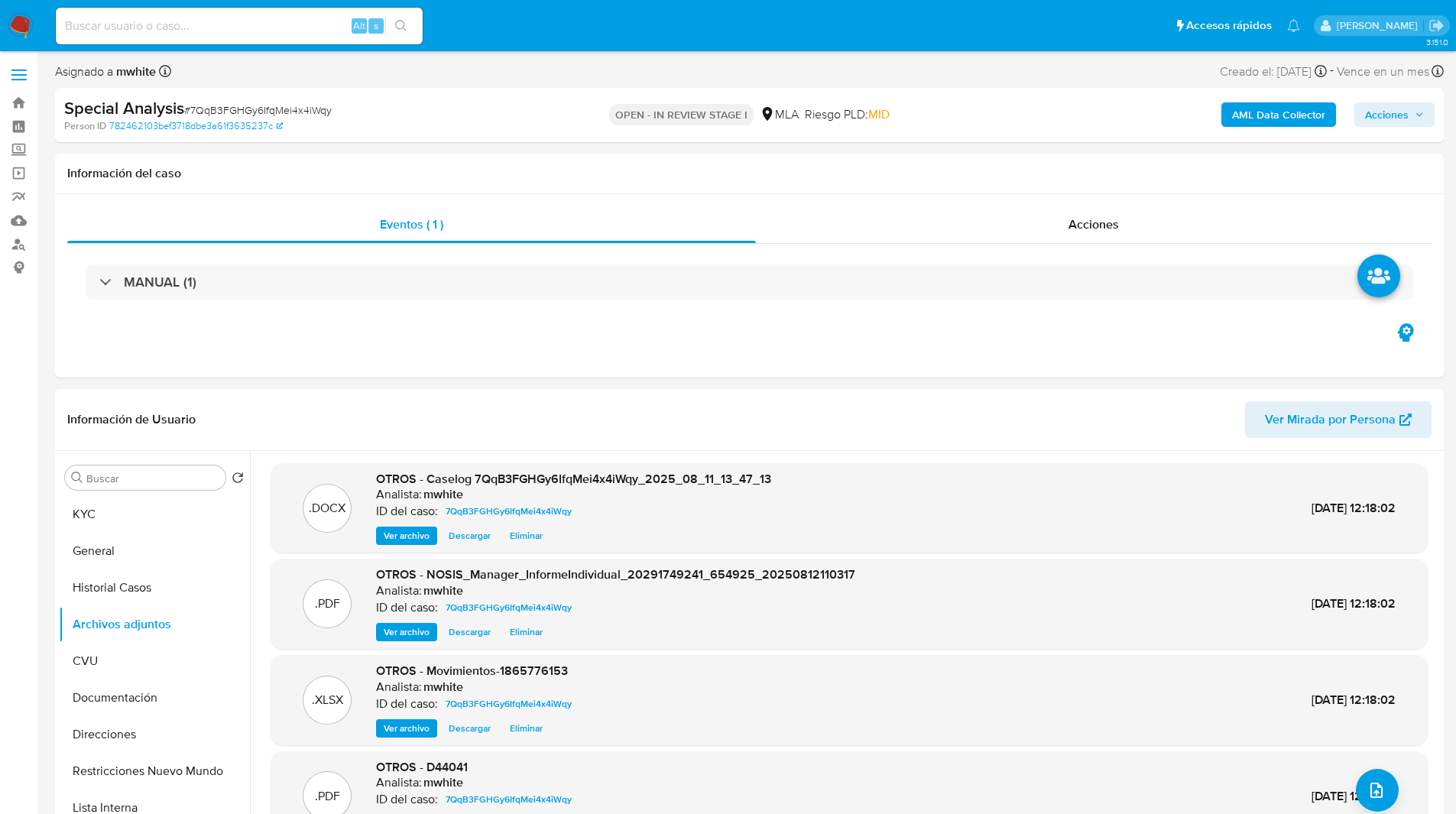
click at [1391, 119] on span "Acciones" at bounding box center [1386, 115] width 43 height 25
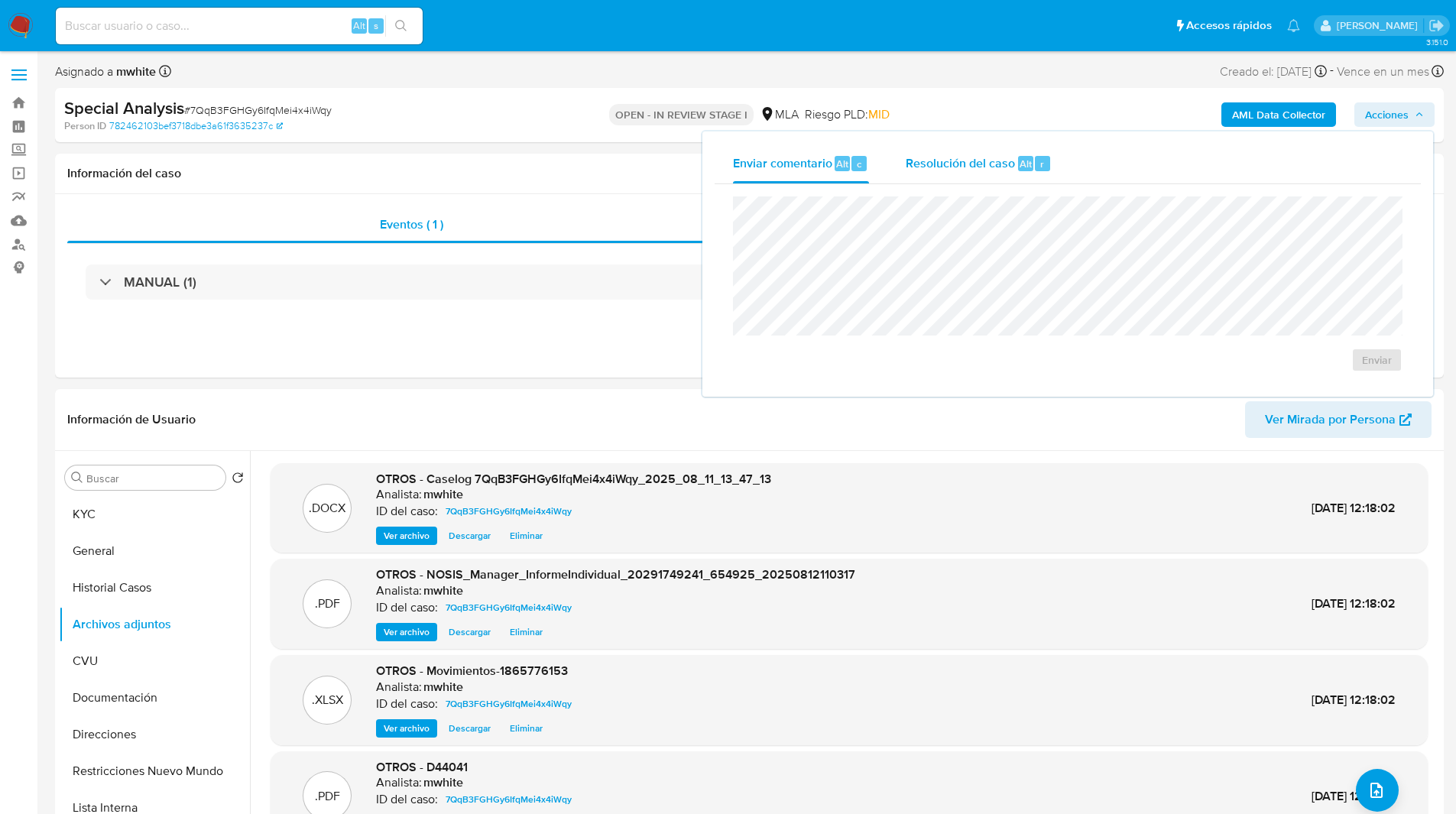
click at [987, 169] on span "Resolución del caso" at bounding box center [960, 163] width 109 height 18
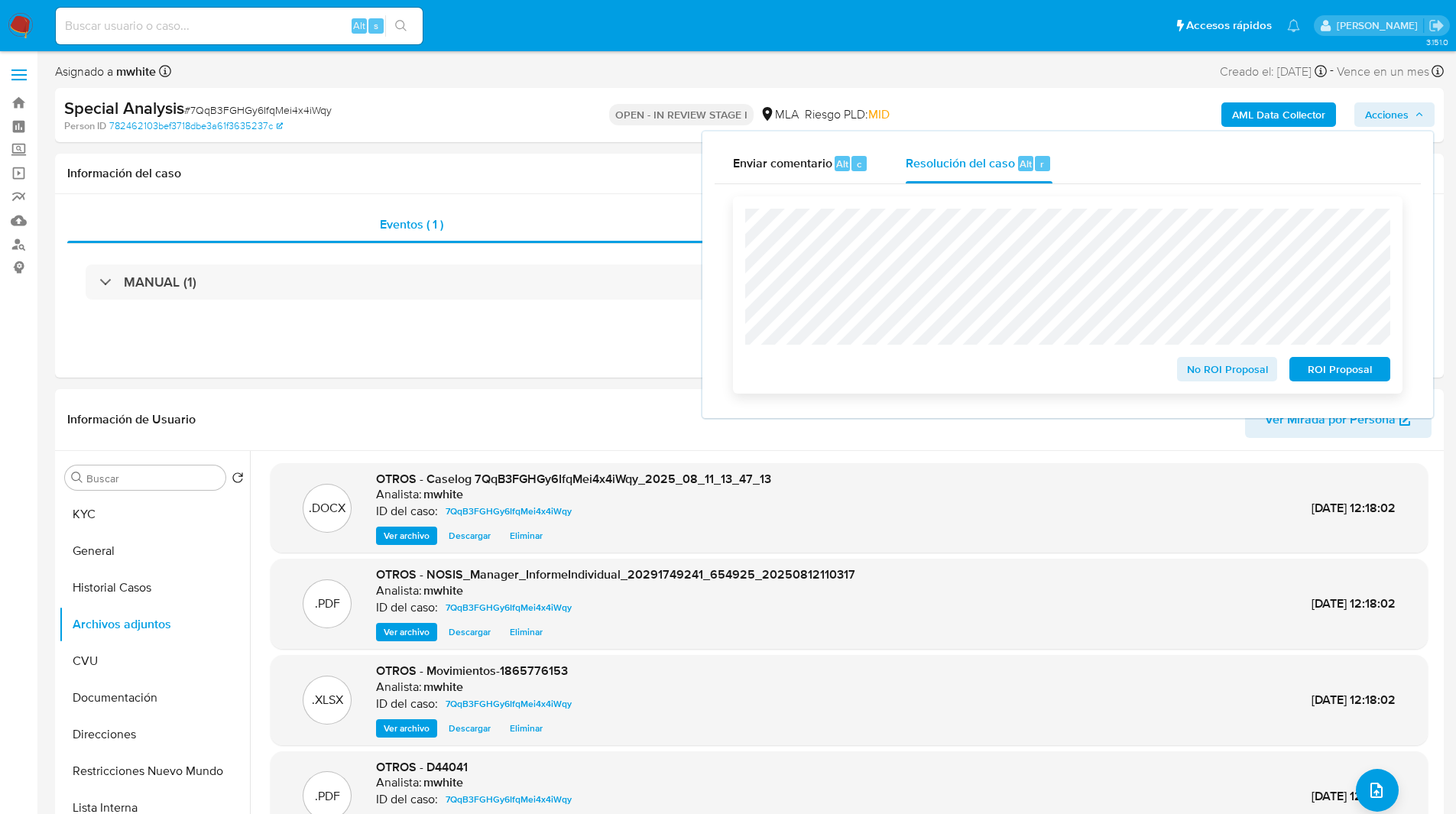
click at [1325, 369] on span "ROI Proposal" at bounding box center [1339, 369] width 79 height 22
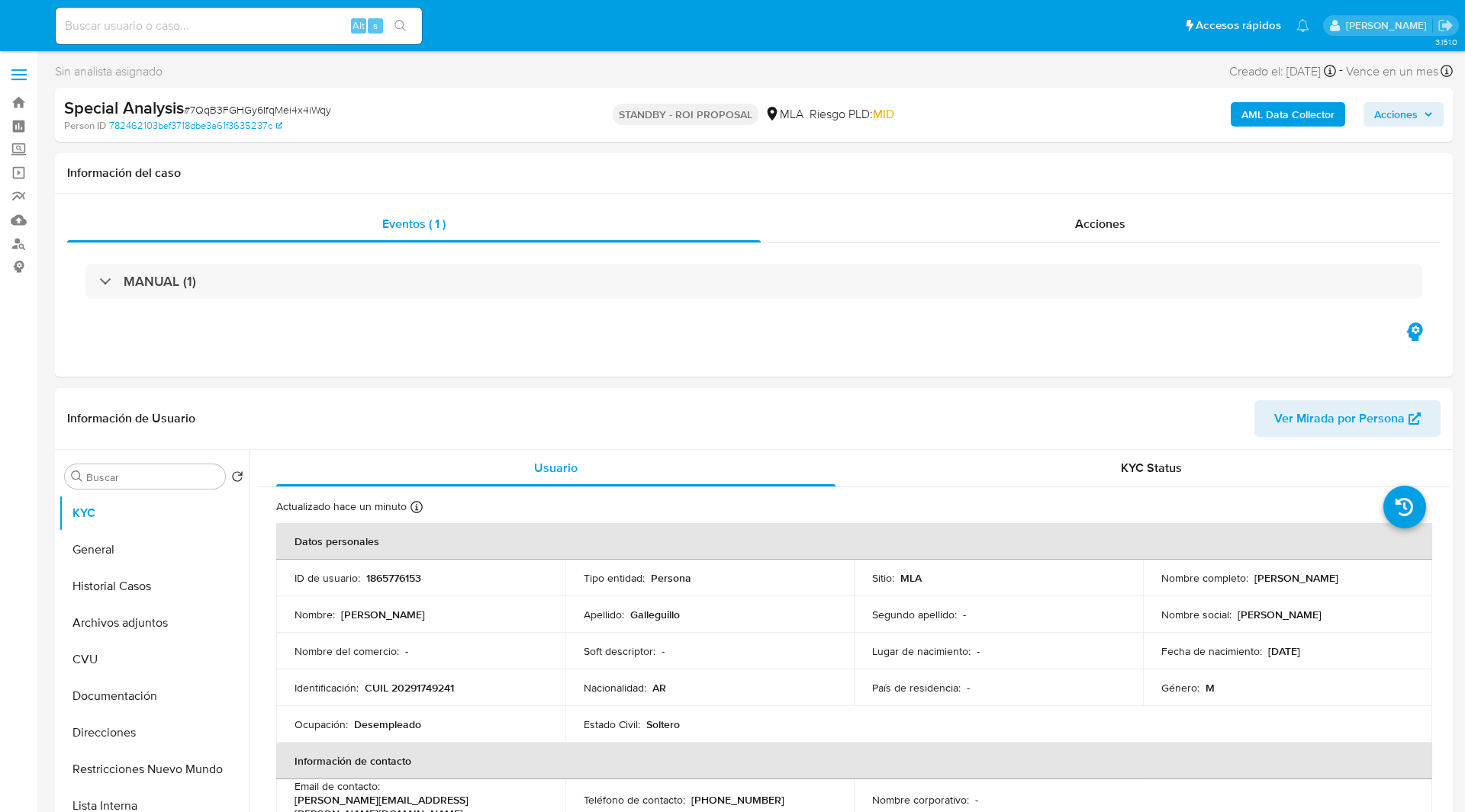
select select "10"
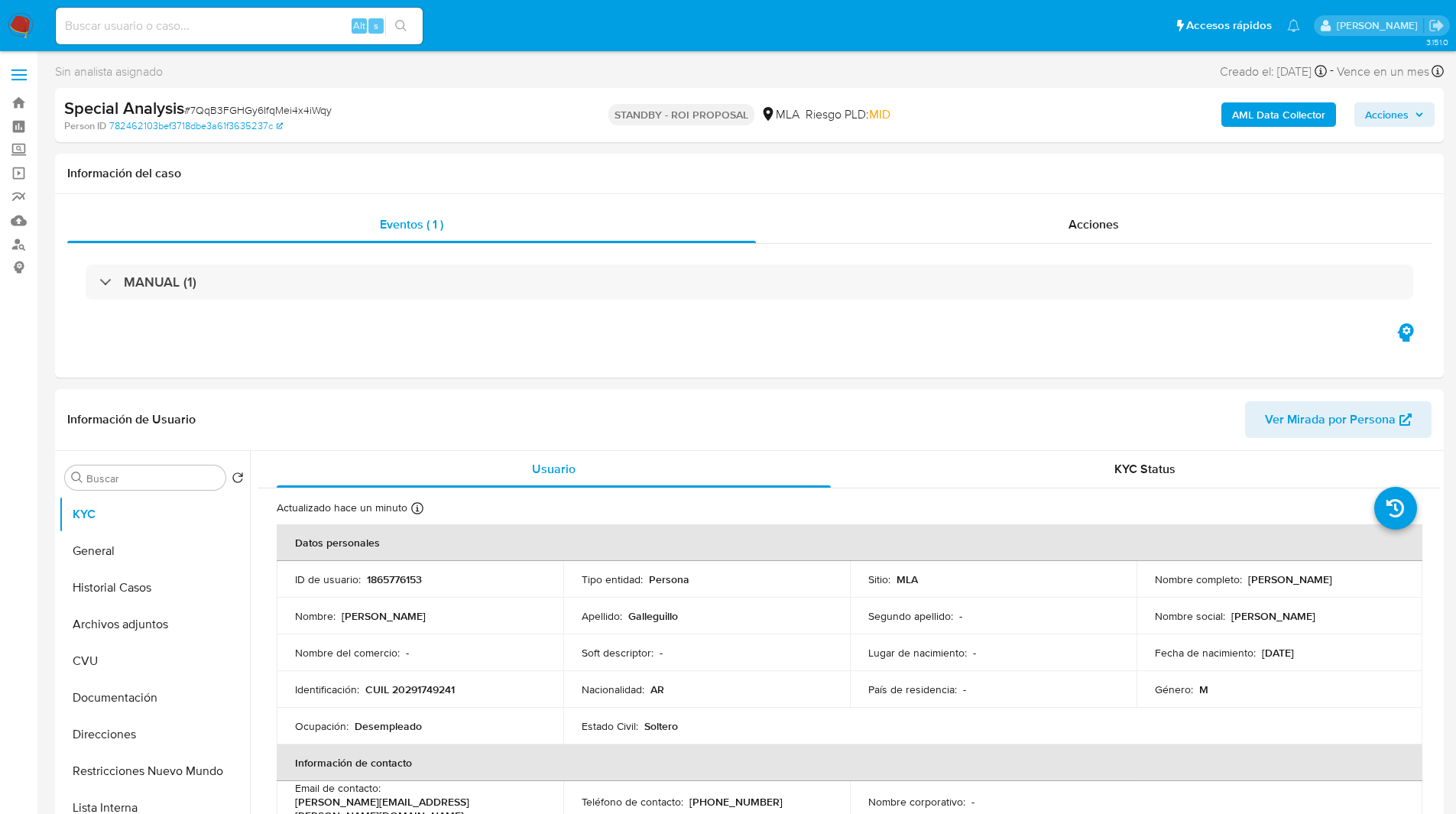
click at [208, 28] on input at bounding box center [239, 26] width 367 height 20
paste input "9wnmuJ4Aj7pszM9LGe0hi7xe"
type input "9wnmuJ4Aj7pszM9LGe0hi7xe"
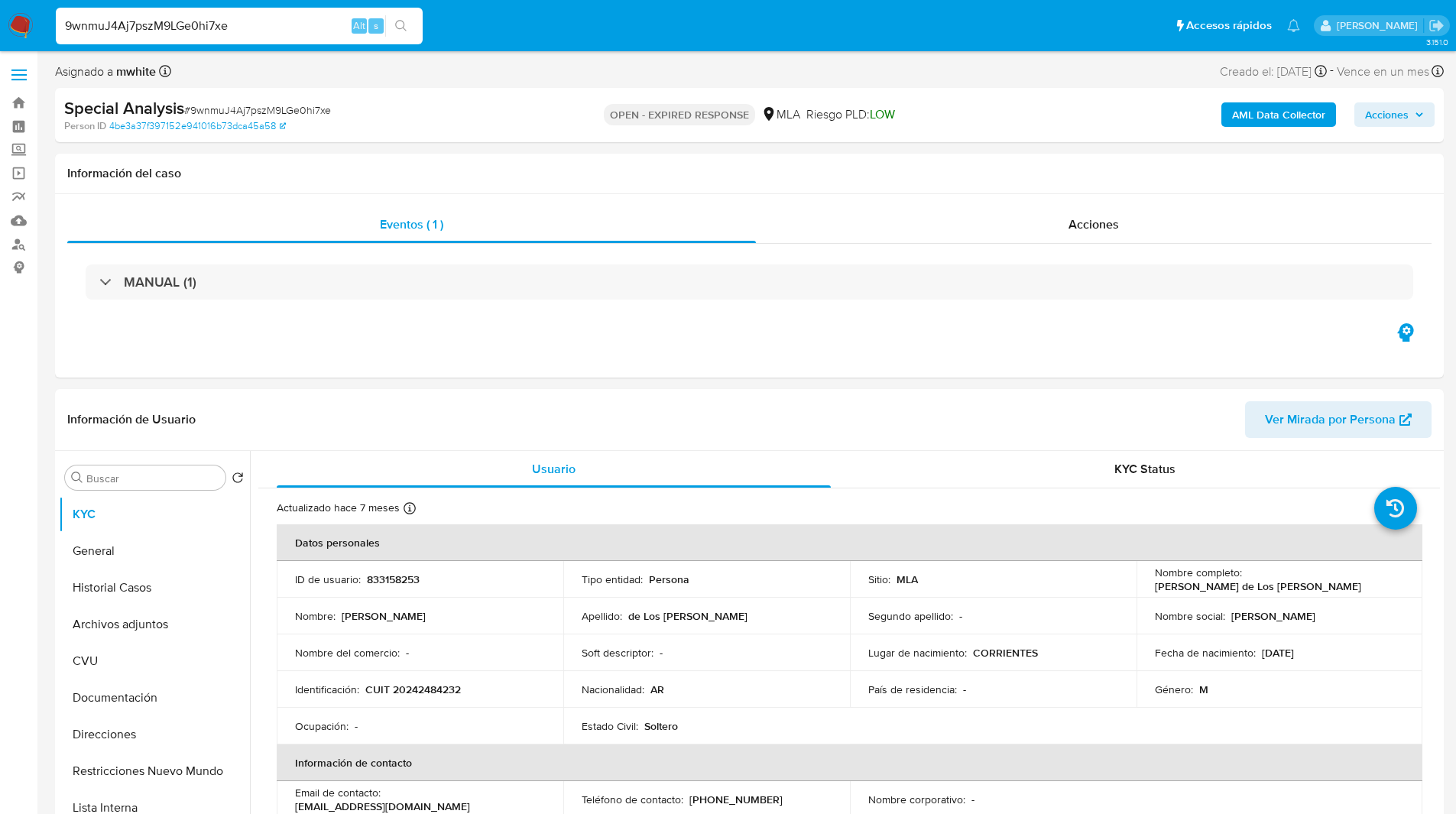
select select "10"
click at [525, 338] on div "Eventos ( 1 ) Acciones MANUAL (1)" at bounding box center [750, 285] width 1389 height 183
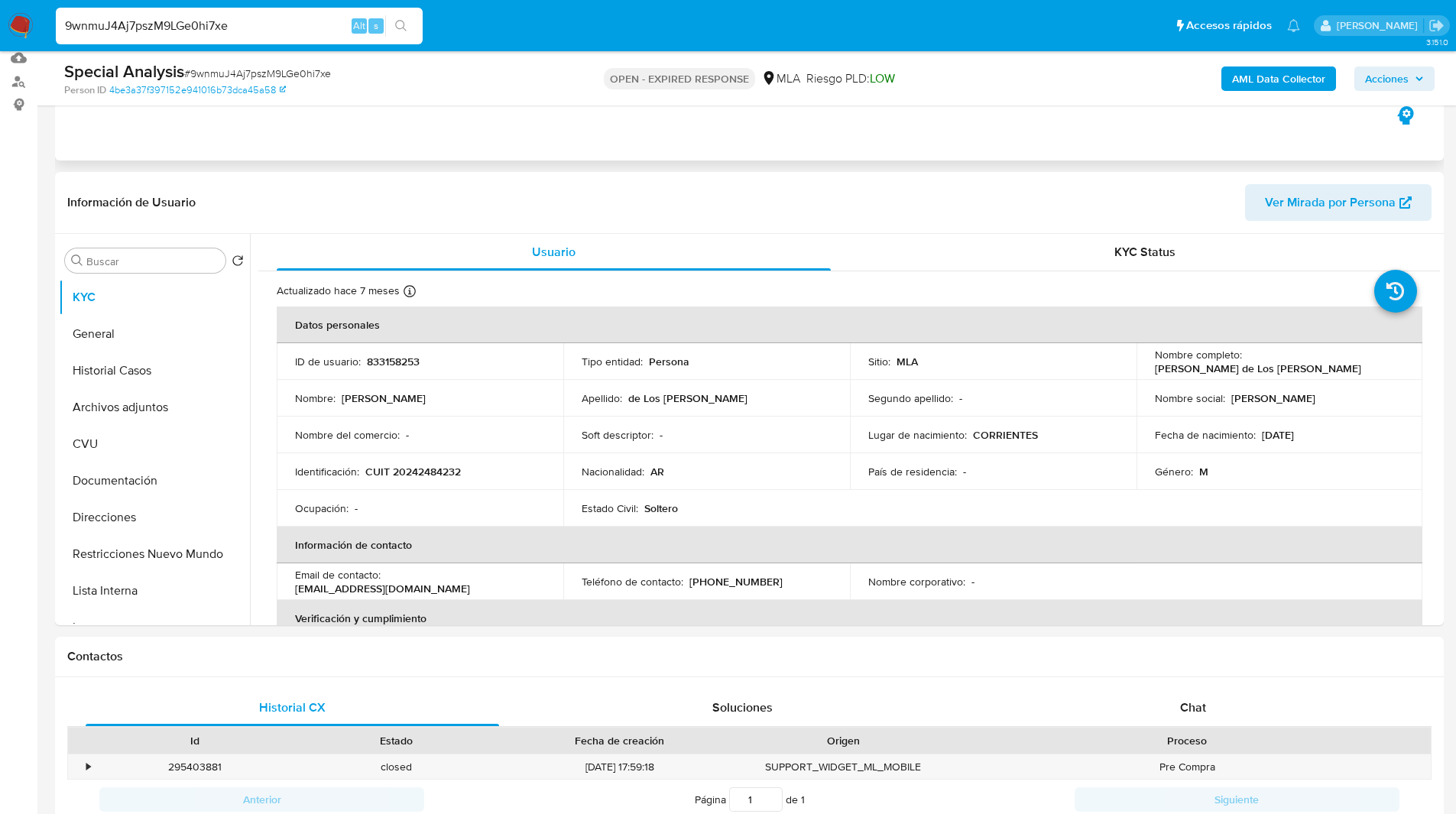
scroll to position [166, 0]
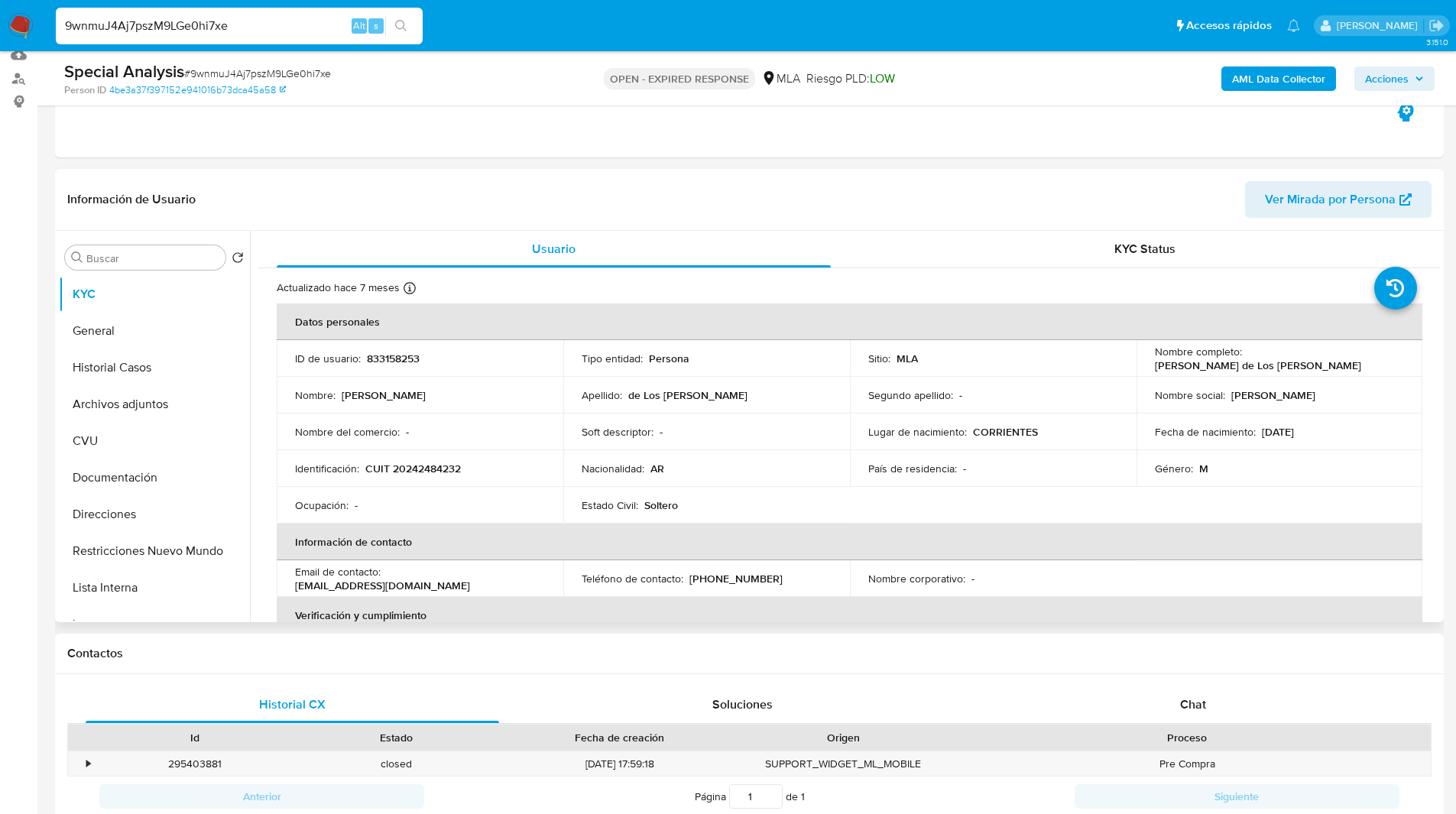
click at [376, 362] on p "833158253" at bounding box center [393, 358] width 53 height 14
copy p "833158253"
click at [1163, 705] on div "Chat" at bounding box center [1193, 705] width 413 height 37
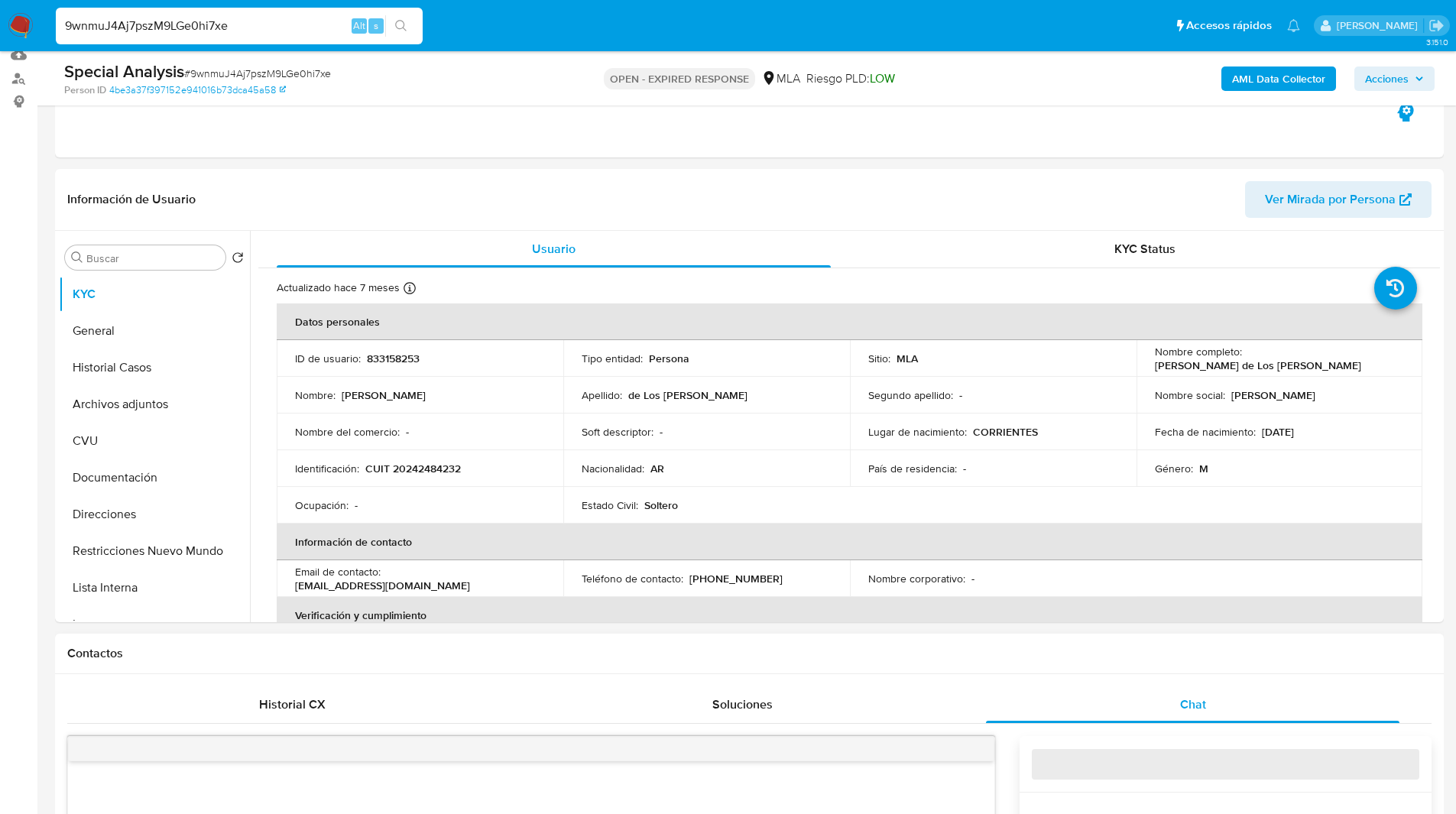
click at [940, 670] on div "Contactos" at bounding box center [750, 654] width 1389 height 41
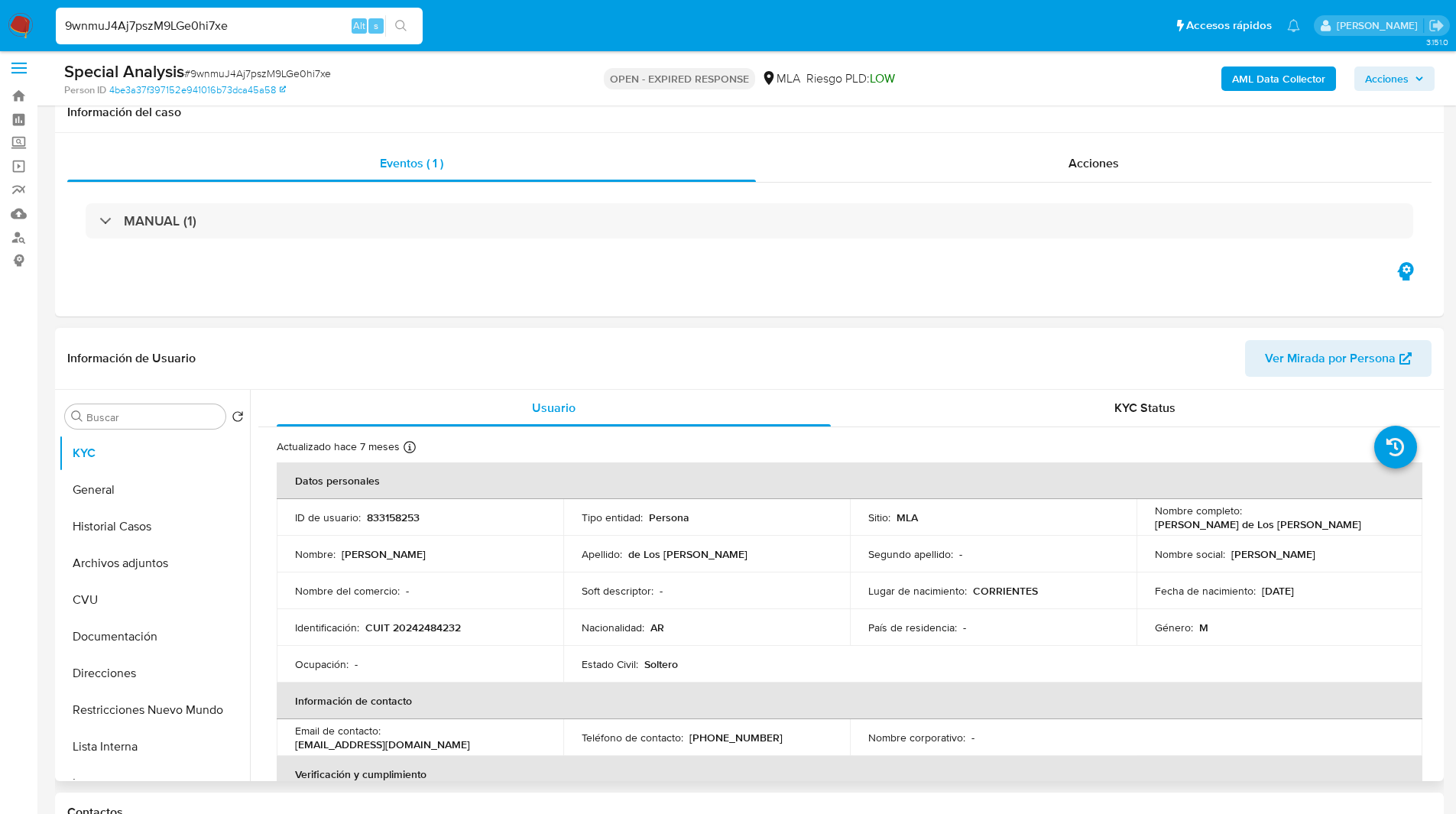
scroll to position [0, 0]
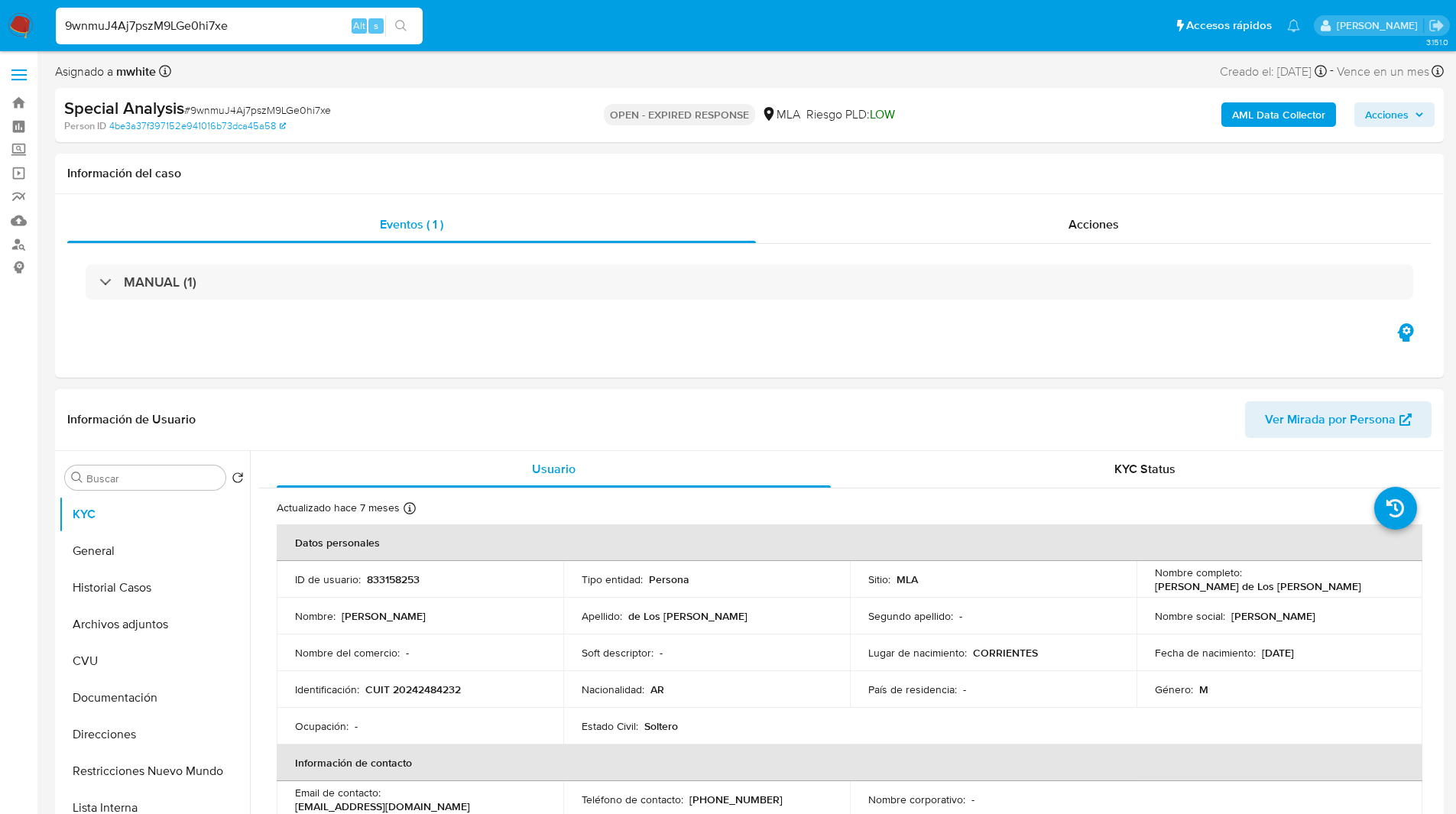
click at [420, 680] on td "Identificación : CUIT 20242484232" at bounding box center [420, 690] width 287 height 37
click at [432, 688] on p "CUIT 20242484232" at bounding box center [412, 689] width 95 height 14
copy p "20242484232"
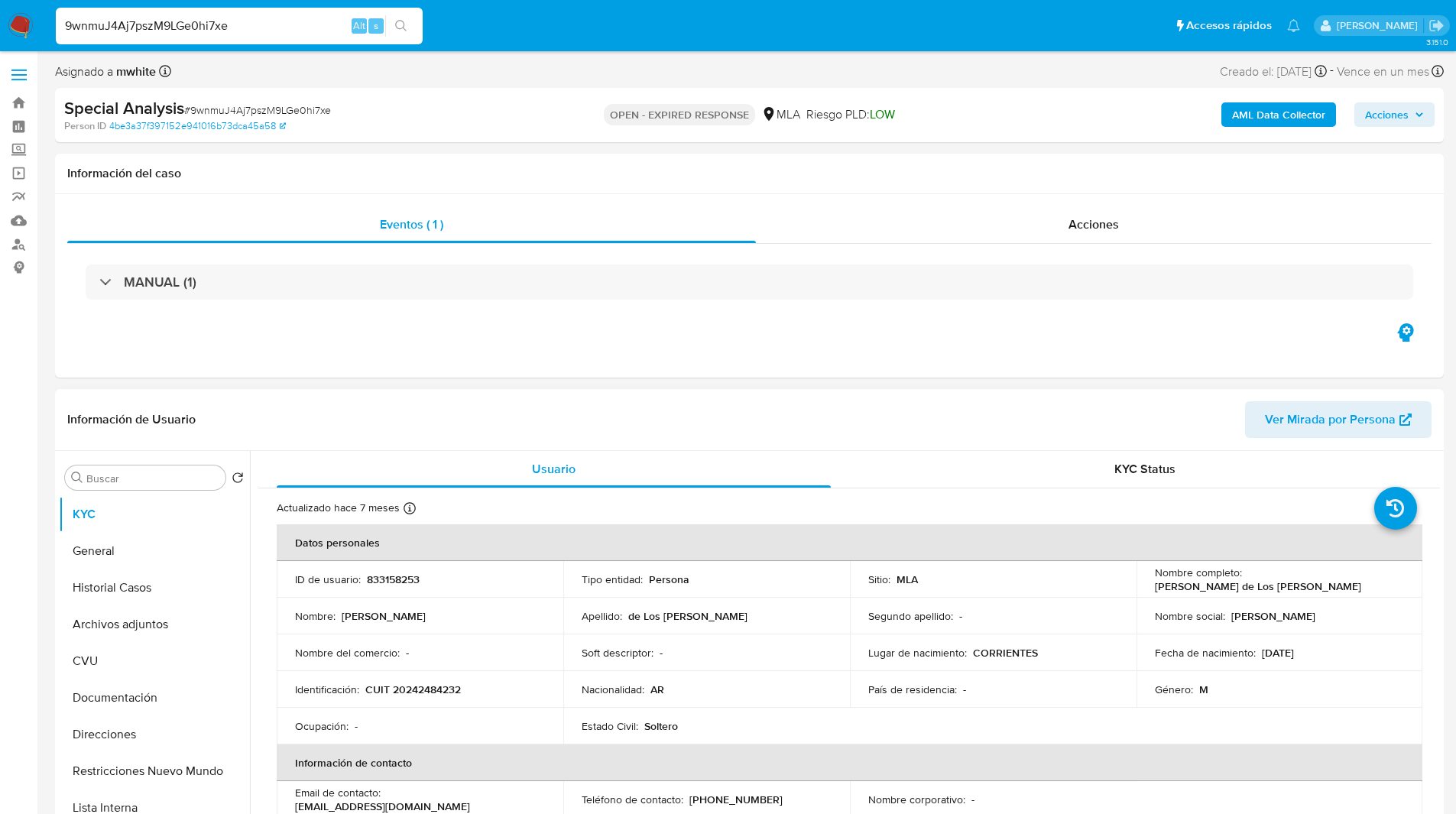
click at [407, 576] on p "833158253" at bounding box center [393, 579] width 53 height 14
copy p "833158253"
click at [510, 95] on div "Special Analysis # 9wnmuJ4Aj7pszM9LGe0hi7xe Person ID 4be3a37f397152e941016b73d…" at bounding box center [750, 115] width 1389 height 54
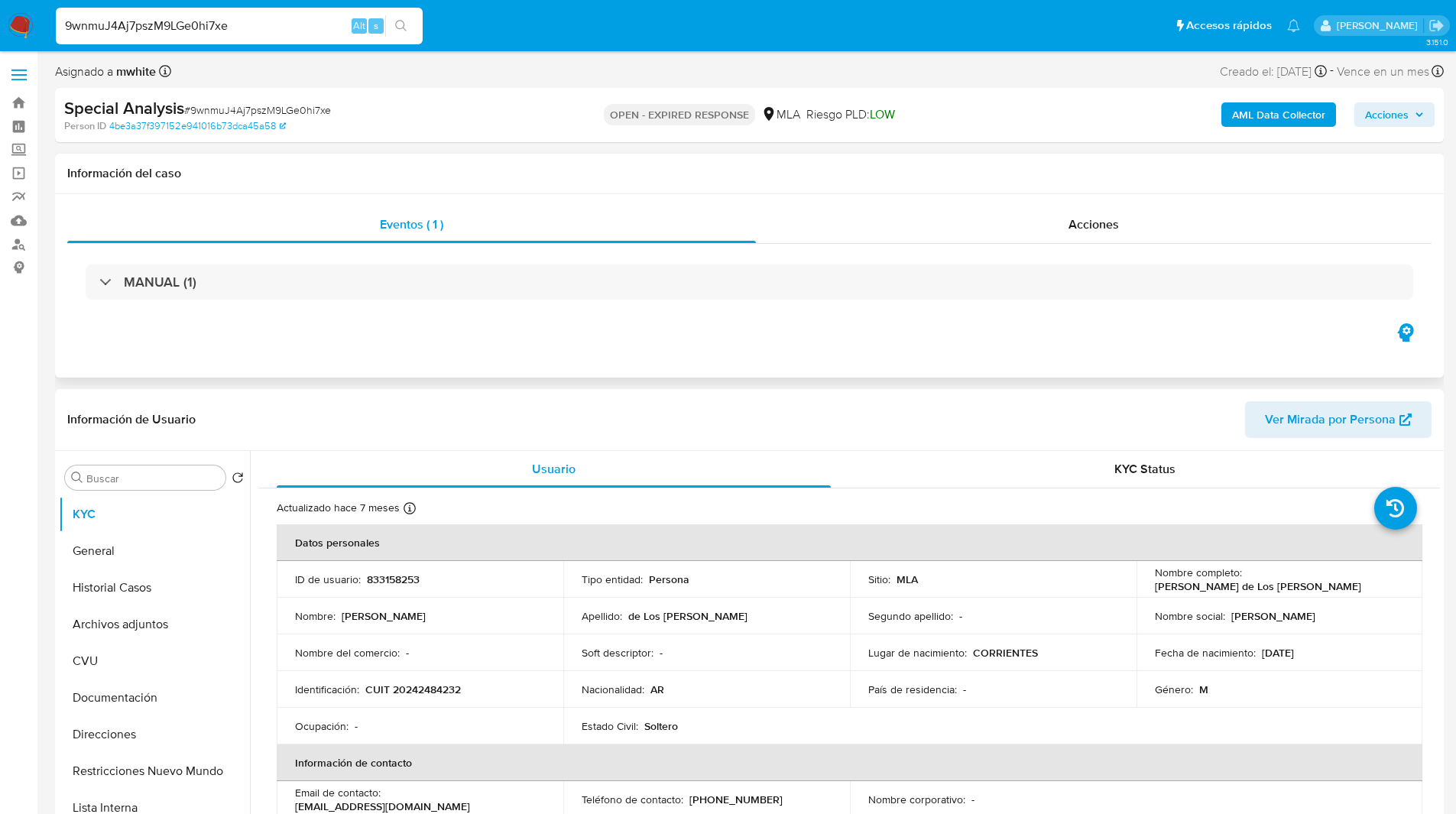
click at [958, 359] on div "Eventos ( 1 ) Acciones MANUAL (1)" at bounding box center [750, 285] width 1389 height 183
drag, startPoint x: 1201, startPoint y: 185, endPoint x: 1170, endPoint y: 195, distance: 32.6
click at [1201, 185] on div "Información del caso" at bounding box center [750, 174] width 1389 height 41
click at [529, 39] on ul "Pausado Ver notificaciones 9wnmuJ4Aj7pszM9LGe0hi7xe Alt s Accesos rápidos Presi…" at bounding box center [678, 26] width 1259 height 38
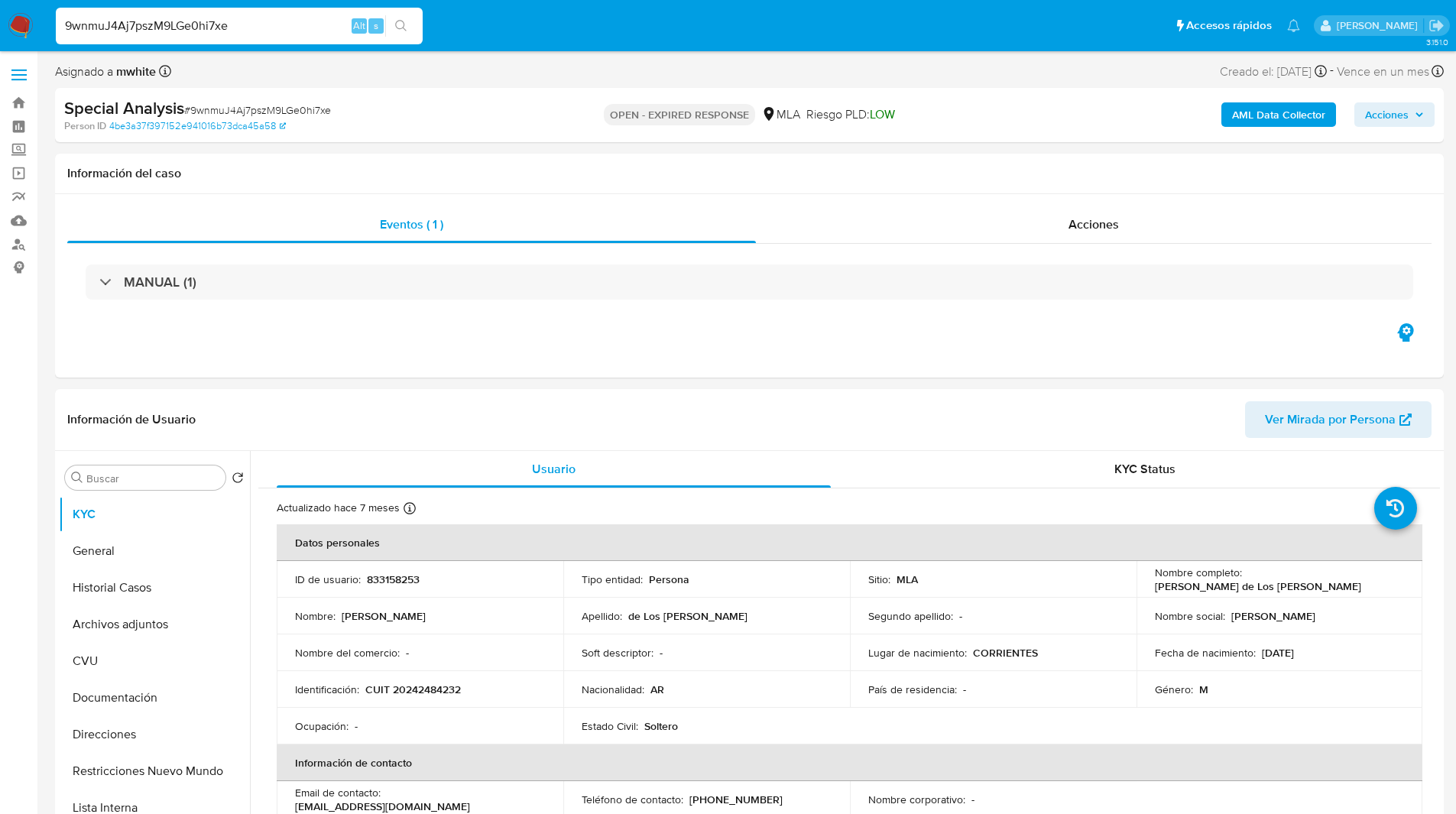
click at [874, 111] on span "LOW" at bounding box center [882, 115] width 25 height 18
click at [1040, 79] on div "Asignado a mwhite Asignado el: 09/06/2025 23:00:27 Creado el: 09/06/2025 Creado…" at bounding box center [750, 74] width 1389 height 26
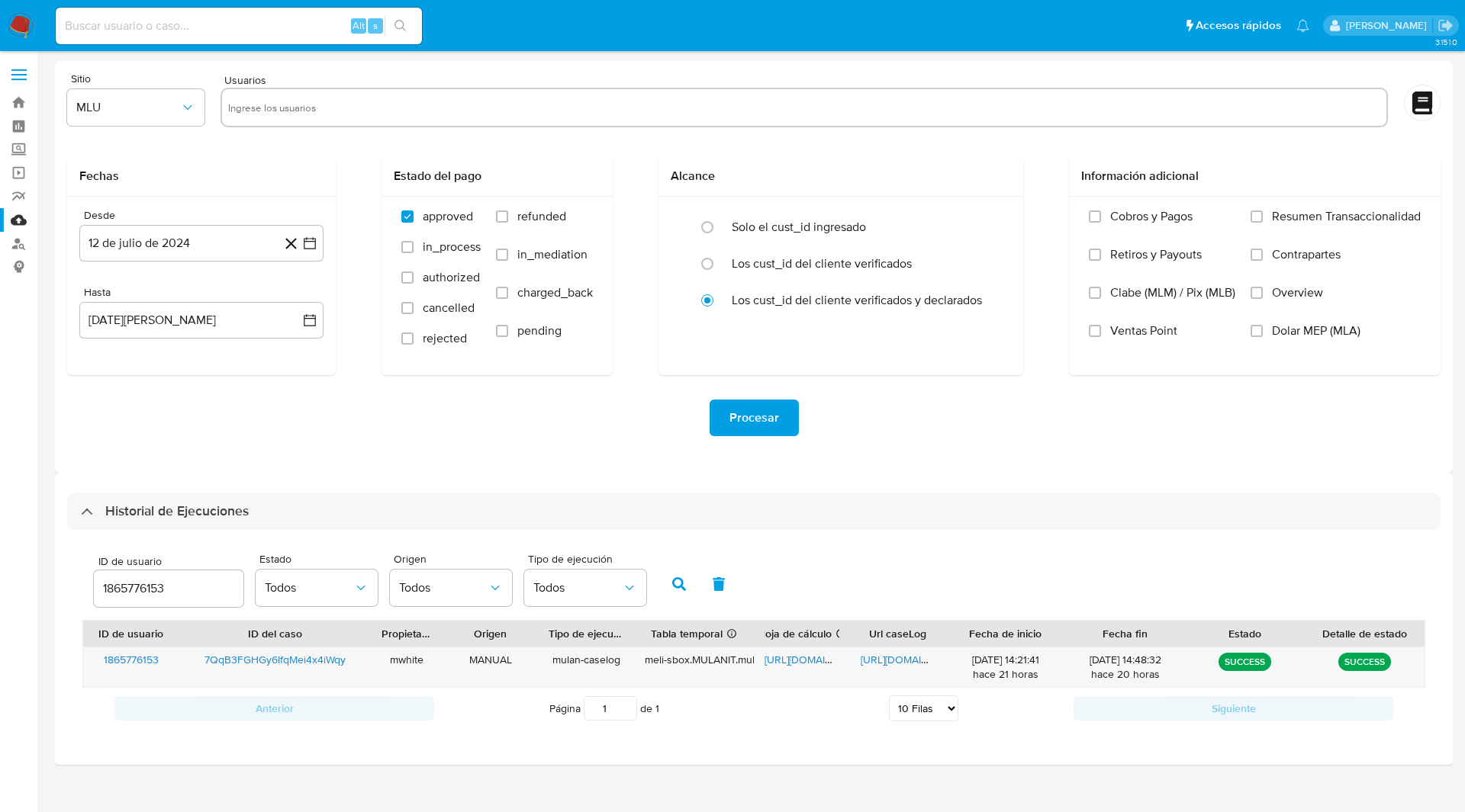
select select "10"
click at [151, 601] on div "1865776153" at bounding box center [168, 589] width 150 height 37
click at [126, 577] on div "1865776153" at bounding box center [168, 589] width 150 height 37
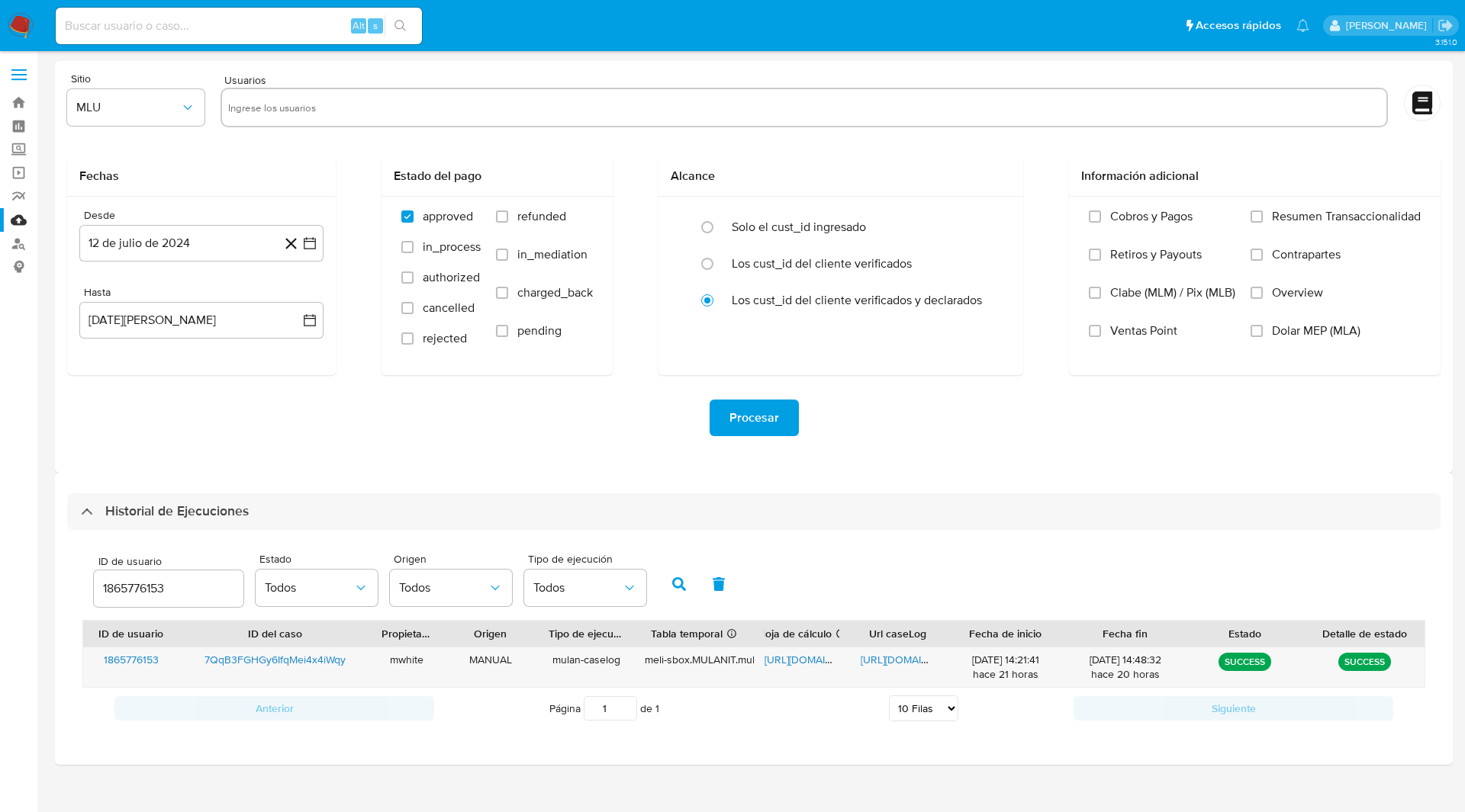
click at [146, 587] on input "1865776153" at bounding box center [168, 588] width 150 height 20
paste input "8331582"
type input "833158253"
click at [689, 576] on button "button" at bounding box center [679, 584] width 40 height 37
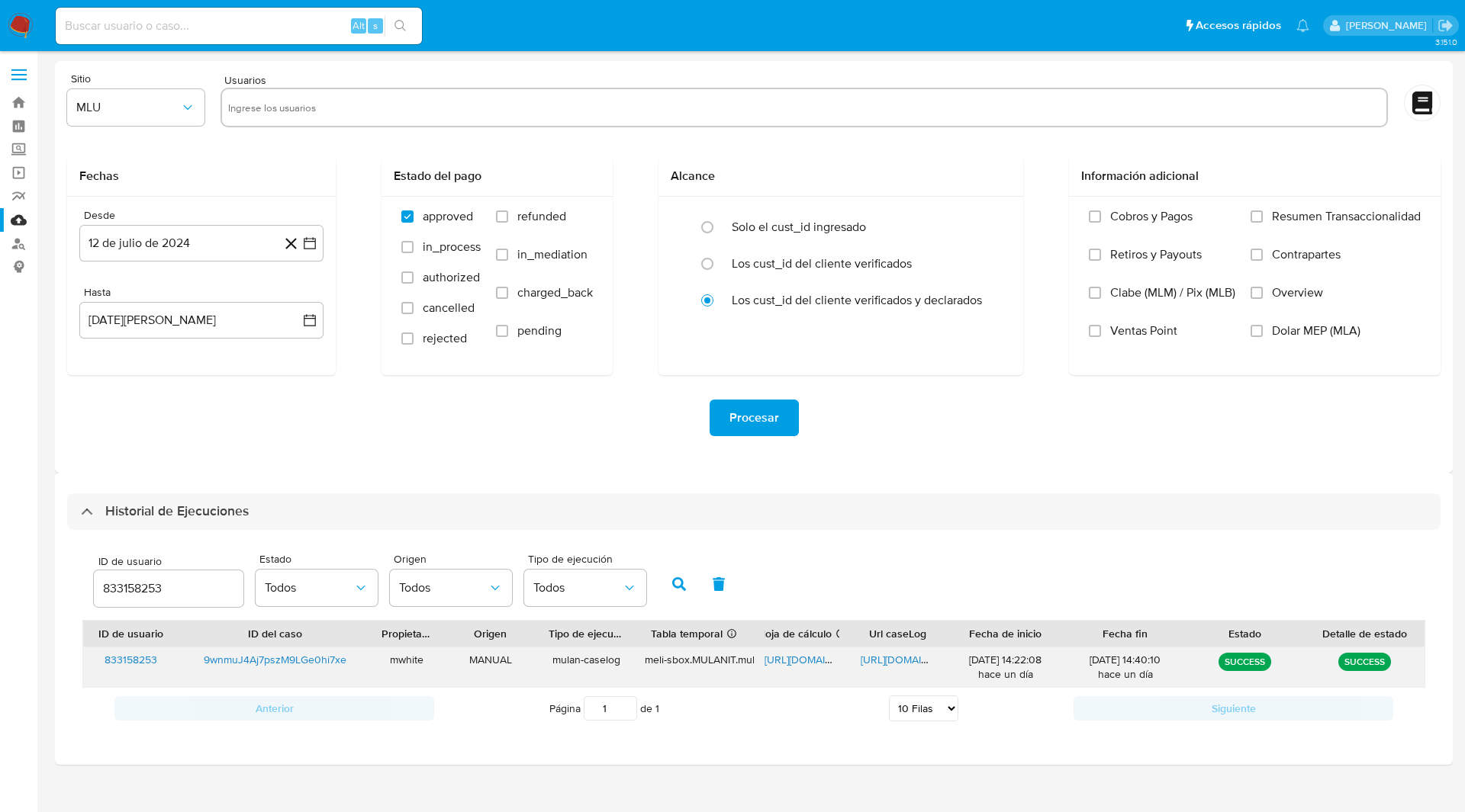
click at [790, 659] on span "[URL][DOMAIN_NAME]" at bounding box center [817, 659] width 106 height 15
click at [896, 659] on span "[URL][DOMAIN_NAME]" at bounding box center [913, 659] width 106 height 15
click at [450, 460] on div "Sitio MLU Usuarios Fechas Desde [DATE] [DATE] Hasta [DATE][PERSON_NAME] [DATE] …" at bounding box center [754, 266] width 1398 height 412
click at [400, 459] on div "Procesar" at bounding box center [753, 417] width 1373 height 86
